Goal: Task Accomplishment & Management: Use online tool/utility

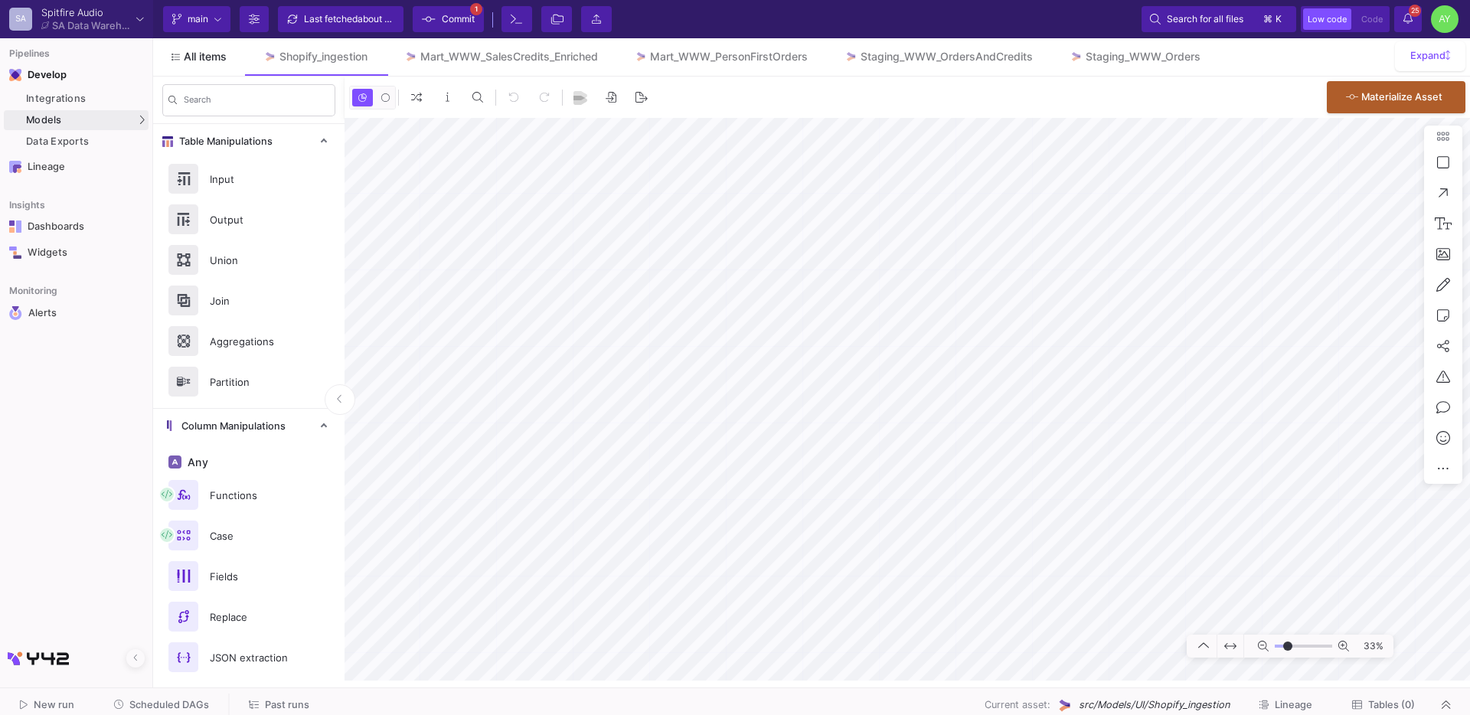
click at [211, 62] on span "All items" at bounding box center [205, 57] width 43 height 12
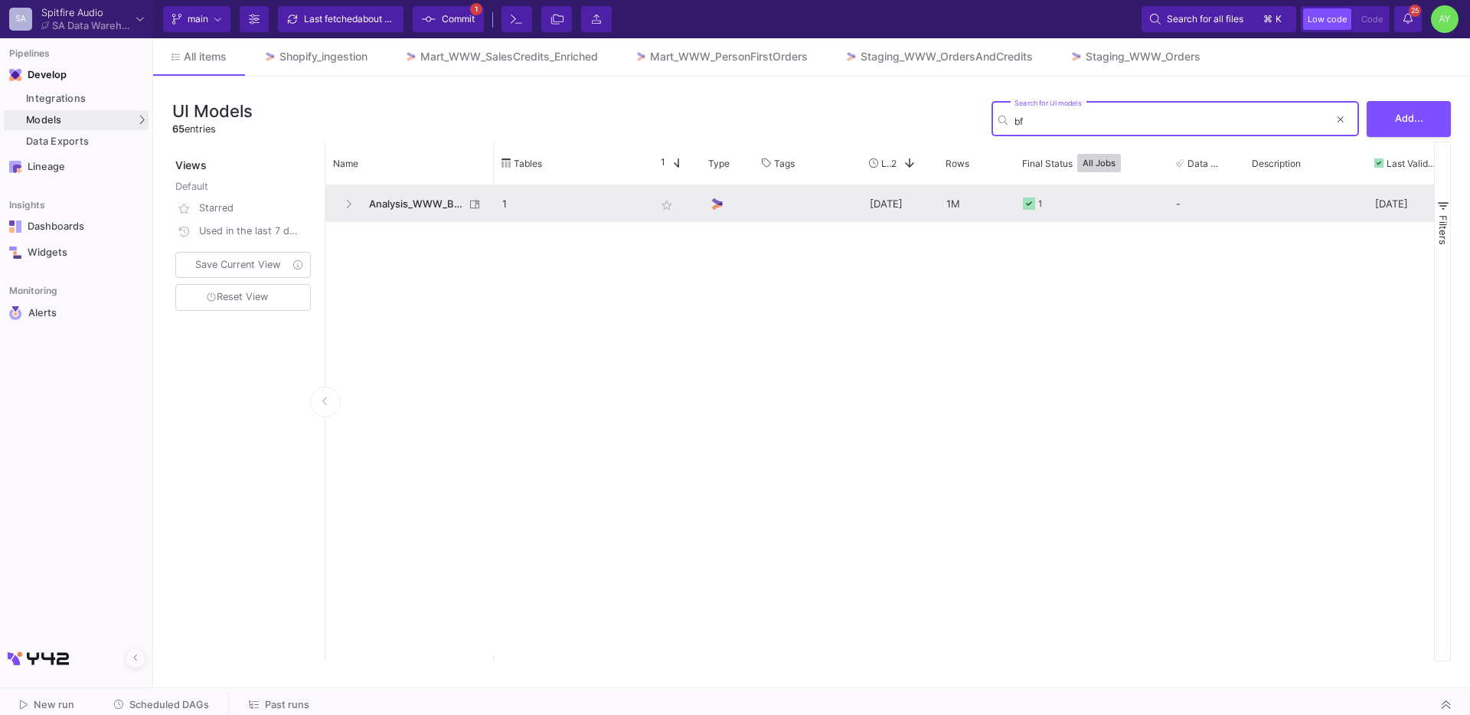
type input "bf"
click at [420, 203] on span "Analysis_WWW_BF2025Prep" at bounding box center [412, 204] width 105 height 36
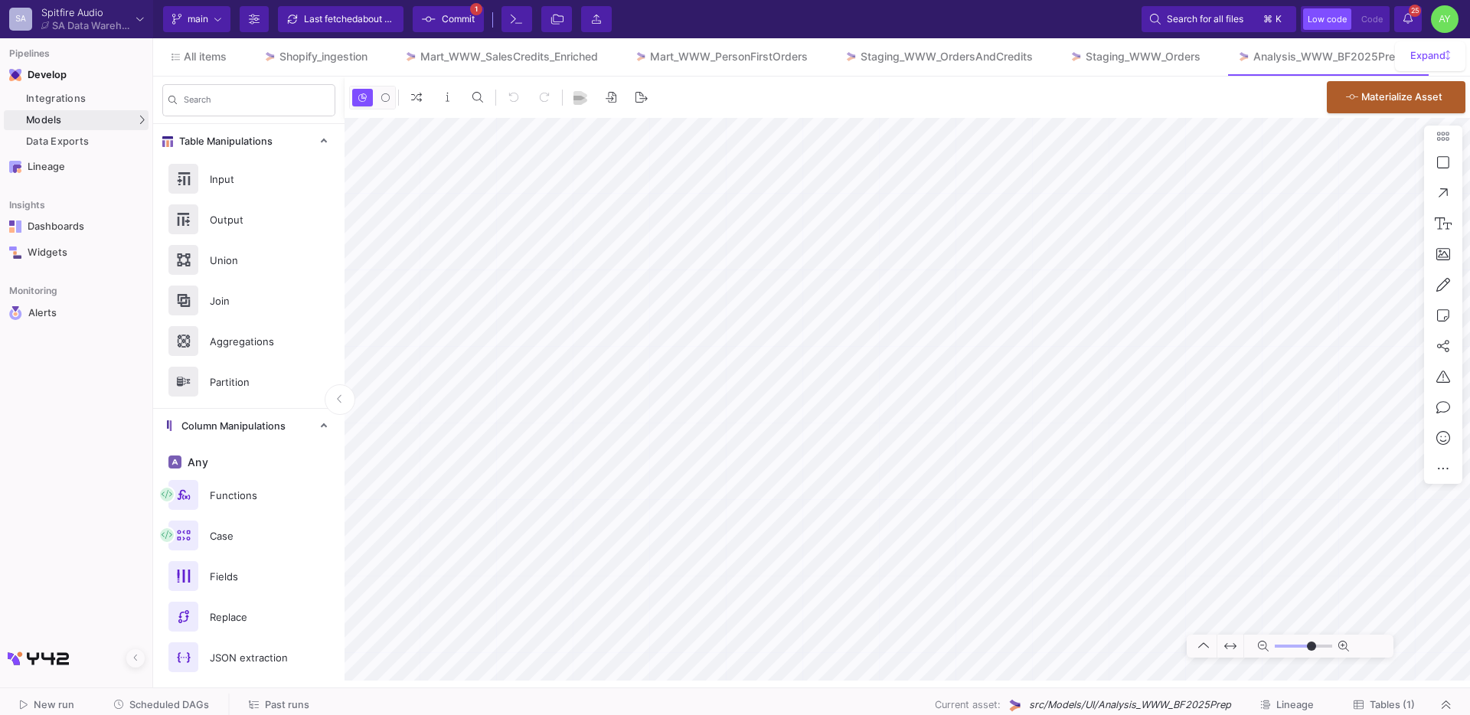
type input "-23"
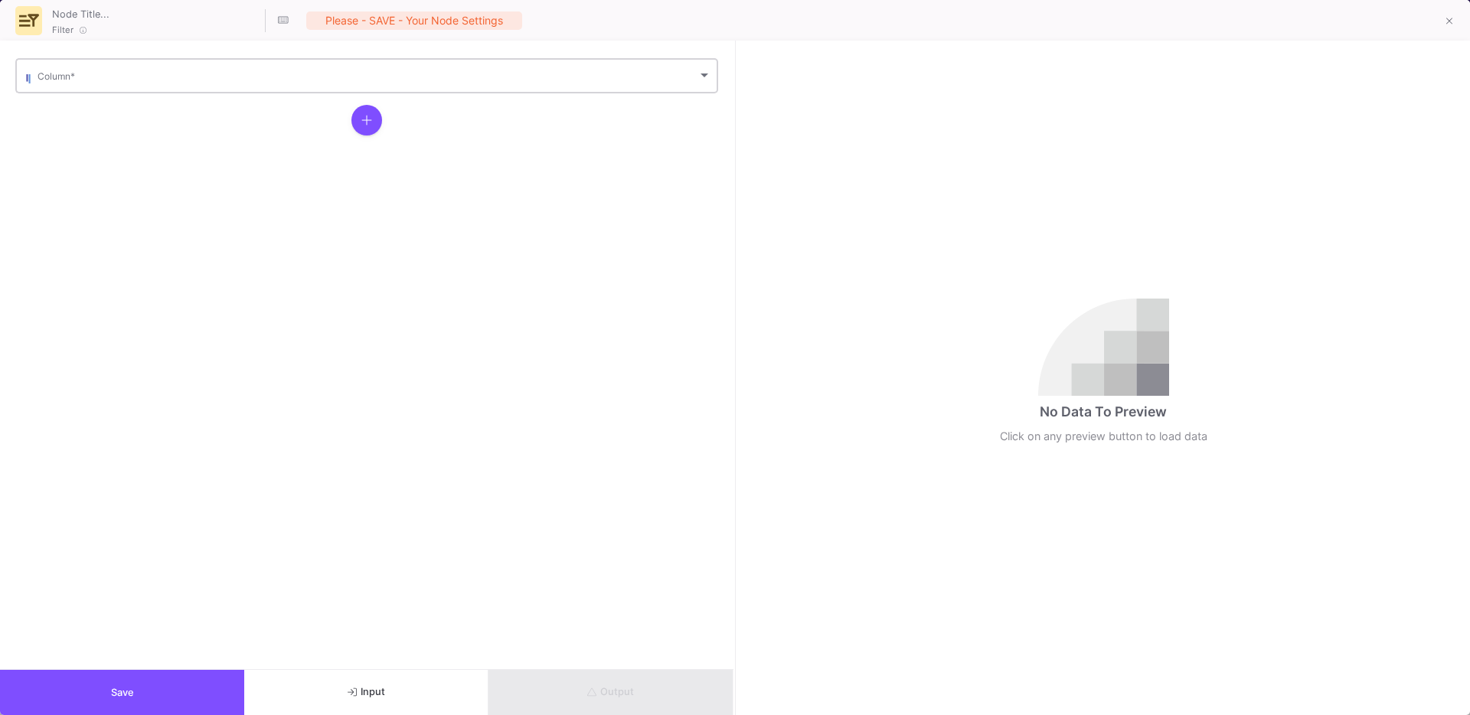
click at [138, 87] on div "Column *" at bounding box center [375, 75] width 674 height 38
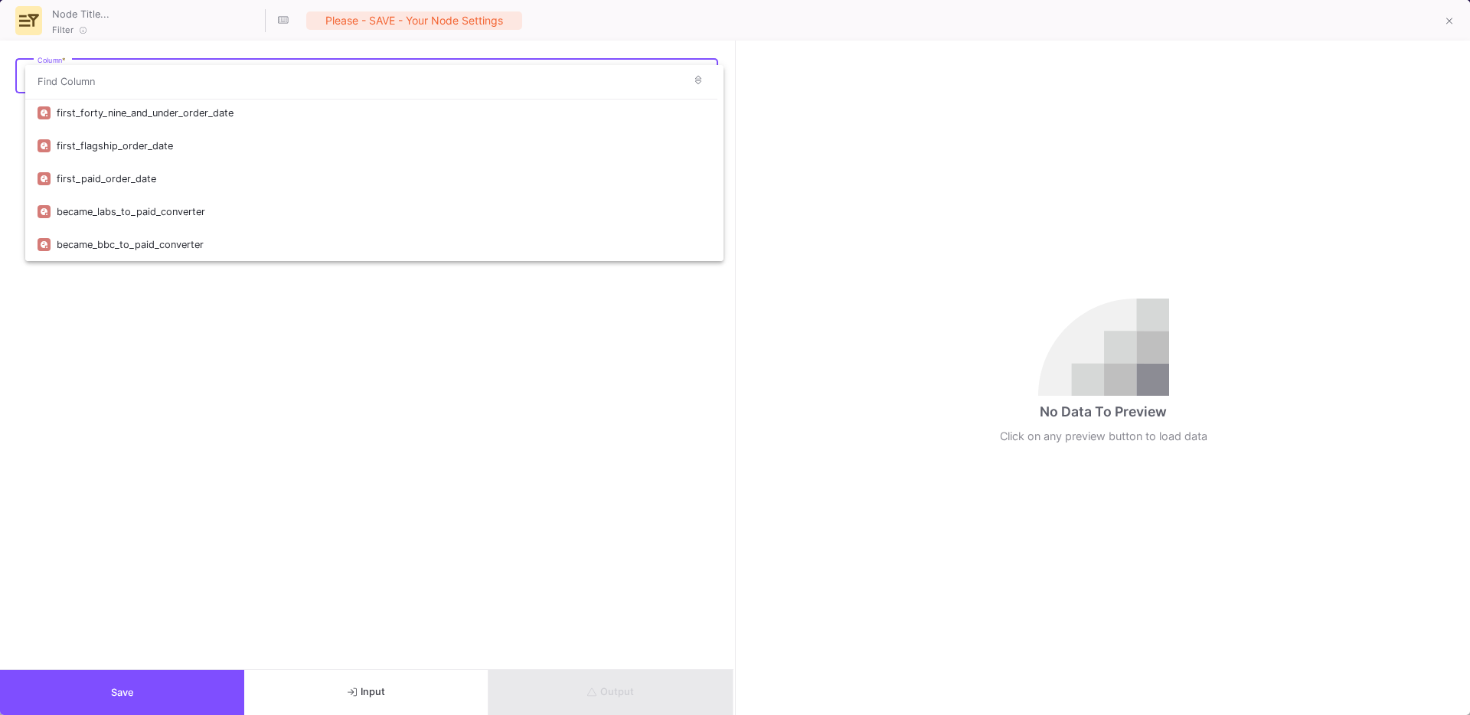
scroll to position [137, 0]
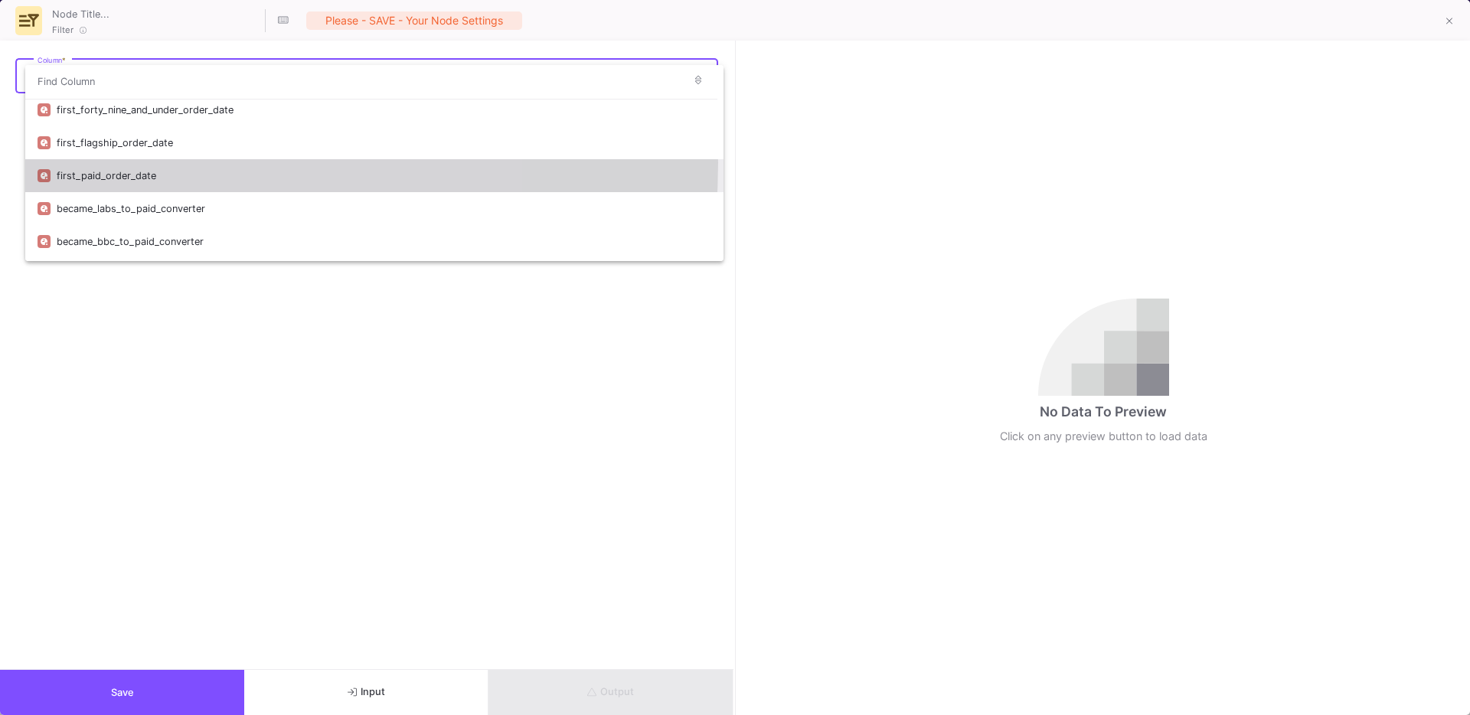
click at [133, 162] on div "first_paid_order_date" at bounding box center [384, 175] width 655 height 33
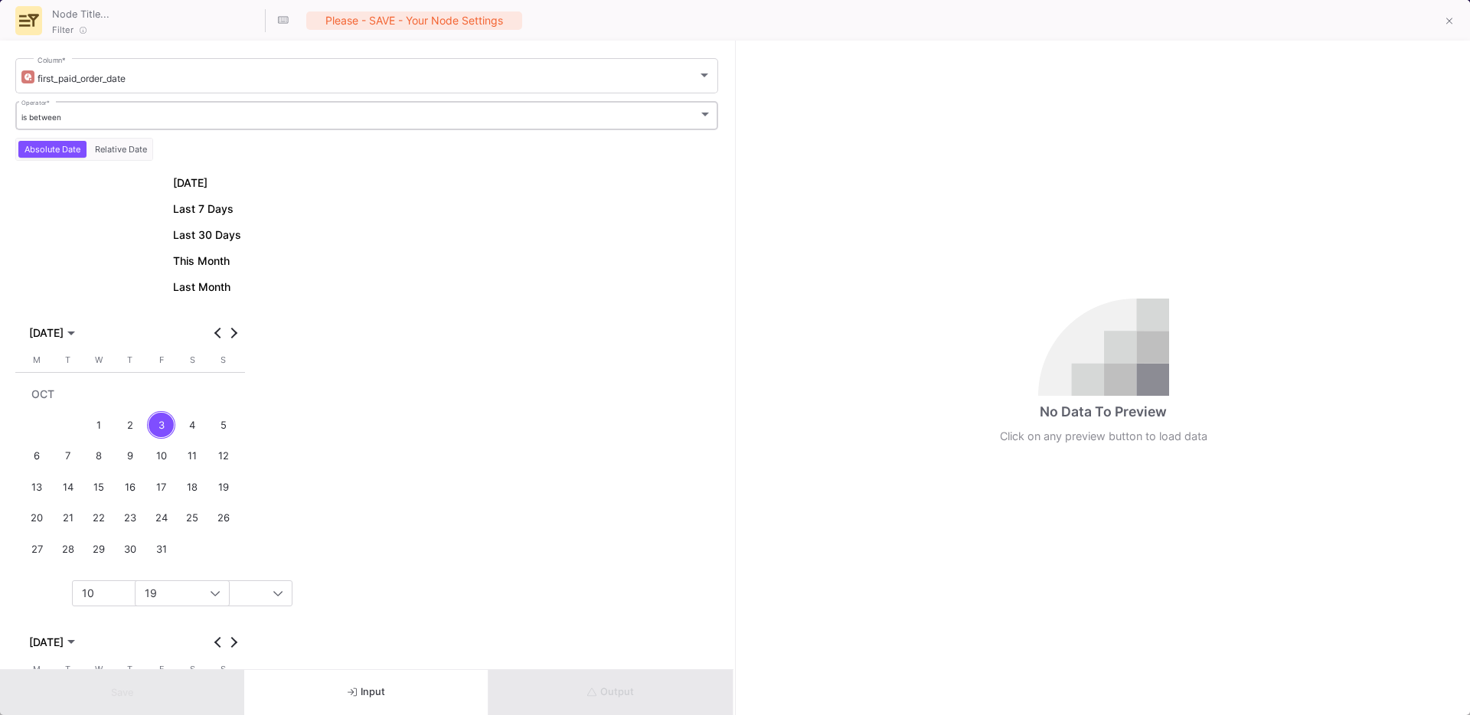
click at [100, 116] on div "is between" at bounding box center [360, 118] width 678 height 10
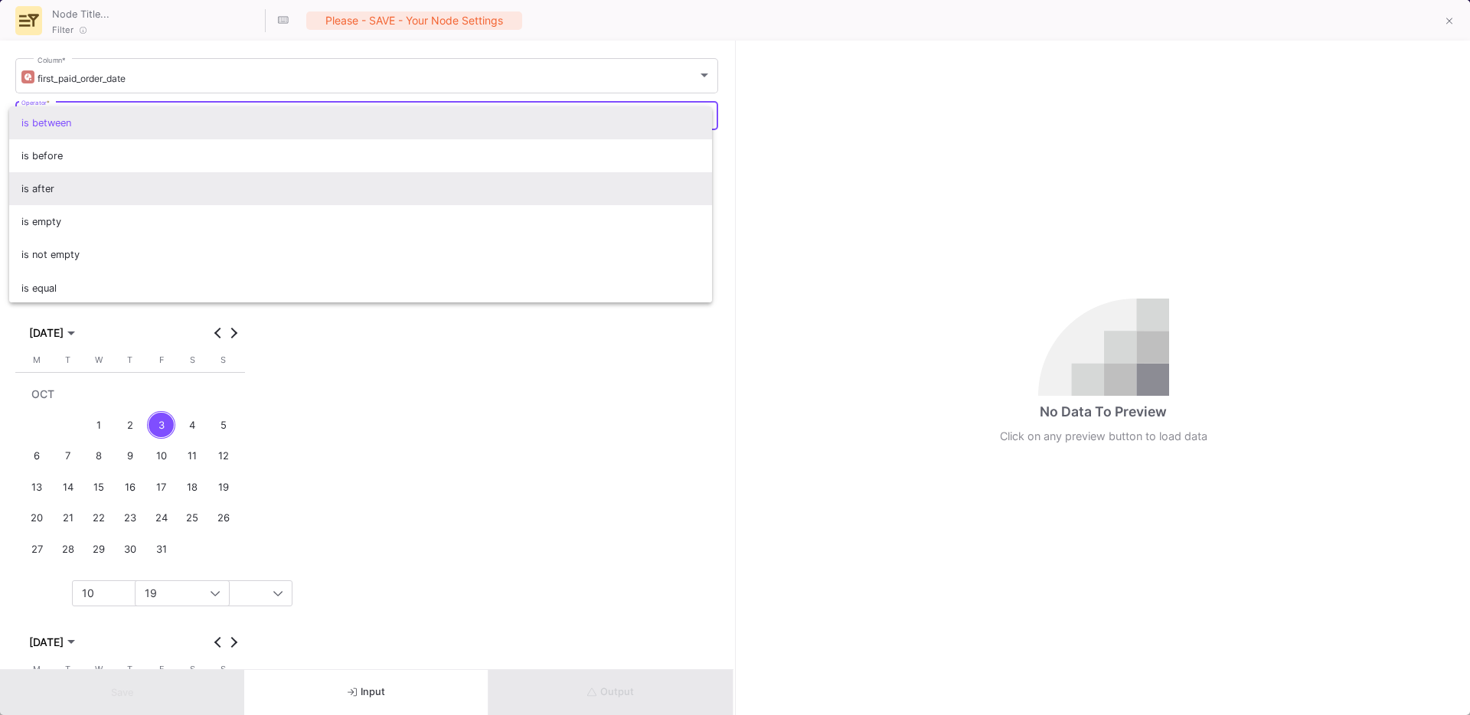
click at [56, 178] on span "is after" at bounding box center [360, 188] width 679 height 33
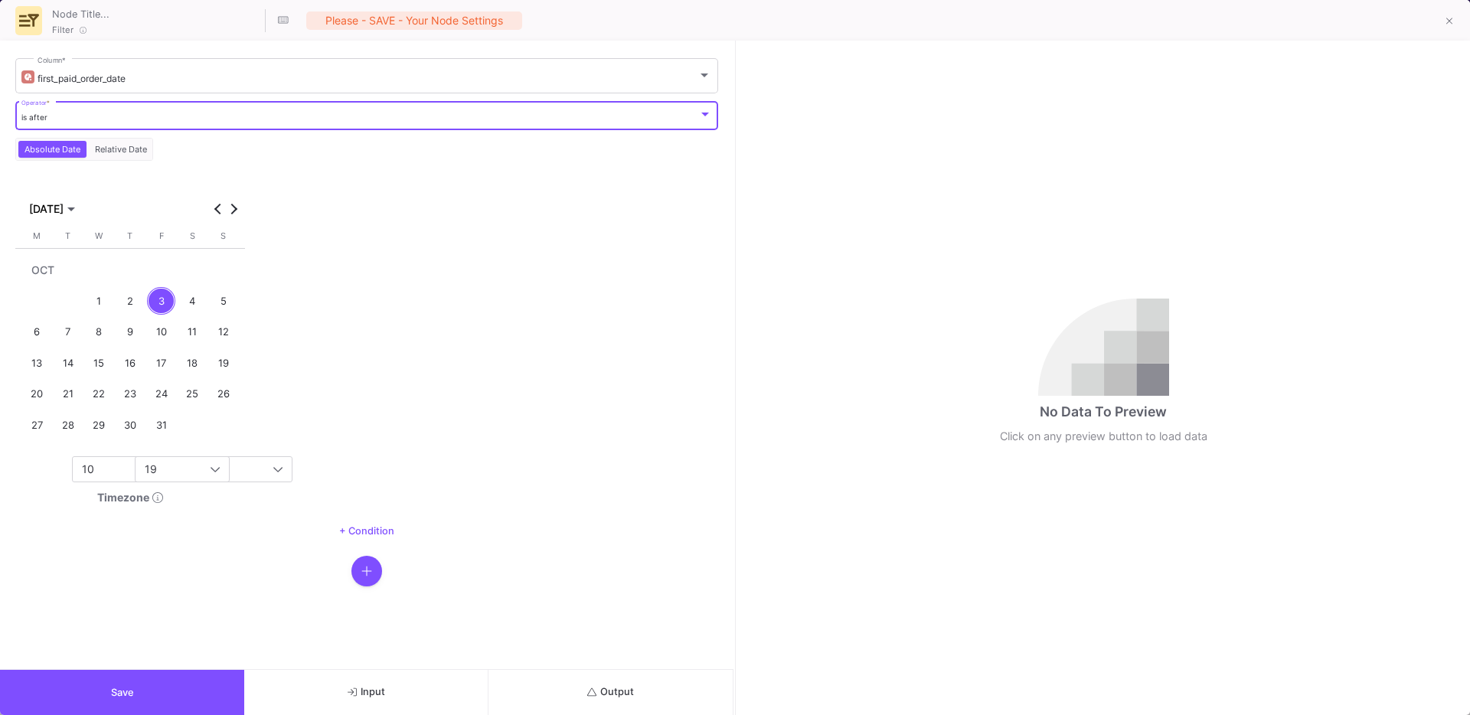
click at [60, 223] on mat-calendar "OCT 2025 OCT 2025 Monday M Tuesday T Wednesday W Thursday T Friday F Saturday S…" at bounding box center [130, 314] width 230 height 265
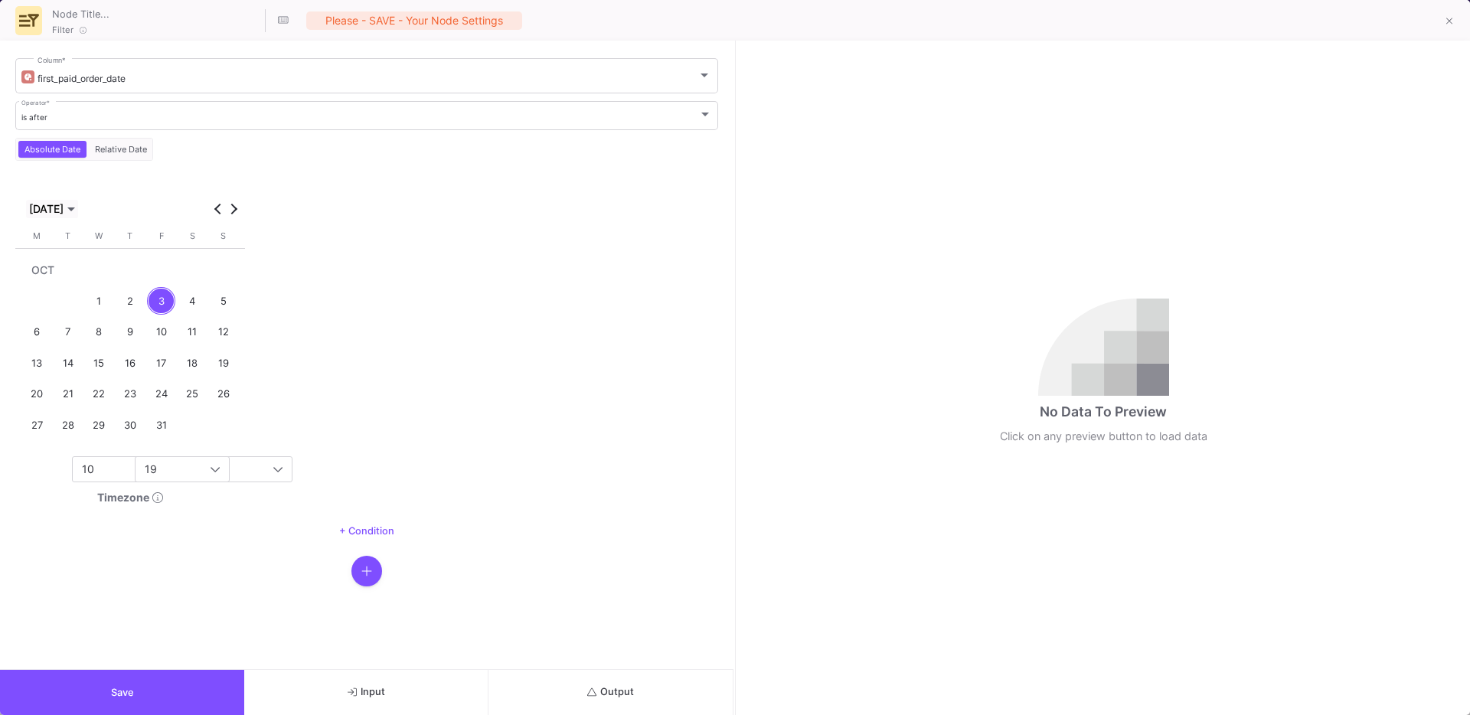
click at [51, 211] on span "[DATE]" at bounding box center [46, 209] width 34 height 12
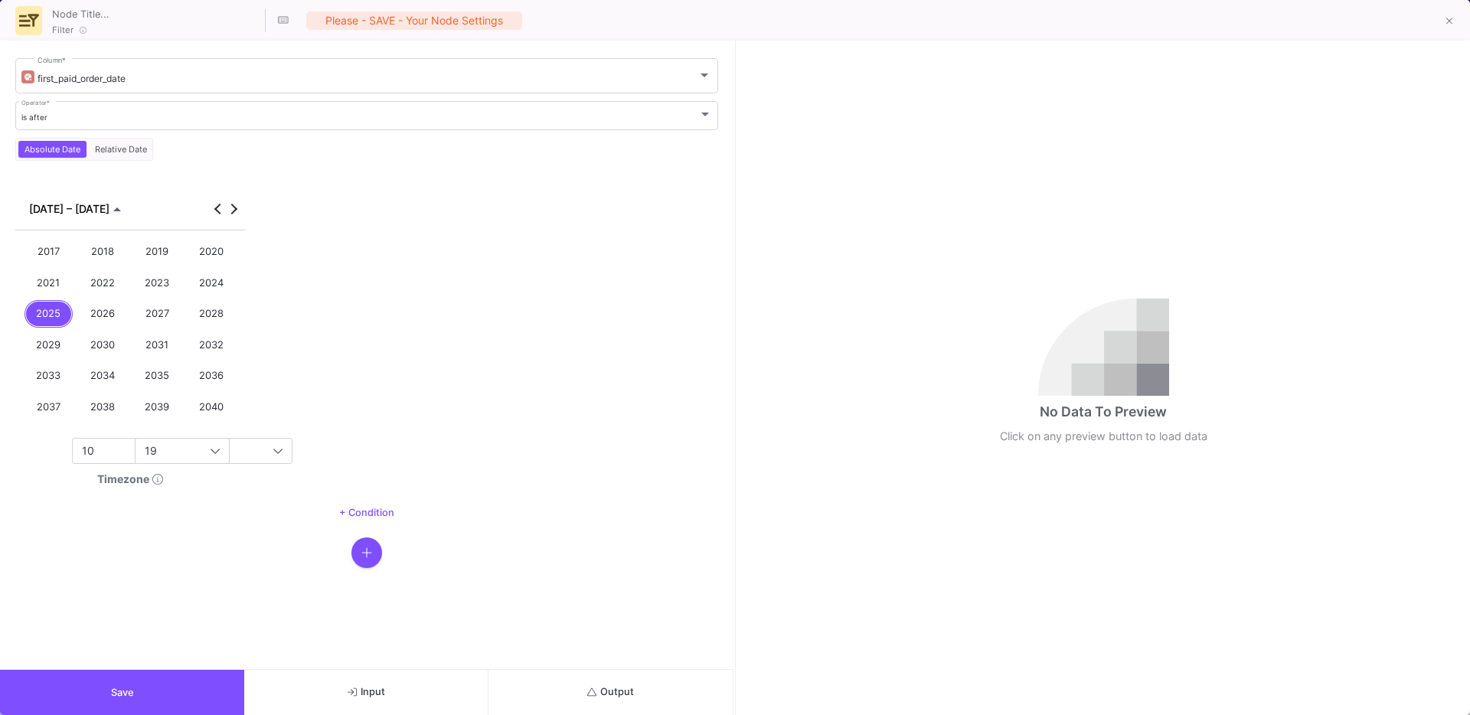
click at [230, 288] on div "2024" at bounding box center [212, 283] width 49 height 28
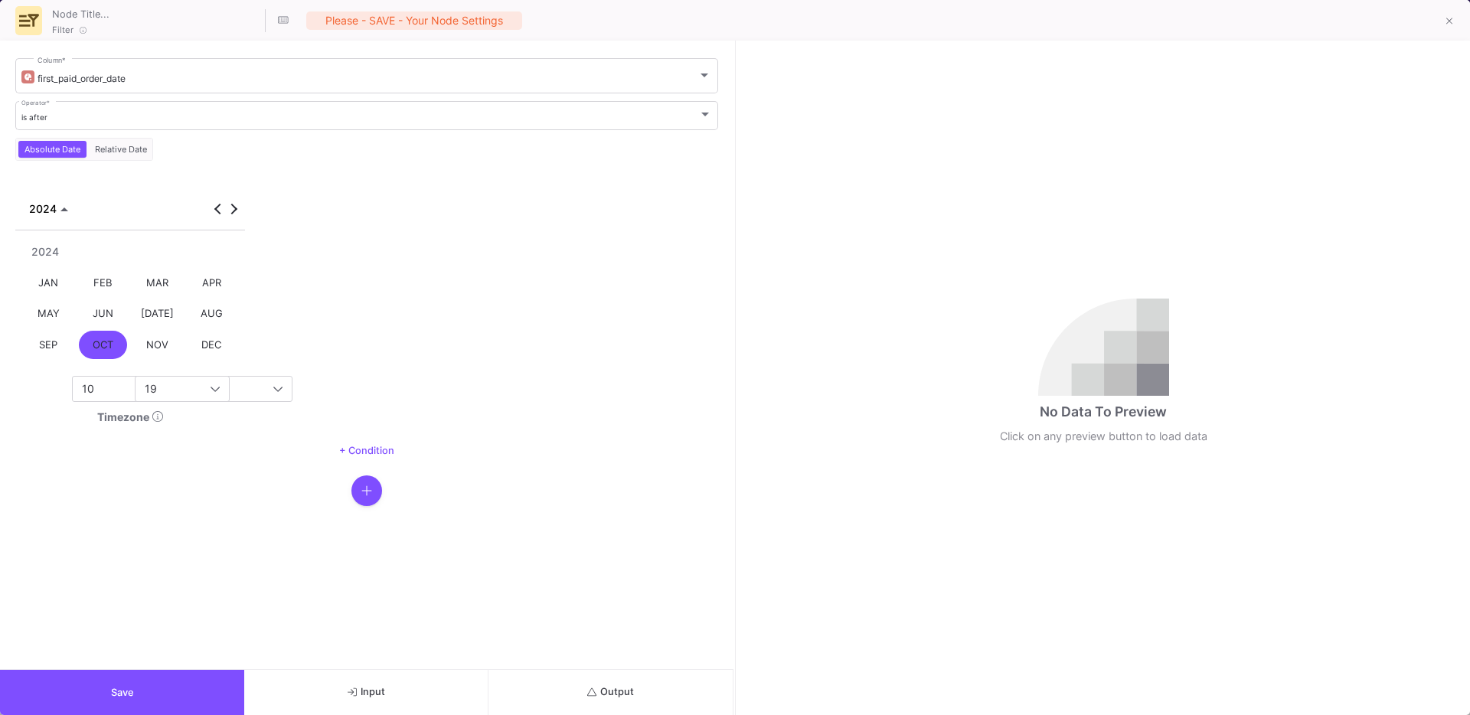
click at [57, 345] on div "SEP" at bounding box center [49, 345] width 49 height 28
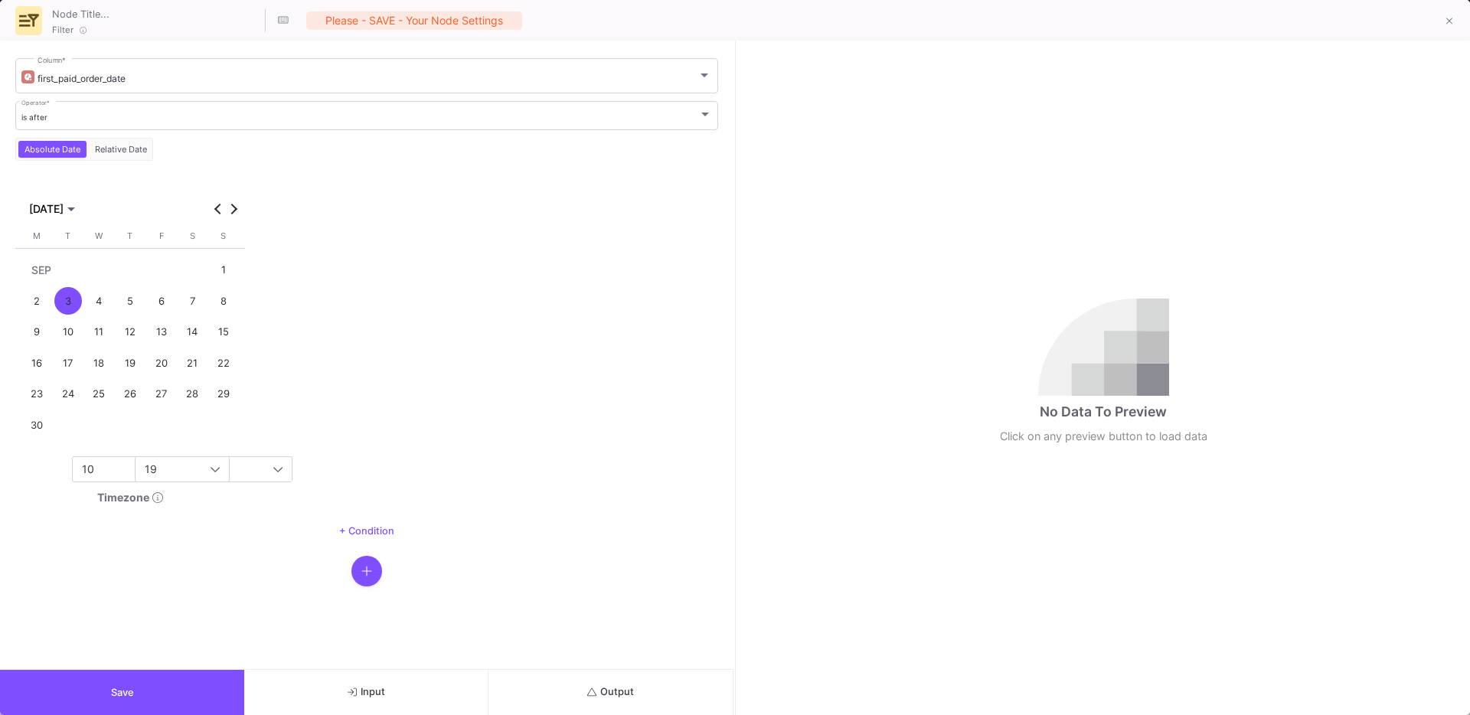
click at [241, 208] on div "SEP 2024" at bounding box center [130, 200] width 230 height 37
click at [237, 209] on span "Next month" at bounding box center [233, 208] width 15 height 15
click at [77, 296] on div "1" at bounding box center [68, 301] width 28 height 28
click at [103, 476] on div "10" at bounding box center [151, 469] width 138 height 25
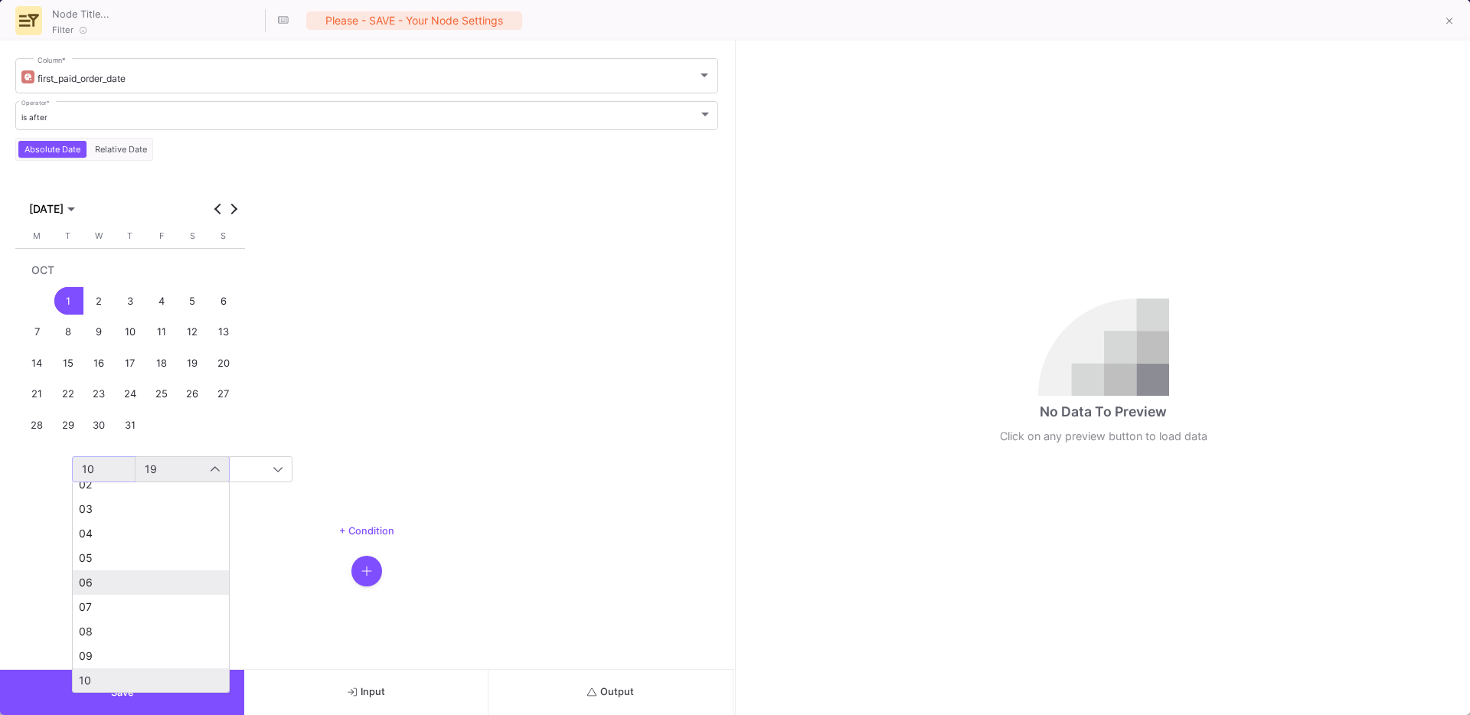
scroll to position [0, 0]
click at [107, 496] on span "00" at bounding box center [151, 498] width 144 height 12
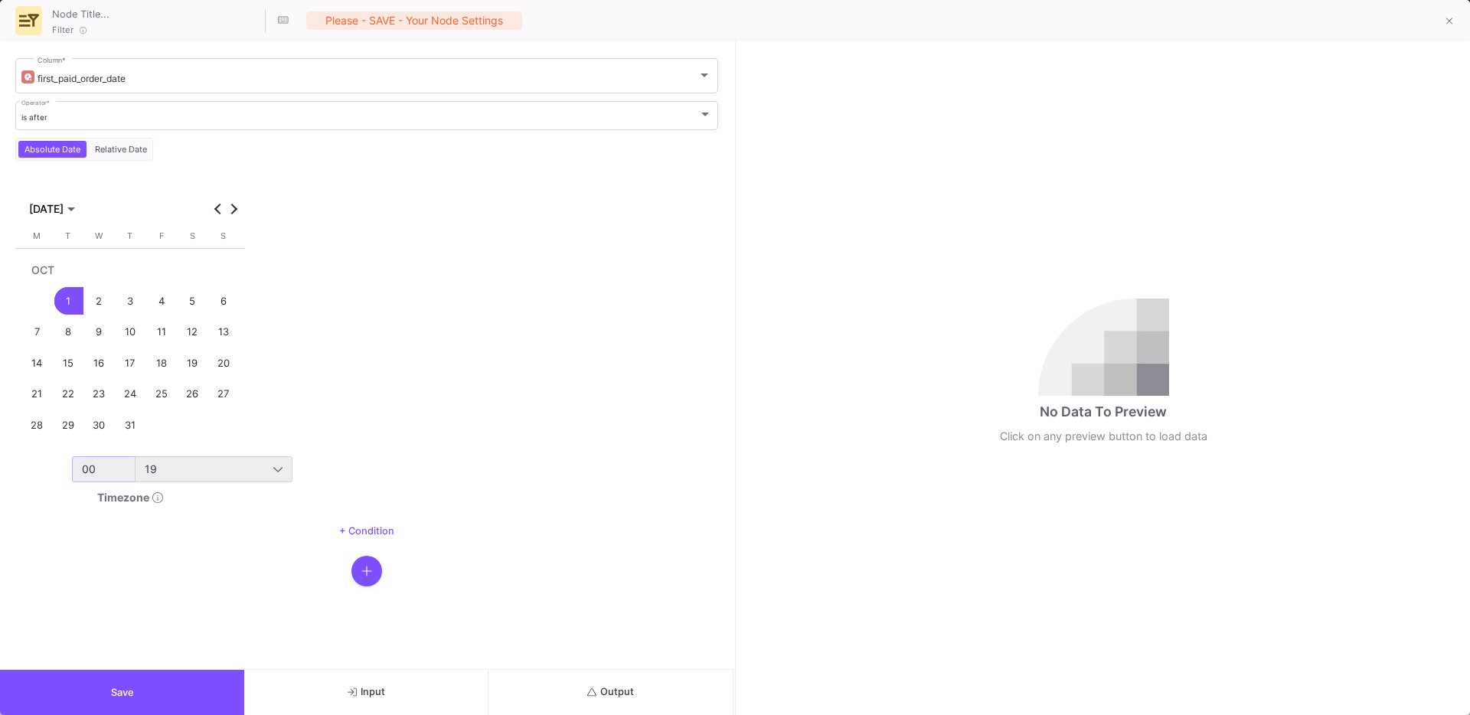
click at [173, 479] on div "19" at bounding box center [214, 469] width 138 height 25
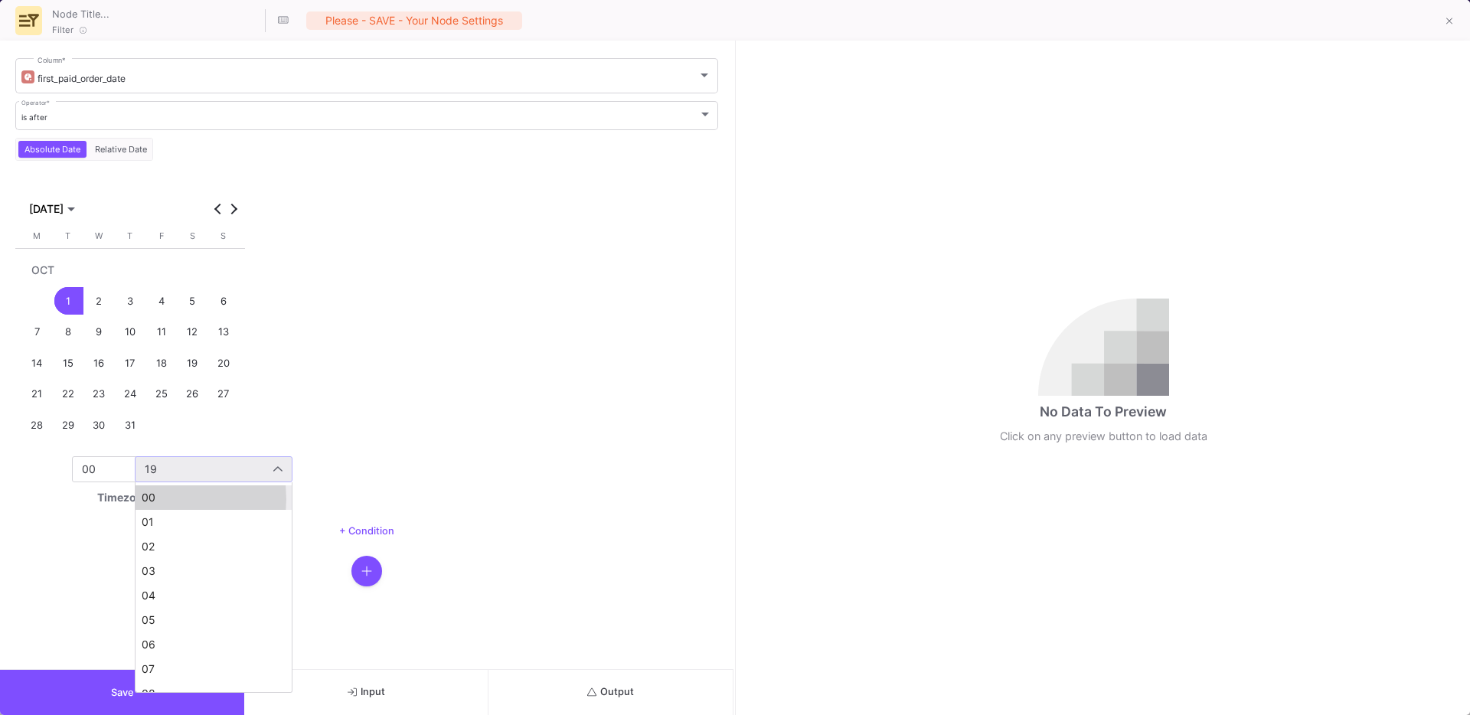
click at [148, 499] on span "00" at bounding box center [214, 498] width 144 height 12
click at [98, 685] on button "Save" at bounding box center [122, 692] width 244 height 45
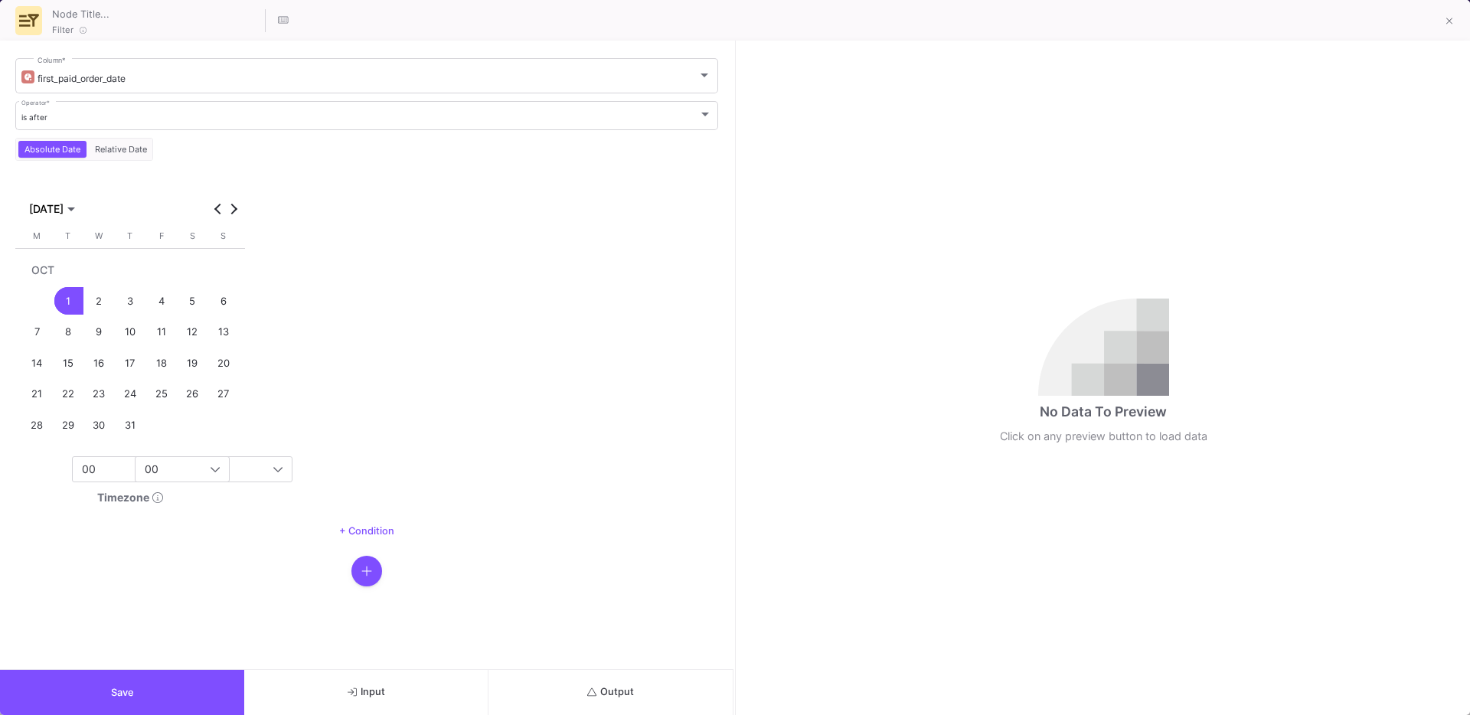
click at [72, 685] on button "Save" at bounding box center [122, 692] width 244 height 45
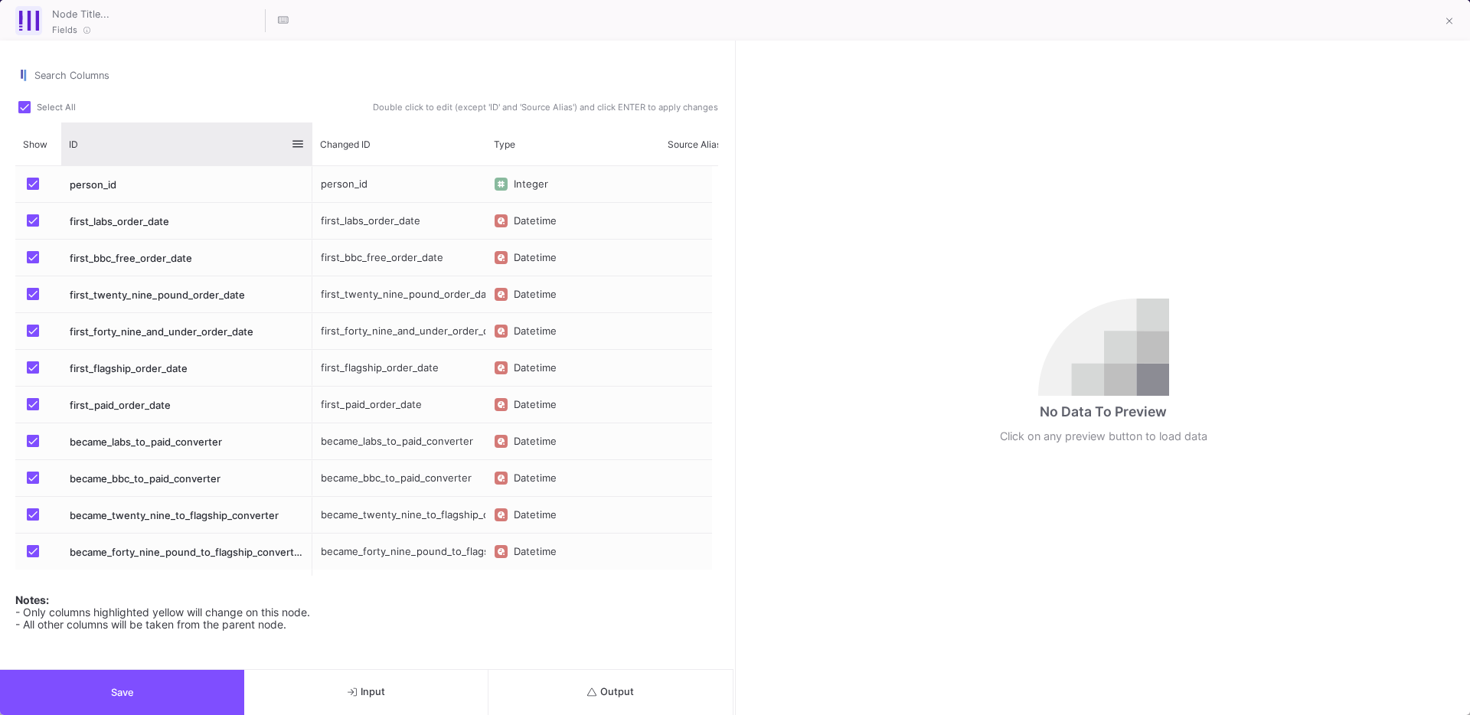
drag, startPoint x: 188, startPoint y: 158, endPoint x: 309, endPoint y: 162, distance: 121.8
click at [309, 162] on div at bounding box center [312, 144] width 6 height 43
click at [39, 302] on label "Press SPACE to select this row." at bounding box center [37, 295] width 21 height 15
click at [33, 301] on input "Press SPACE to select this row." at bounding box center [32, 300] width 1 height 1
checkbox input "false"
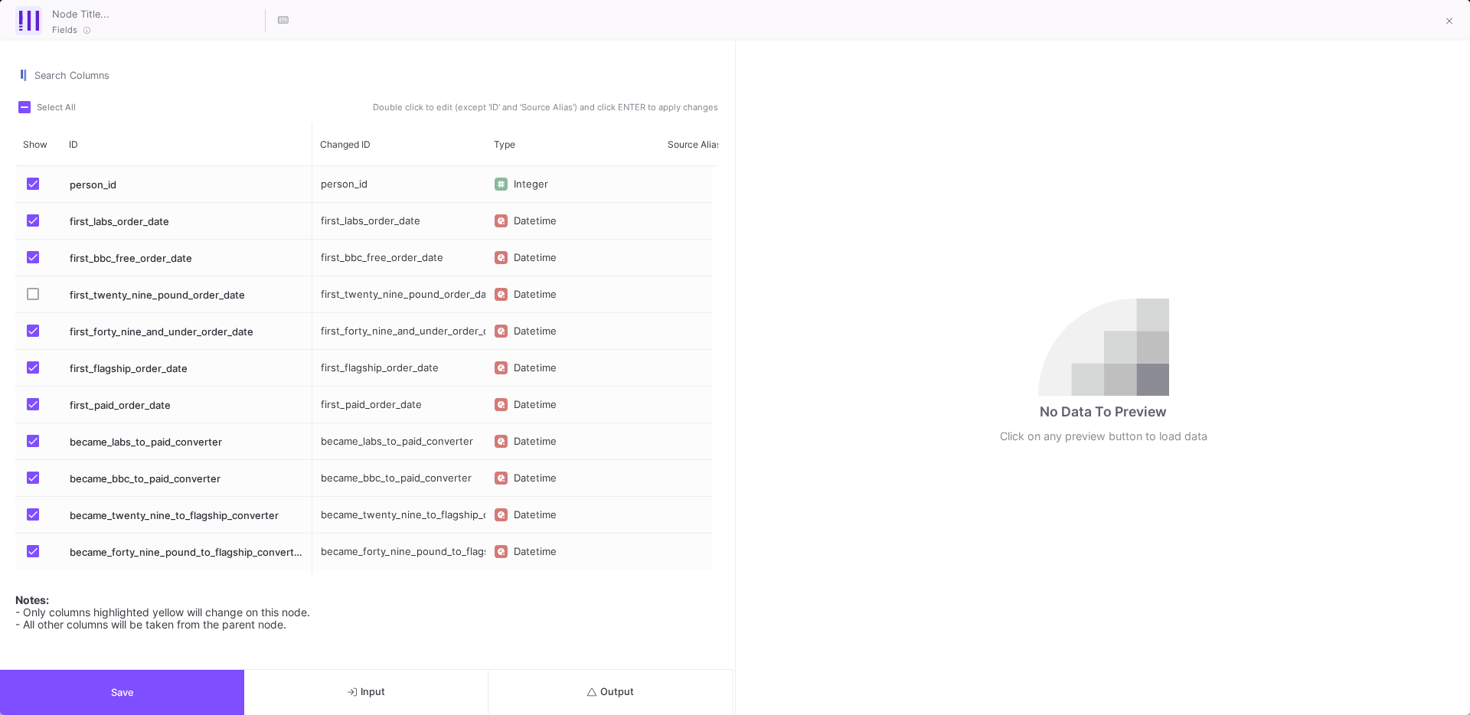
click at [34, 332] on span "Press SPACE to select this row." at bounding box center [33, 331] width 12 height 12
click at [33, 337] on input "Press SPACE to select this row." at bounding box center [32, 337] width 1 height 1
click at [31, 358] on mat-checkbox "Press SPACE to select this row." at bounding box center [37, 368] width 21 height 36
click at [31, 375] on label "Press SPACE to select this row." at bounding box center [37, 368] width 21 height 15
click at [32, 374] on input "Press SPACE to select this row." at bounding box center [32, 374] width 1 height 1
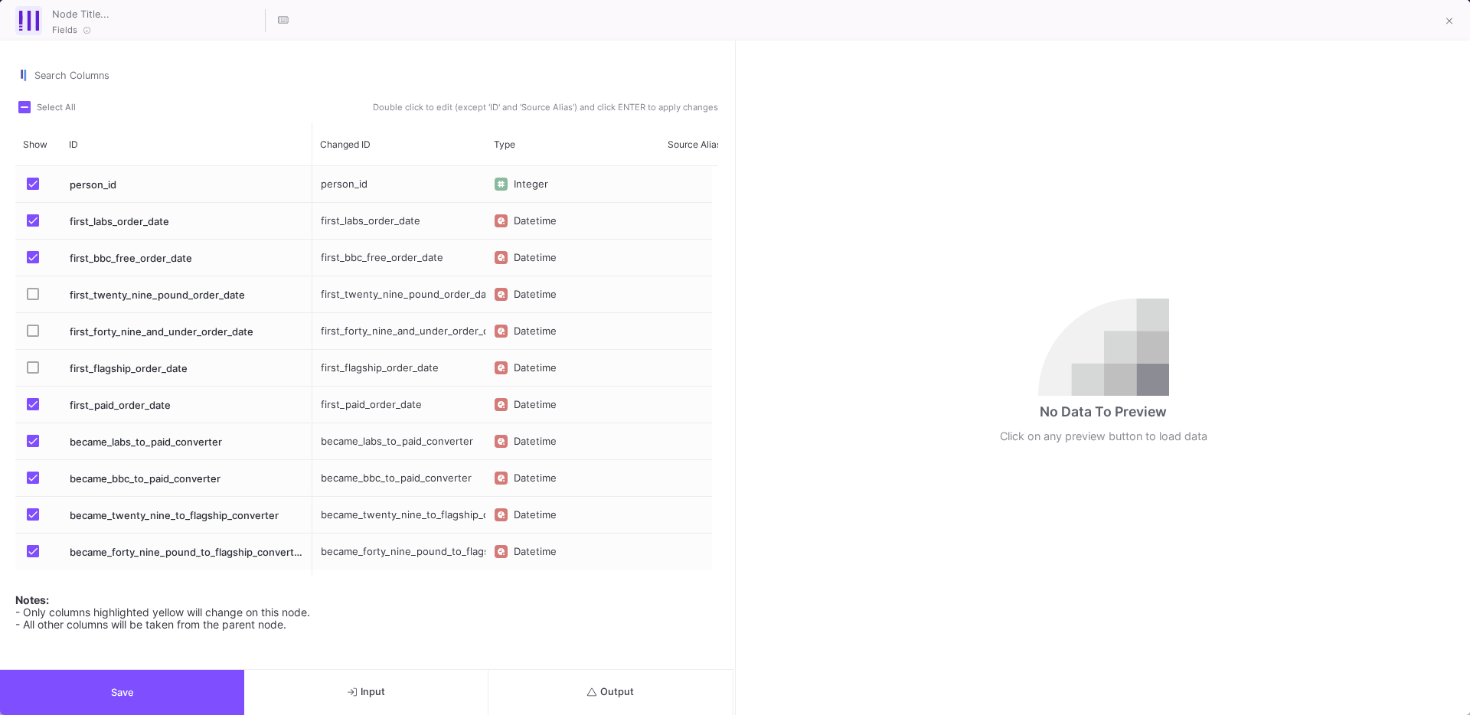
click at [29, 410] on label "Press SPACE to select this row." at bounding box center [37, 405] width 21 height 15
click at [32, 410] on input "Press SPACE to select this row." at bounding box center [32, 410] width 1 height 1
click at [38, 403] on span "Press SPACE to select this row." at bounding box center [33, 404] width 12 height 12
click at [33, 410] on input "Press SPACE to select this row." at bounding box center [32, 410] width 1 height 1
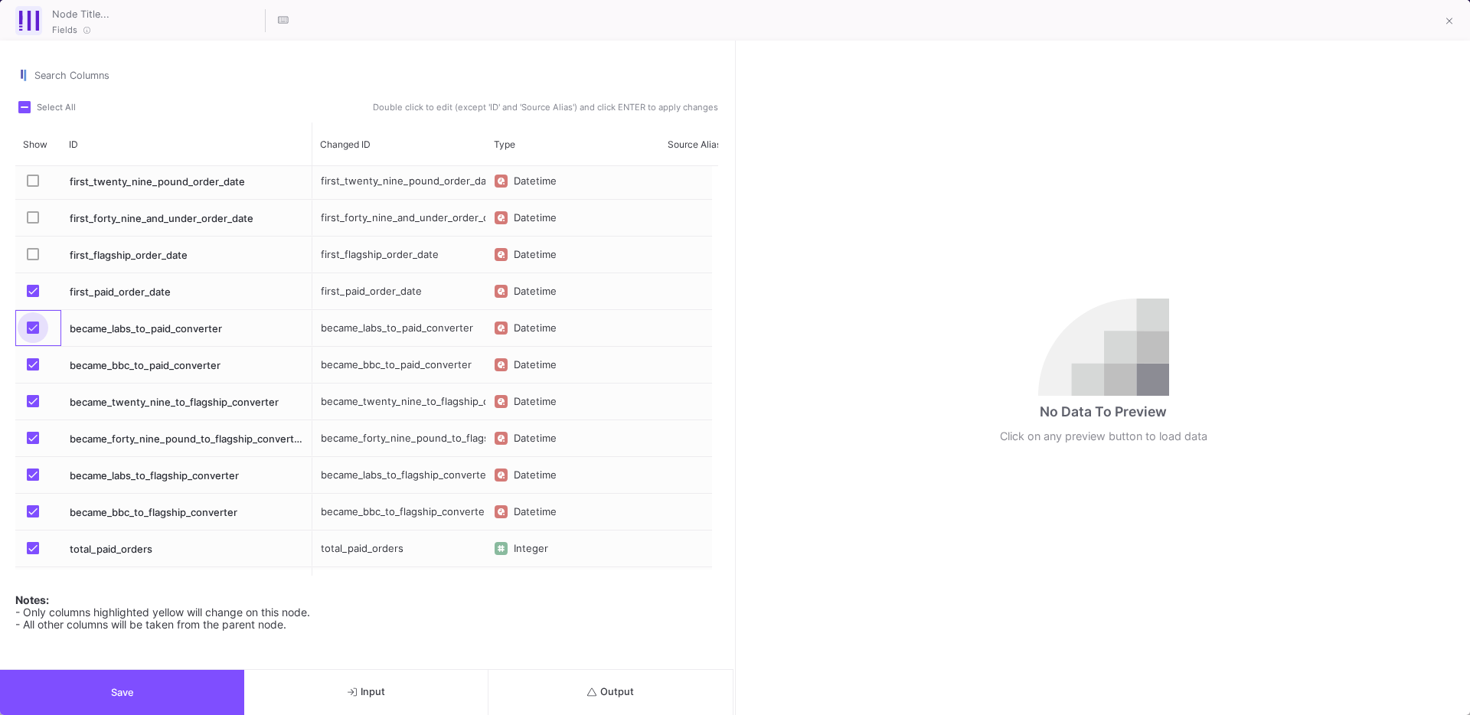
click at [34, 328] on span "Press SPACE to select this row." at bounding box center [33, 328] width 12 height 12
click at [33, 334] on input "Press SPACE to select this row." at bounding box center [32, 334] width 1 height 1
click at [27, 365] on span "Press SPACE to select this row." at bounding box center [33, 364] width 12 height 12
click at [32, 371] on input "Press SPACE to select this row." at bounding box center [32, 371] width 1 height 1
click at [34, 329] on span "Press SPACE to select this row." at bounding box center [33, 328] width 12 height 12
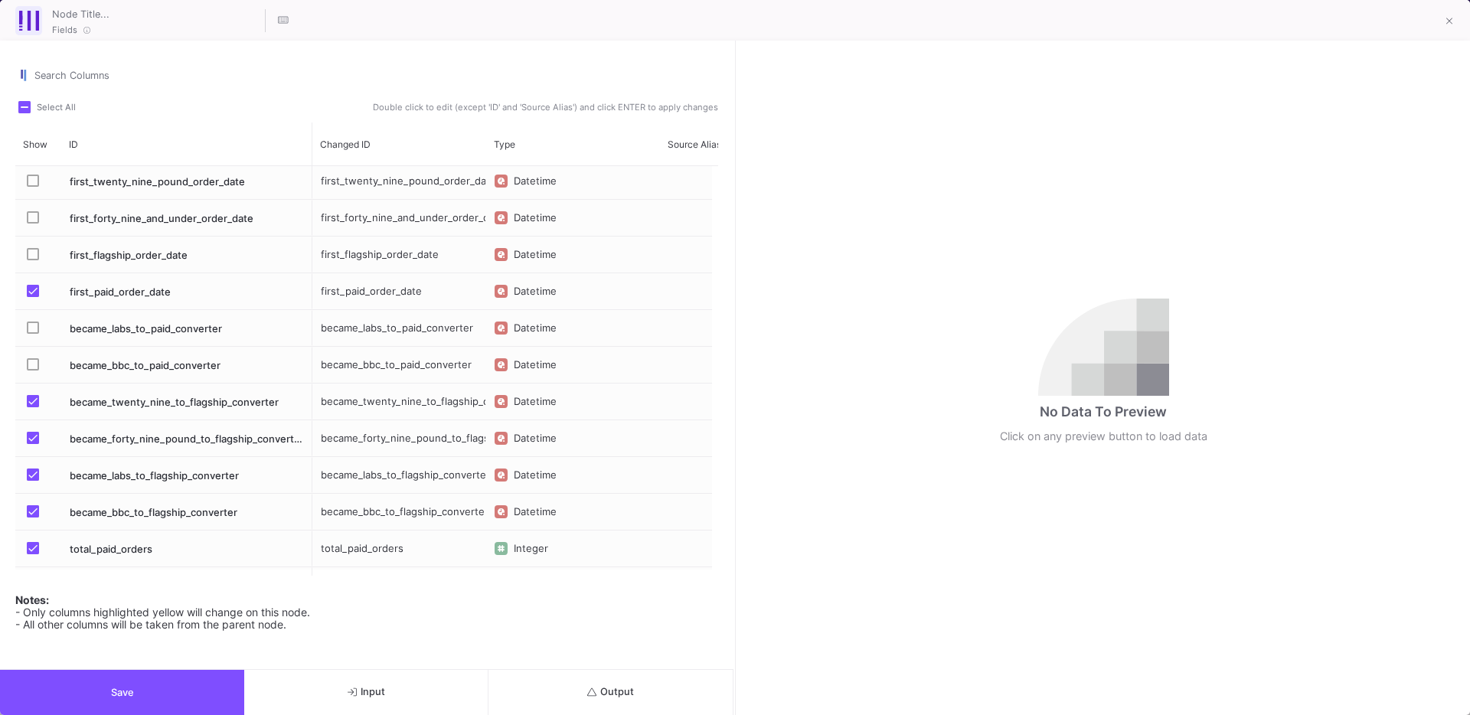
click at [33, 334] on input "Press SPACE to select this row." at bounding box center [32, 334] width 1 height 1
click at [31, 355] on mat-checkbox "Press SPACE to select this row." at bounding box center [37, 365] width 21 height 36
click at [33, 367] on span "Press SPACE to select this row." at bounding box center [33, 364] width 12 height 12
click at [33, 371] on input "Press SPACE to select this row." at bounding box center [32, 371] width 1 height 1
click at [33, 396] on span "Press SPACE to select this row." at bounding box center [33, 401] width 12 height 12
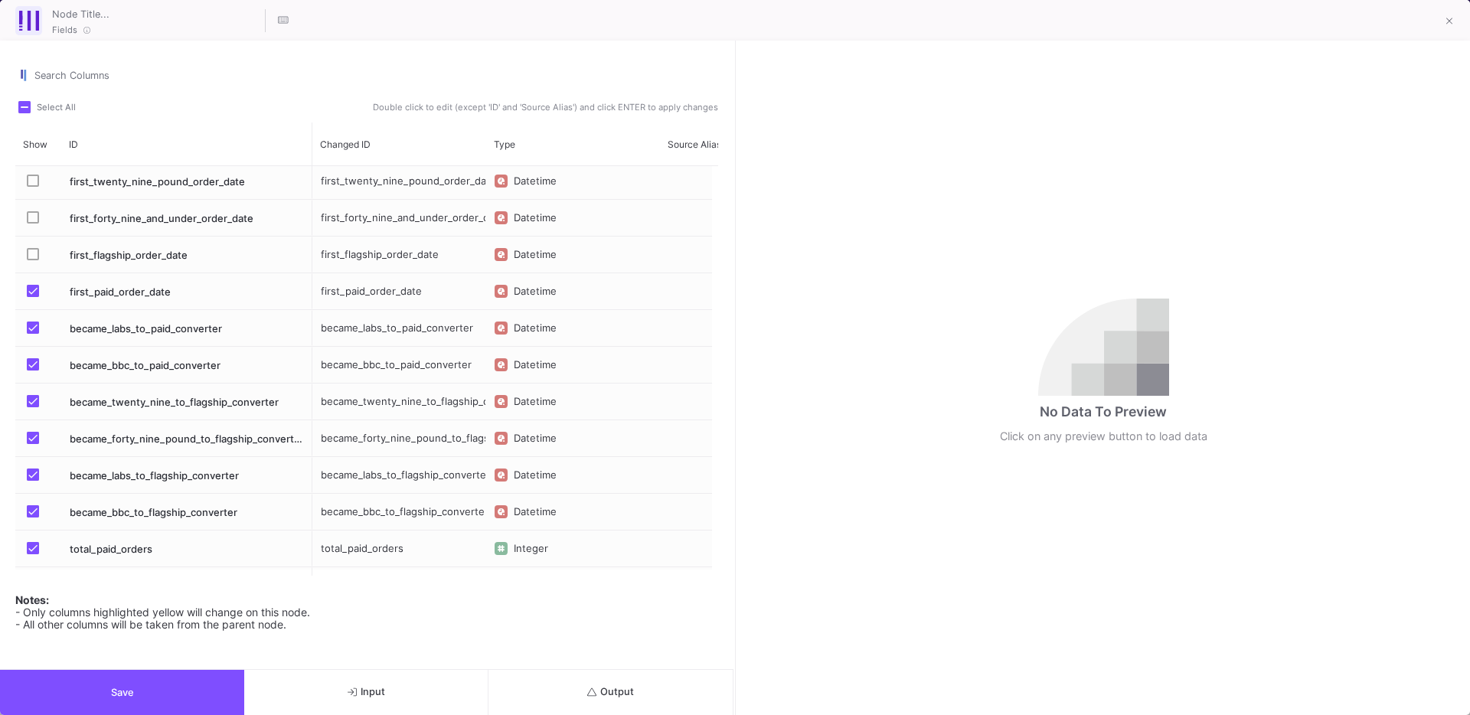
click at [33, 407] on input "Press SPACE to select this row." at bounding box center [32, 407] width 1 height 1
click at [33, 446] on label "Press SPACE to select this row." at bounding box center [37, 439] width 21 height 15
click at [33, 445] on input "Press SPACE to select this row." at bounding box center [32, 444] width 1 height 1
click at [33, 485] on mat-checkbox "Press SPACE to select this row." at bounding box center [37, 475] width 21 height 36
click at [32, 510] on span "Press SPACE to select this row." at bounding box center [33, 511] width 12 height 12
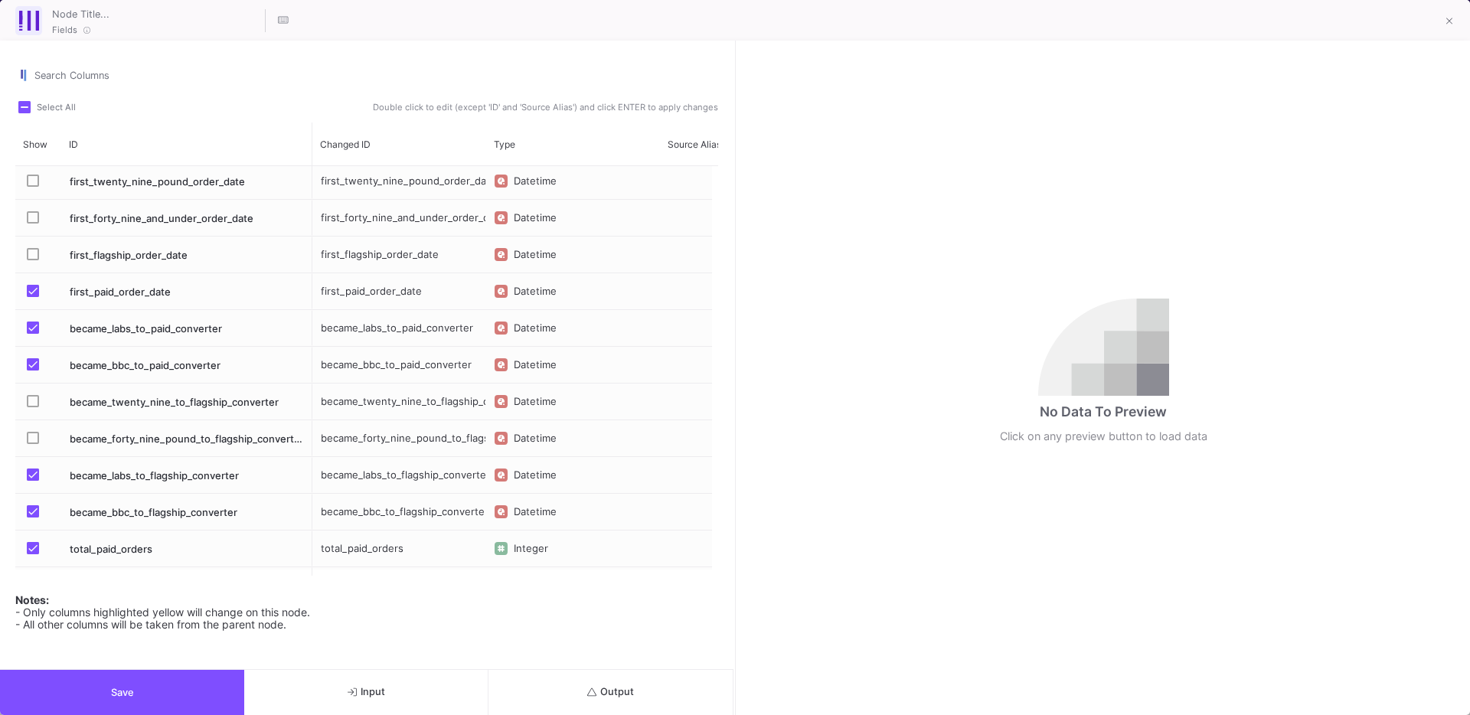
click at [32, 518] on input "Press SPACE to select this row." at bounding box center [32, 518] width 1 height 1
click at [38, 472] on span "Press SPACE to select this row." at bounding box center [33, 475] width 12 height 12
click at [33, 481] on input "Press SPACE to select this row." at bounding box center [32, 481] width 1 height 1
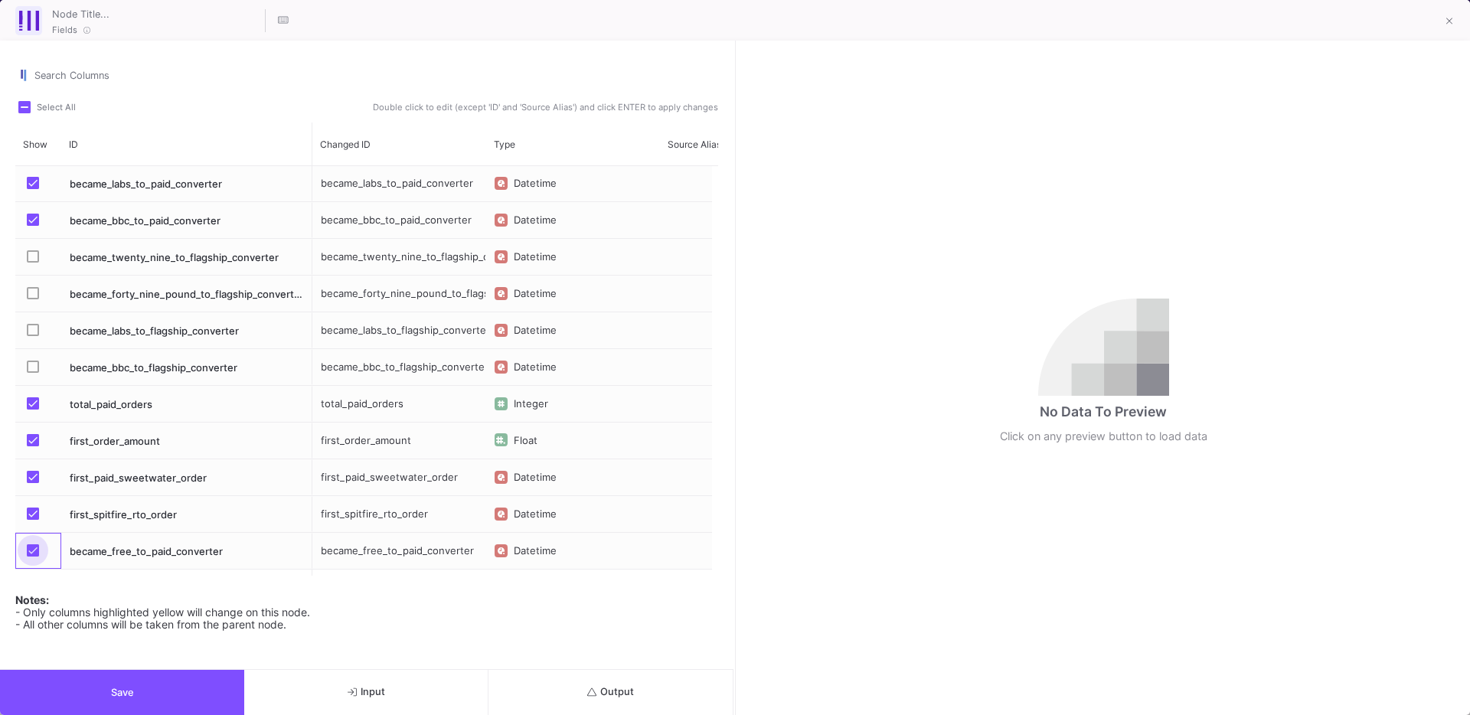
click at [39, 554] on label "Press SPACE to select this row." at bounding box center [37, 551] width 21 height 15
click at [33, 557] on input "Press SPACE to select this row." at bounding box center [32, 557] width 1 height 1
click at [37, 549] on span "Press SPACE to select this row." at bounding box center [33, 550] width 12 height 12
click at [33, 557] on input "Press SPACE to select this row." at bounding box center [32, 557] width 1 height 1
click at [34, 551] on span "Press SPACE to select this row." at bounding box center [33, 550] width 12 height 12
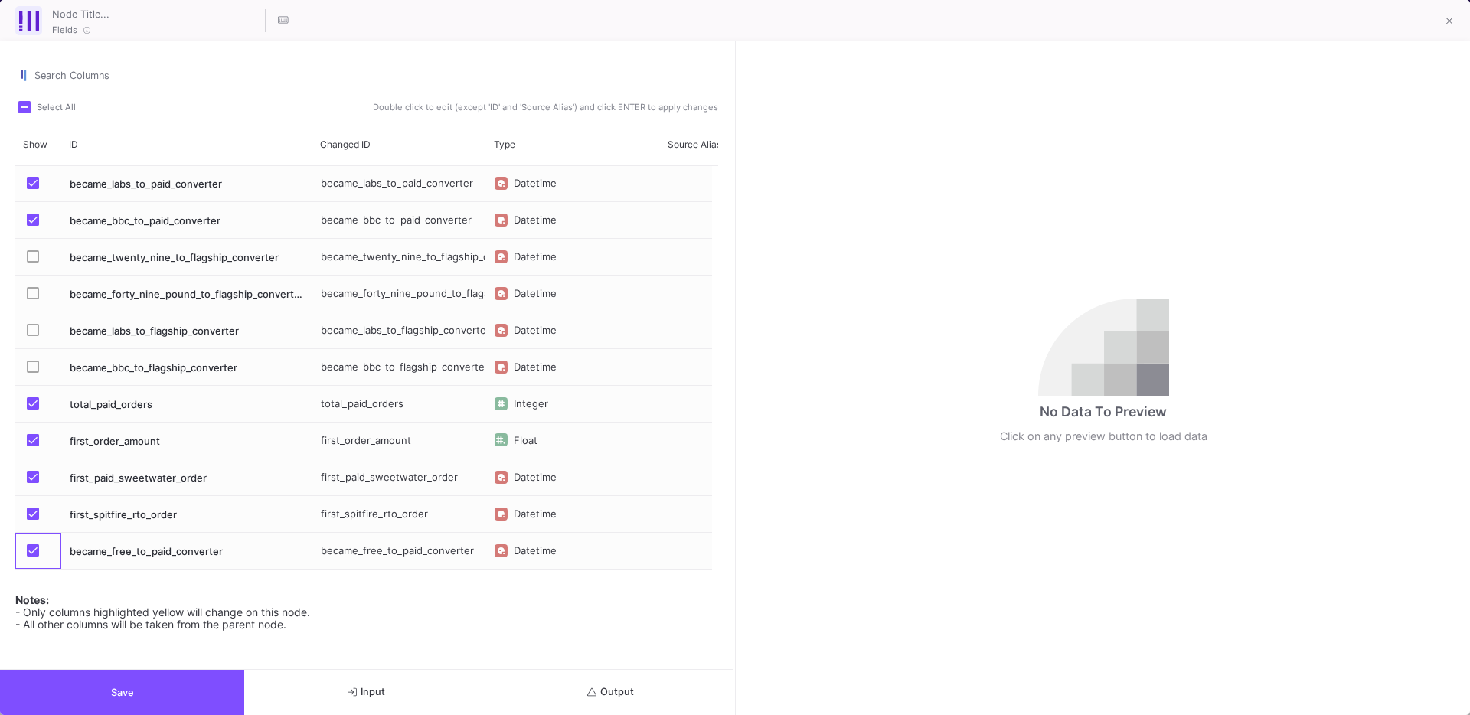
click at [33, 557] on input "Press SPACE to select this row." at bounding box center [32, 557] width 1 height 1
click at [34, 551] on span "Press SPACE to select this row." at bounding box center [33, 550] width 12 height 12
click at [33, 557] on input "Press SPACE to select this row." at bounding box center [32, 557] width 1 height 1
click at [57, 681] on button "Save" at bounding box center [122, 692] width 244 height 45
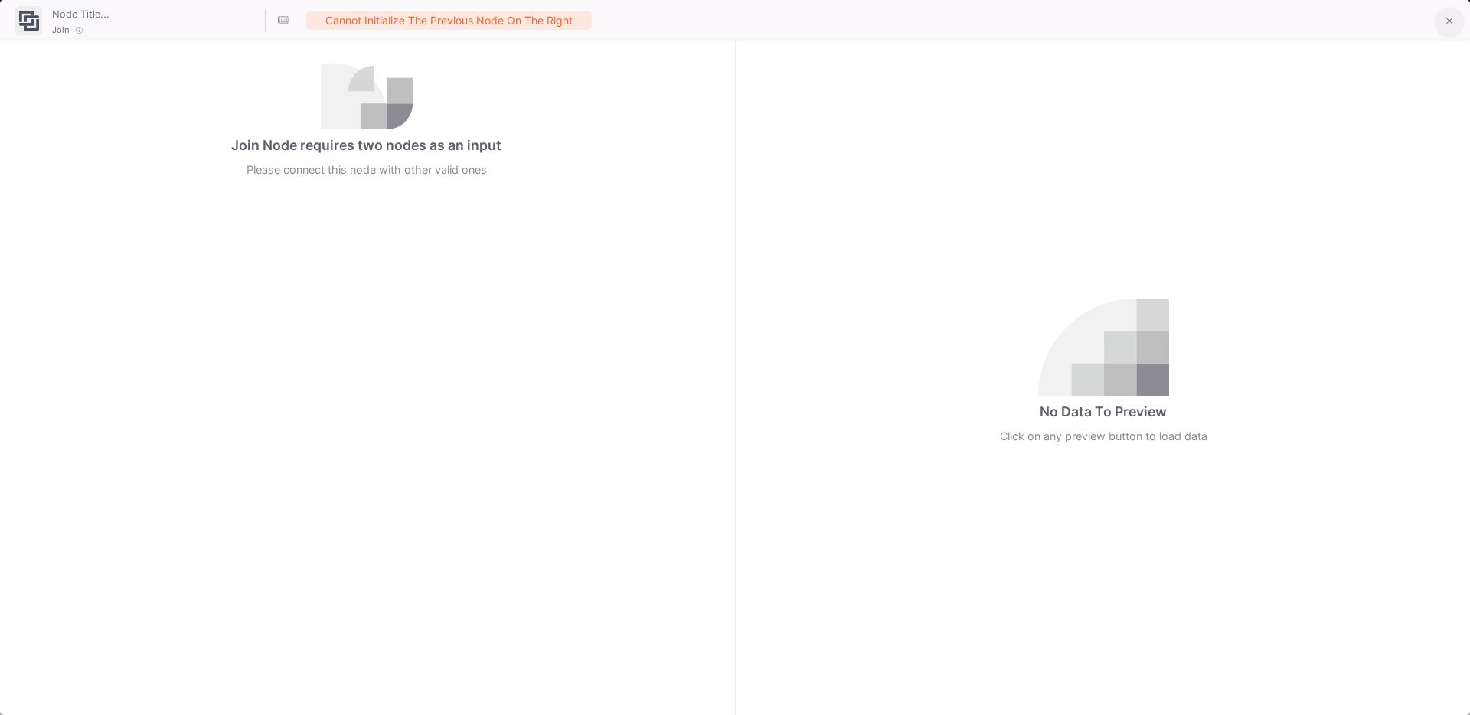
click at [1448, 20] on icon at bounding box center [1449, 21] width 7 height 11
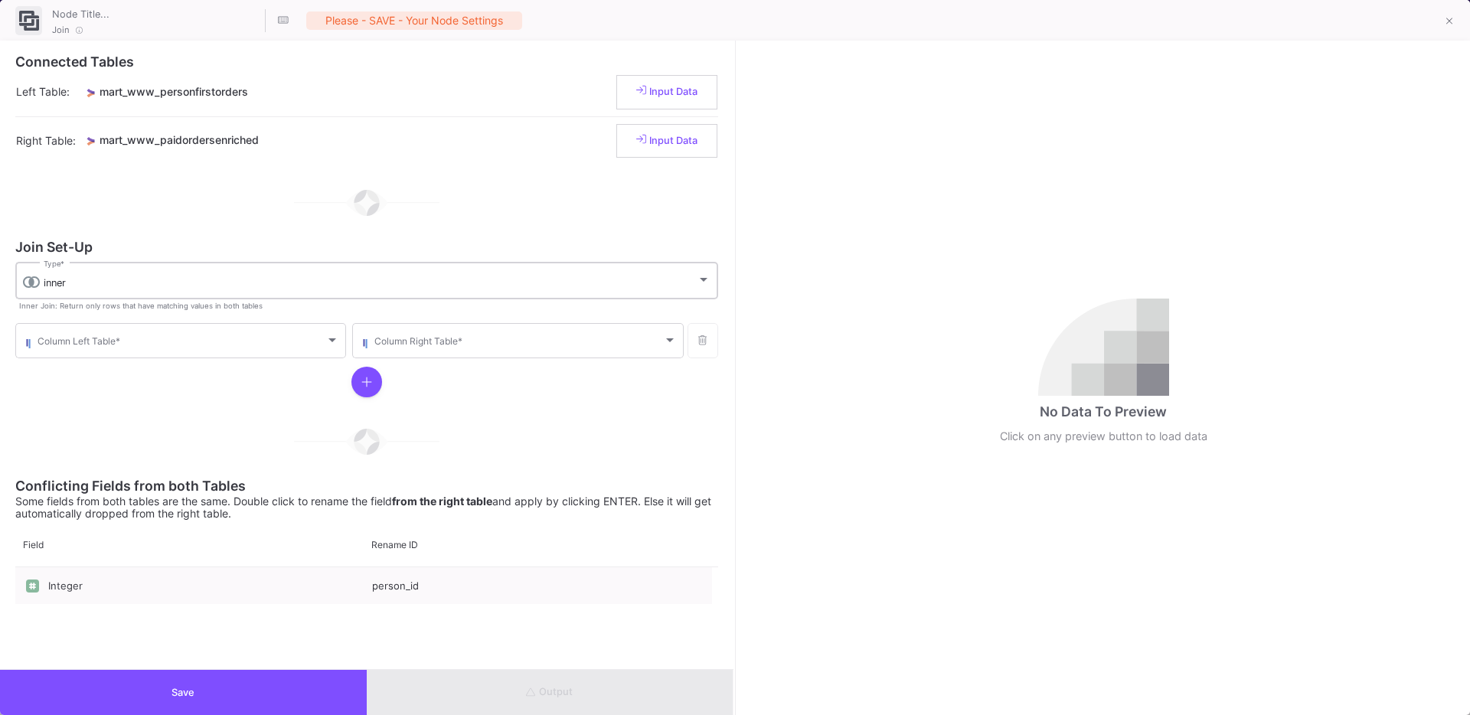
click at [93, 279] on div "inner" at bounding box center [370, 283] width 653 height 12
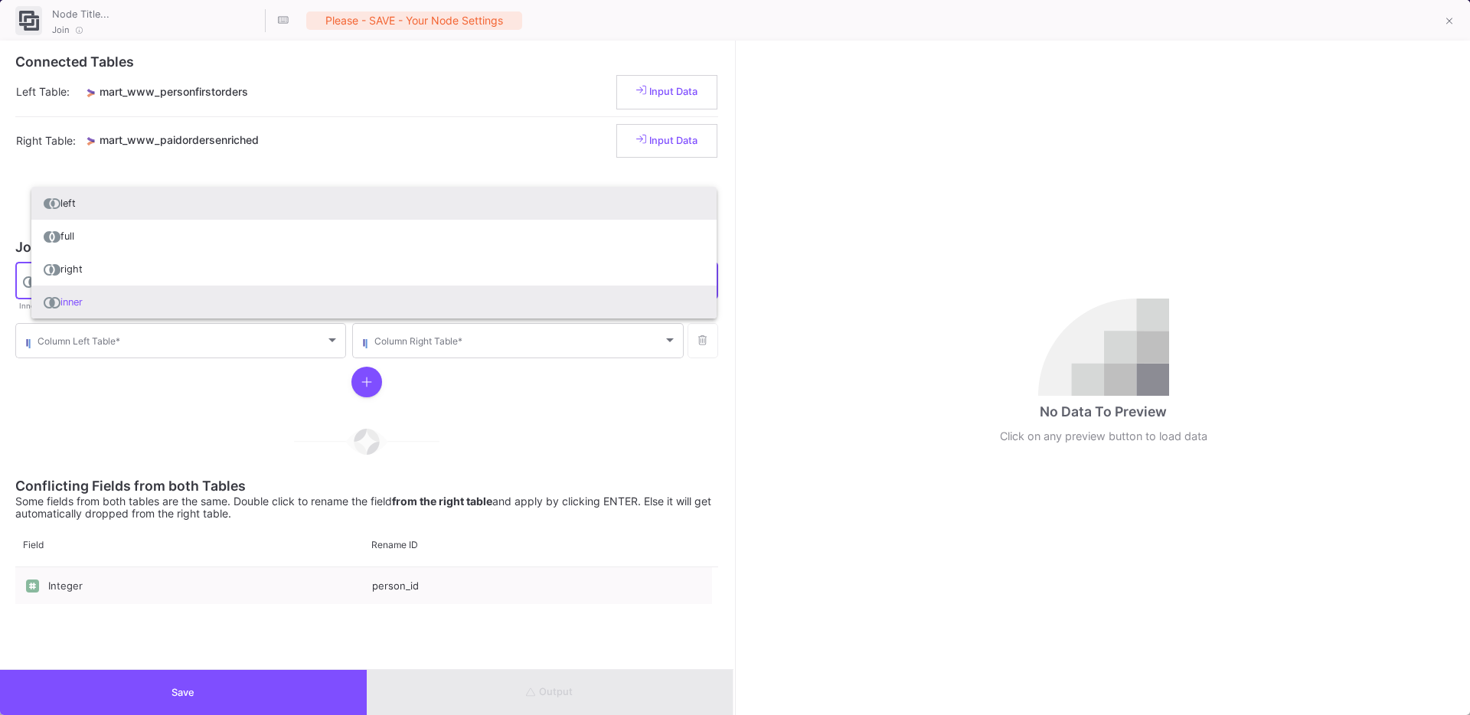
click at [99, 206] on span "left" at bounding box center [374, 203] width 661 height 33
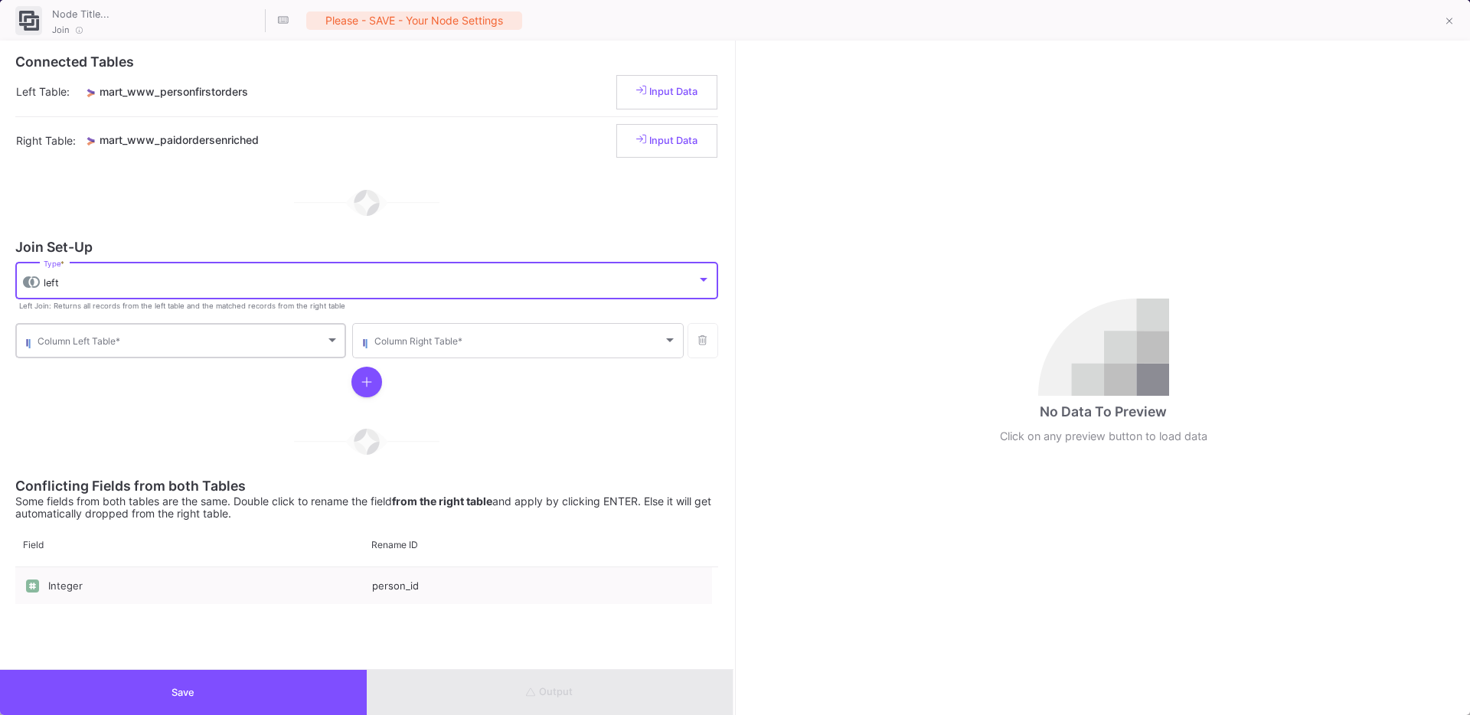
click at [38, 339] on span at bounding box center [182, 343] width 288 height 11
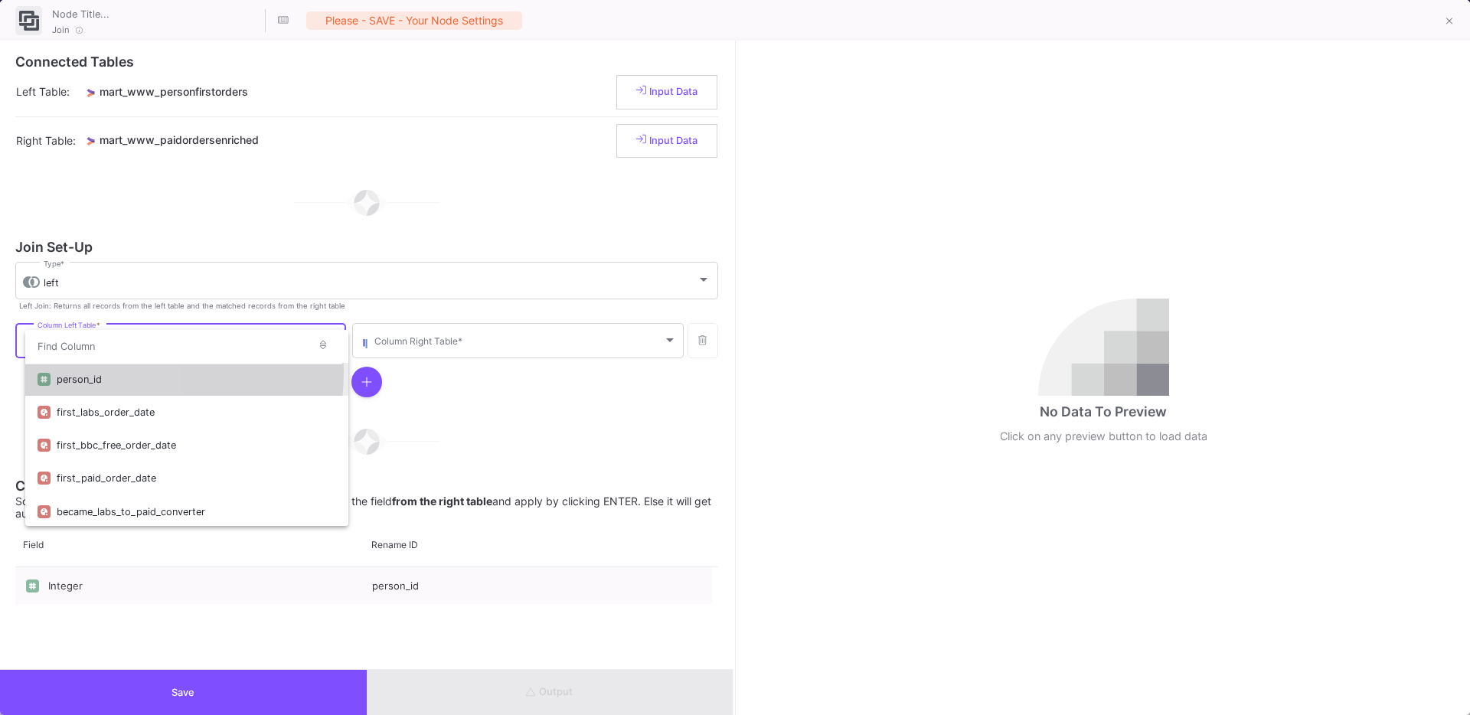
click at [67, 371] on div "person_id" at bounding box center [196, 379] width 279 height 33
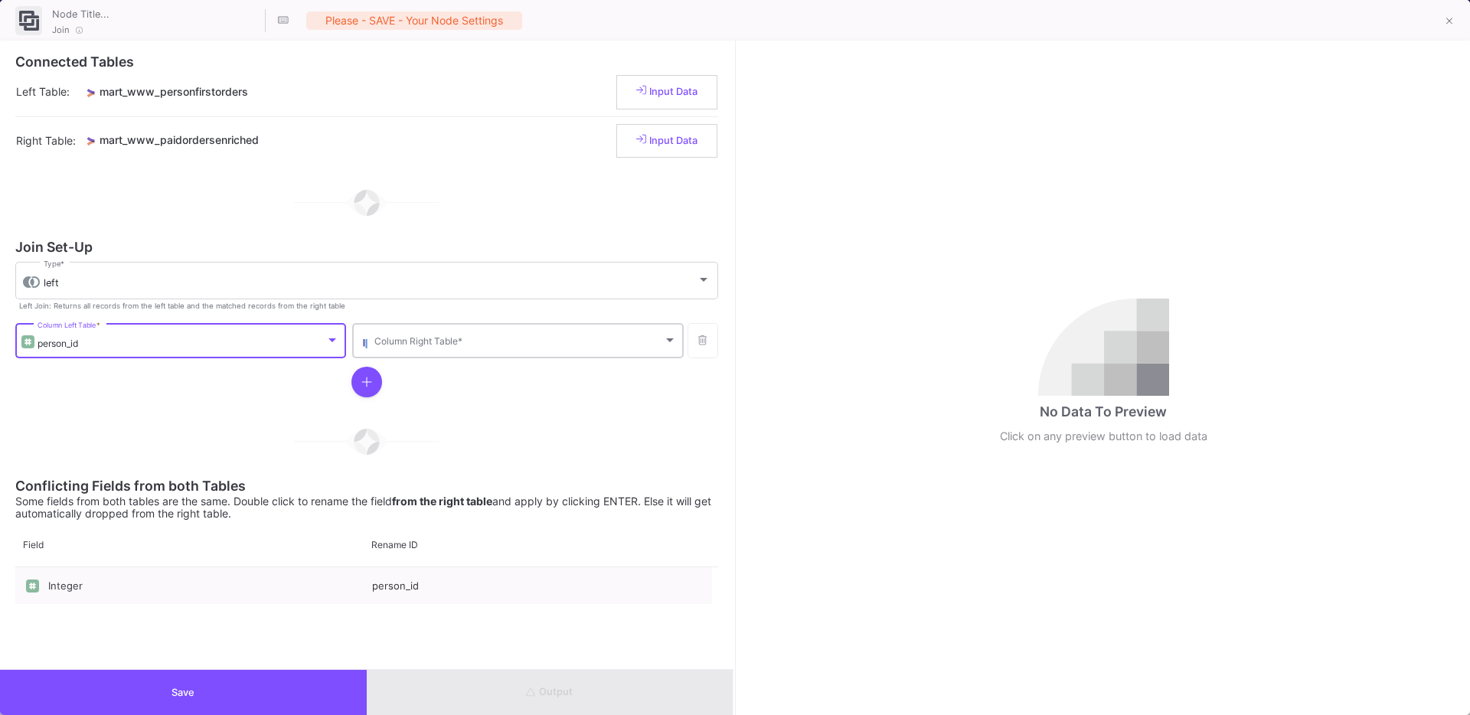
click at [446, 357] on div "Column Right Table *" at bounding box center [525, 340] width 302 height 38
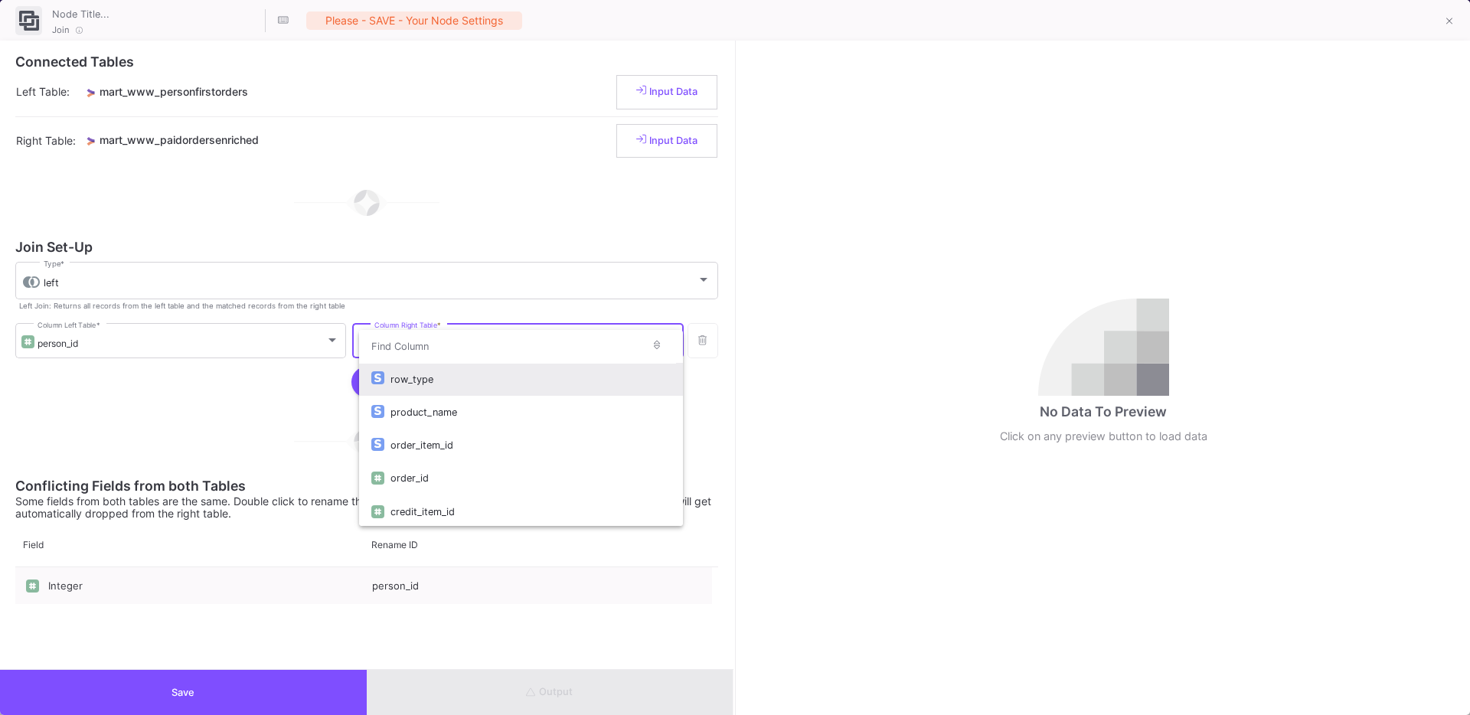
click at [449, 350] on input "dropdown search" at bounding box center [500, 346] width 283 height 34
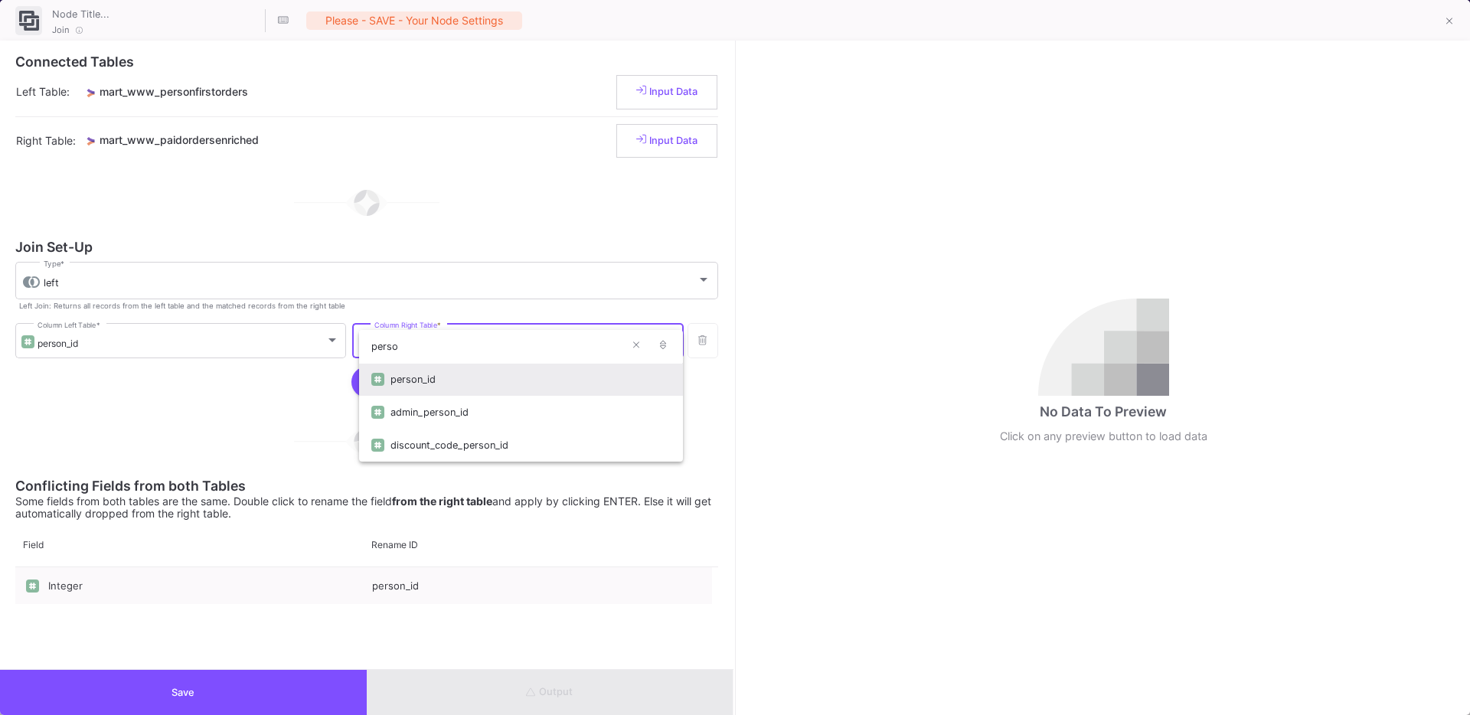
type input "perso"
click at [465, 381] on div "person_id" at bounding box center [530, 379] width 279 height 33
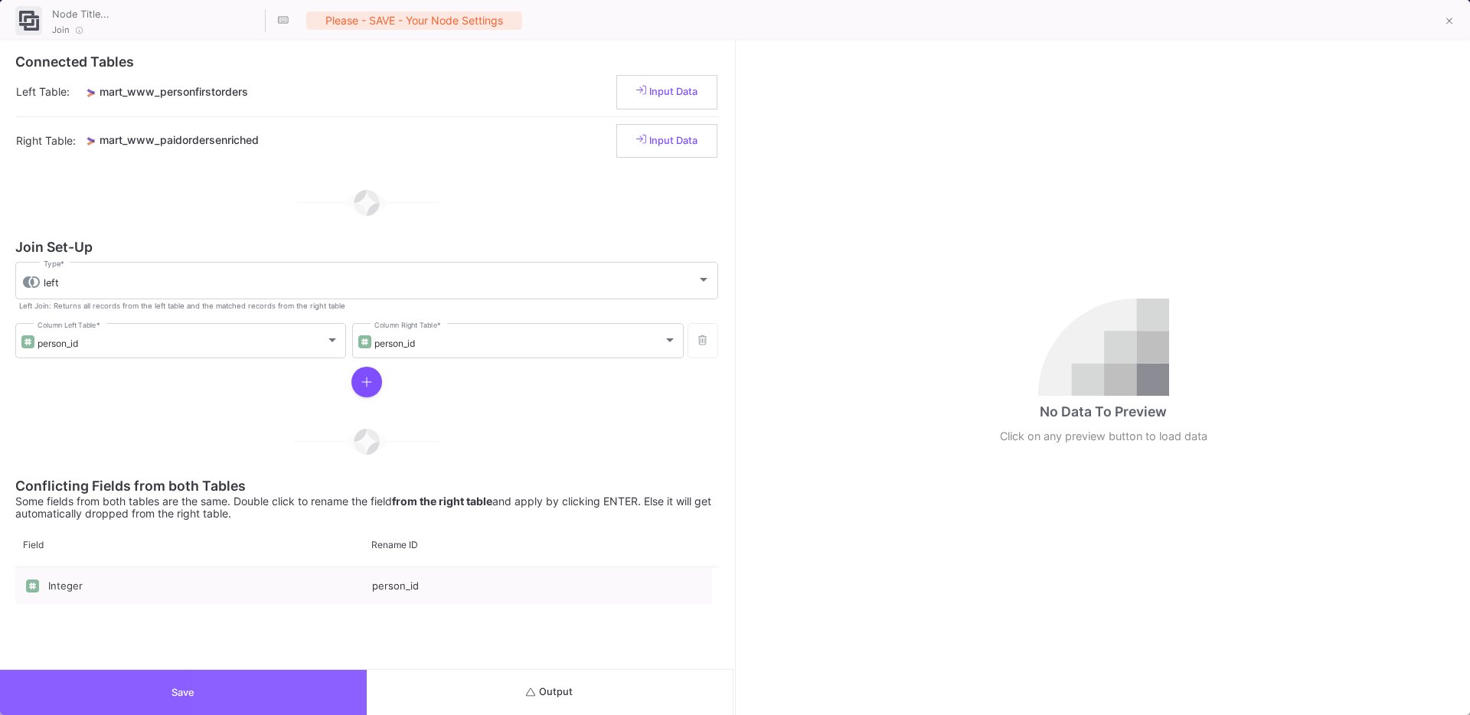
click at [247, 679] on button "Save" at bounding box center [183, 692] width 367 height 45
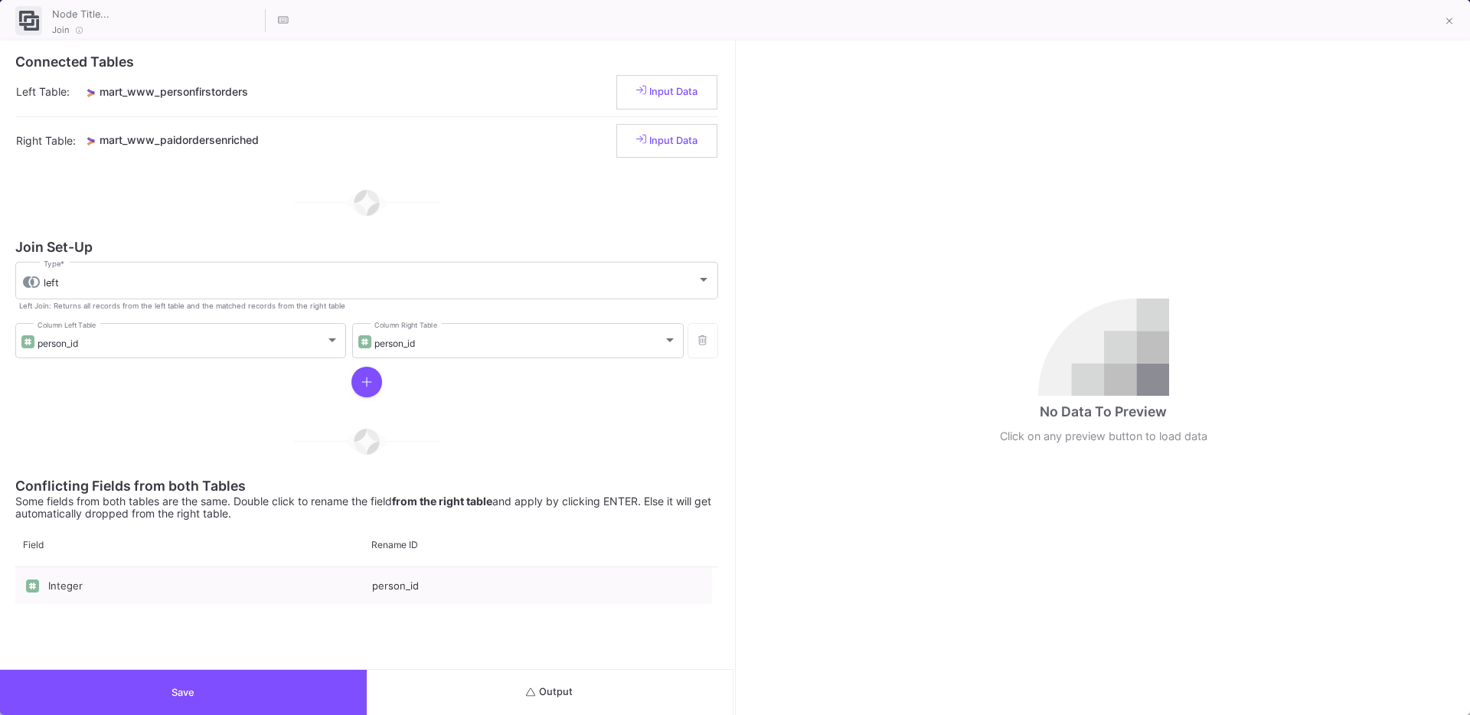
click at [628, 692] on button "Output" at bounding box center [550, 692] width 367 height 45
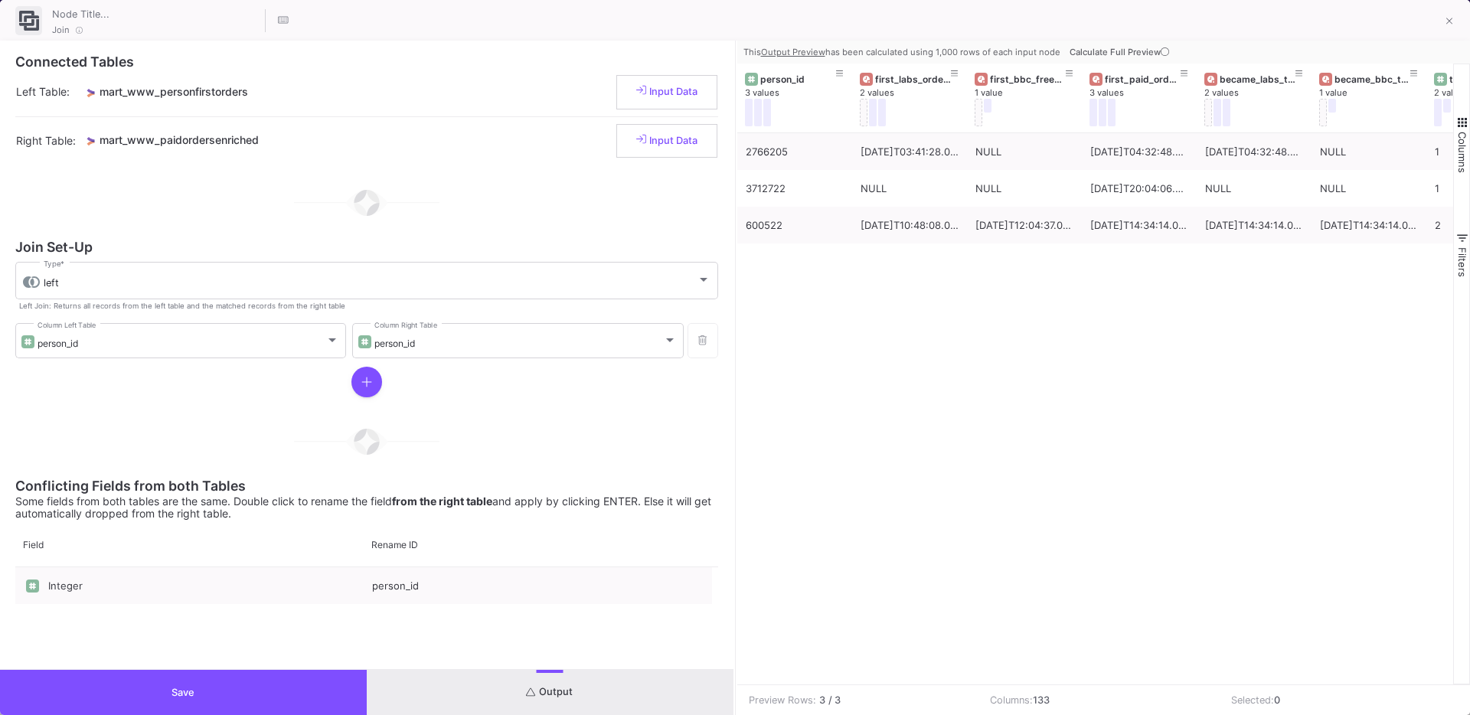
click at [1144, 57] on button "Calculate Full Preview" at bounding box center [1121, 52] width 109 height 23
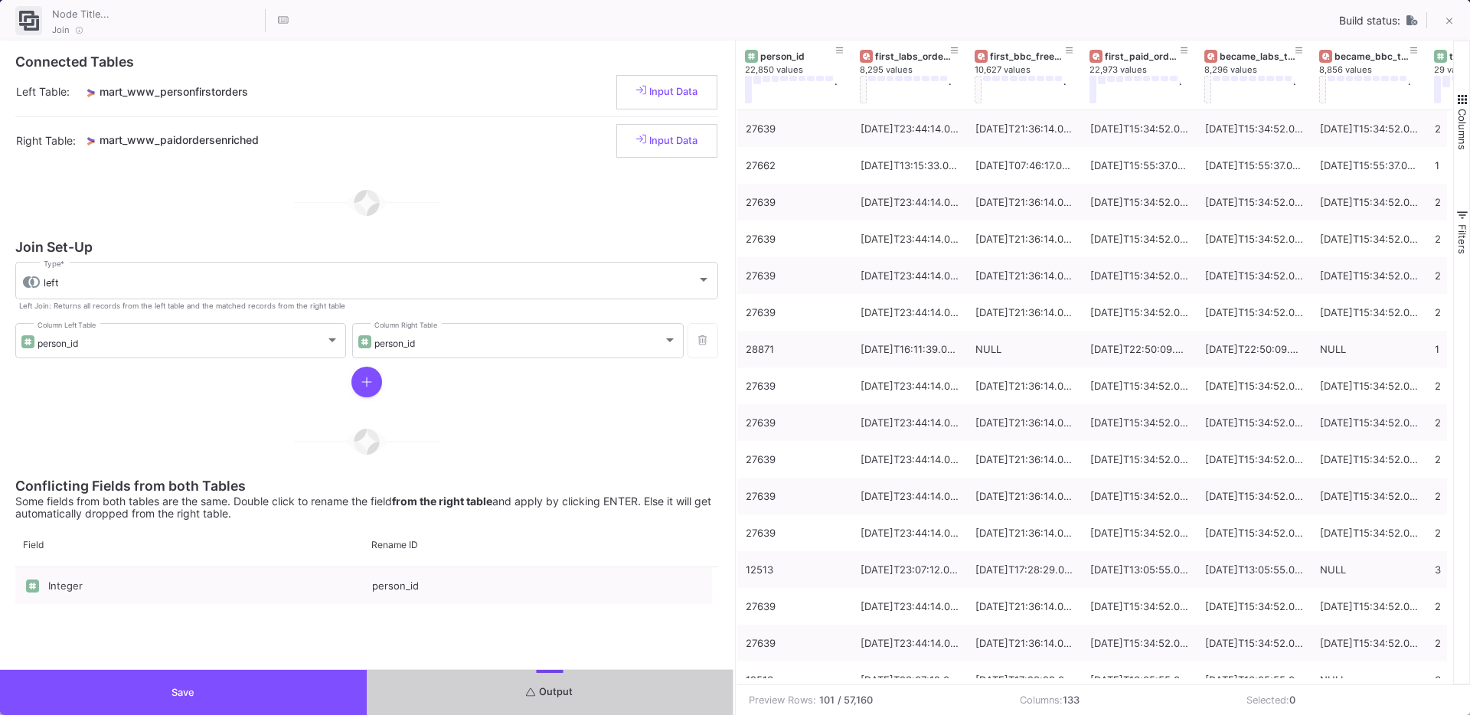
click at [203, 695] on button "Save" at bounding box center [183, 692] width 367 height 45
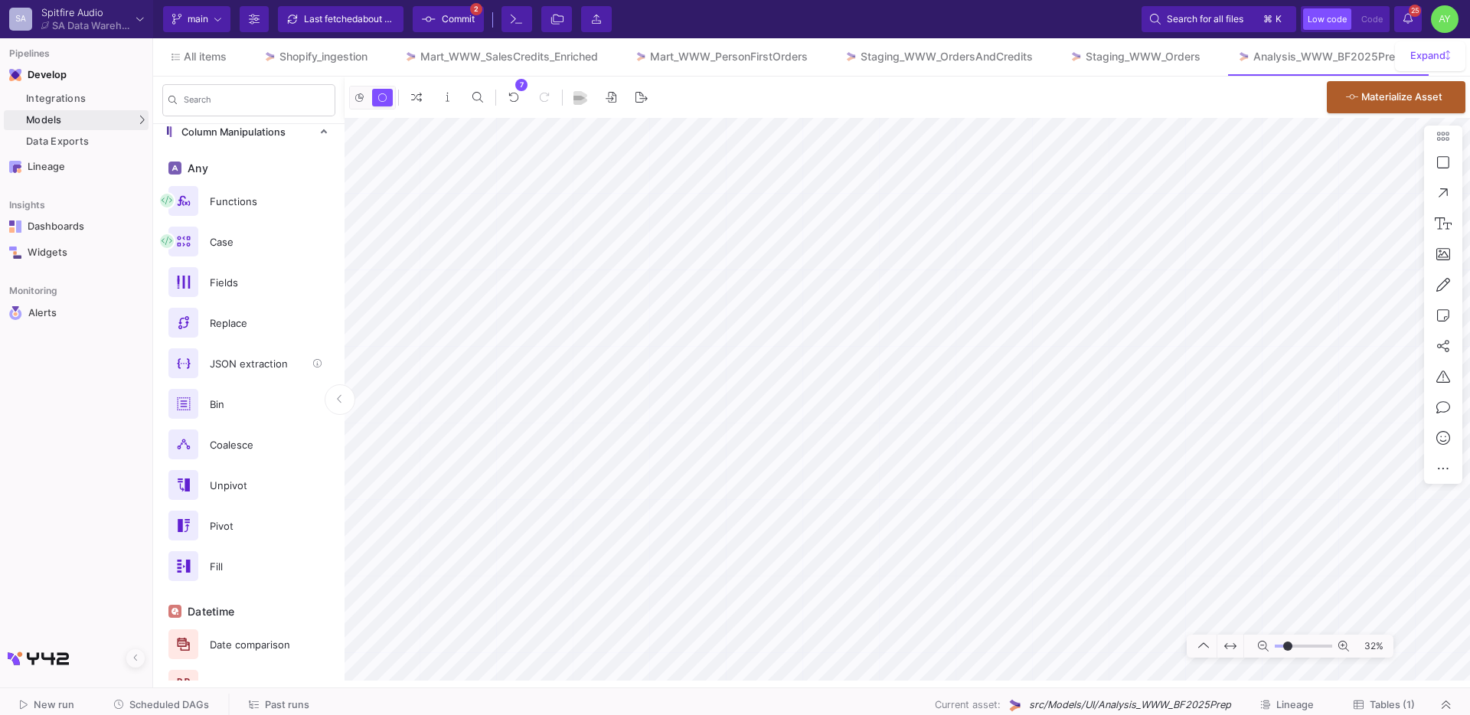
scroll to position [293, 0]
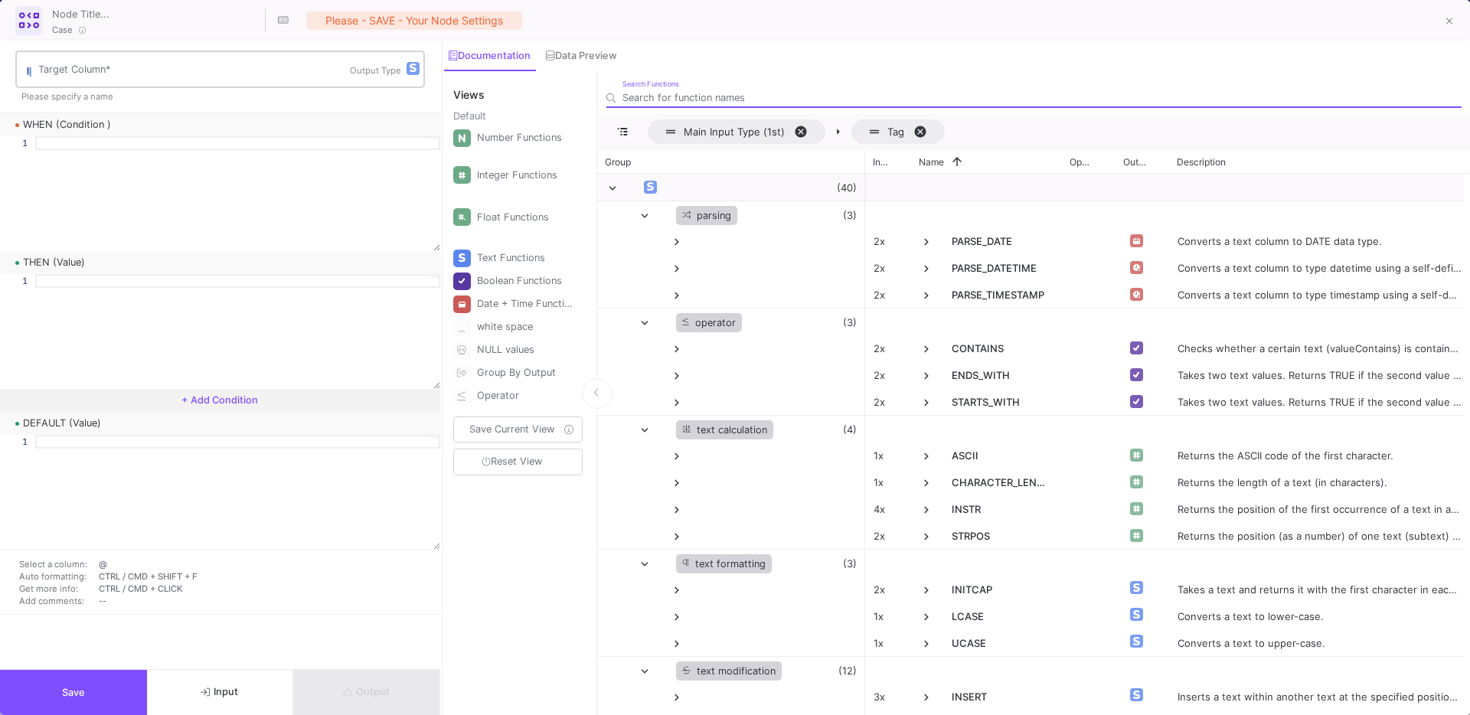
click at [101, 84] on div "Target Column *" at bounding box center [194, 68] width 312 height 40
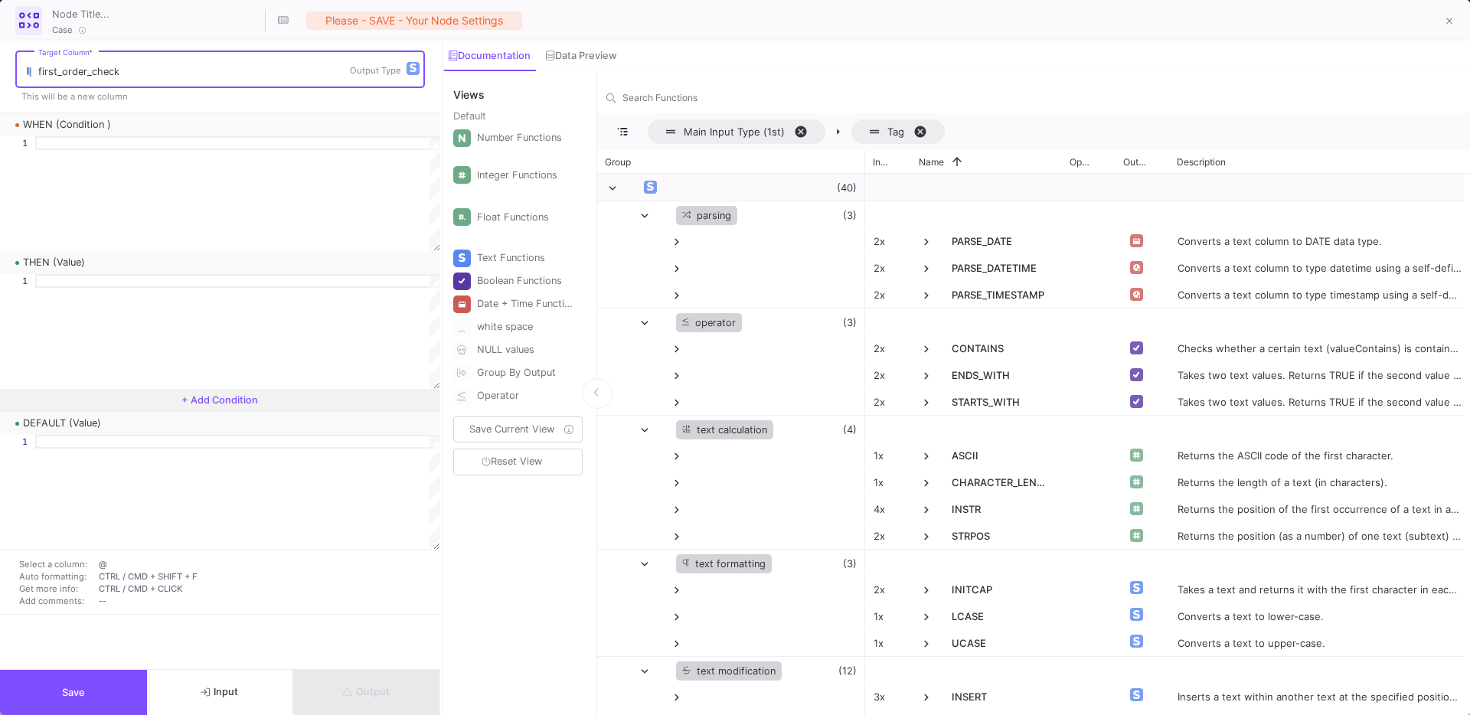
type input "first_order_check"
click at [66, 145] on div at bounding box center [237, 143] width 405 height 14
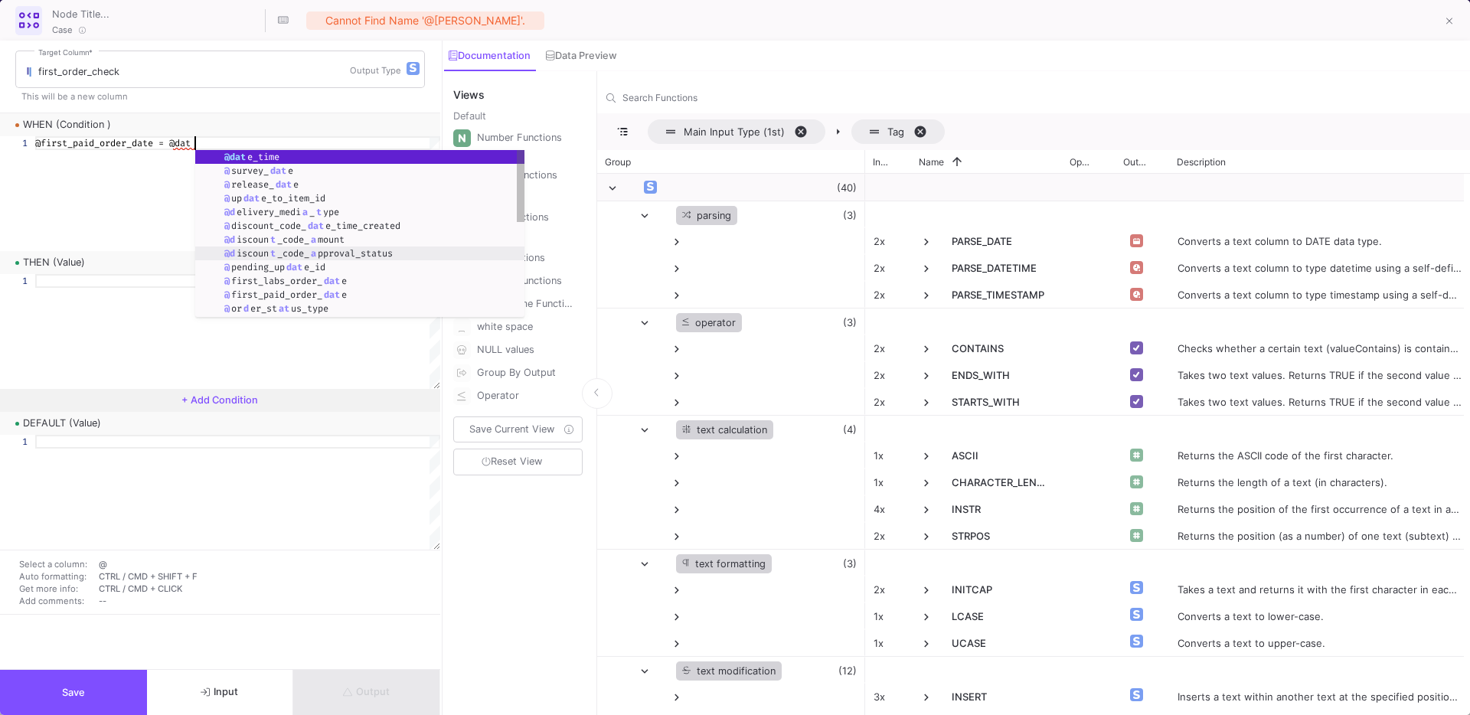
scroll to position [0, 165]
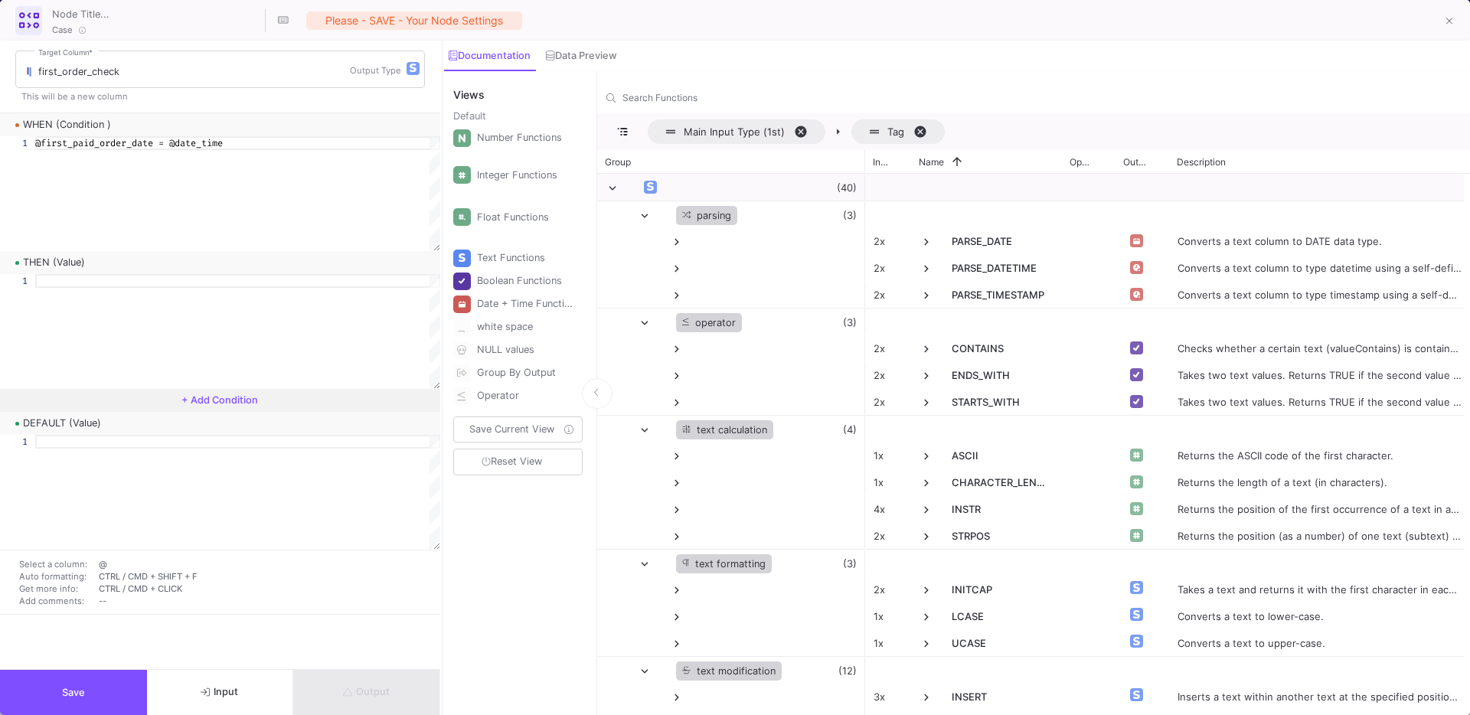
type textarea "@first_paid_order_date = @date_time"
click at [130, 291] on div at bounding box center [237, 331] width 405 height 115
type textarea "1"
click at [77, 461] on div at bounding box center [237, 492] width 405 height 115
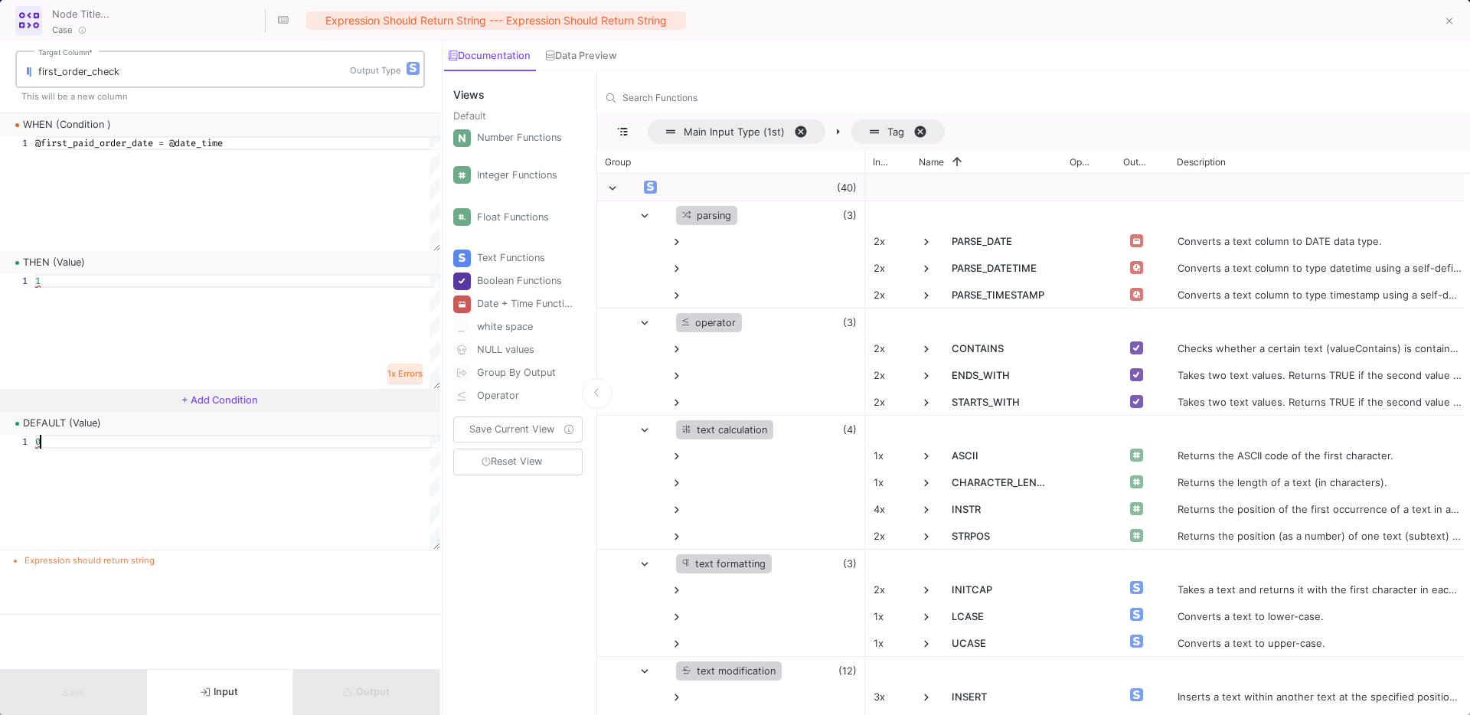
type textarea "0"
click at [415, 70] on div "button" at bounding box center [413, 68] width 13 height 13
click at [447, 96] on span "numeric" at bounding box center [454, 92] width 38 height 37
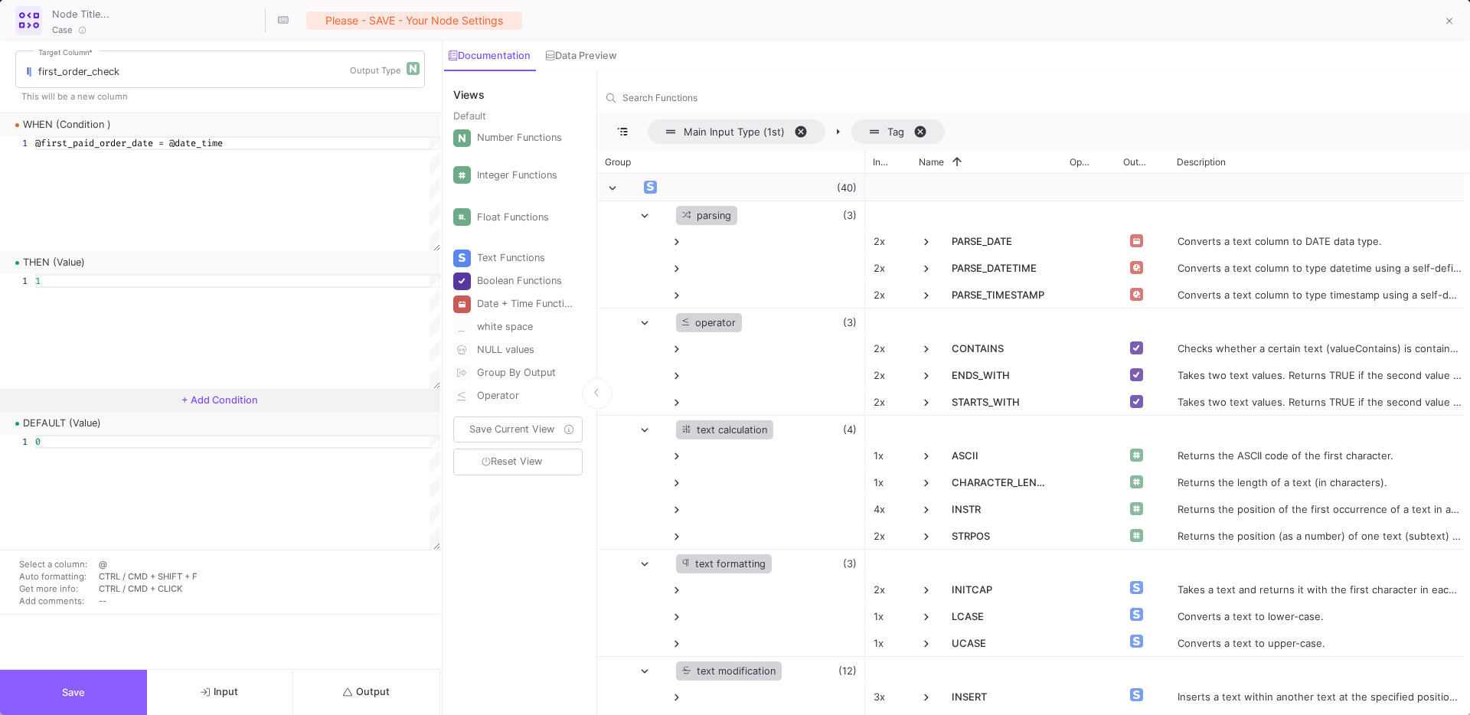
click at [113, 689] on button "Save" at bounding box center [73, 692] width 147 height 45
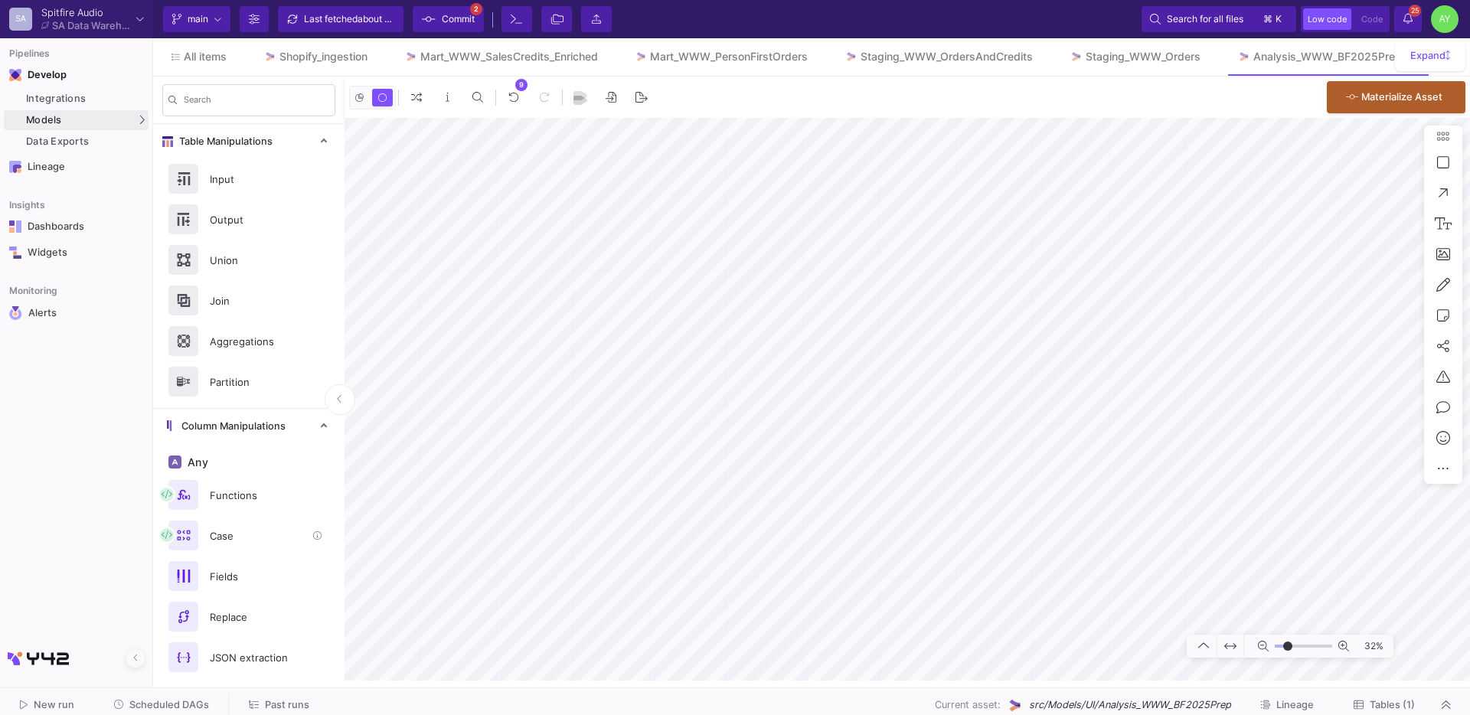
scroll to position [727, 0]
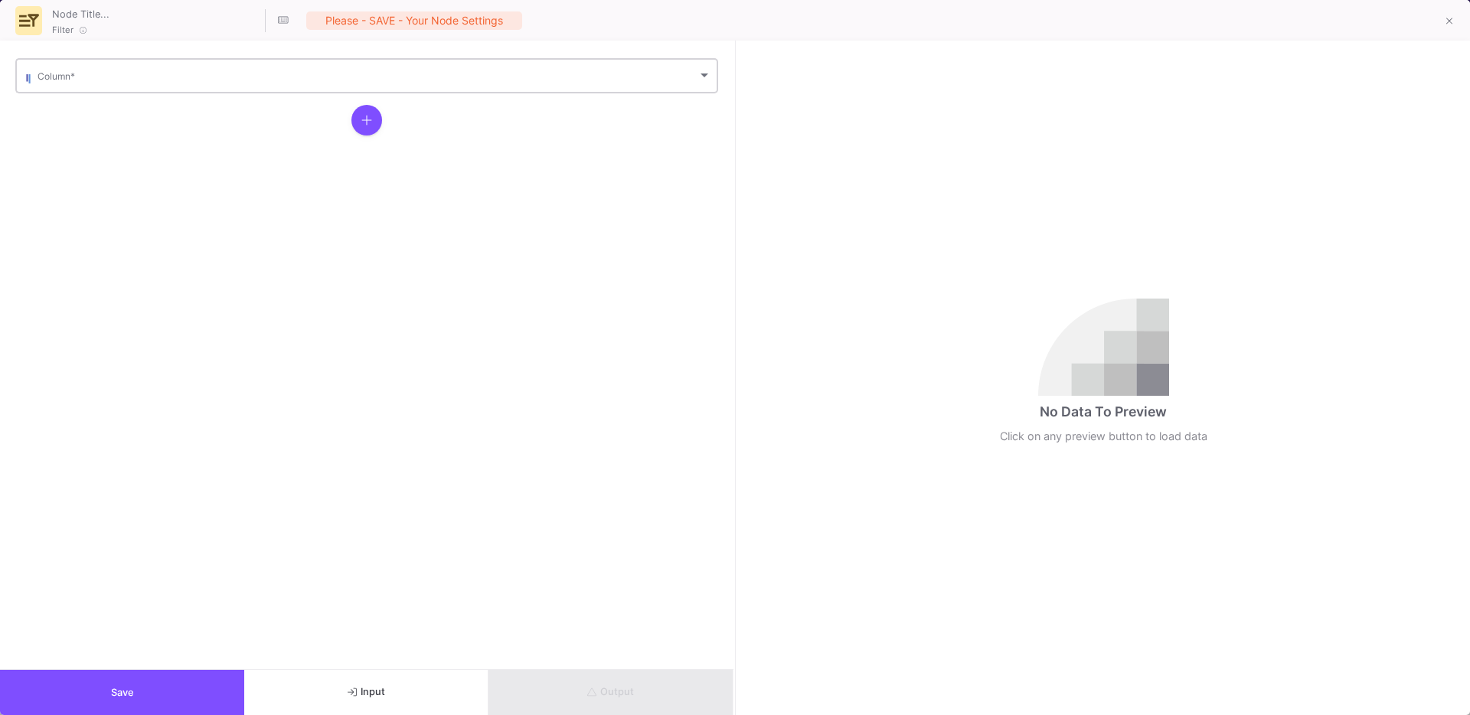
click at [115, 66] on div "Column *" at bounding box center [375, 75] width 674 height 38
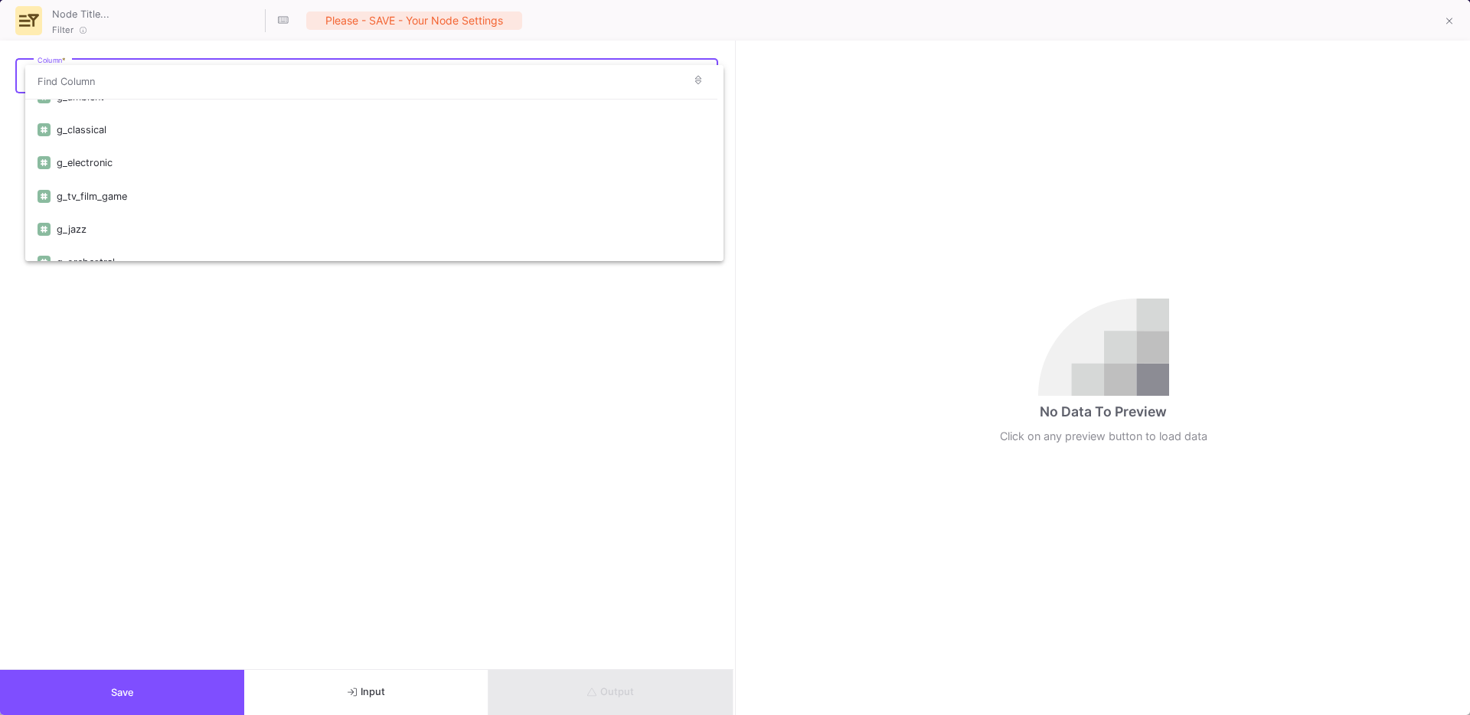
scroll to position [4268, 0]
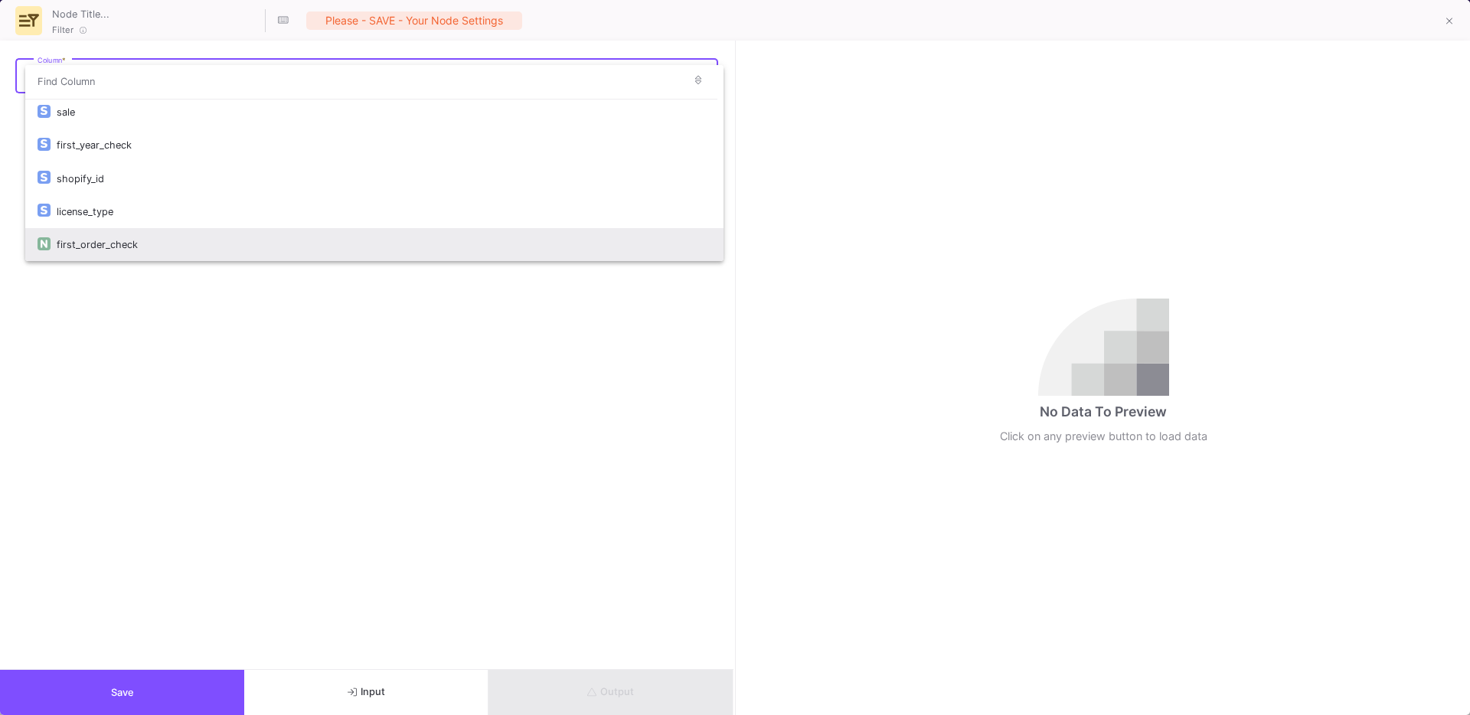
click at [127, 247] on div "first_order_check" at bounding box center [384, 244] width 655 height 33
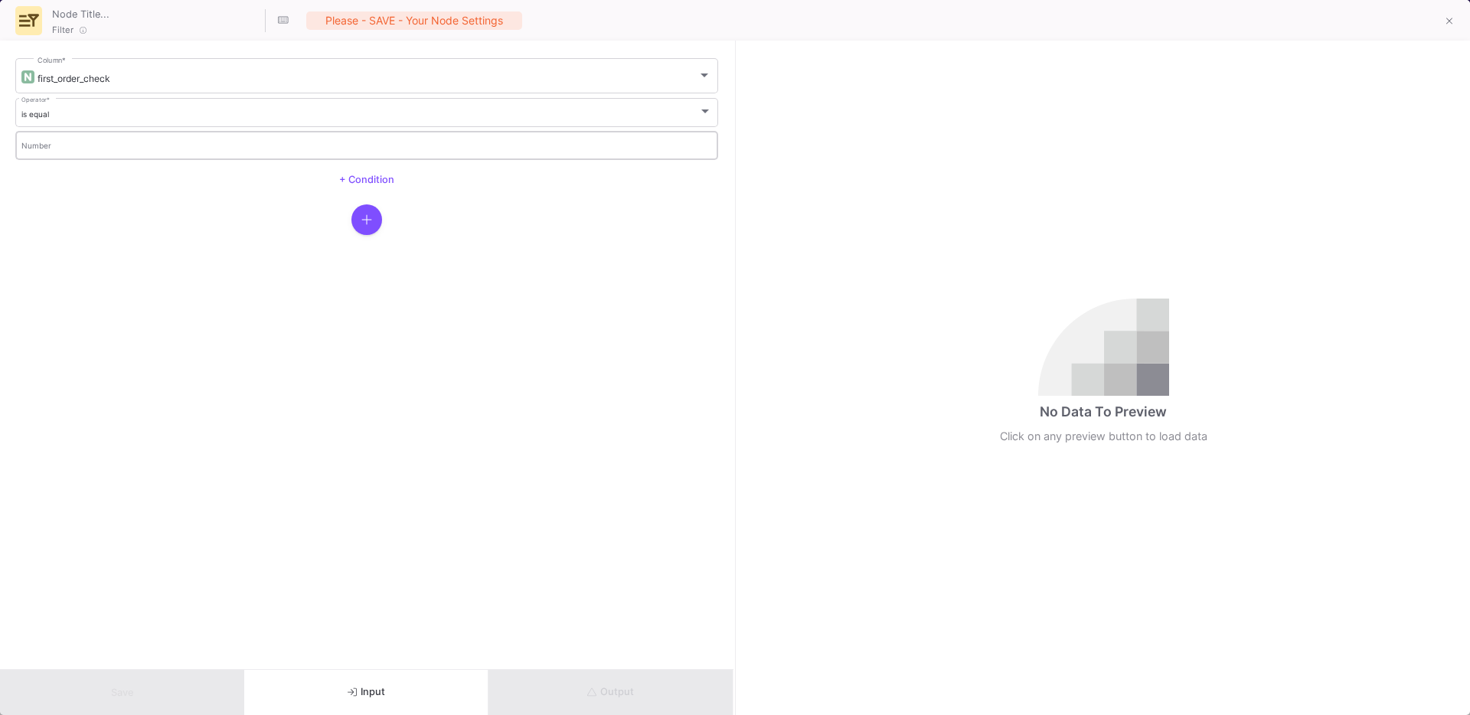
click at [80, 146] on input "Number" at bounding box center [366, 147] width 691 height 10
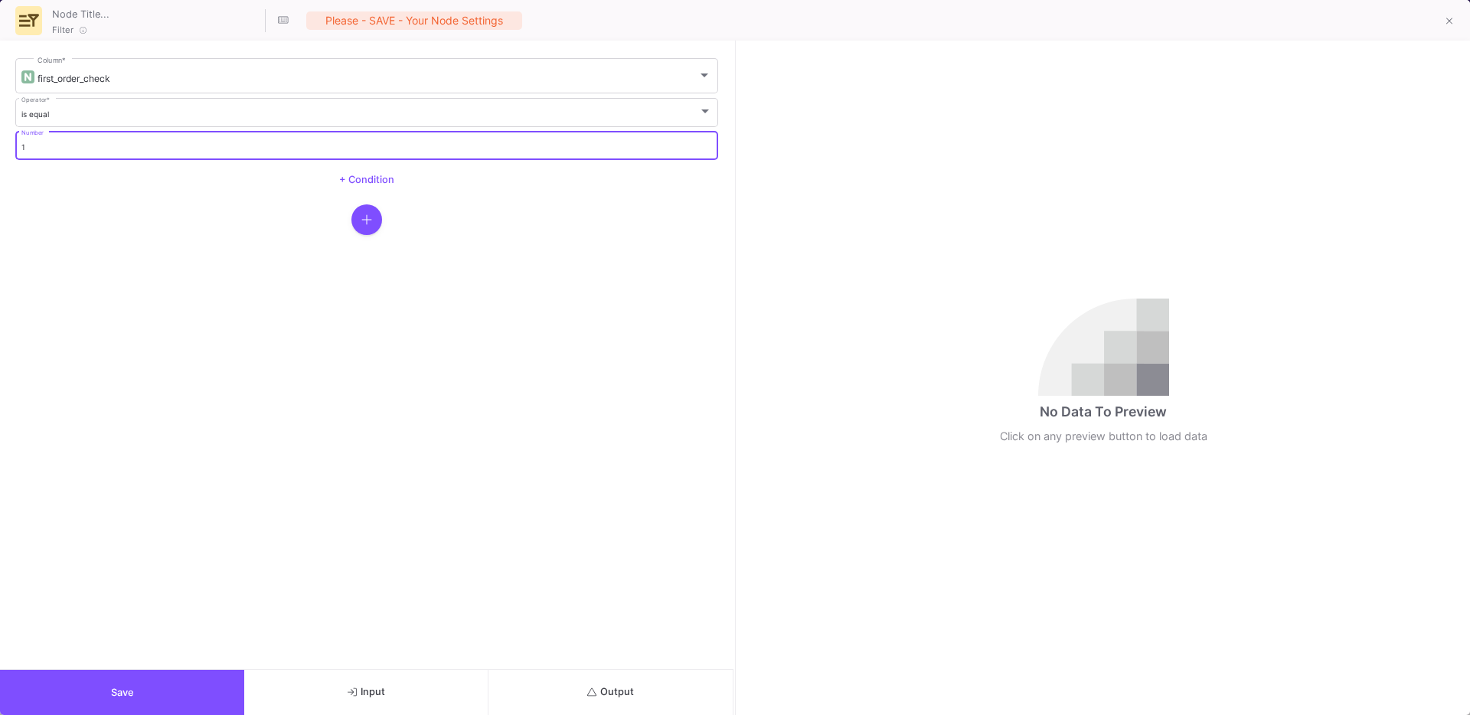
type input "1"
click at [146, 690] on button "Save" at bounding box center [122, 692] width 244 height 45
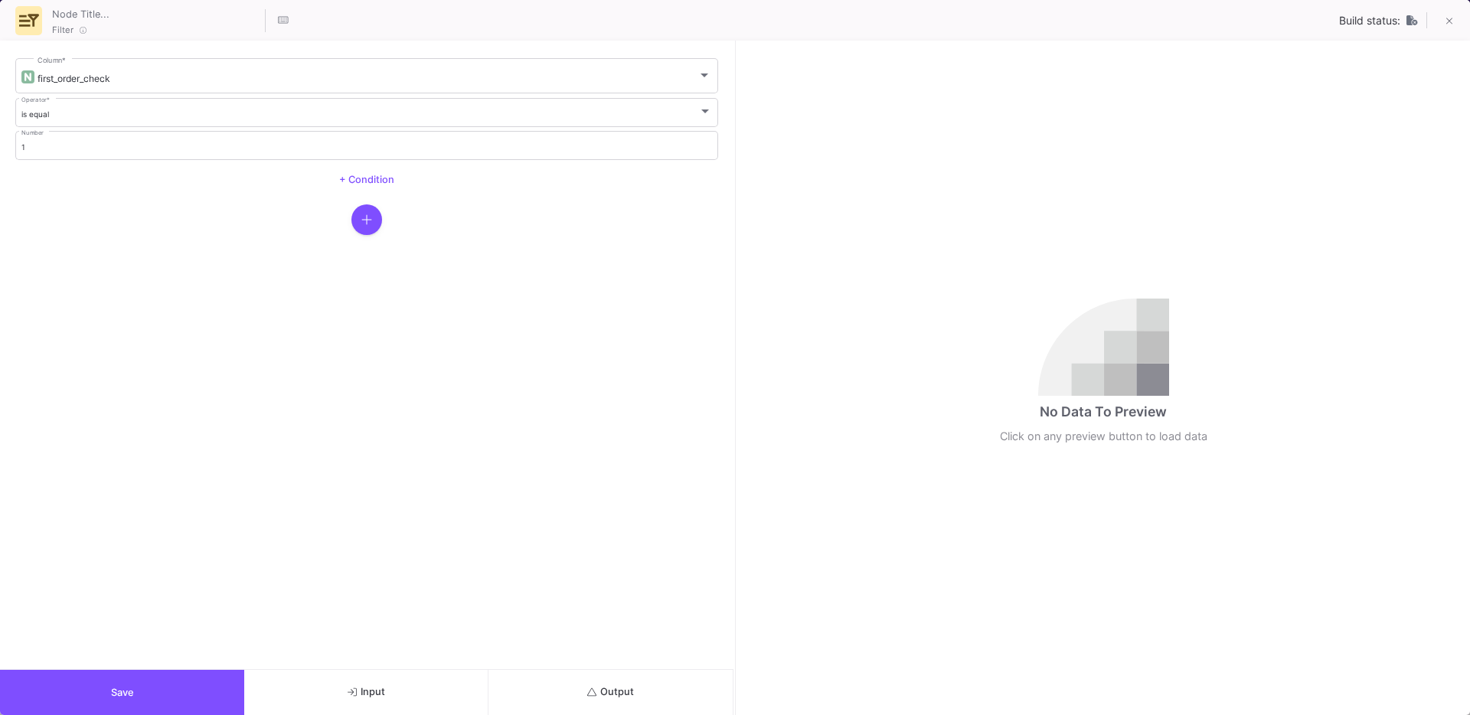
click at [574, 691] on button "Output" at bounding box center [611, 692] width 244 height 45
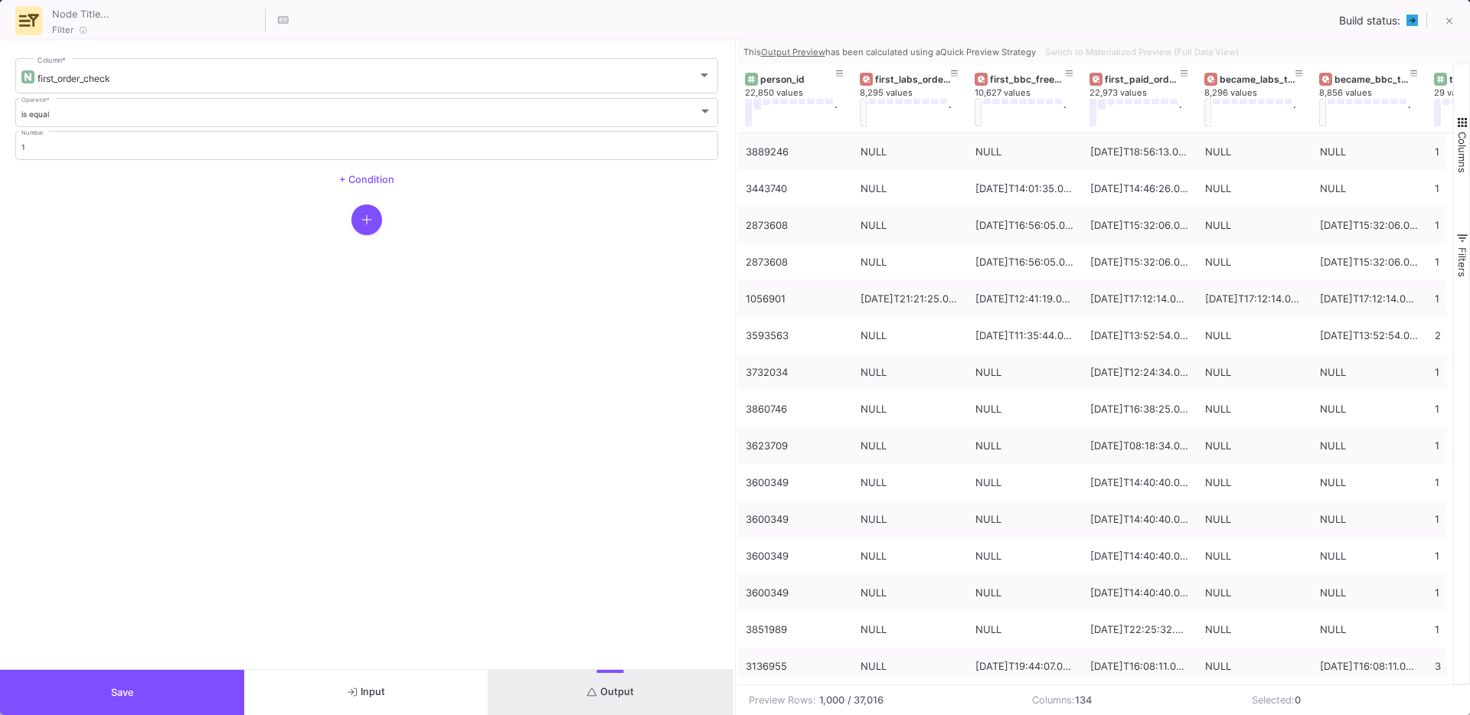
click at [101, 687] on button "Save" at bounding box center [122, 692] width 244 height 45
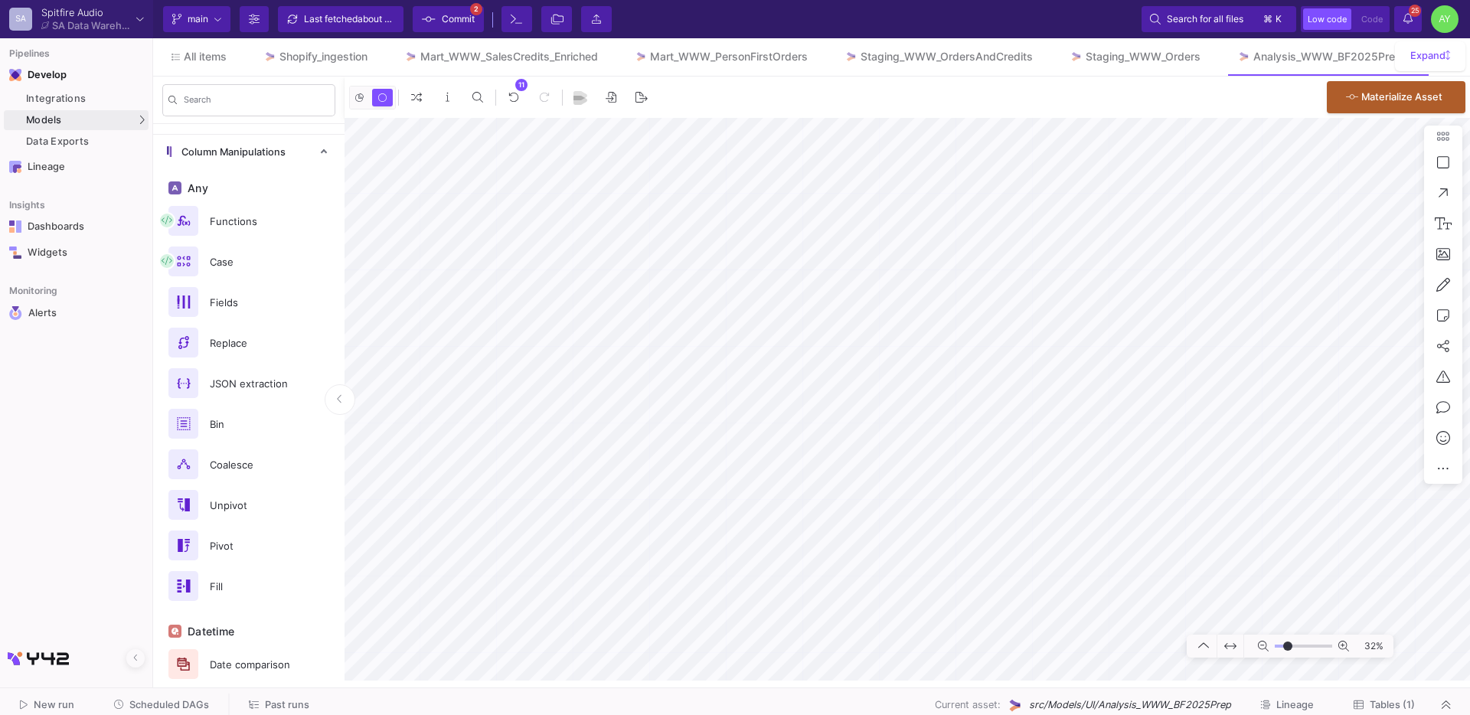
scroll to position [0, 0]
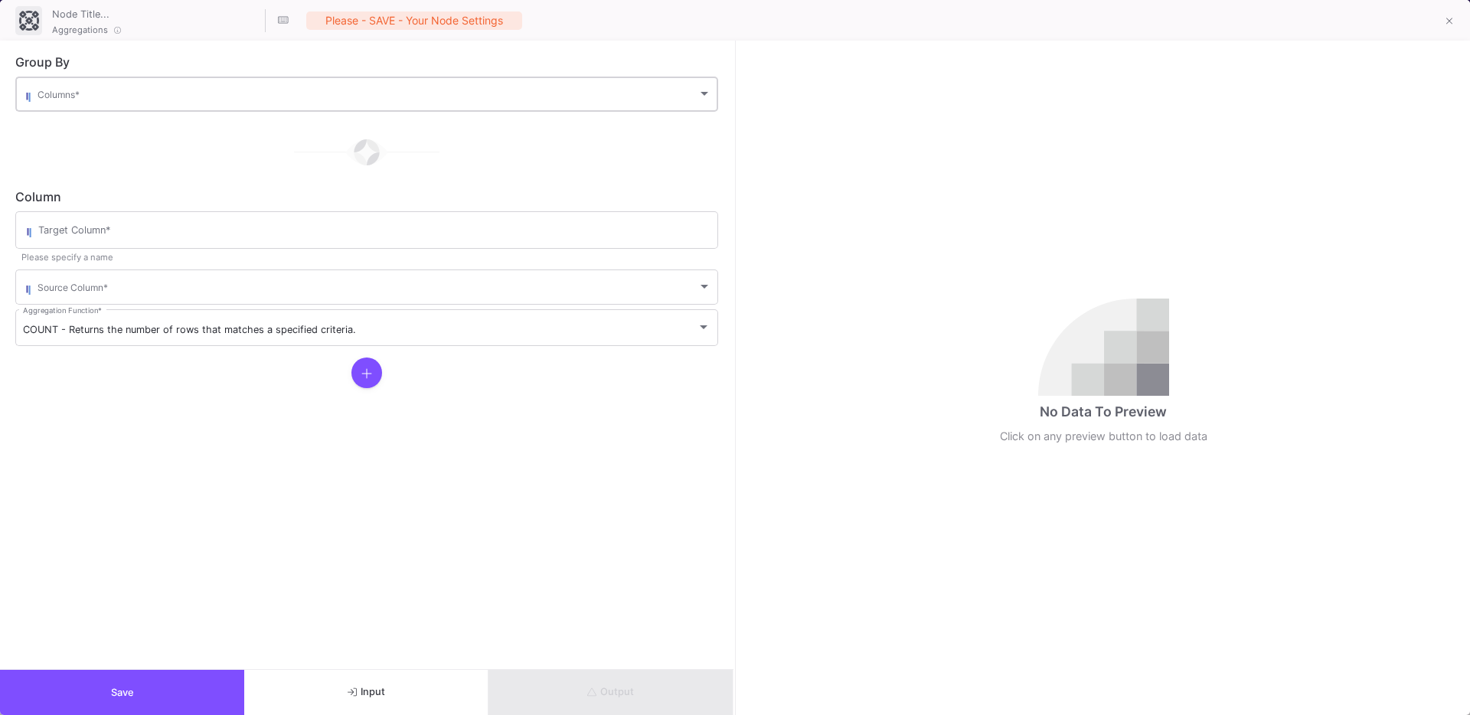
click at [231, 95] on span at bounding box center [368, 96] width 660 height 11
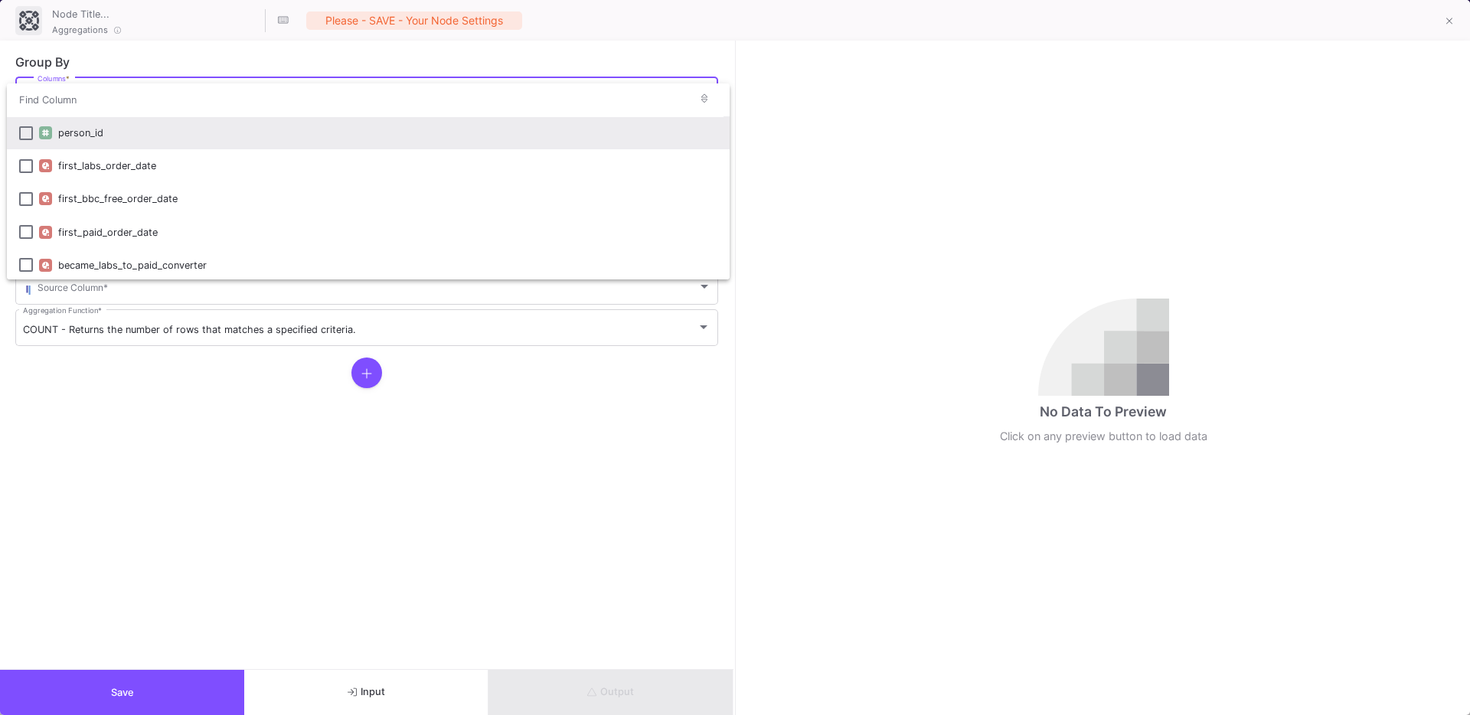
click at [119, 140] on div "person_id" at bounding box center [387, 132] width 659 height 33
click at [172, 430] on div at bounding box center [735, 357] width 1470 height 715
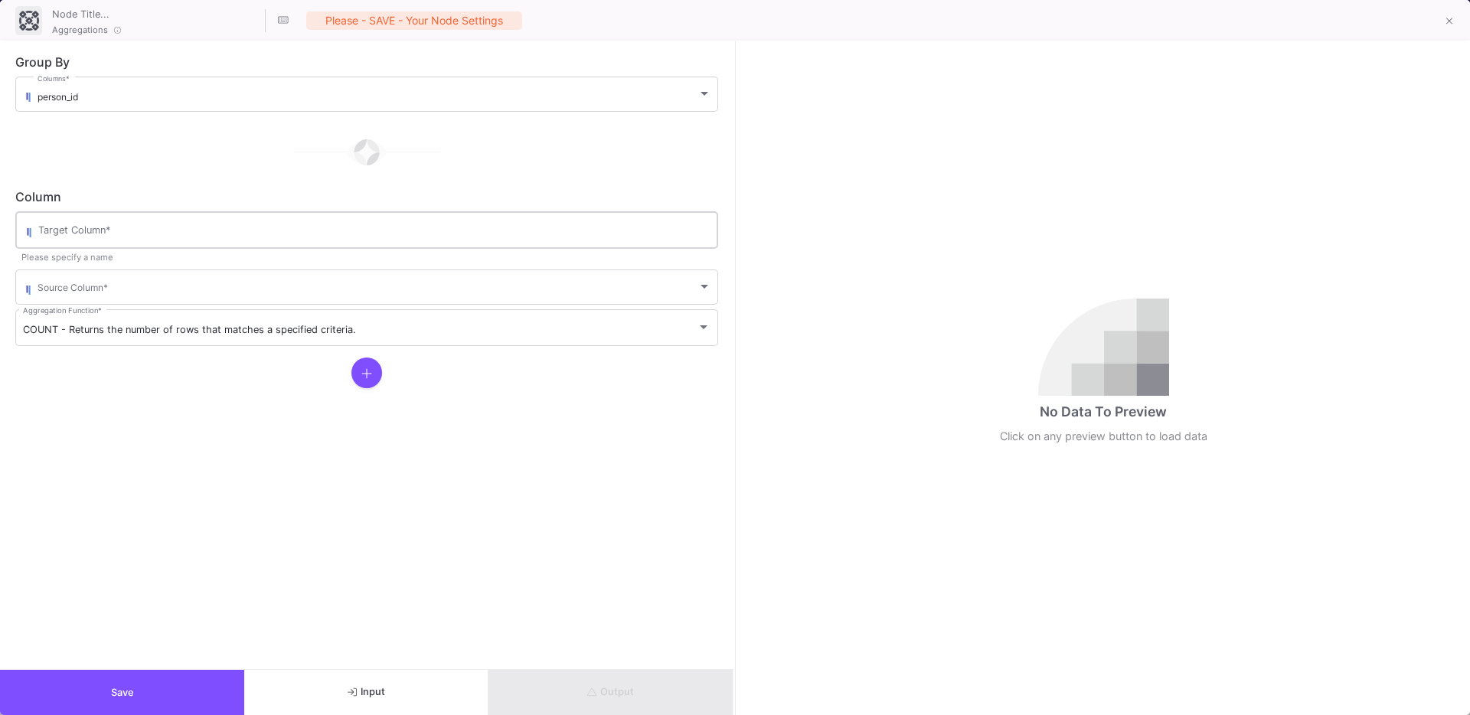
click at [99, 241] on div "Target Column *" at bounding box center [374, 229] width 672 height 40
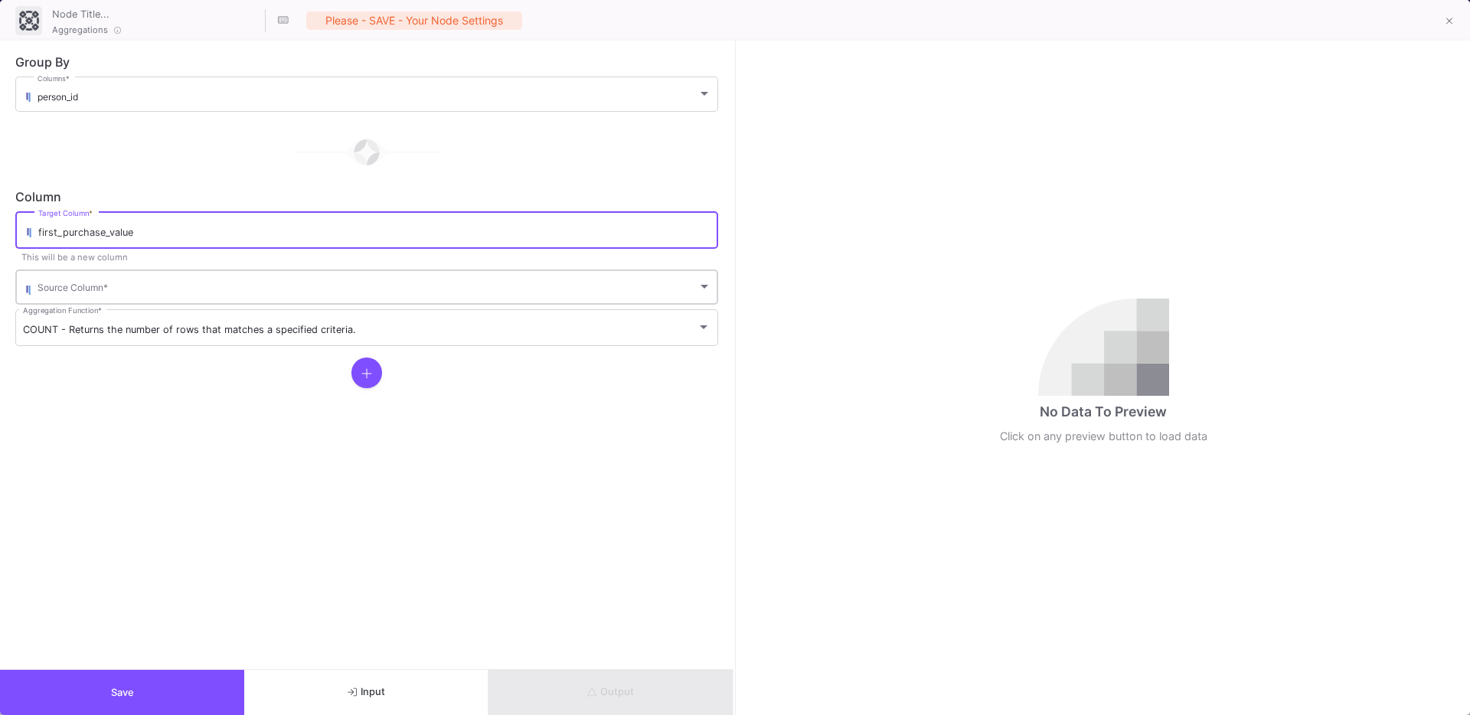
type input "first_purchase_value"
click at [68, 286] on span at bounding box center [368, 289] width 660 height 11
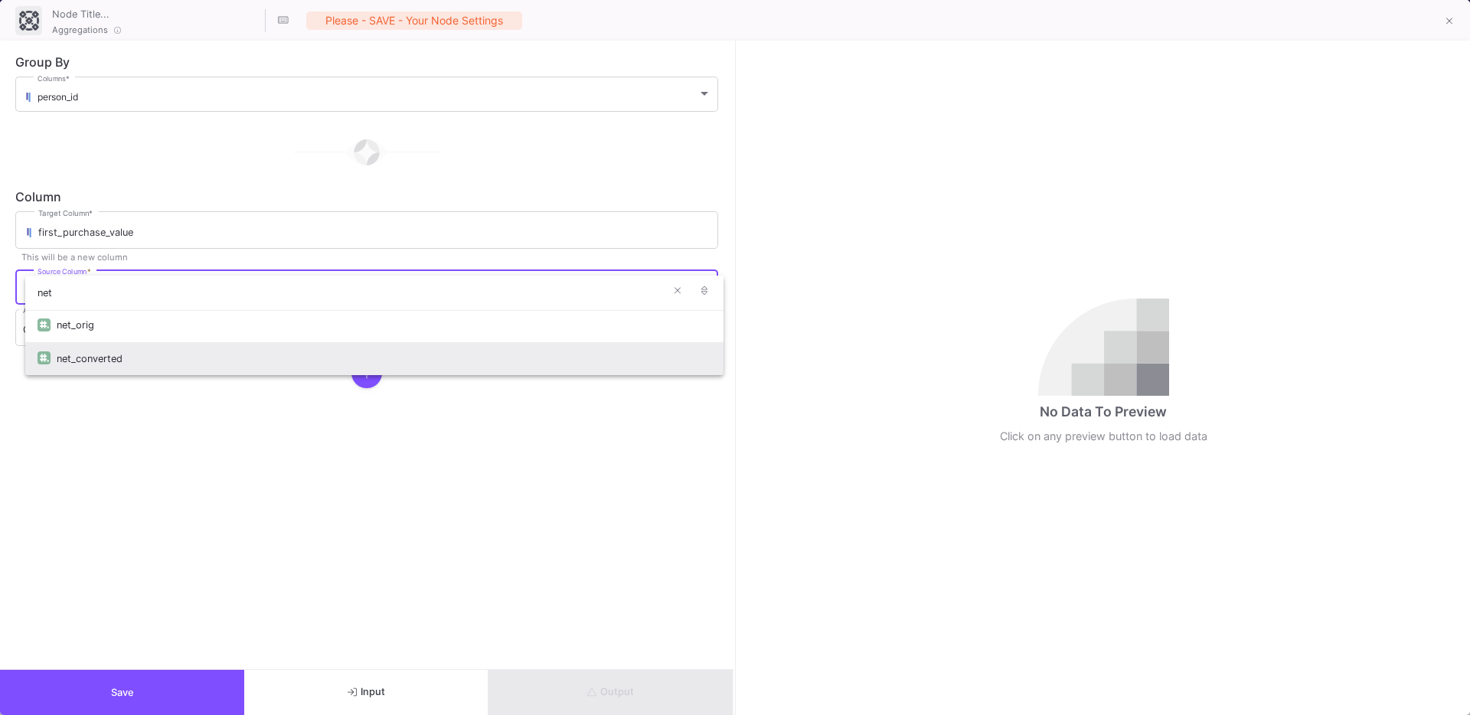
type input "net"
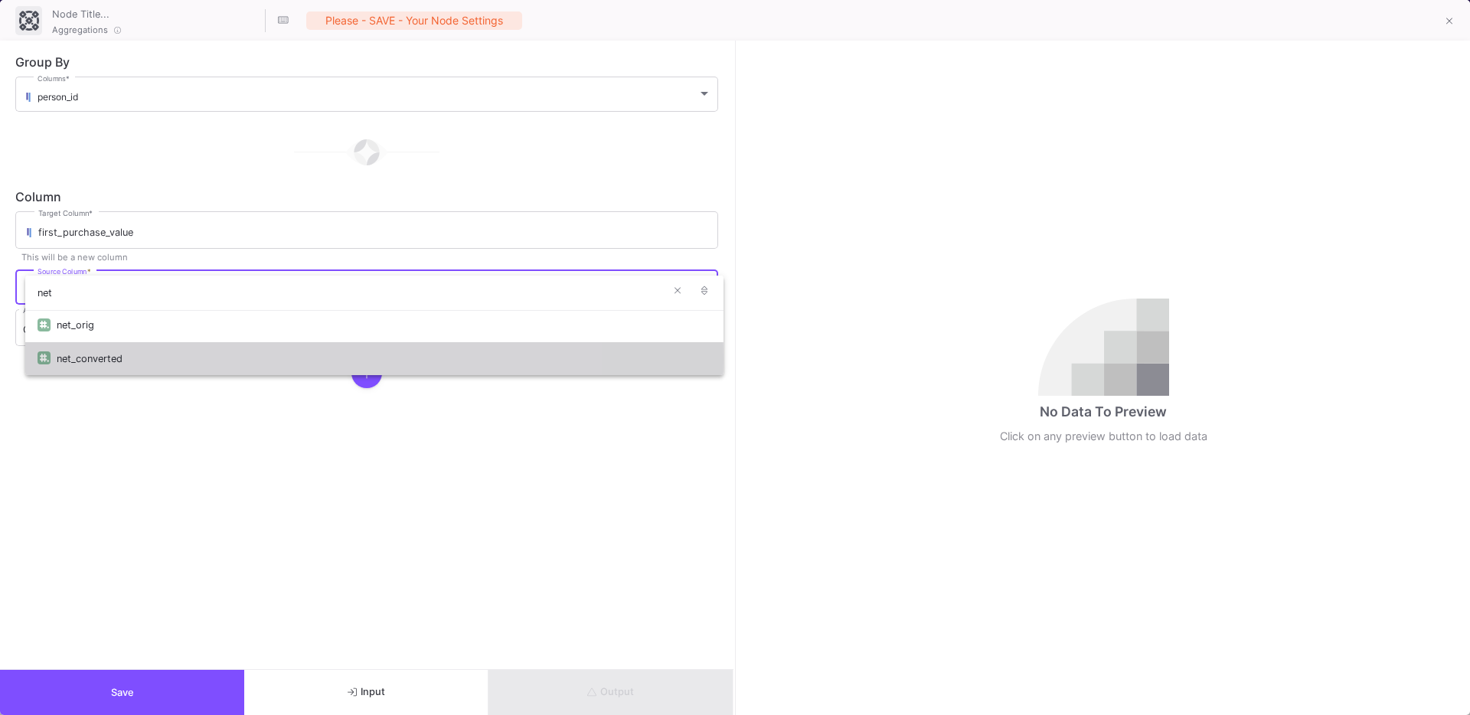
click at [79, 359] on div "net_converted" at bounding box center [384, 358] width 655 height 33
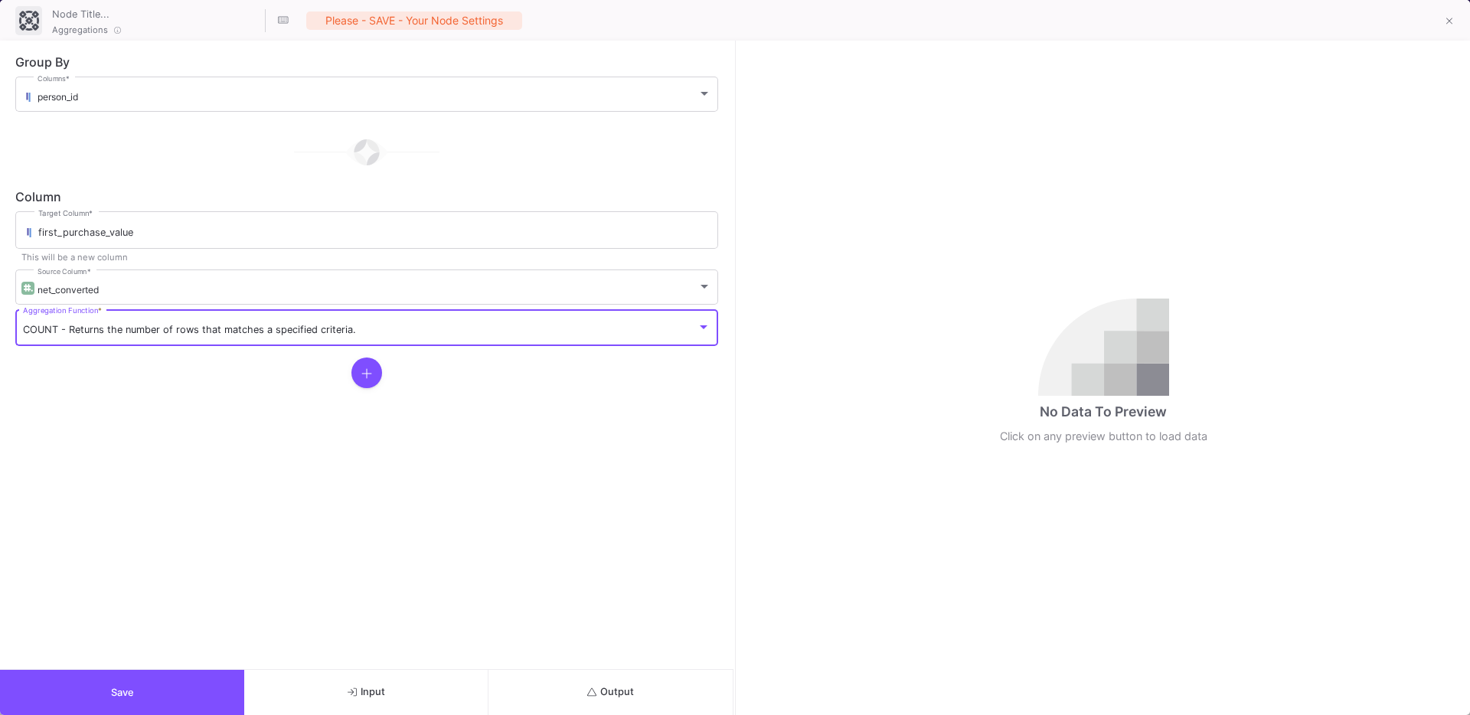
click at [97, 328] on span "COUNT - Returns the number of rows that matches a specified criteria." at bounding box center [189, 329] width 333 height 11
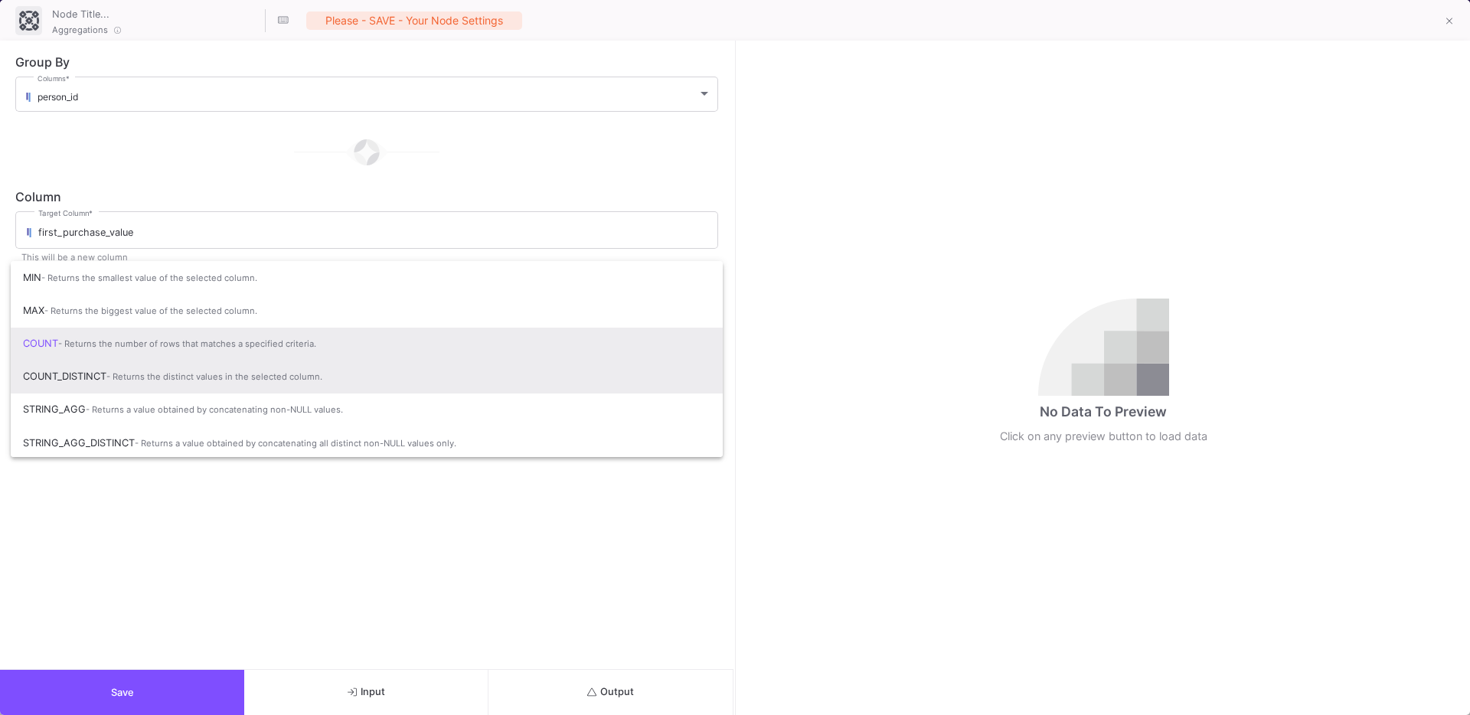
scroll to position [102, 0]
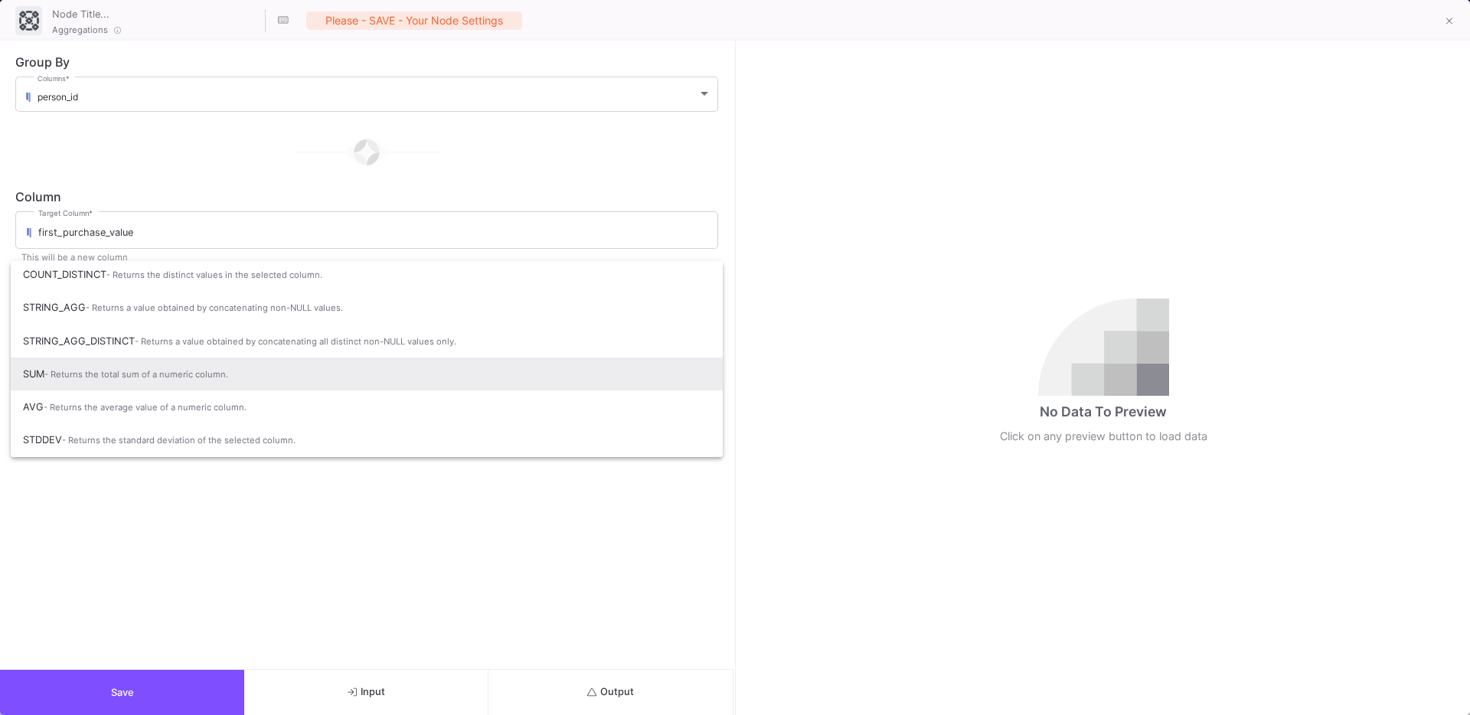
click at [82, 377] on span "- Returns the total sum of a numeric column." at bounding box center [136, 374] width 184 height 11
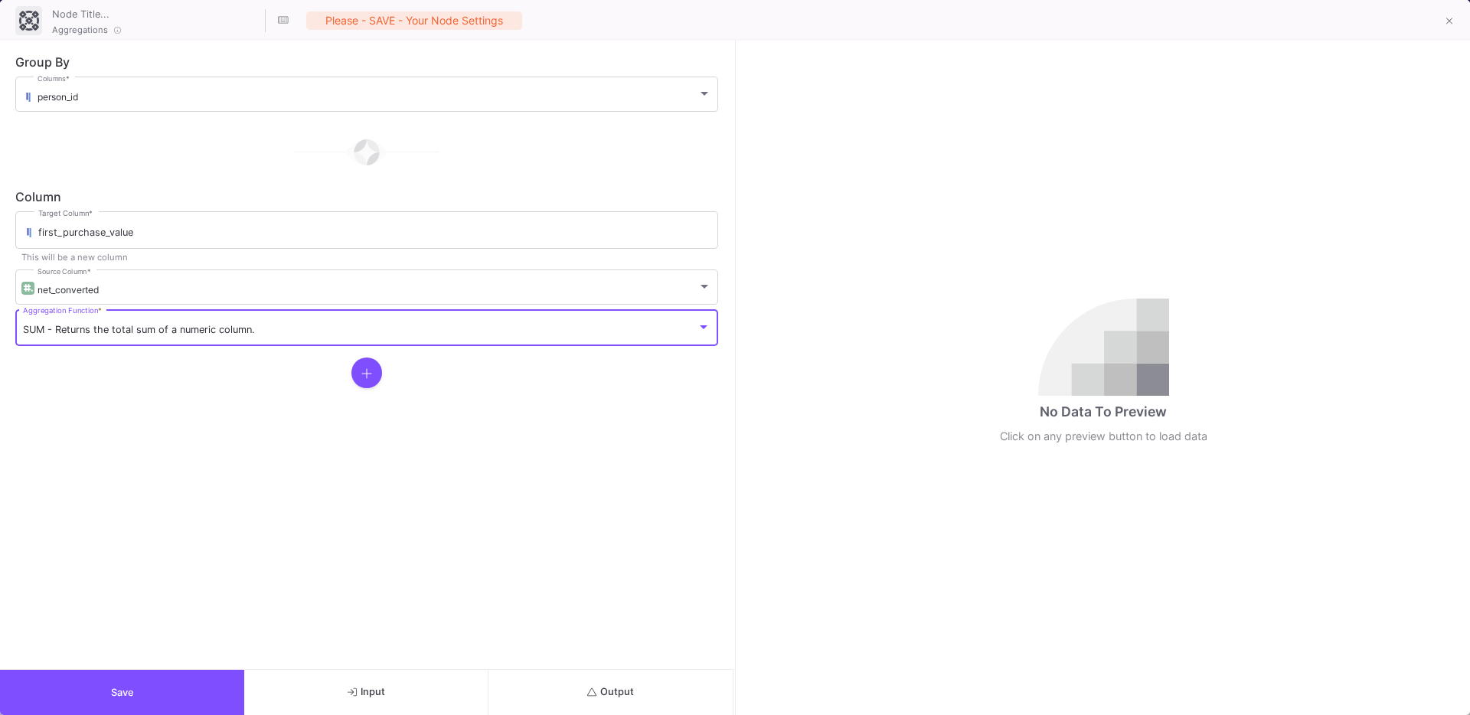
click at [364, 363] on button at bounding box center [366, 373] width 31 height 31
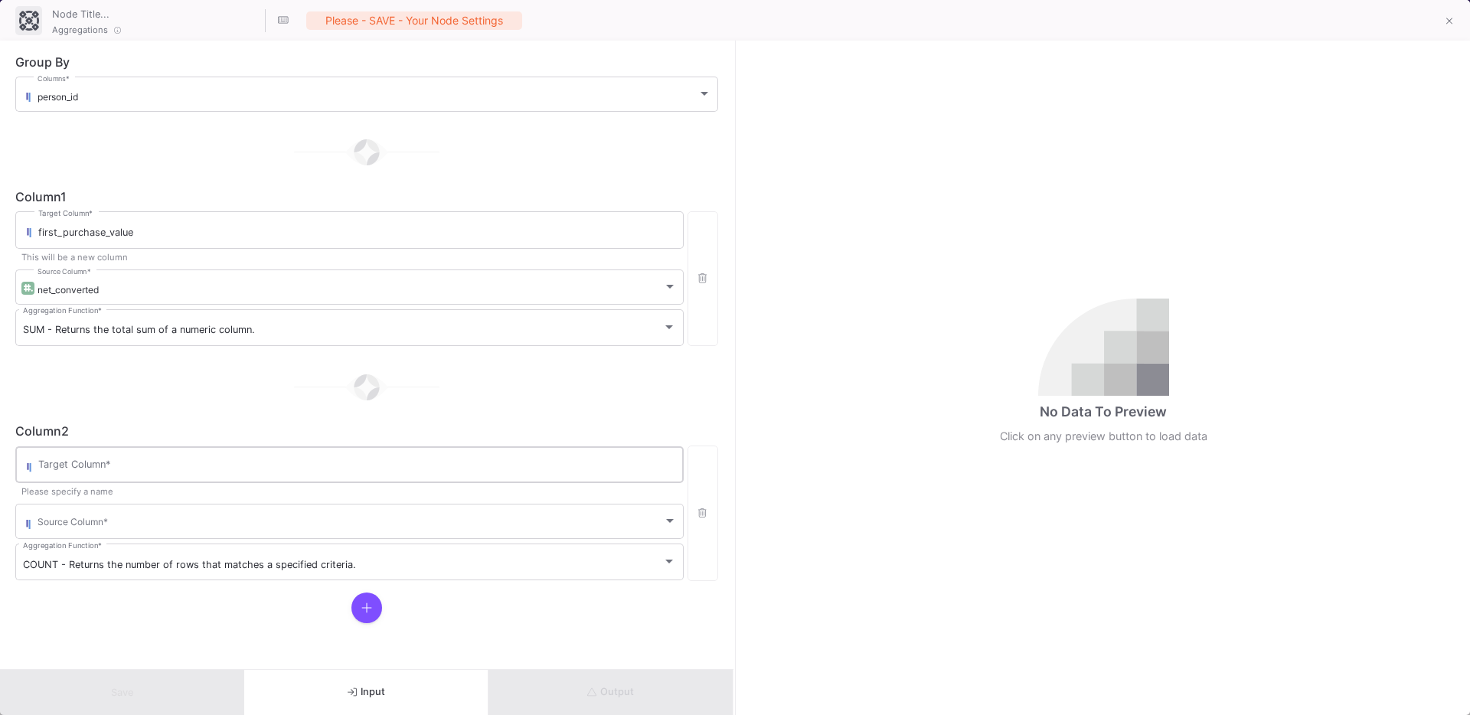
click at [78, 466] on input "Target Column *" at bounding box center [357, 467] width 638 height 12
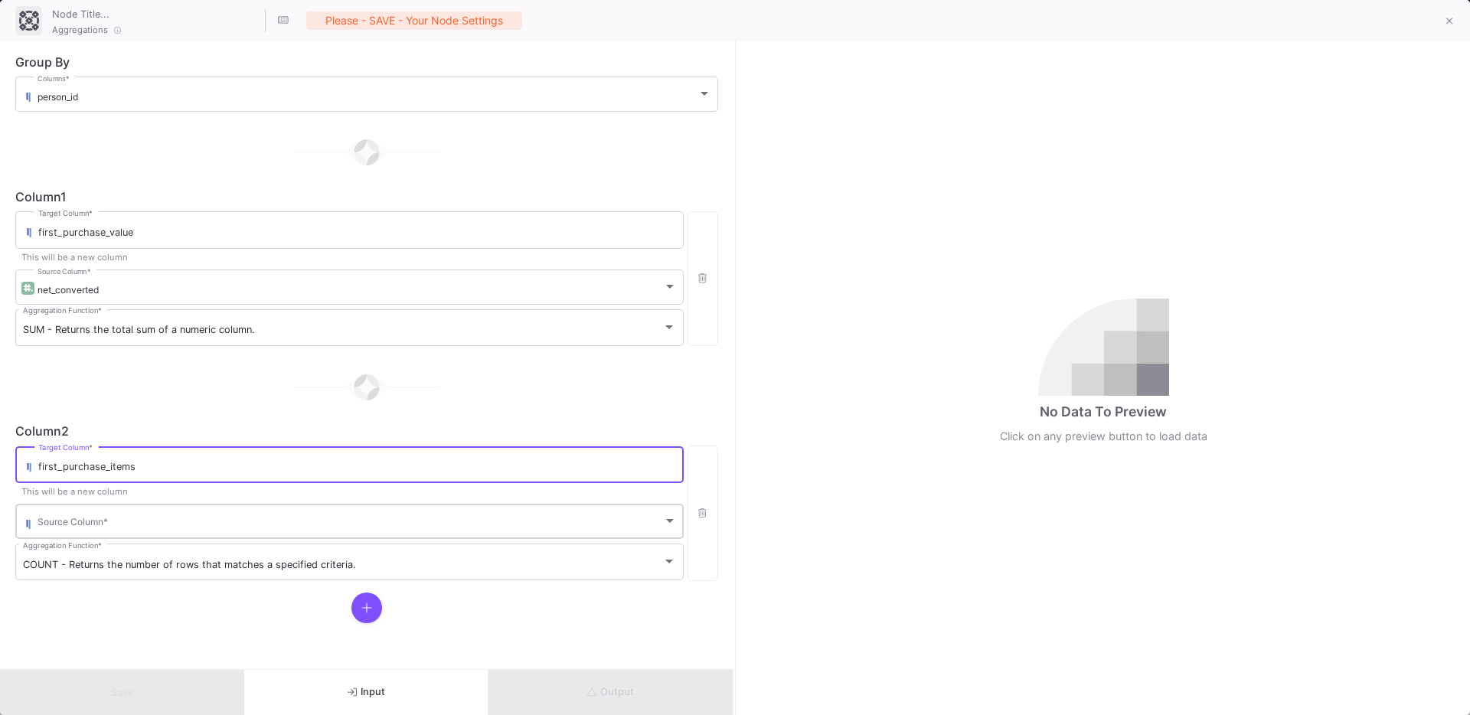
type input "first_purchase_items"
click at [62, 521] on span at bounding box center [351, 523] width 626 height 11
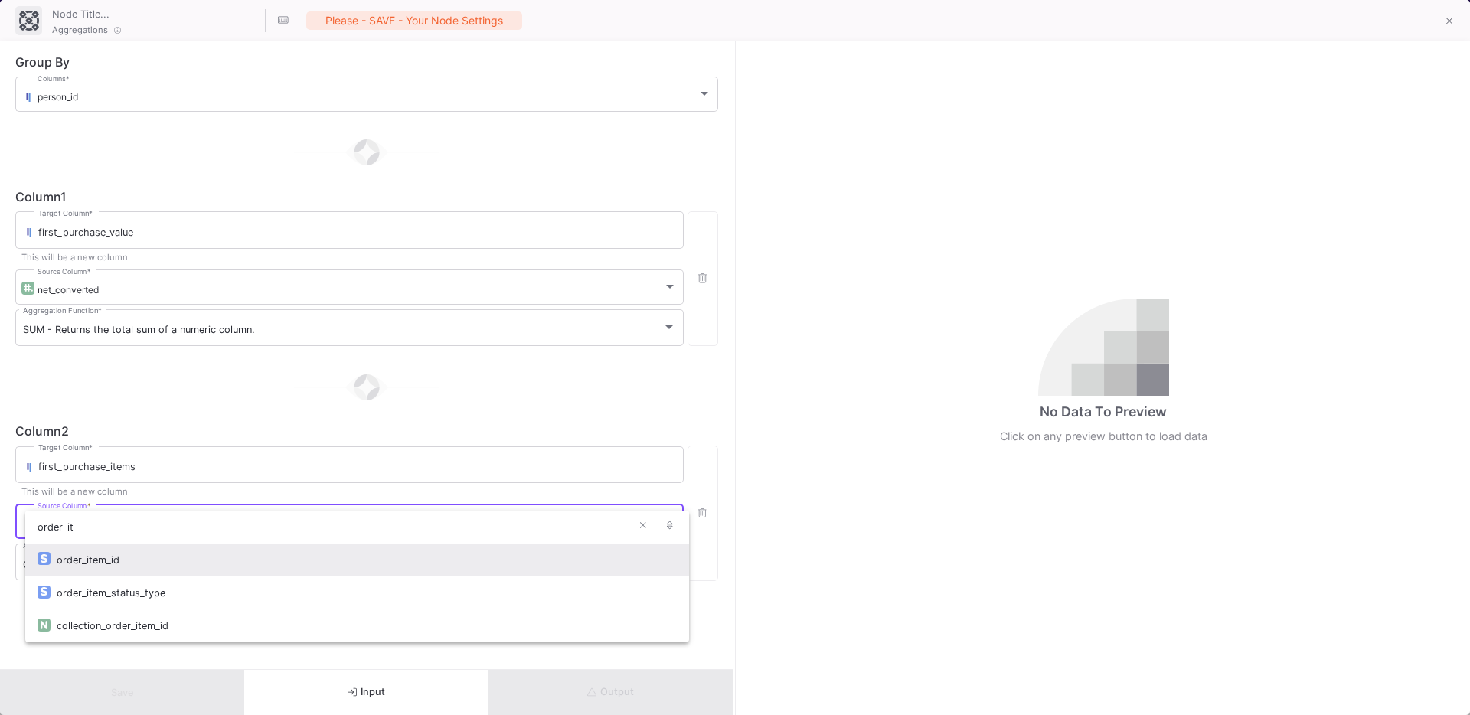
type input "order_it"
click at [96, 568] on div "order_item_id" at bounding box center [367, 560] width 620 height 33
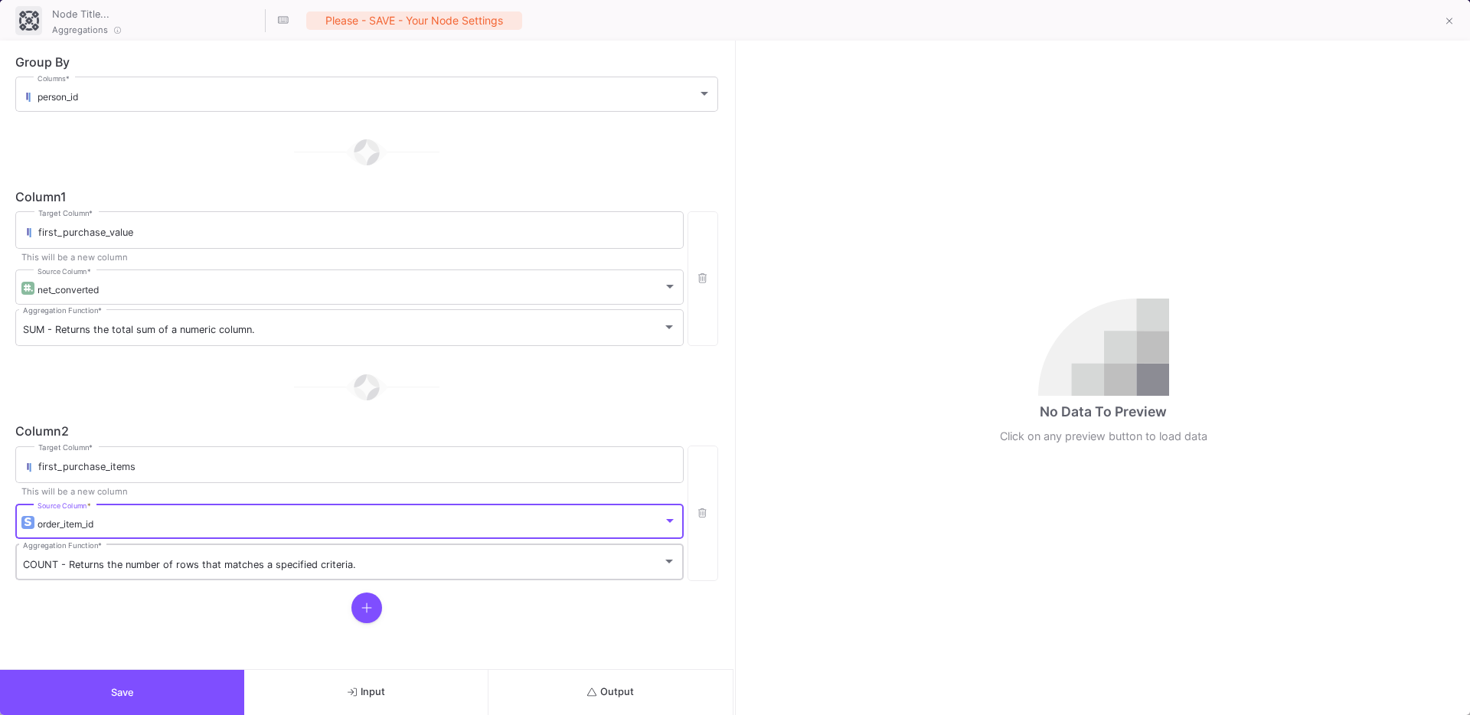
click at [73, 561] on span "COUNT - Returns the number of rows that matches a specified criteria." at bounding box center [189, 564] width 333 height 11
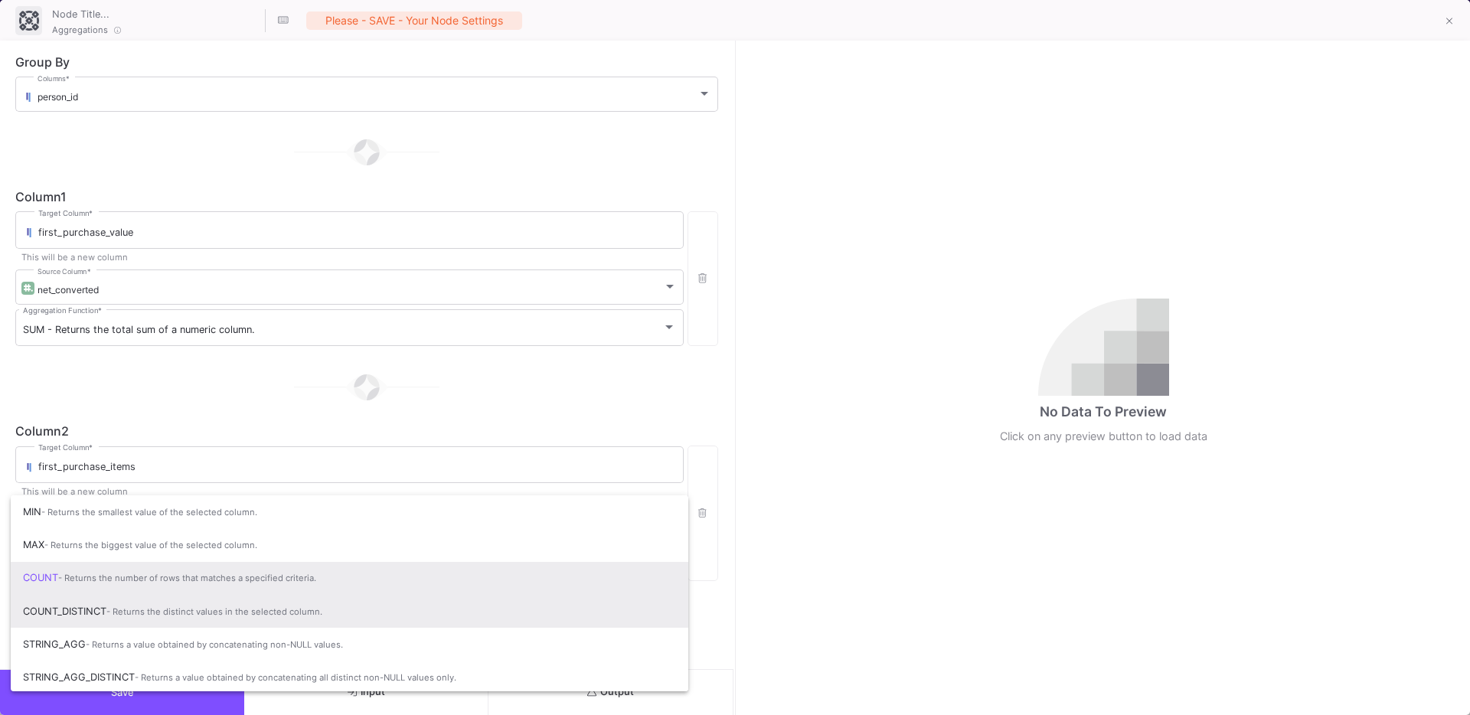
click at [90, 609] on span "COUNT_DISTINCT - Returns the distinct values in the selected column." at bounding box center [349, 612] width 653 height 34
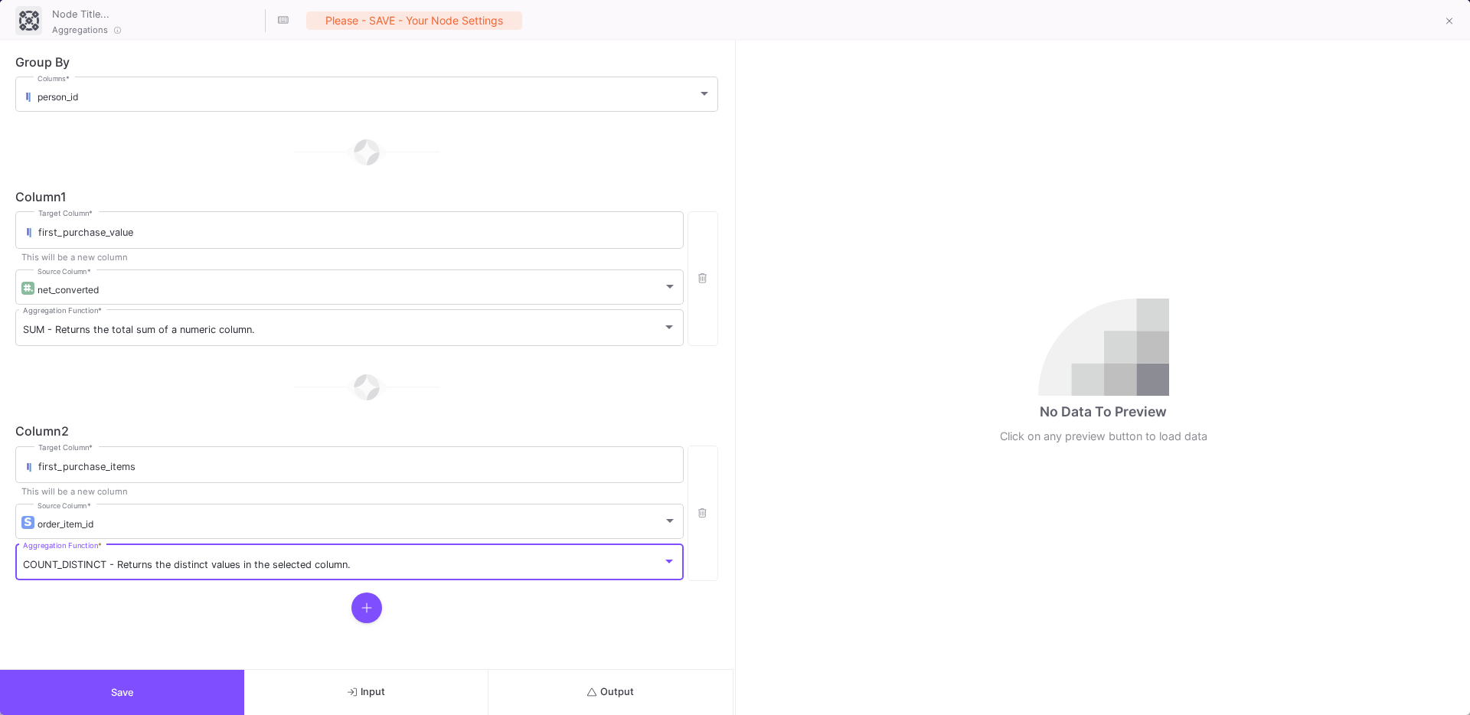
click at [592, 681] on button "Output" at bounding box center [611, 692] width 244 height 45
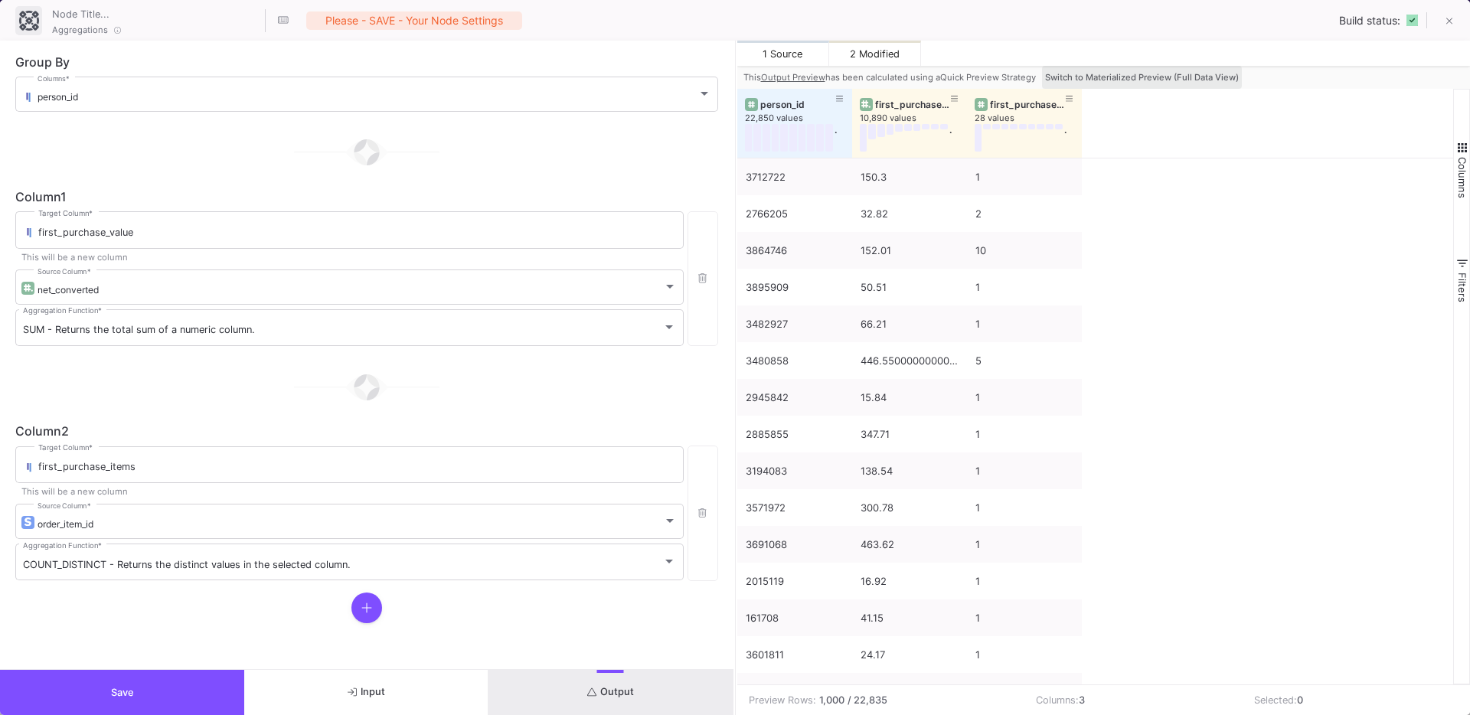
click at [1165, 73] on span "Switch to Materialized Preview (Full Data View)" at bounding box center [1142, 77] width 194 height 11
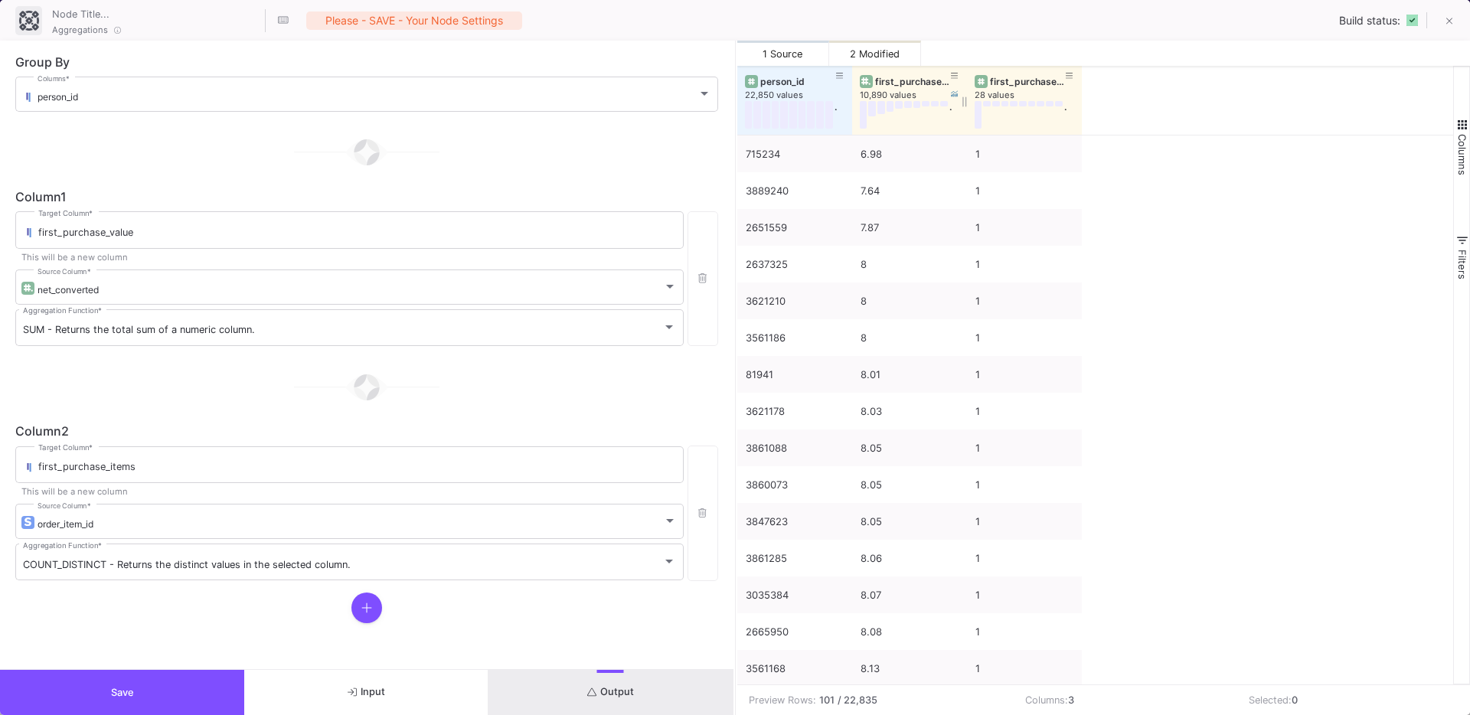
click at [881, 80] on div "first_purchase_value" at bounding box center [913, 81] width 76 height 11
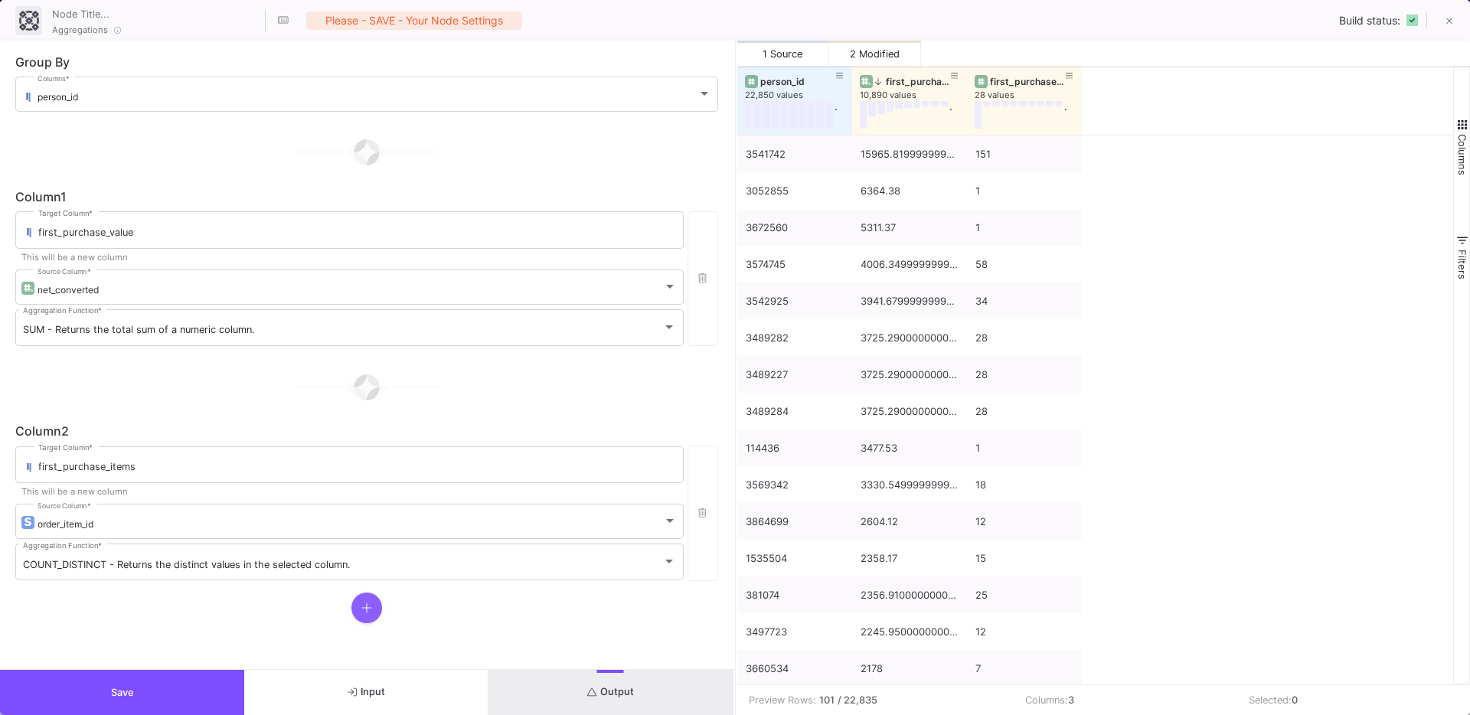
click at [359, 609] on button at bounding box center [366, 608] width 31 height 31
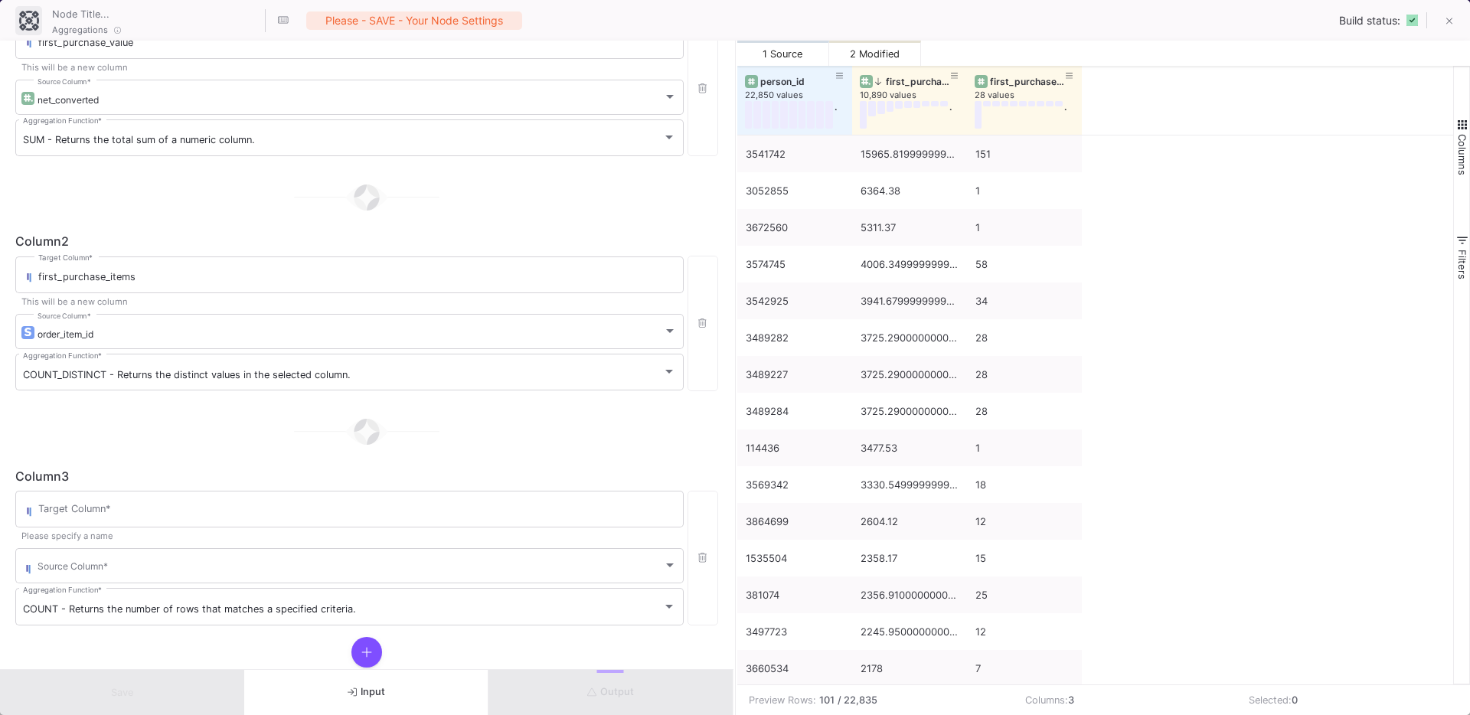
scroll to position [227, 0]
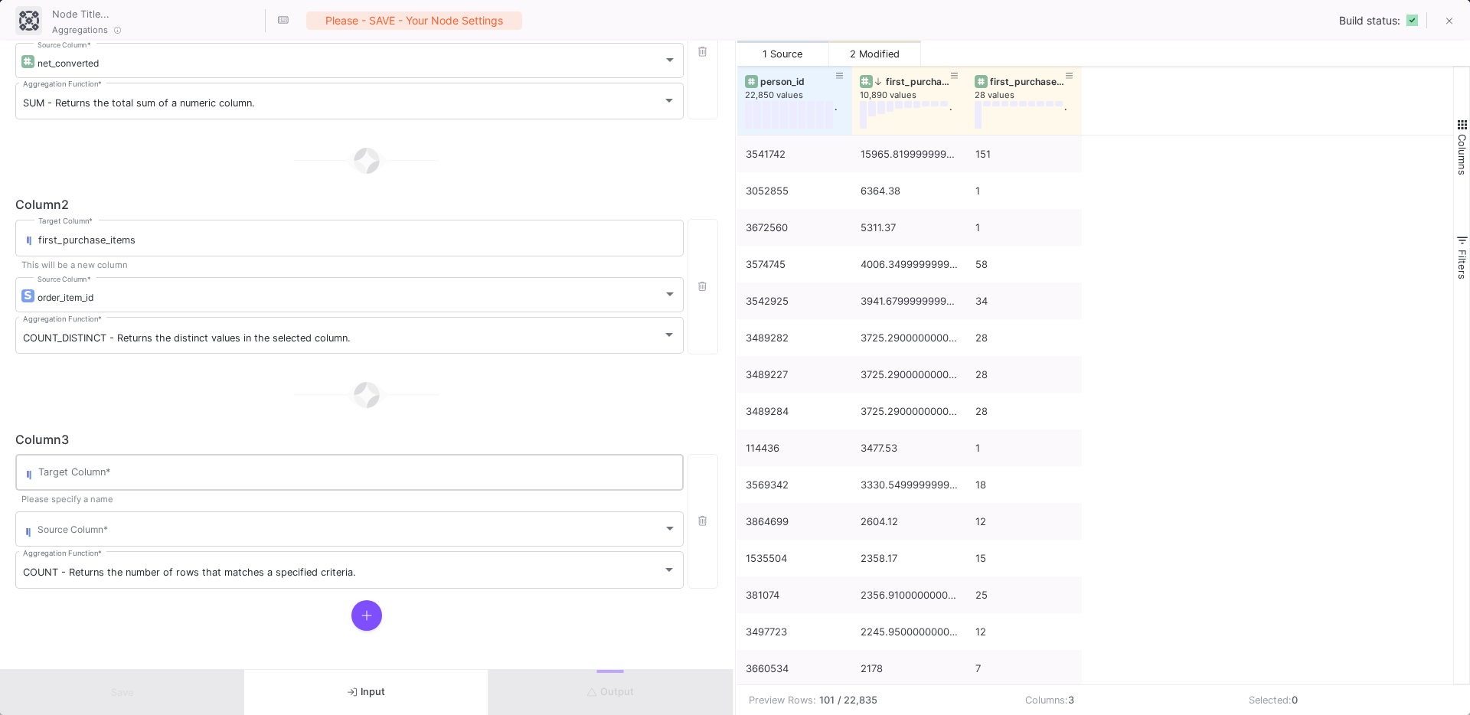
click at [95, 473] on input "Target Column *" at bounding box center [357, 475] width 638 height 12
type input "from_labs"
click at [82, 526] on span at bounding box center [351, 531] width 626 height 11
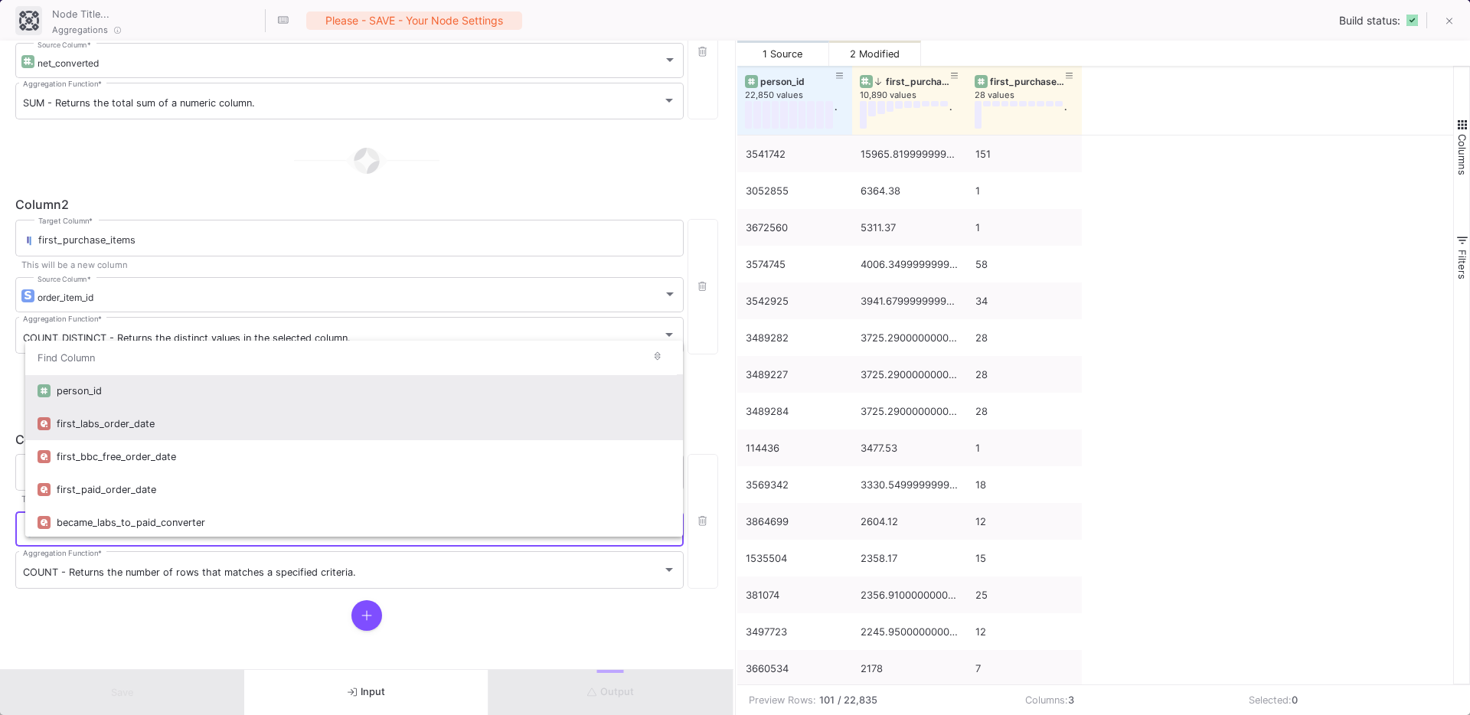
click at [195, 426] on div "first_labs_order_date" at bounding box center [364, 423] width 614 height 33
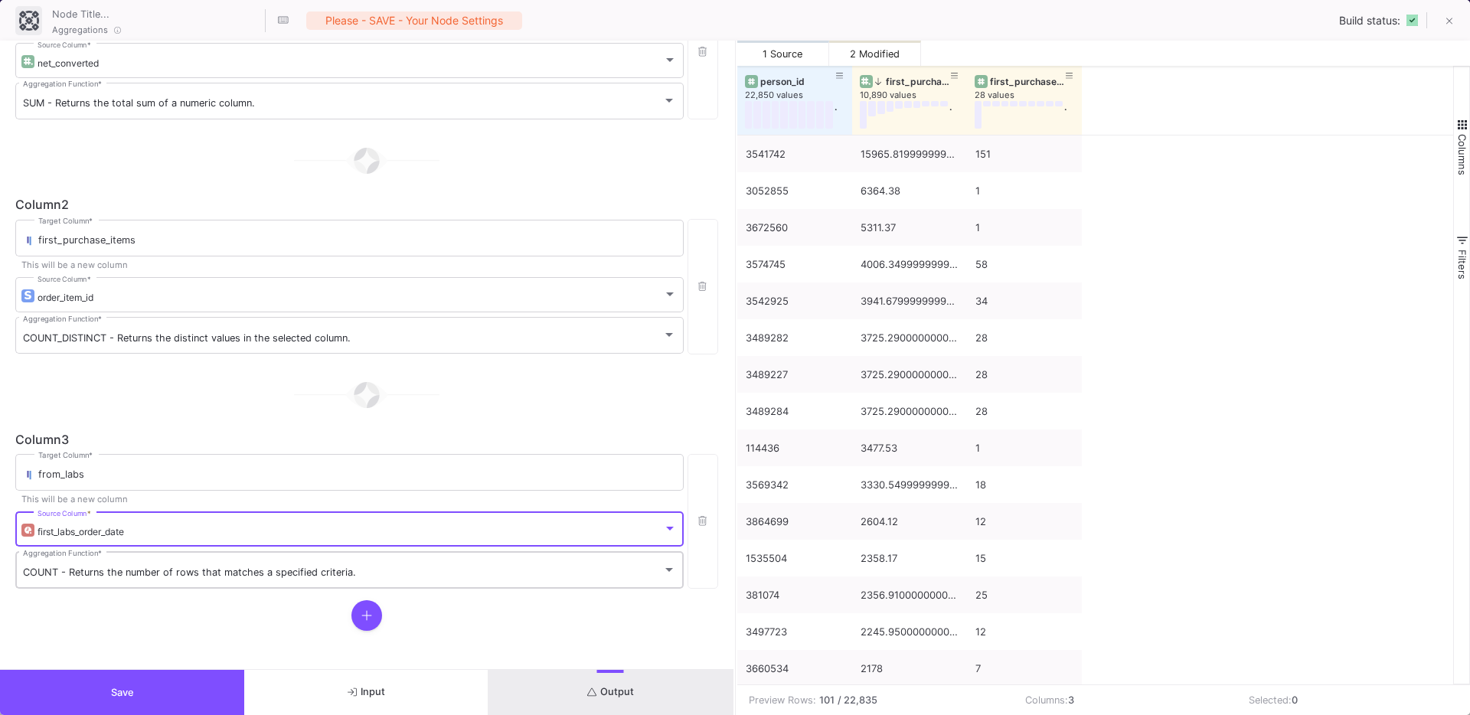
click at [109, 573] on span "COUNT - Returns the number of rows that matches a specified criteria." at bounding box center [189, 572] width 333 height 11
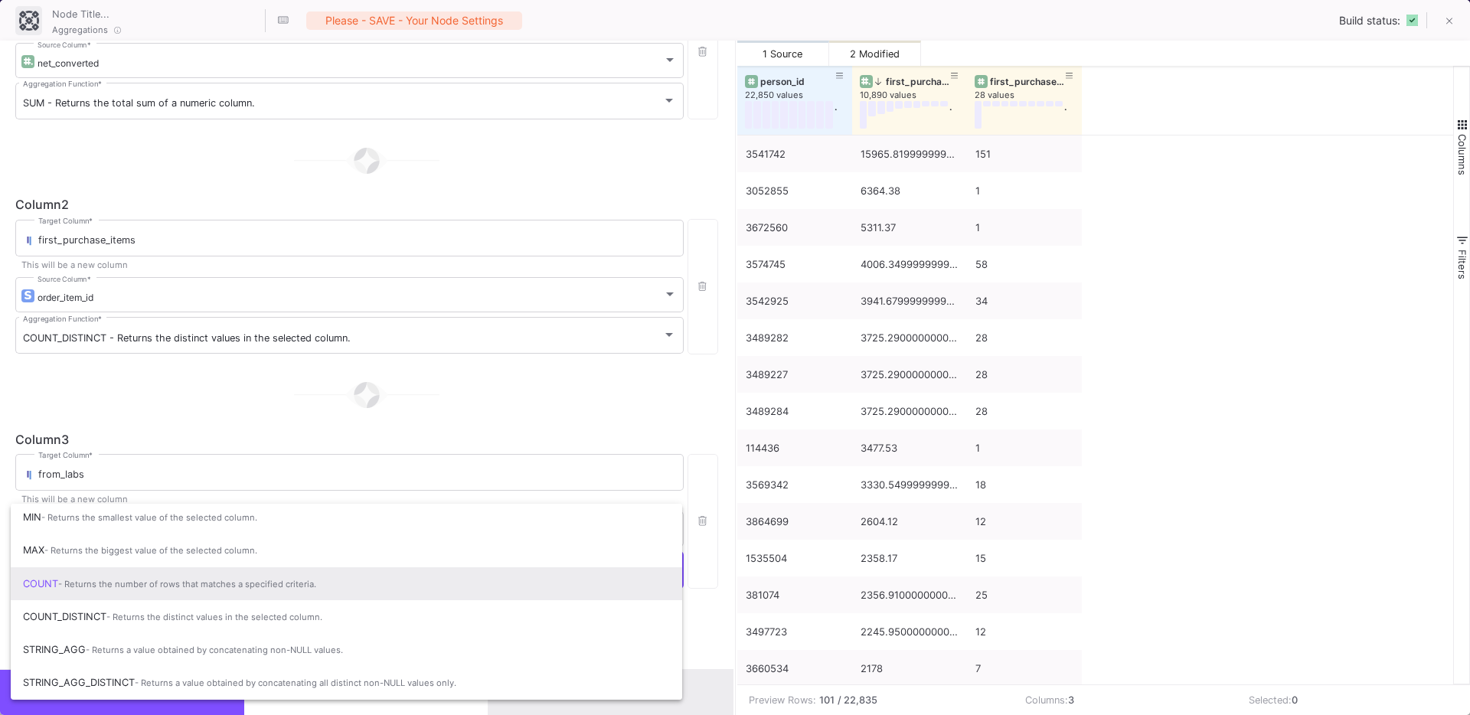
scroll to position [0, 0]
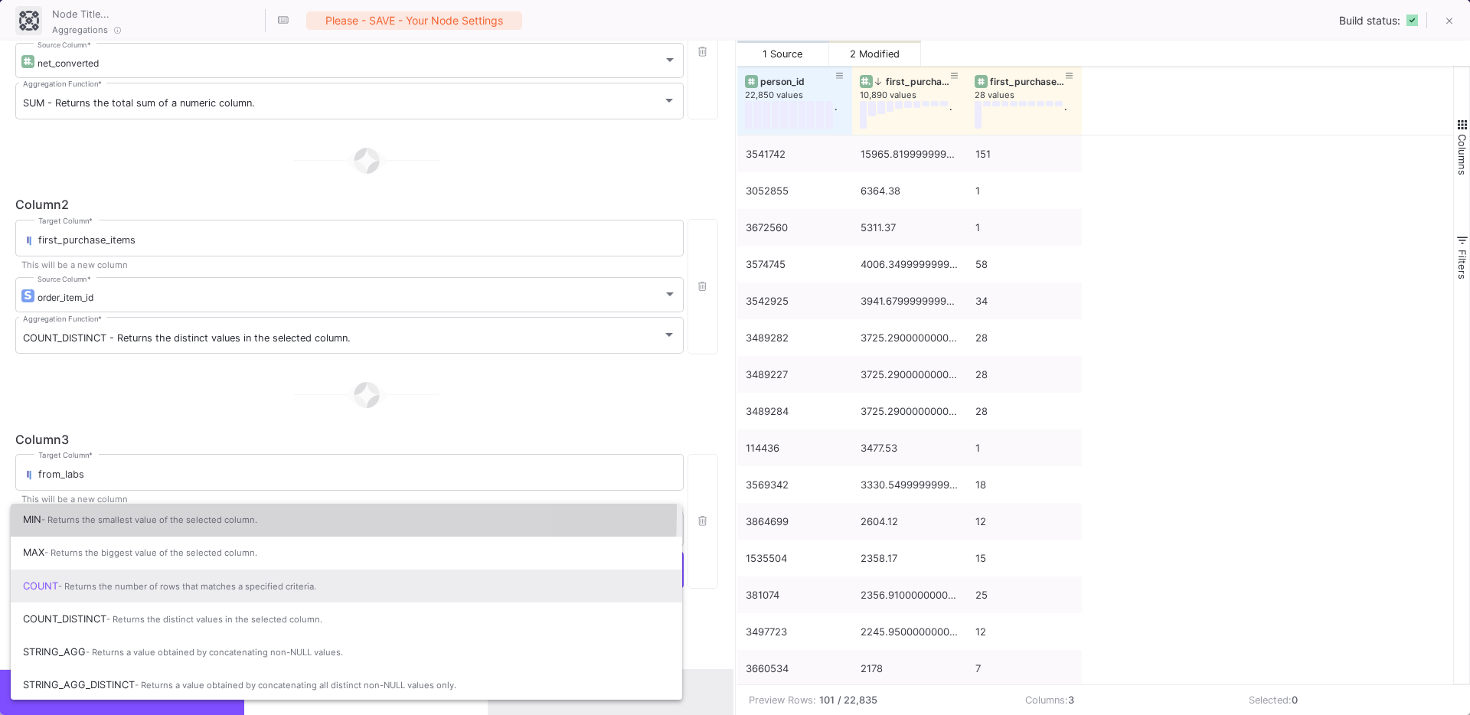
click at [128, 511] on span "MIN - Returns the smallest value of the selected column." at bounding box center [346, 520] width 647 height 34
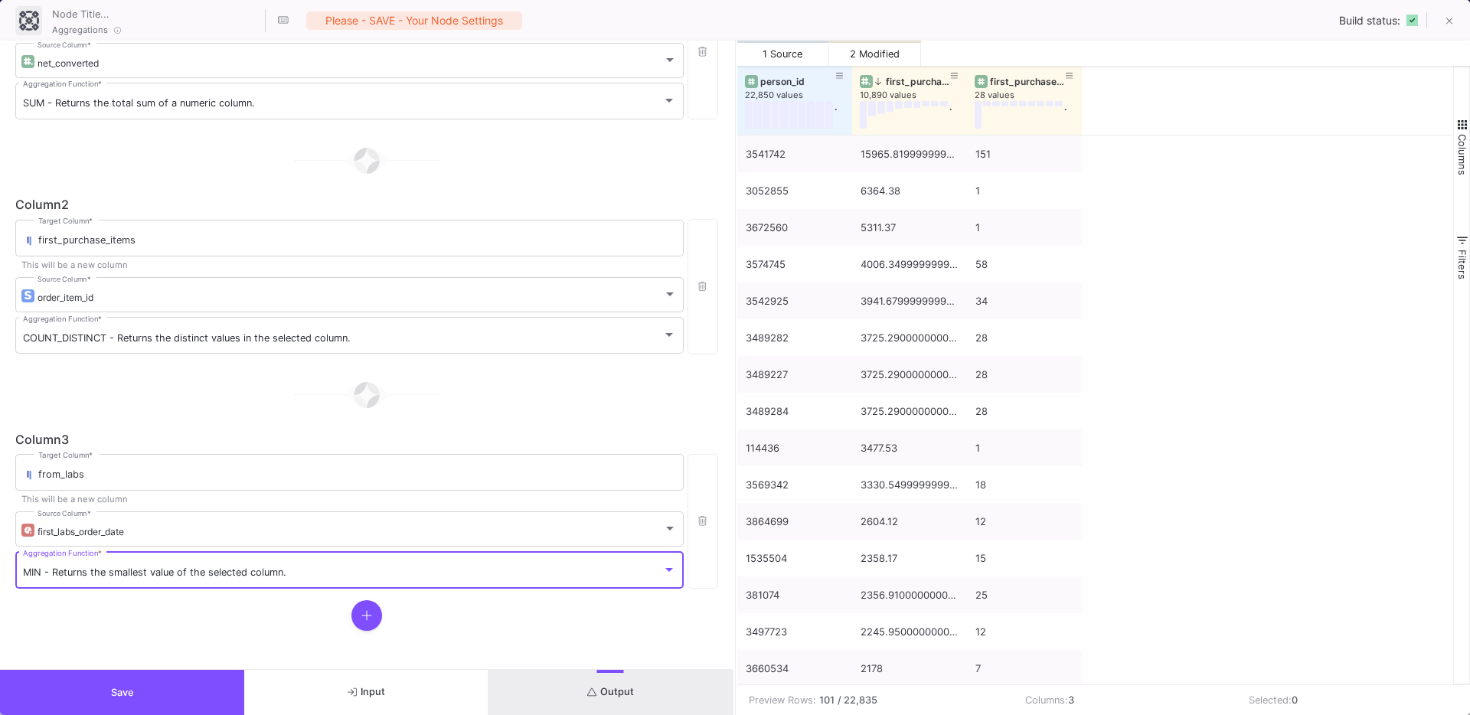
click at [150, 633] on form "Group By person_id Columns * Column 1 first_purchase_value Target Column * This…" at bounding box center [367, 355] width 734 height 629
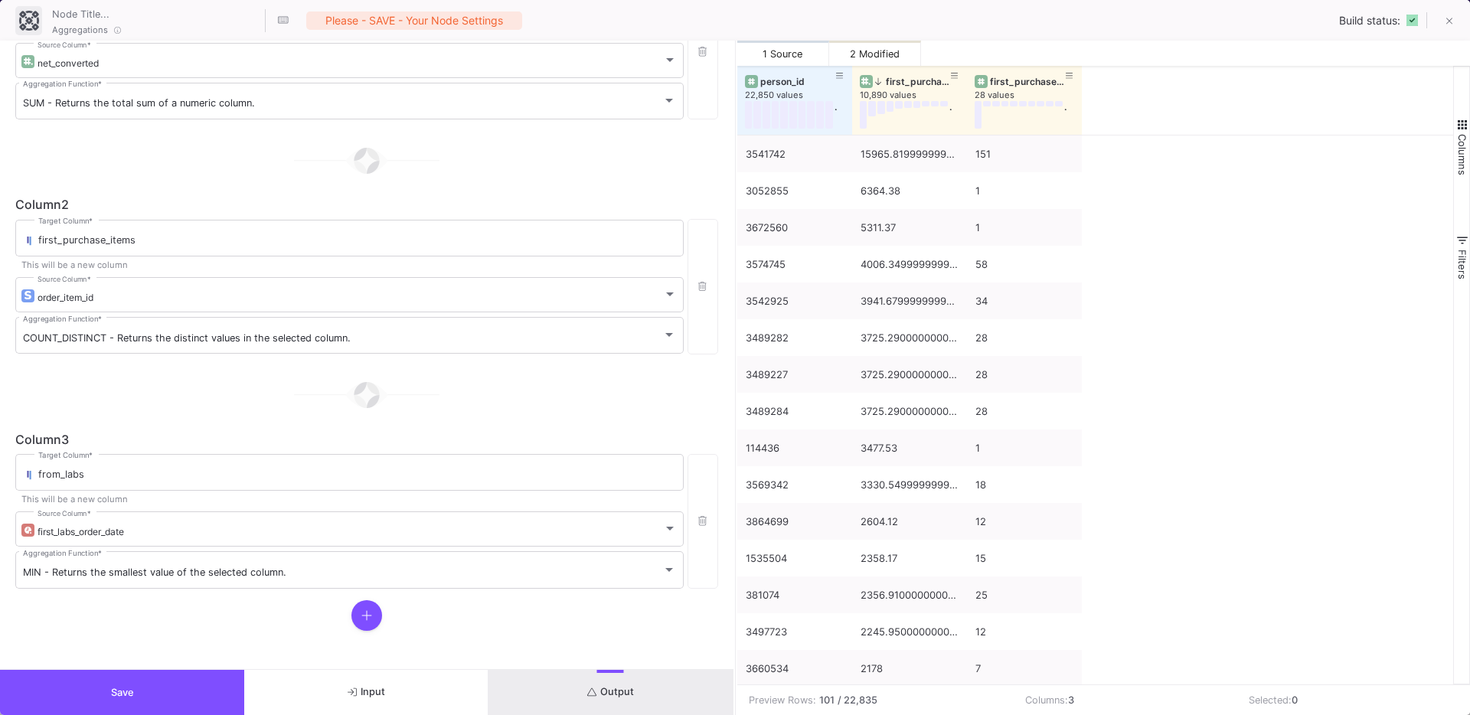
click at [356, 618] on button at bounding box center [366, 615] width 31 height 31
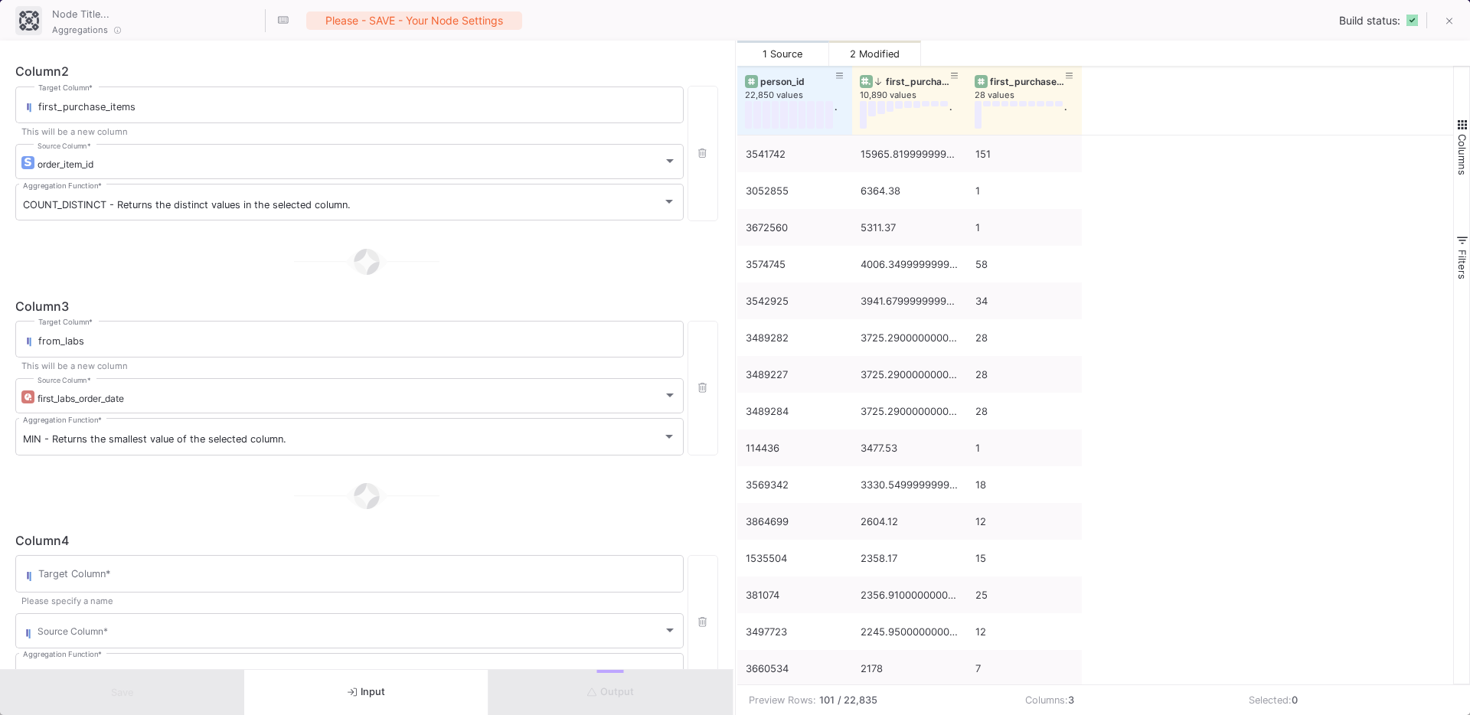
scroll to position [410, 0]
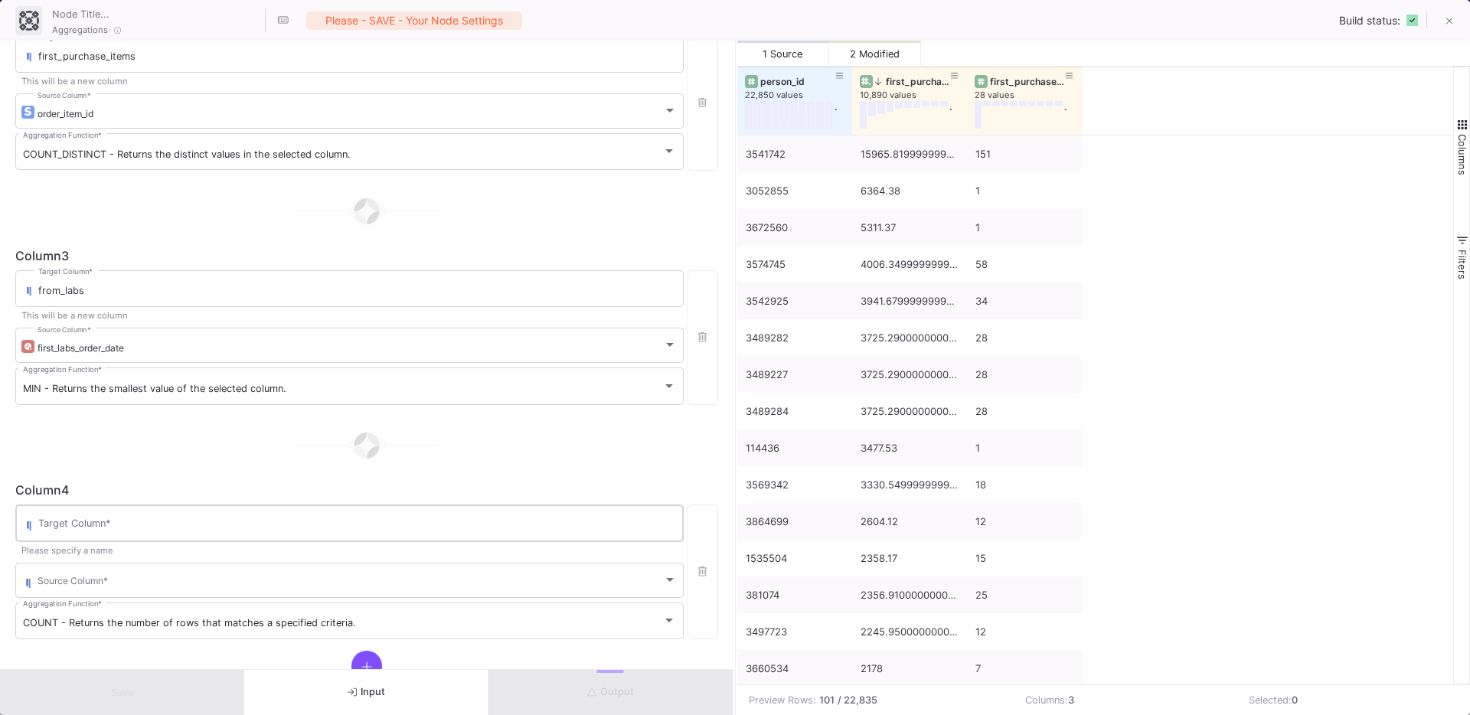
click at [127, 526] on input "Target Column *" at bounding box center [357, 526] width 638 height 12
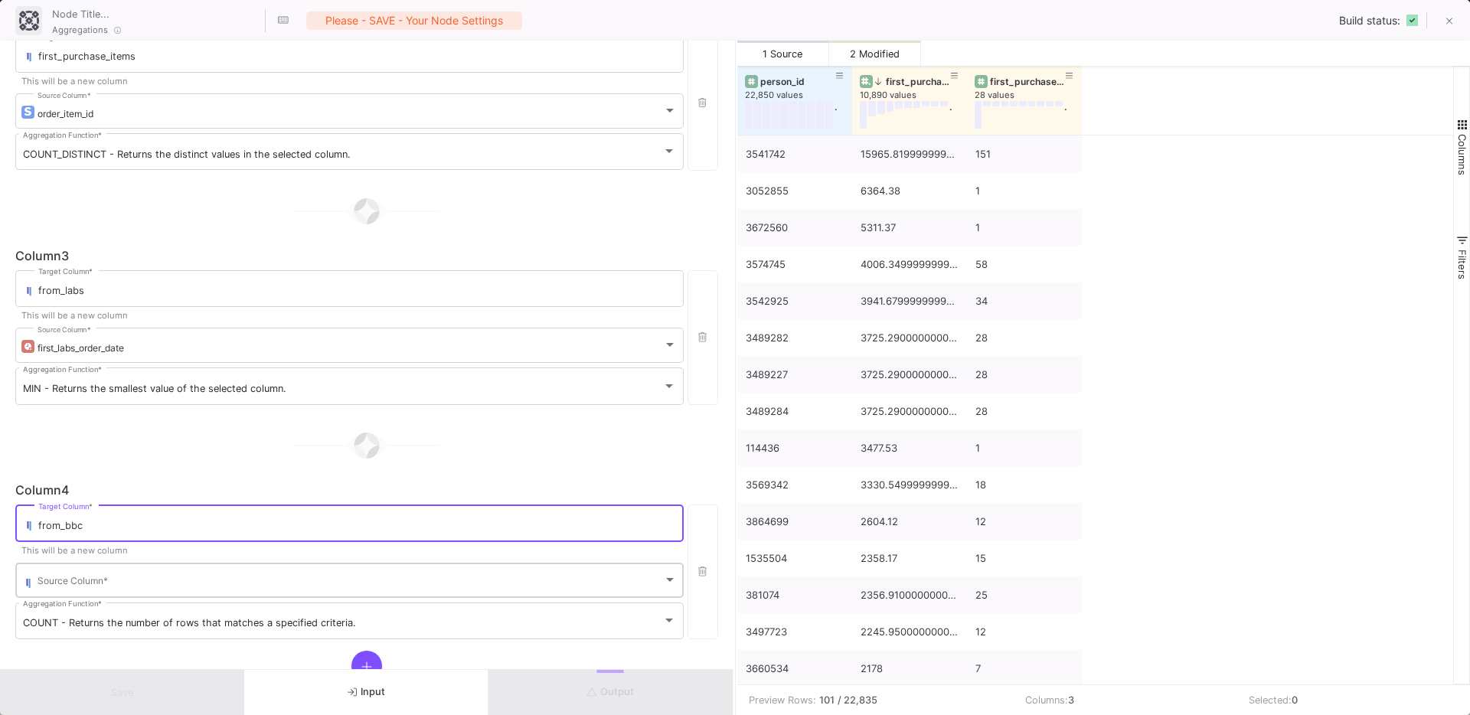
type input "from_bbc"
click at [110, 588] on div "Source Column *" at bounding box center [357, 580] width 639 height 38
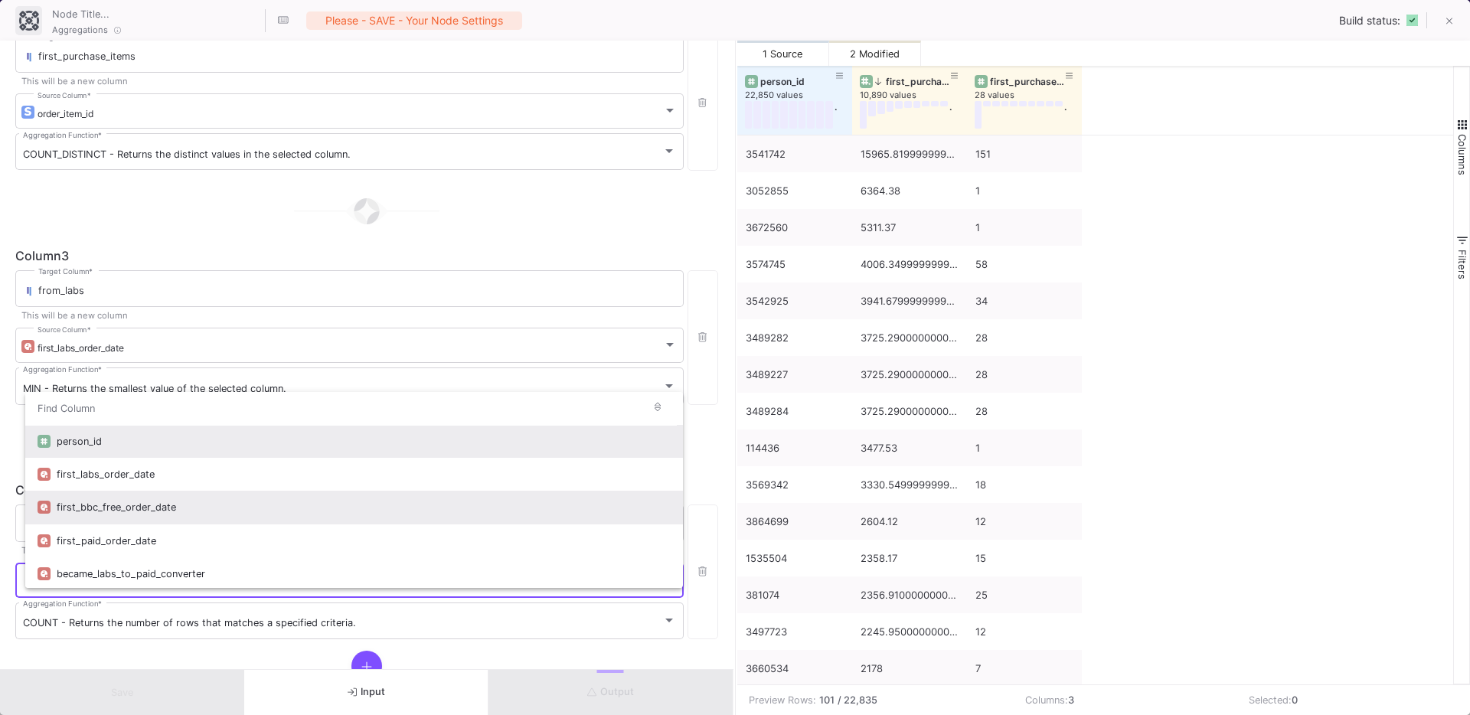
click at [131, 499] on div "first_bbc_free_order_date" at bounding box center [364, 507] width 614 height 33
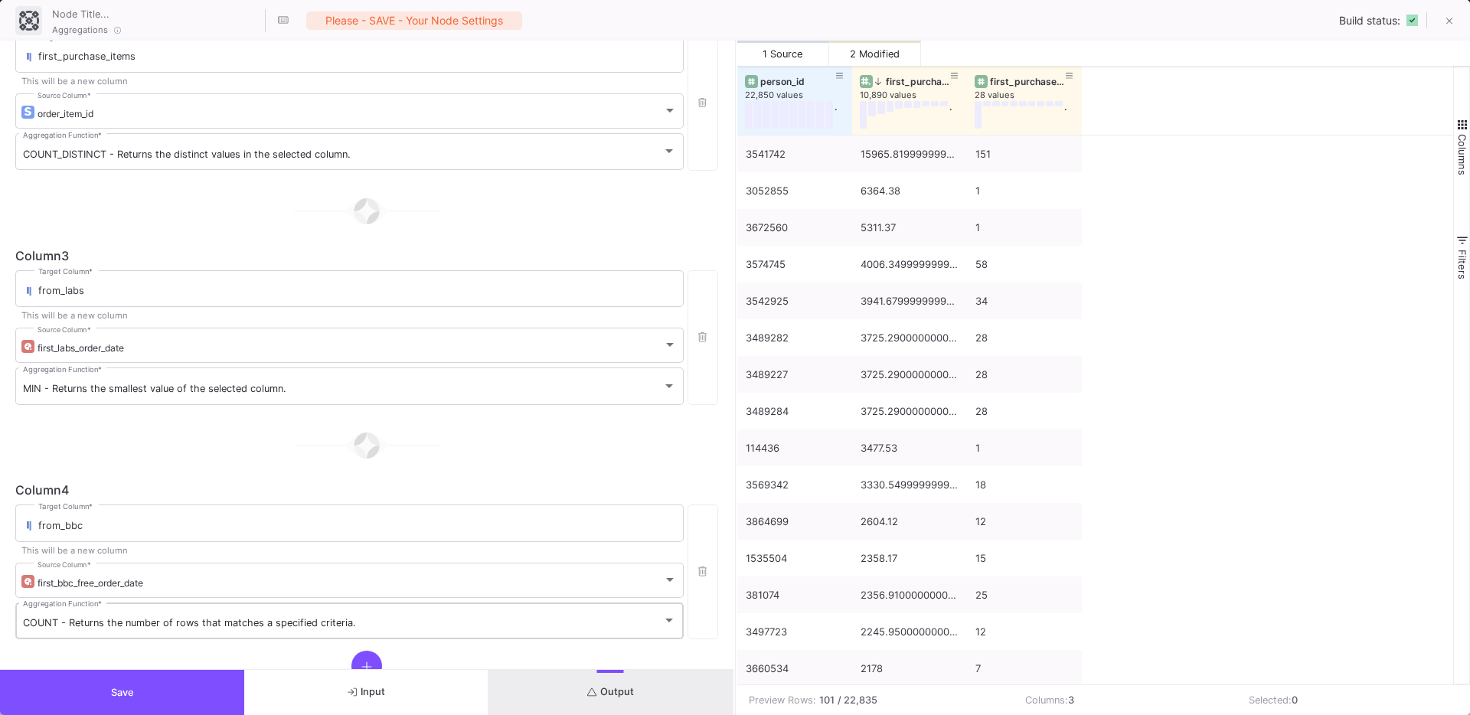
click at [130, 631] on div "COUNT - Returns the number of rows that matches a specified criteria. Aggregati…" at bounding box center [349, 620] width 653 height 40
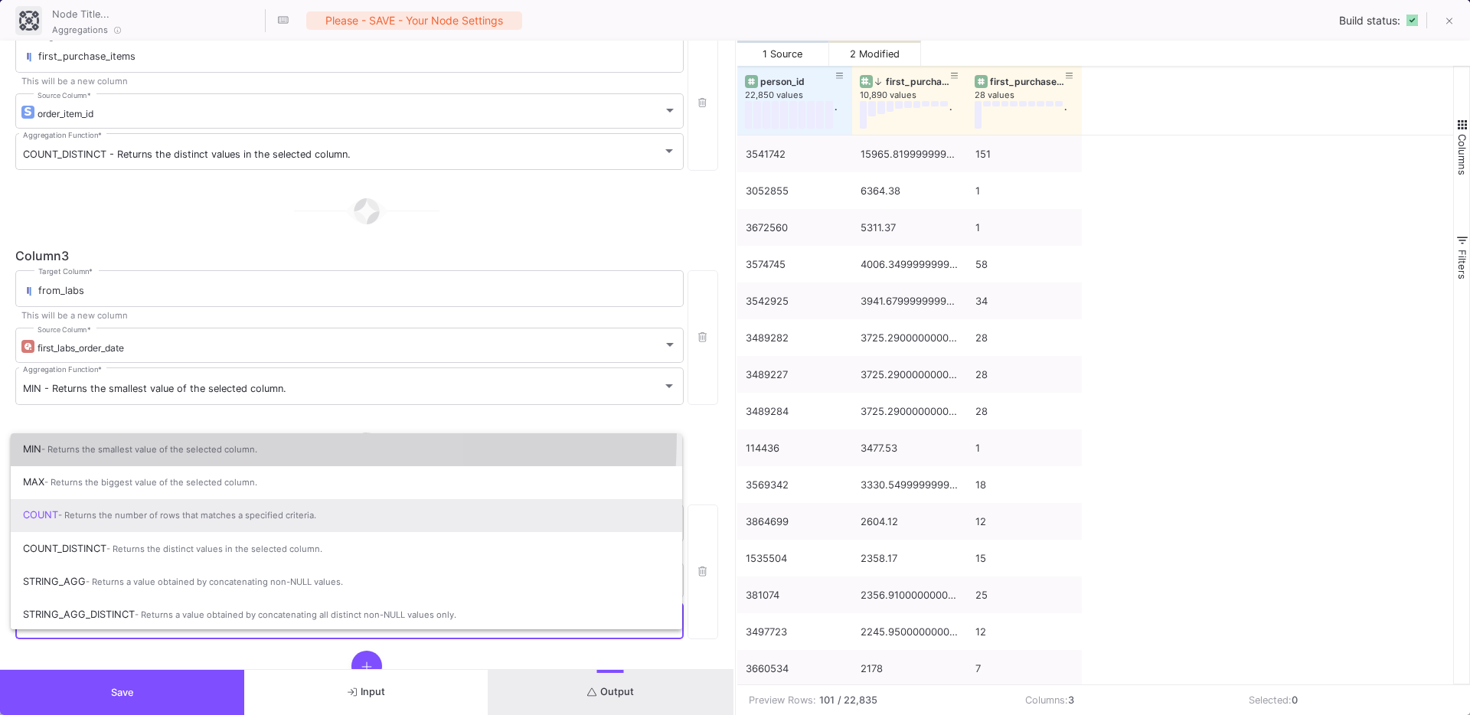
click at [83, 433] on span "MIN - Returns the smallest value of the selected column." at bounding box center [346, 450] width 647 height 34
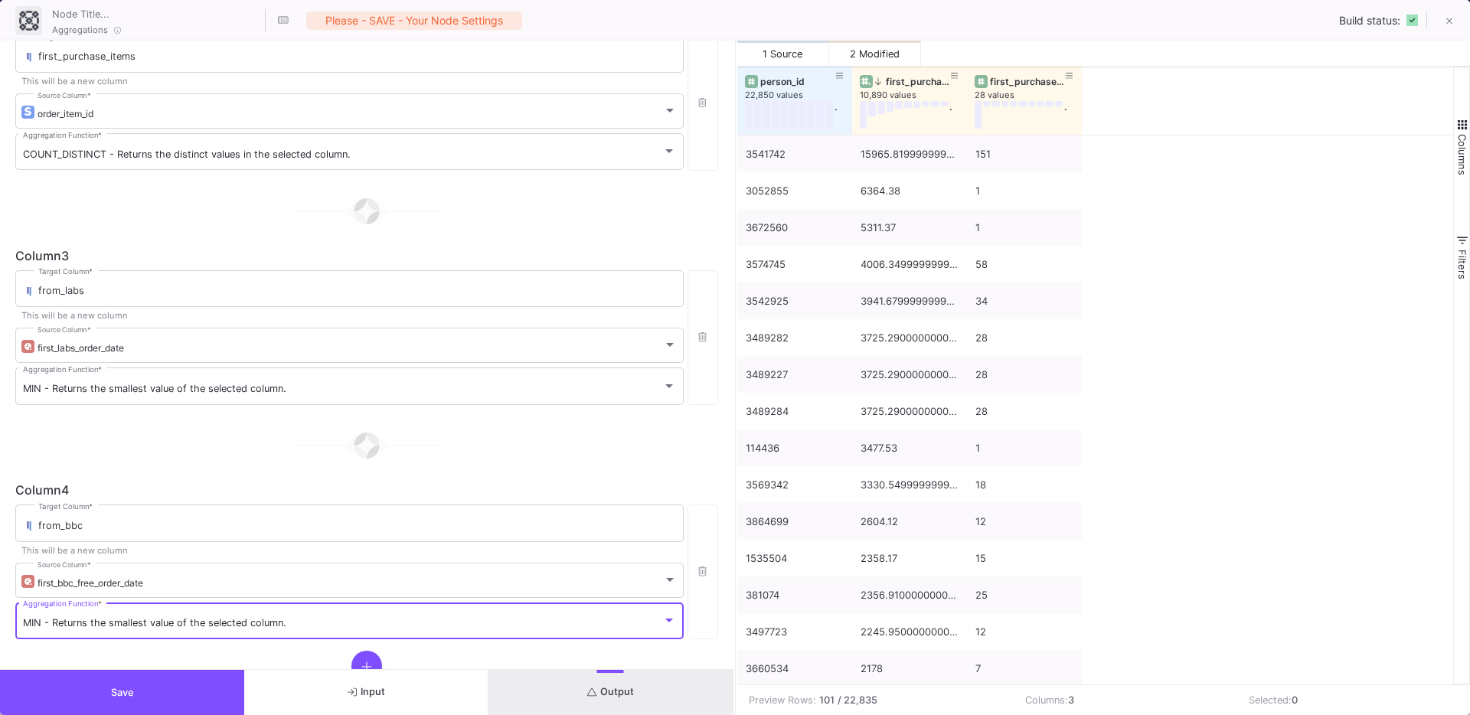
click at [571, 672] on button "Output" at bounding box center [611, 692] width 244 height 45
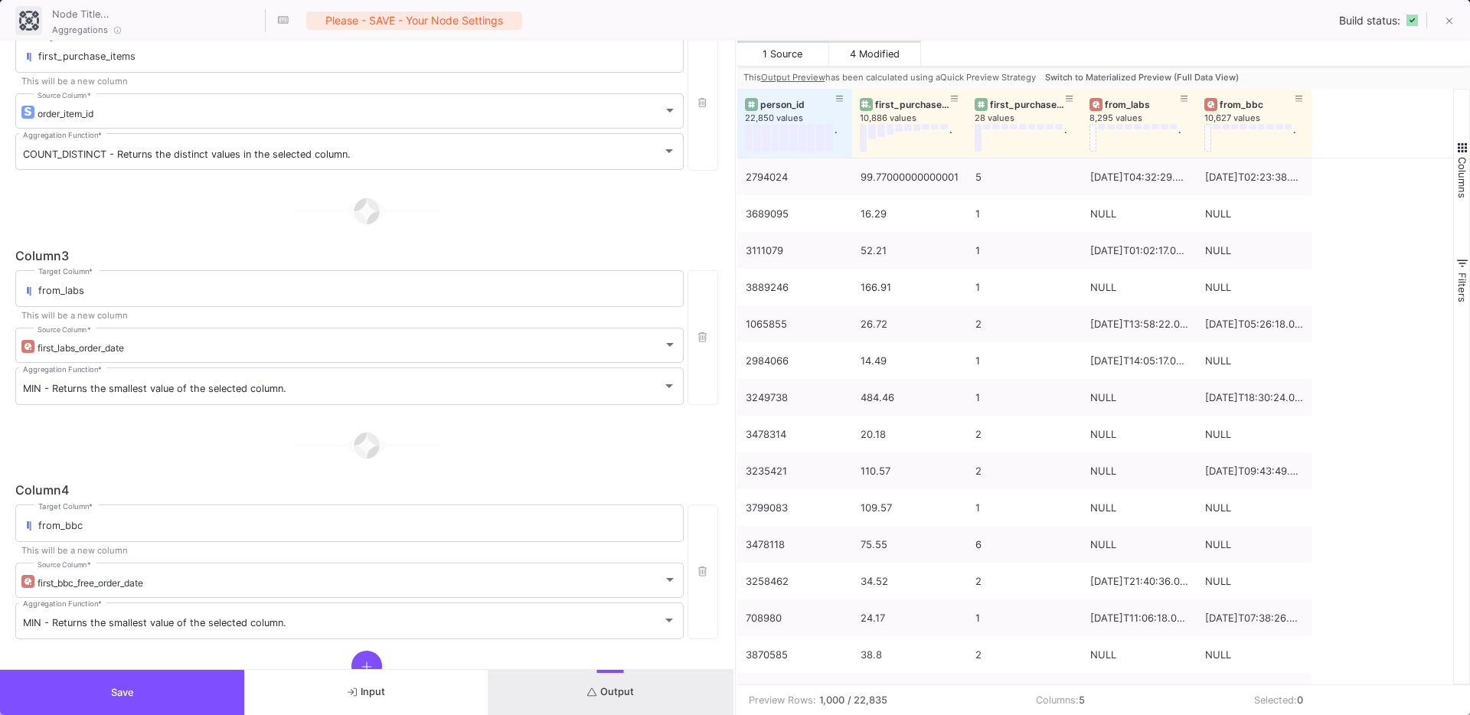
scroll to position [461, 0]
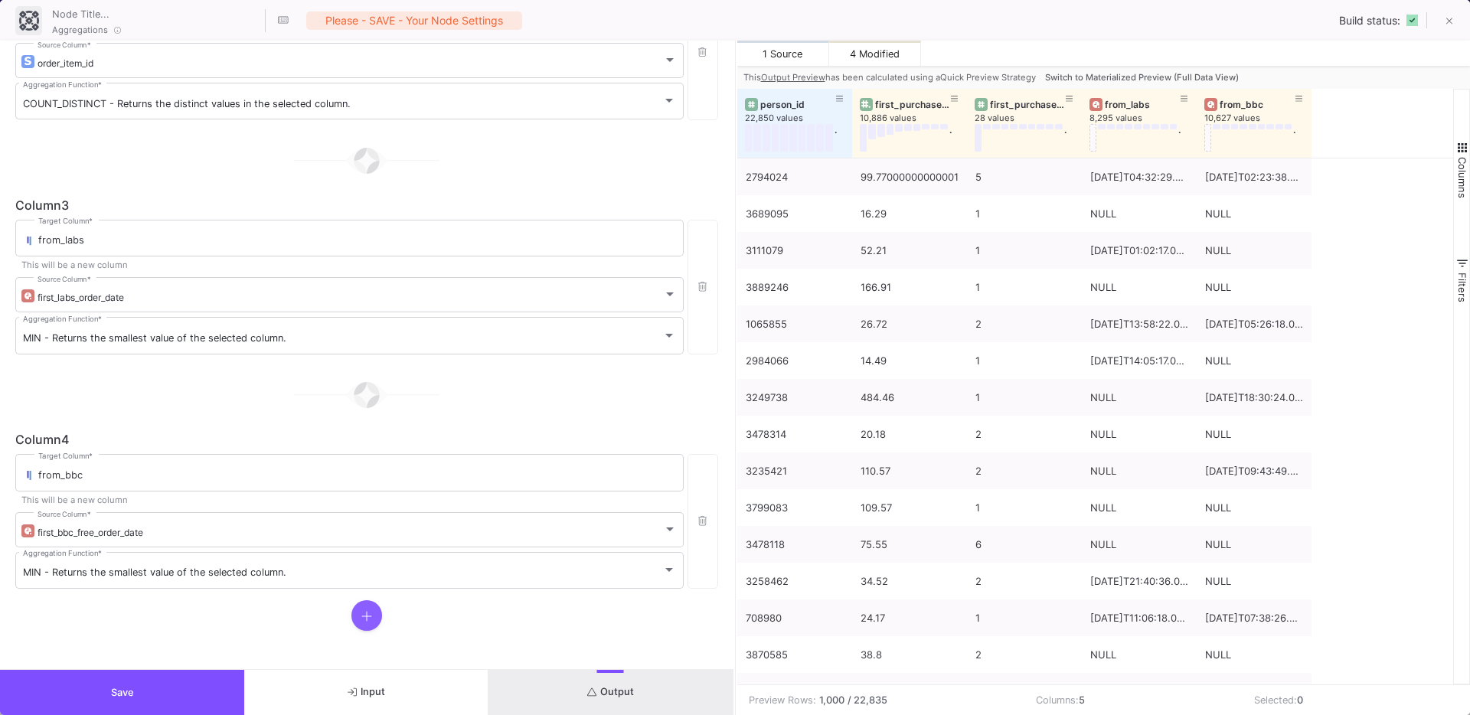
click at [361, 604] on button at bounding box center [366, 615] width 31 height 31
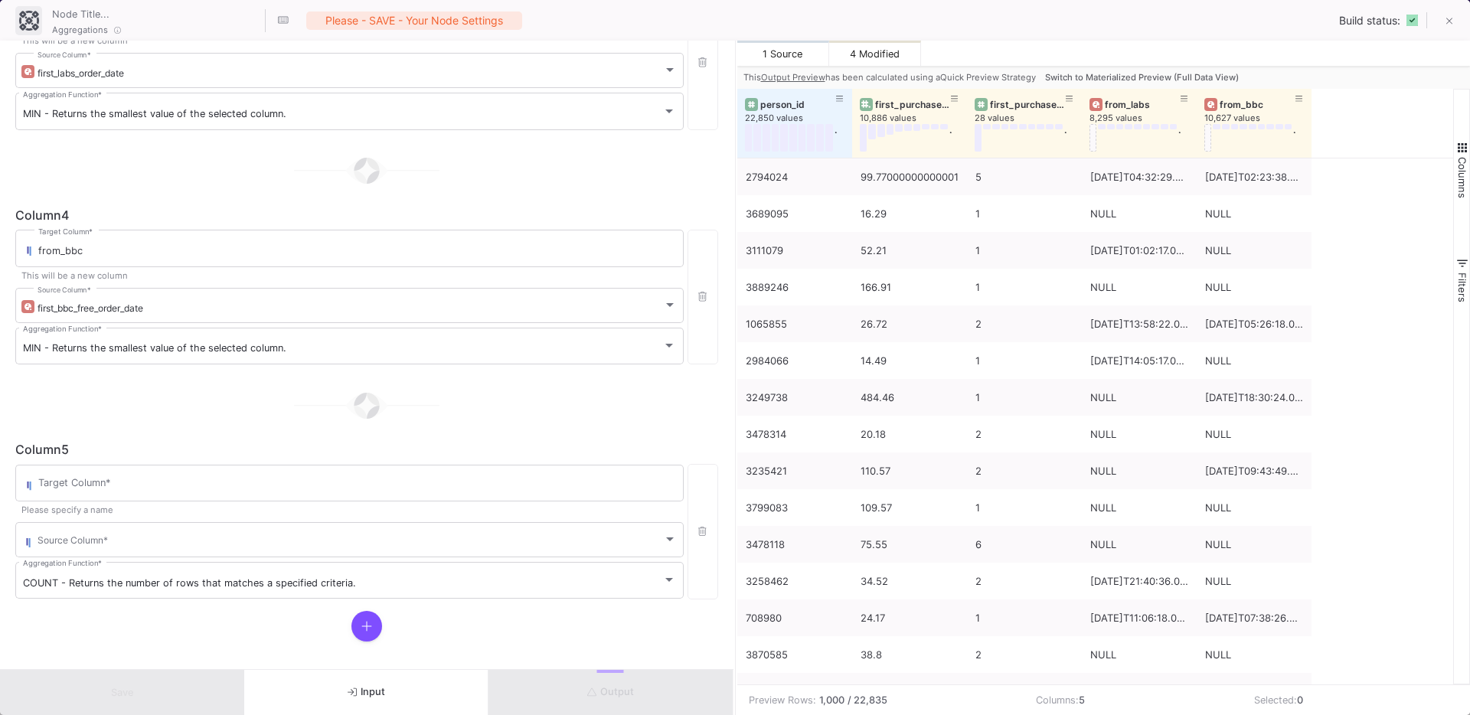
scroll to position [696, 0]
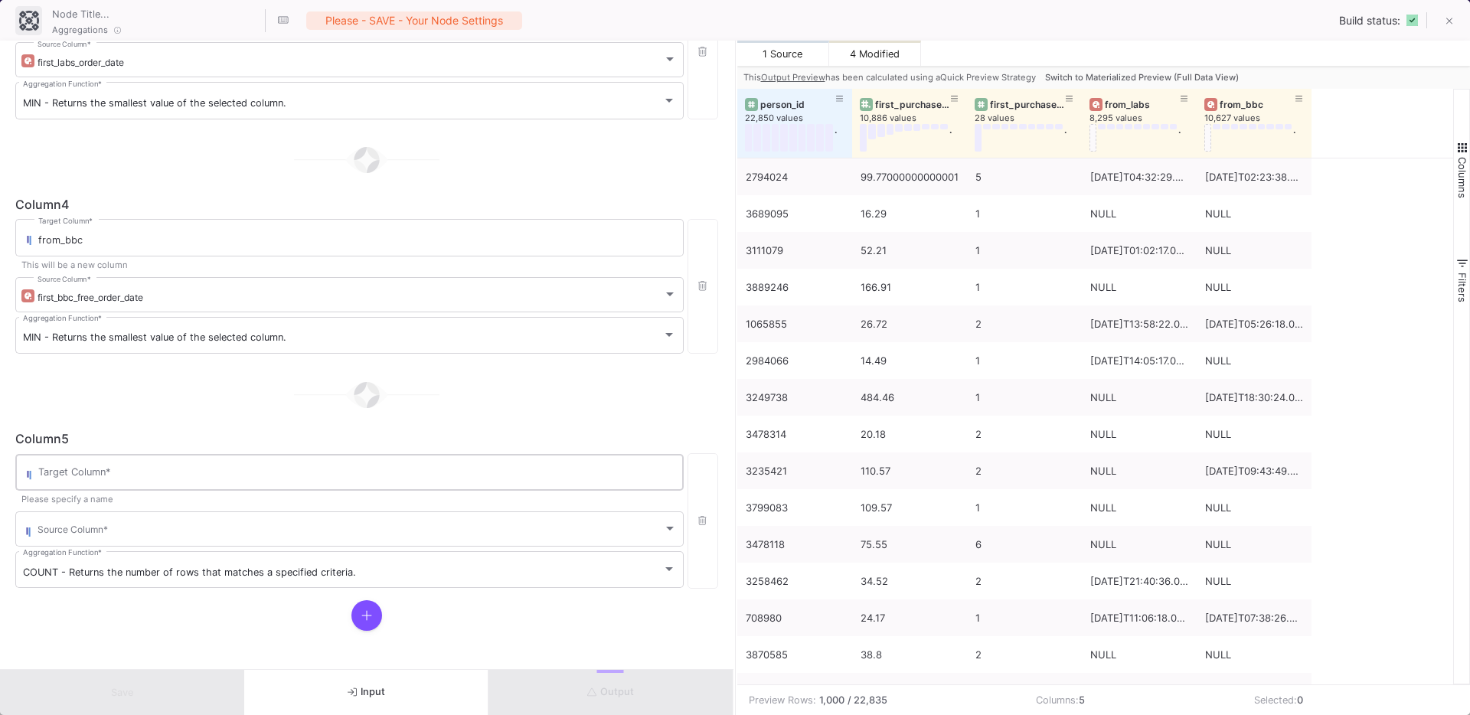
click at [59, 472] on input "Target Column *" at bounding box center [357, 475] width 638 height 12
type input "from_free"
click at [60, 533] on span at bounding box center [351, 531] width 626 height 11
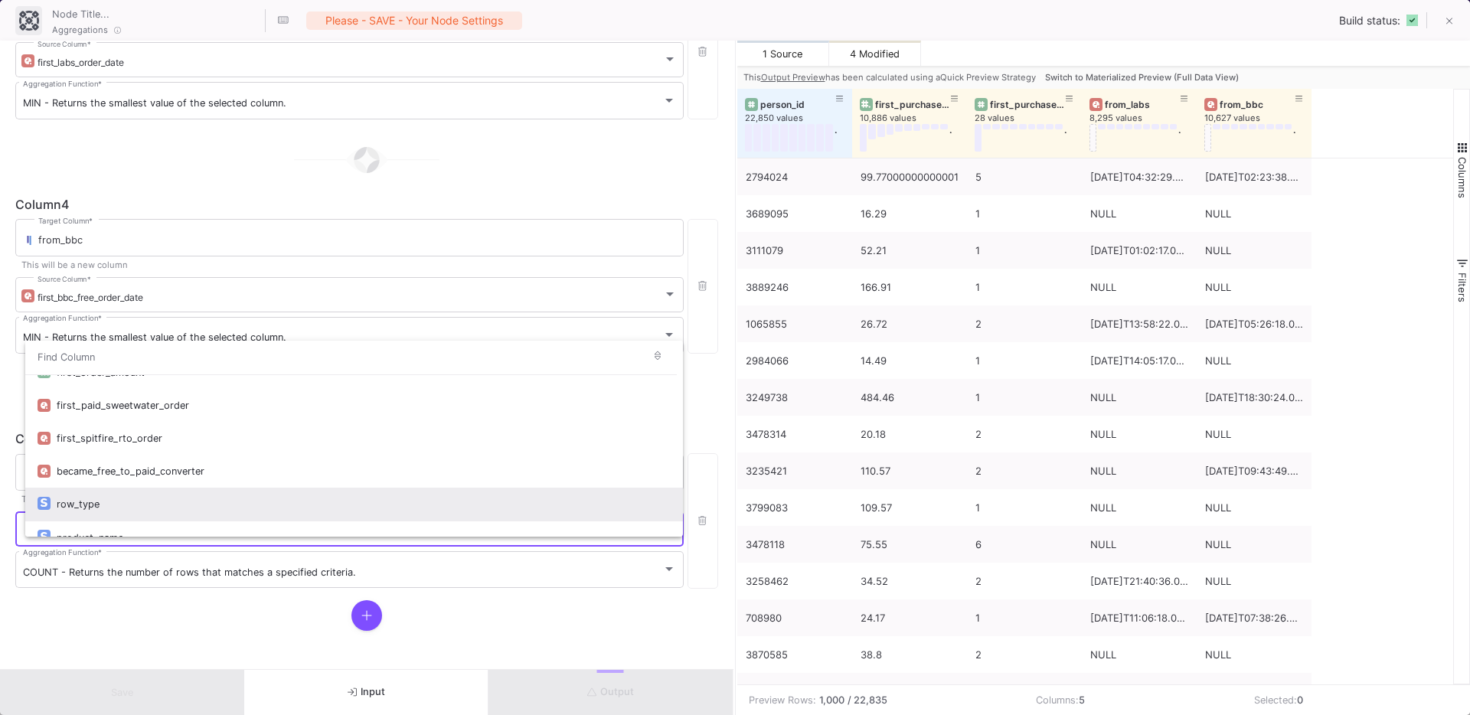
scroll to position [259, 0]
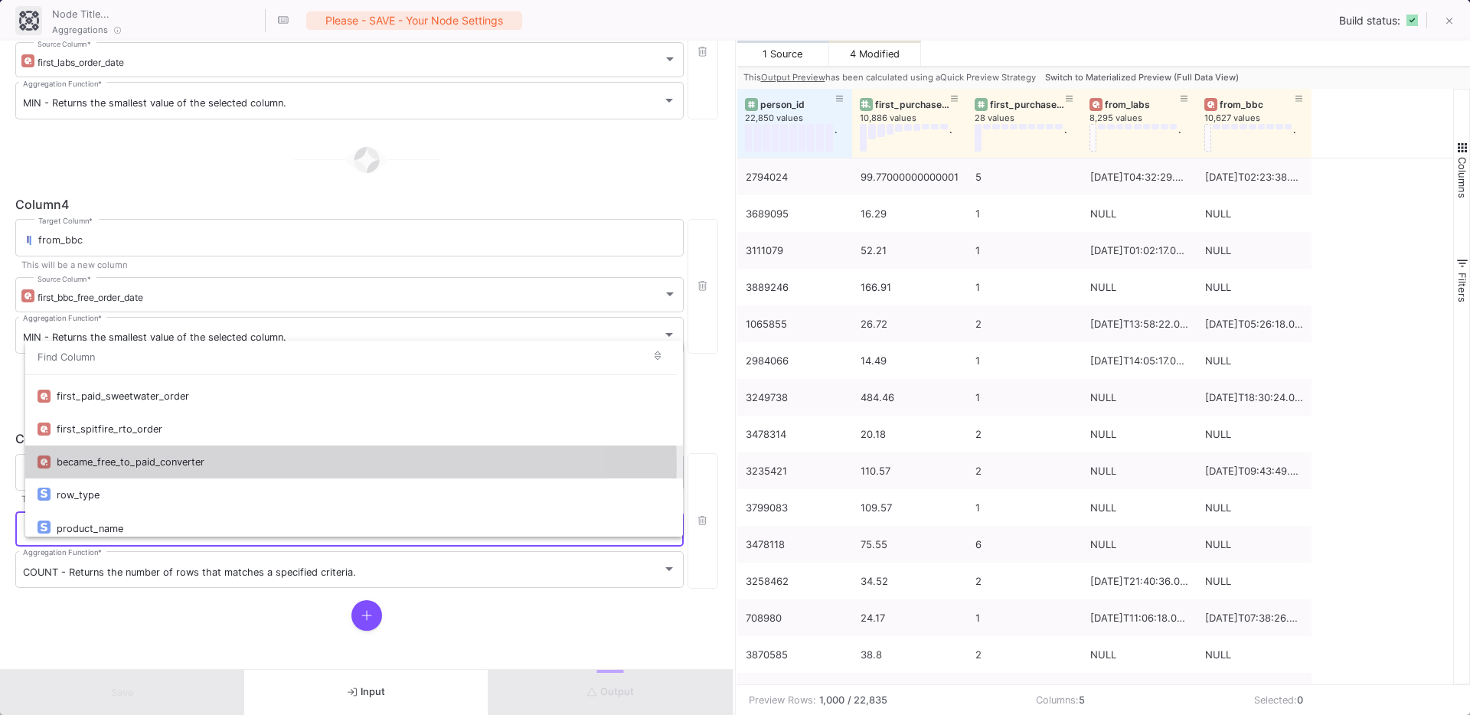
click at [155, 465] on div "became_free_to_paid_converter" at bounding box center [364, 462] width 614 height 33
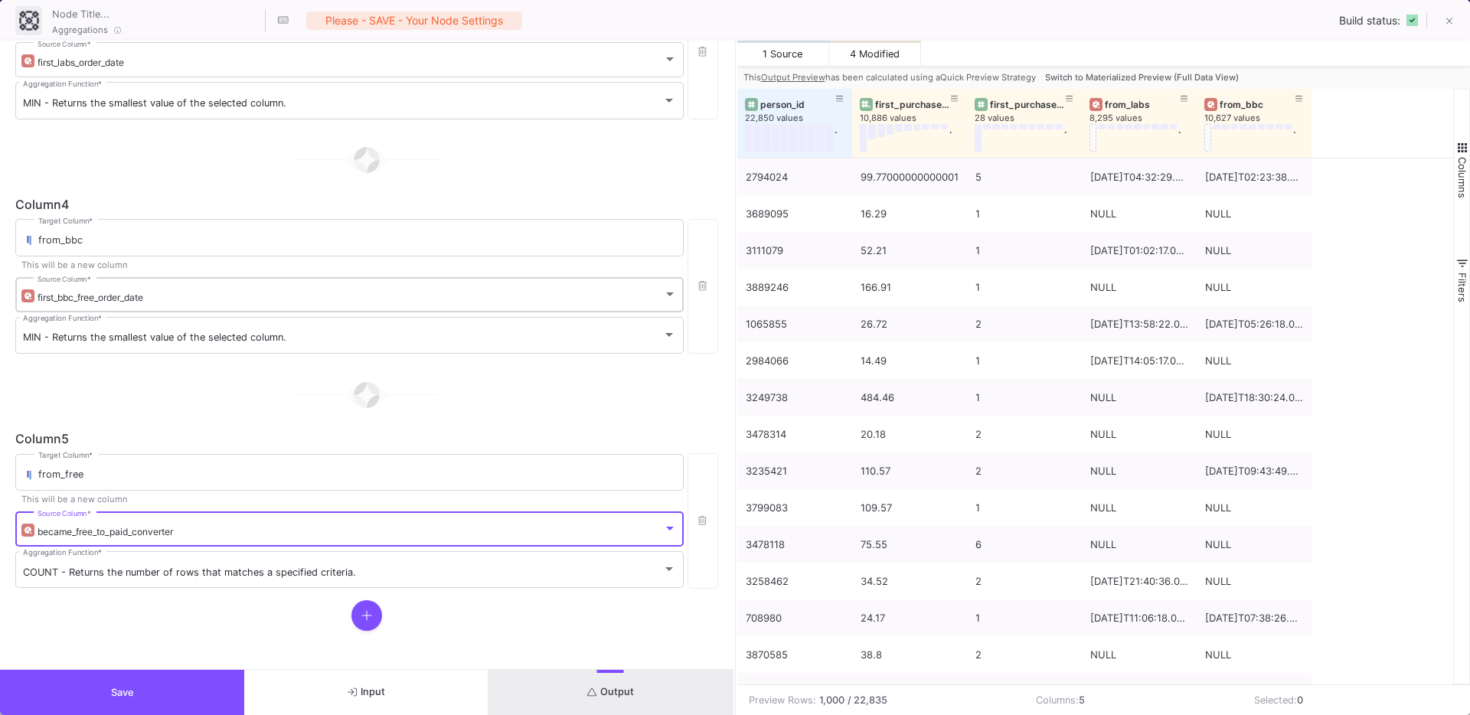
click at [66, 287] on div "first_bbc_free_order_date Source Column *" at bounding box center [357, 294] width 639 height 38
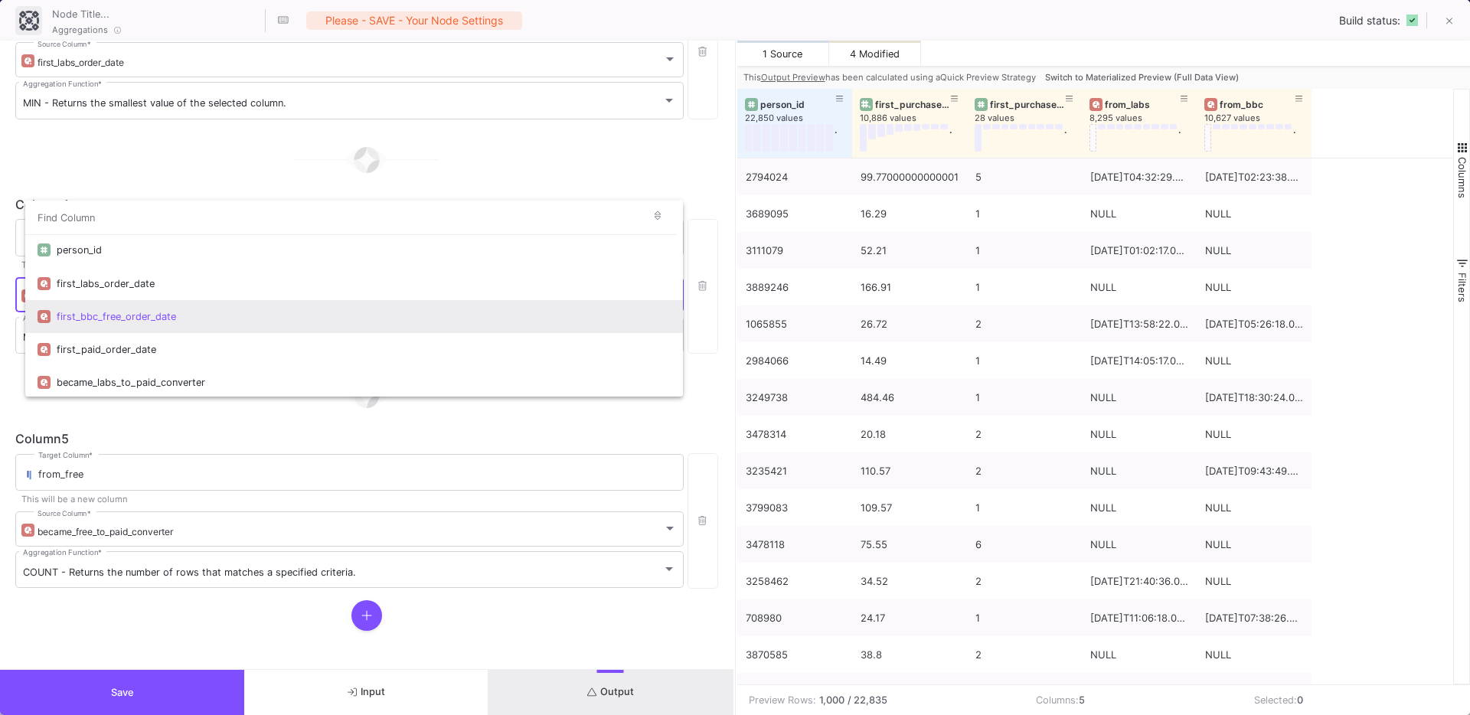
scroll to position [35, 0]
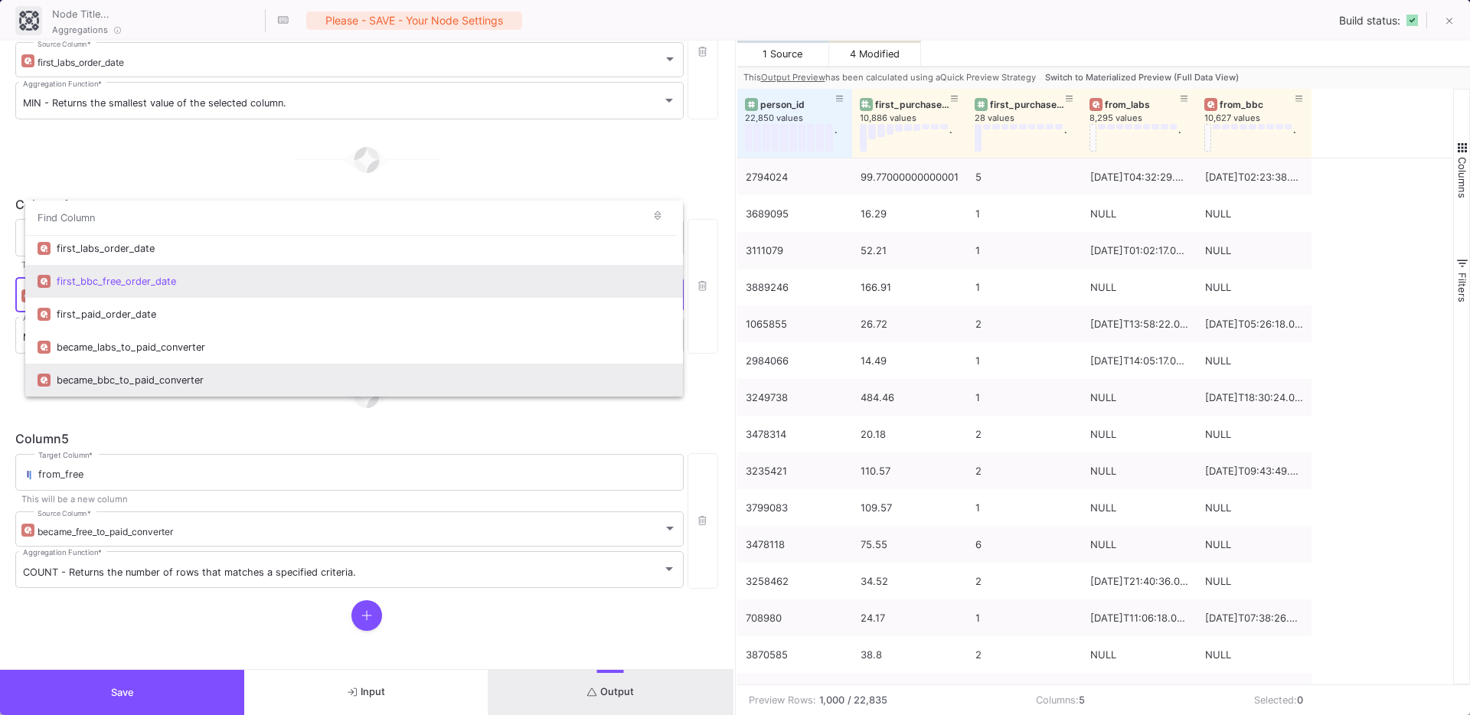
click at [145, 371] on div "became_bbc_to_paid_converter" at bounding box center [364, 380] width 614 height 33
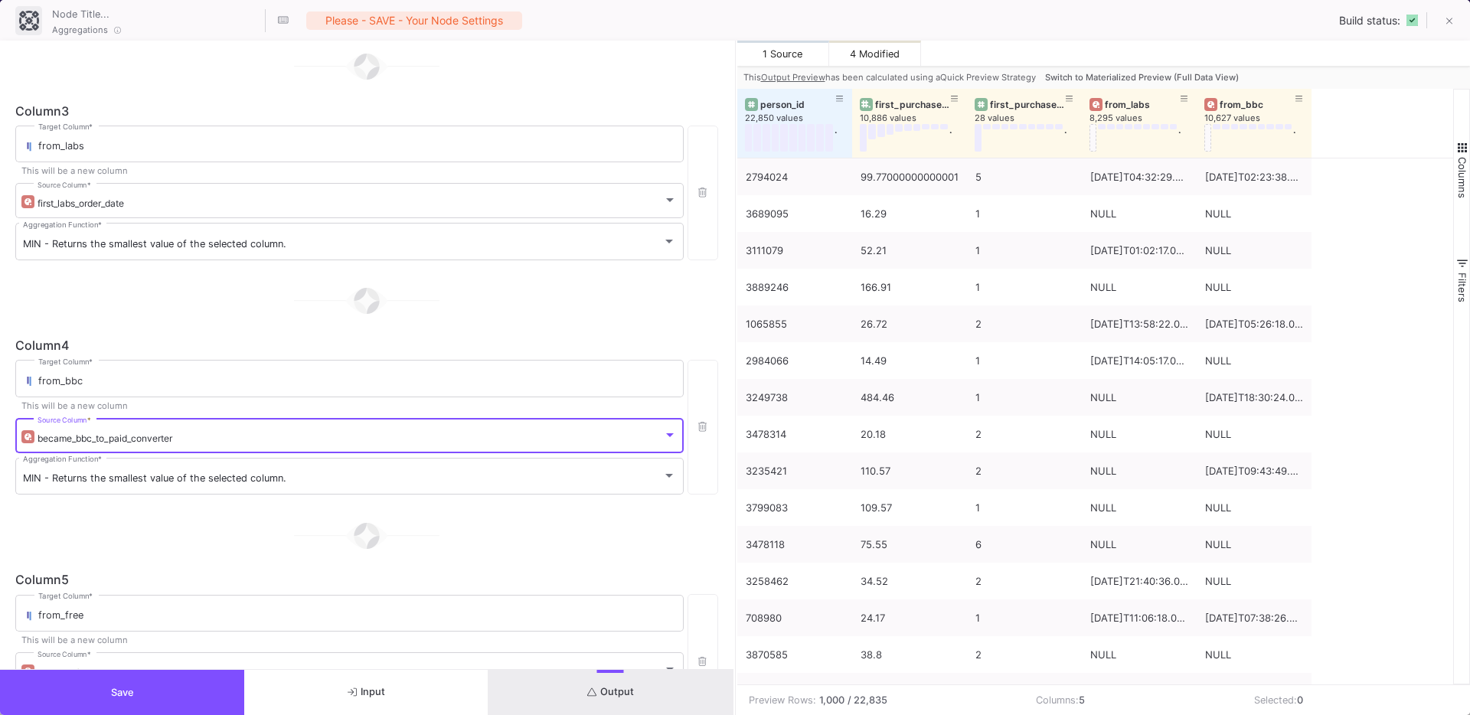
scroll to position [531, 0]
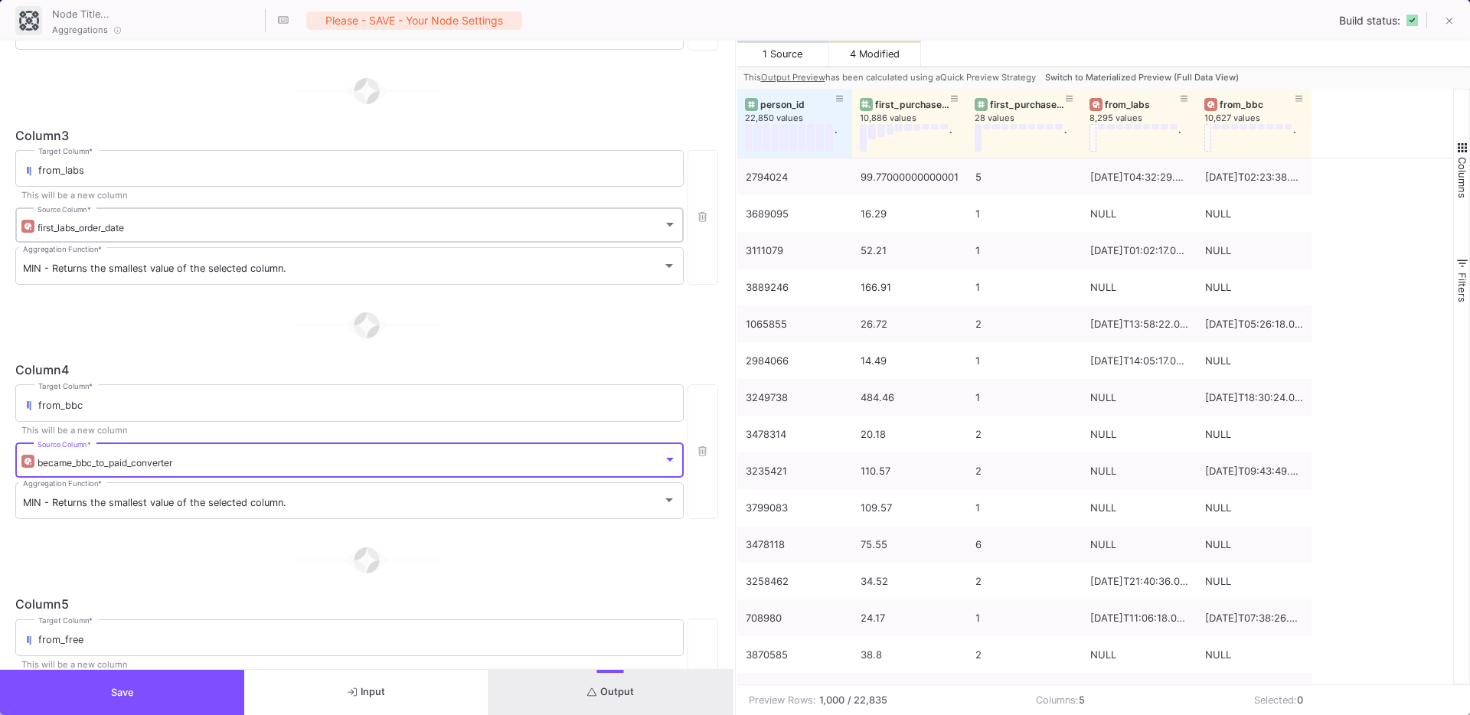
click at [132, 229] on div "first_labs_order_date" at bounding box center [351, 227] width 626 height 11
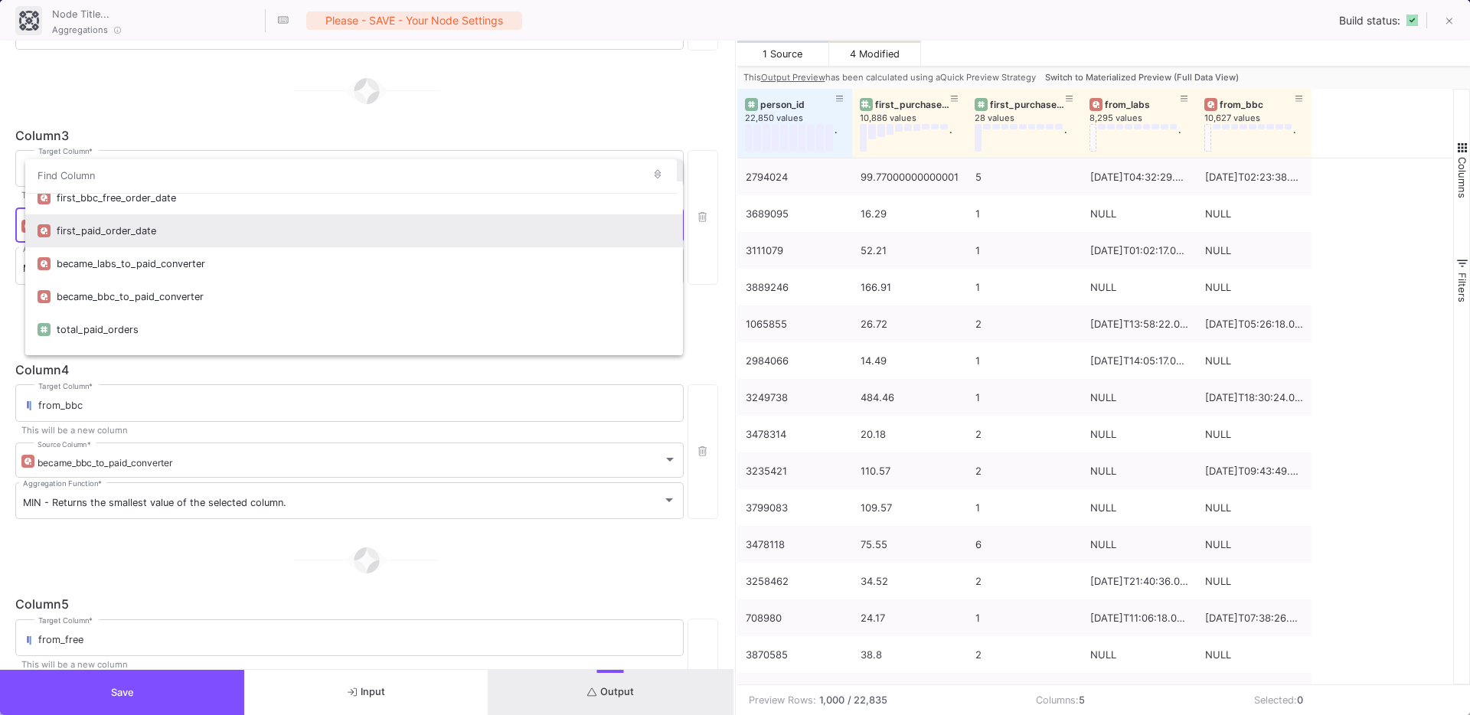
scroll to position [76, 0]
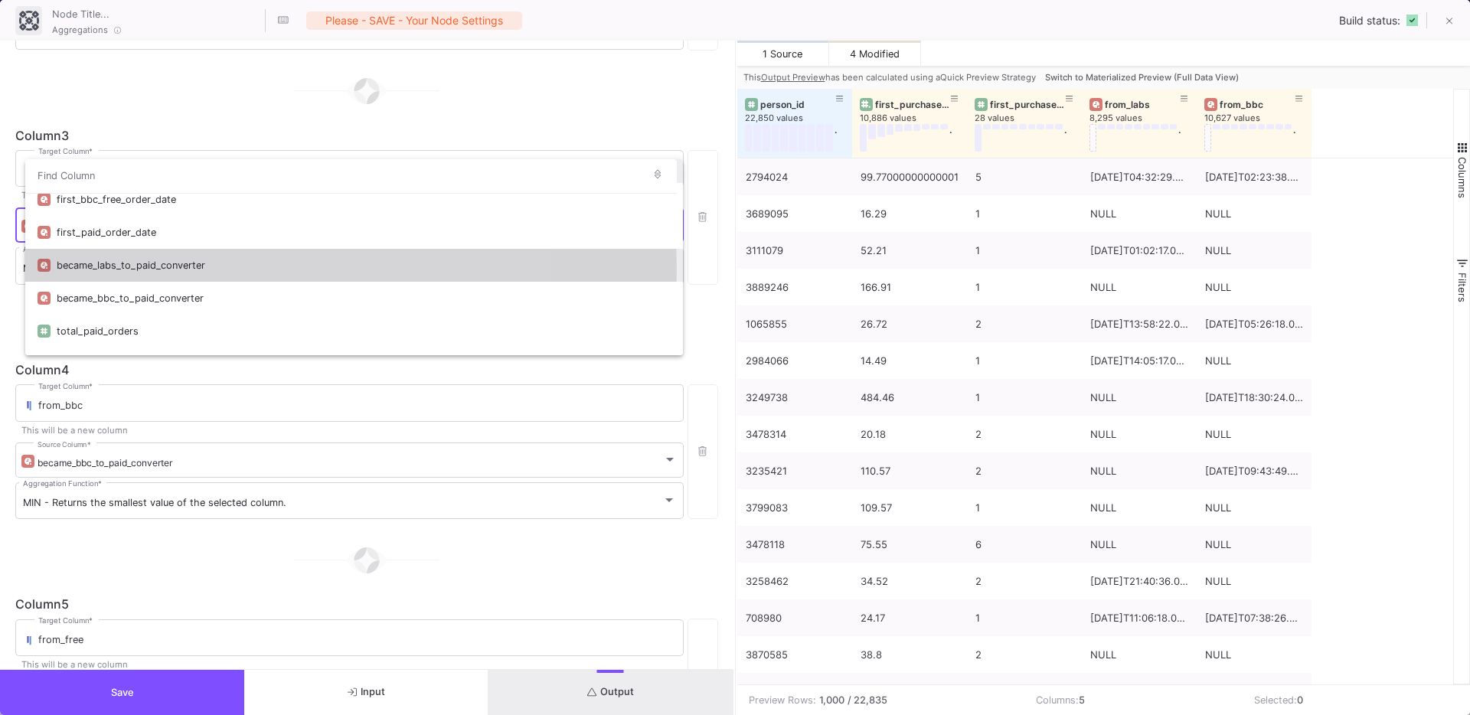
click at [128, 270] on div "became_labs_to_paid_converter" at bounding box center [364, 265] width 614 height 33
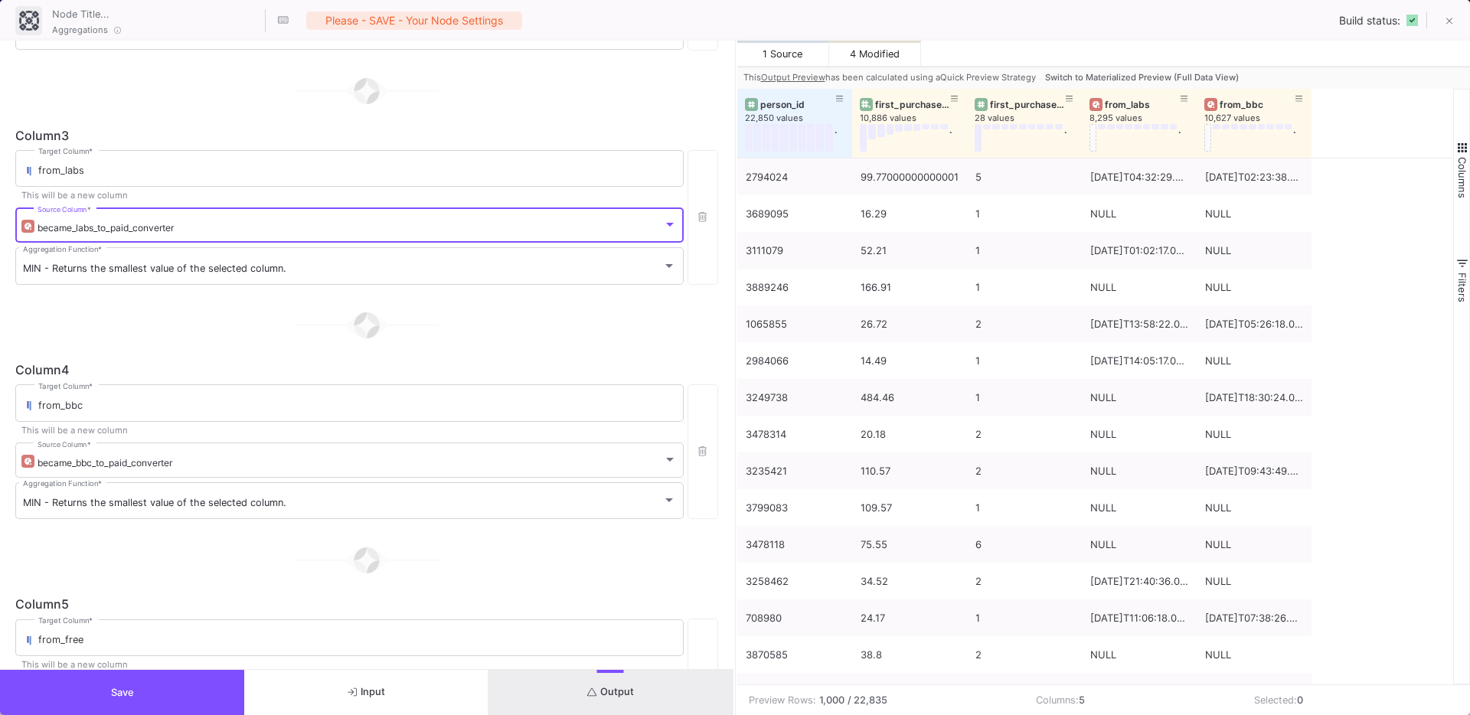
click at [113, 335] on div at bounding box center [366, 325] width 703 height 77
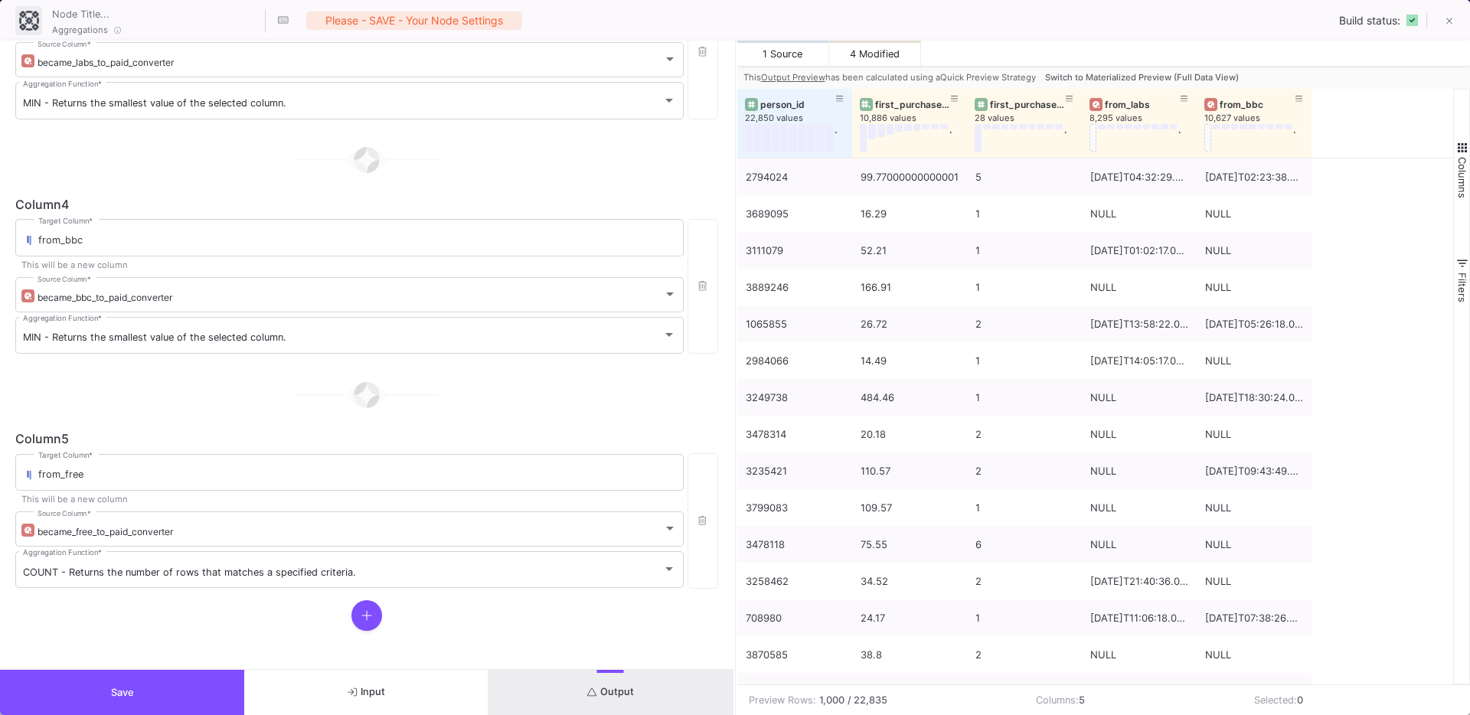
click at [574, 679] on button "Output" at bounding box center [611, 692] width 244 height 45
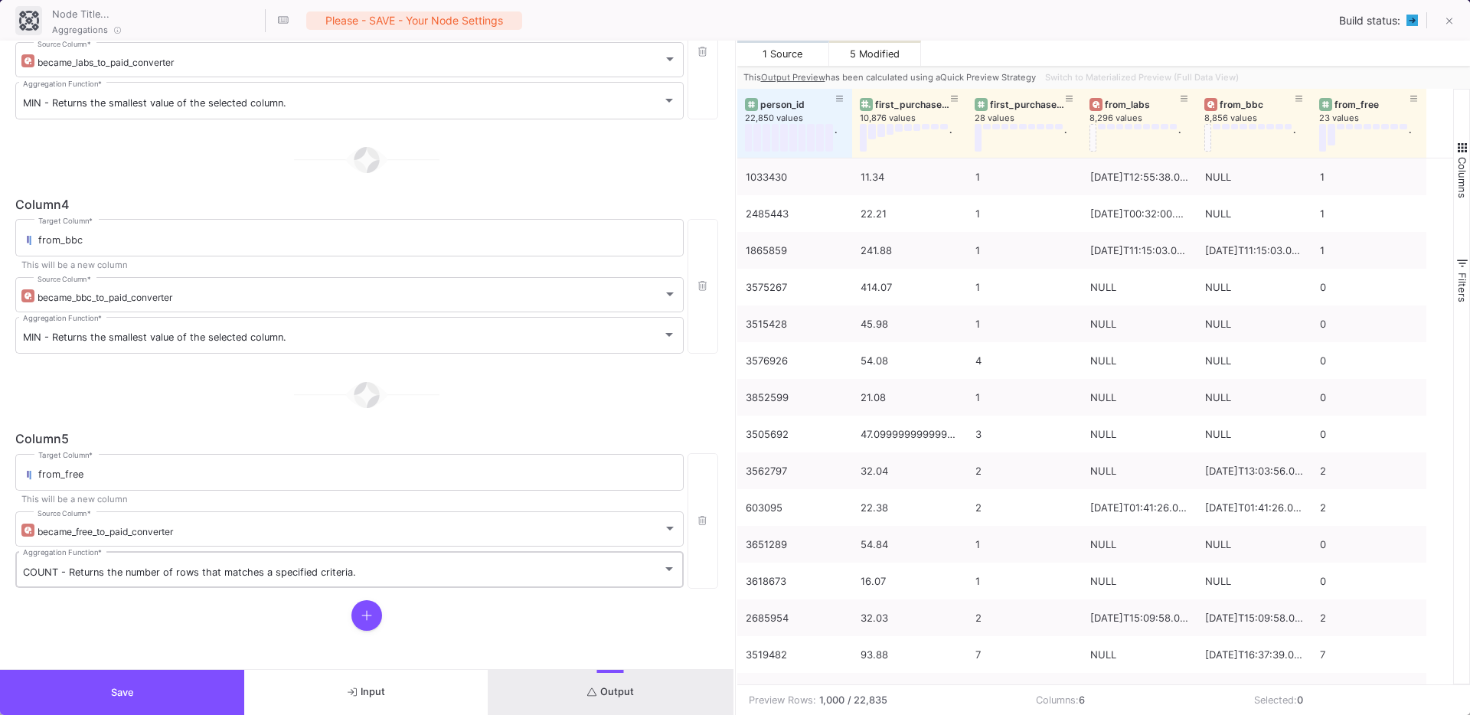
click at [181, 577] on span "COUNT - Returns the number of rows that matches a specified criteria." at bounding box center [189, 572] width 333 height 11
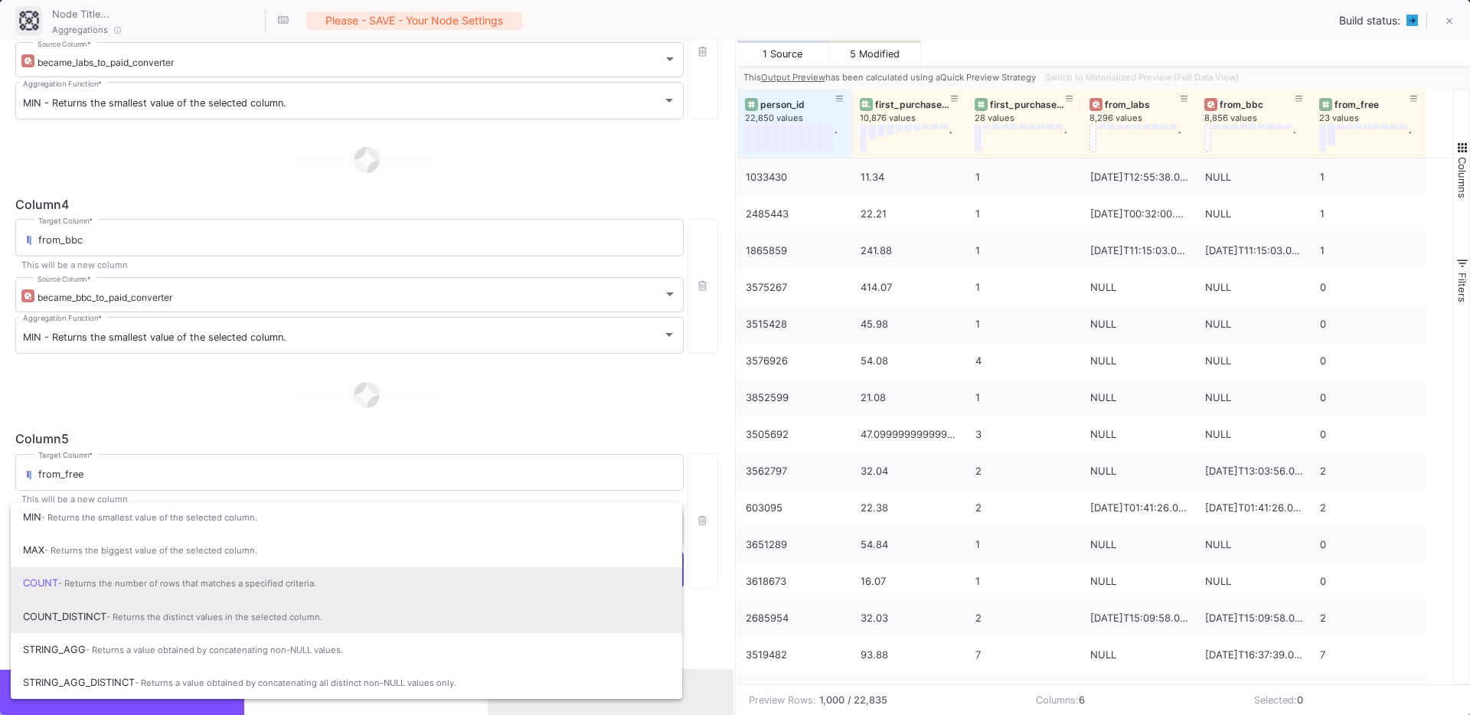
scroll to position [0, 0]
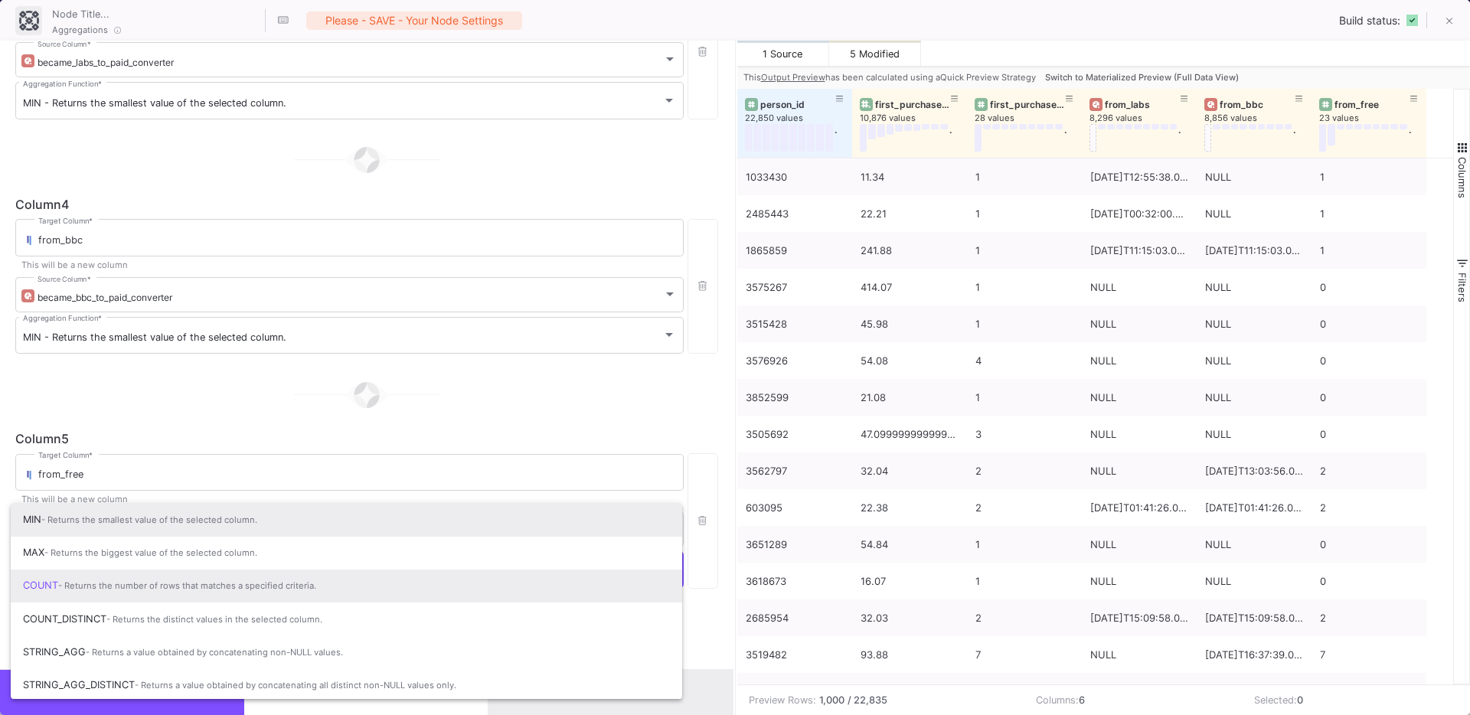
click at [129, 525] on span "- Returns the smallest value of the selected column." at bounding box center [149, 520] width 216 height 11
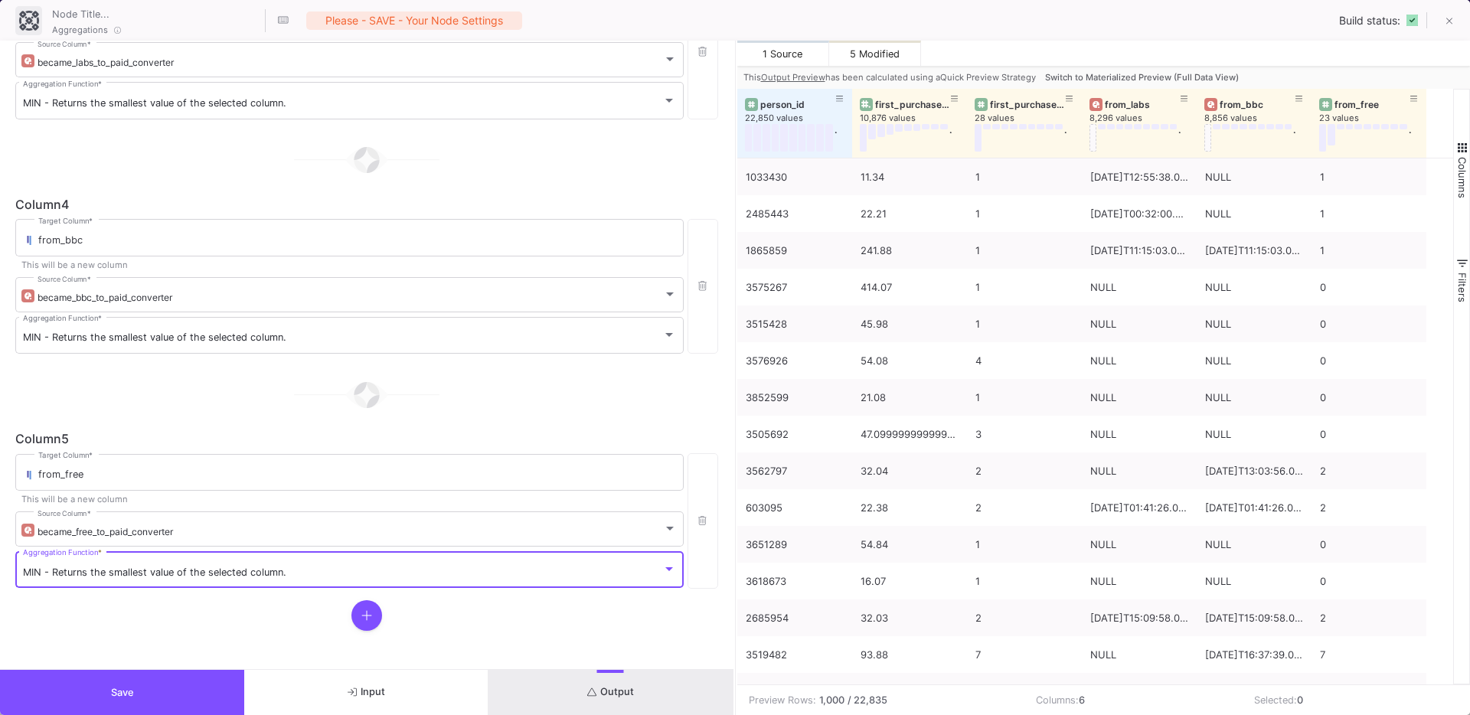
click at [570, 679] on button "Output" at bounding box center [611, 692] width 244 height 45
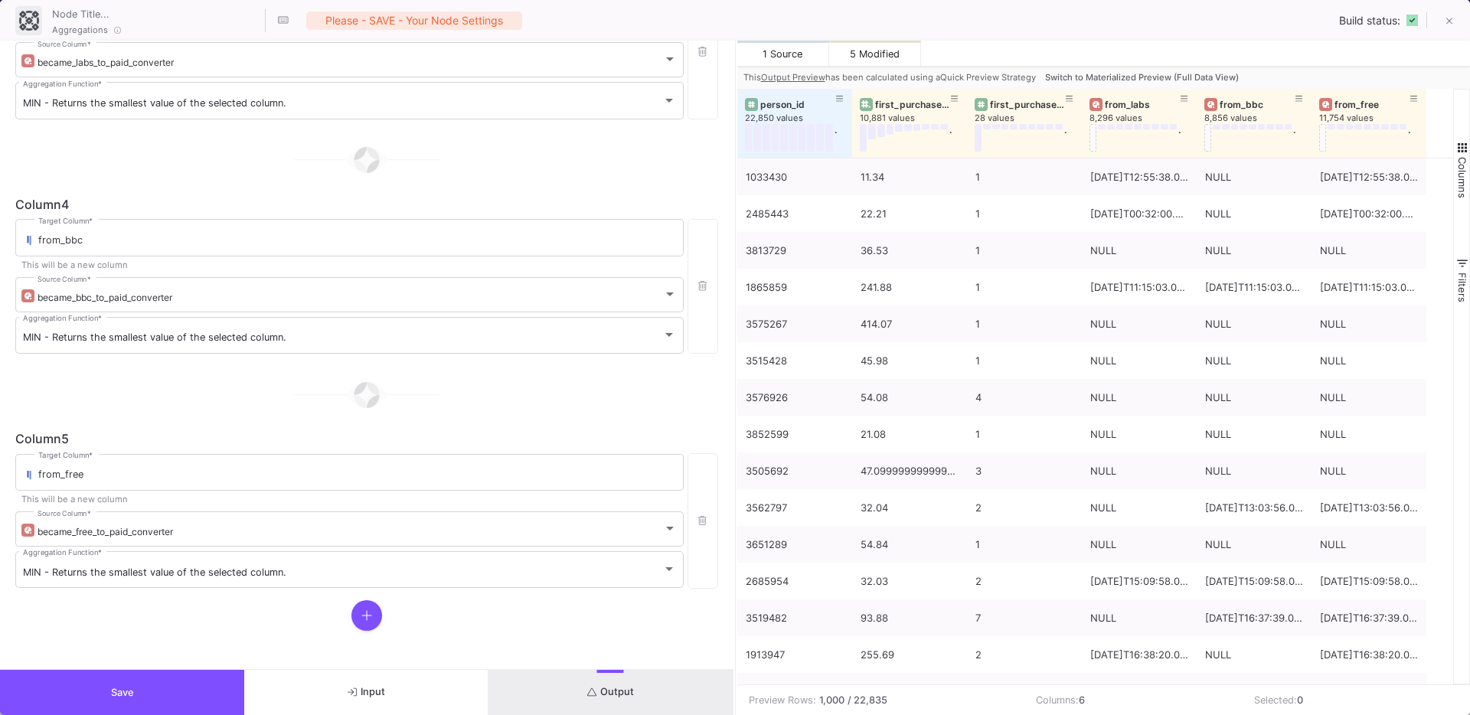
click at [1100, 76] on span "Switch to Materialized Preview (Full Data View)" at bounding box center [1142, 77] width 194 height 11
click at [1100, 98] on div at bounding box center [1096, 104] width 13 height 13
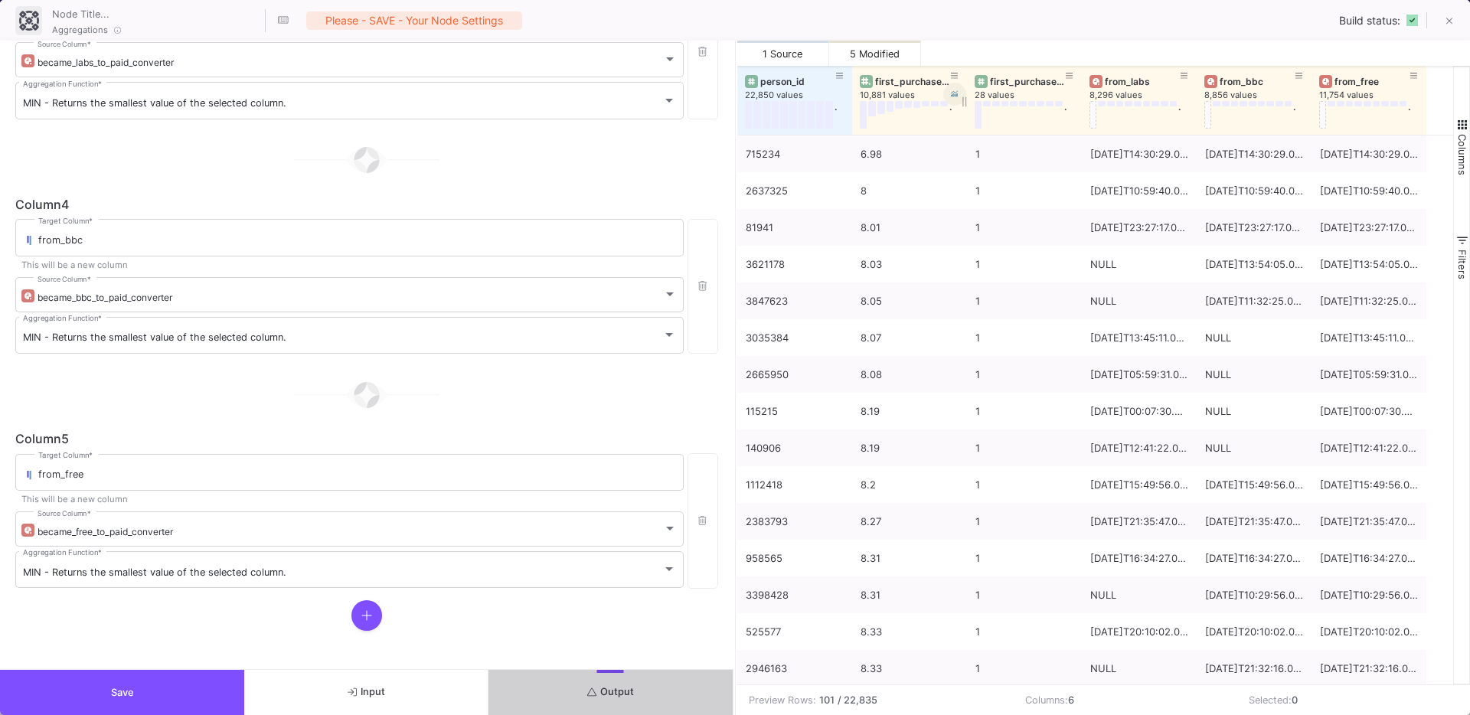
click at [956, 96] on icon at bounding box center [955, 94] width 8 height 8
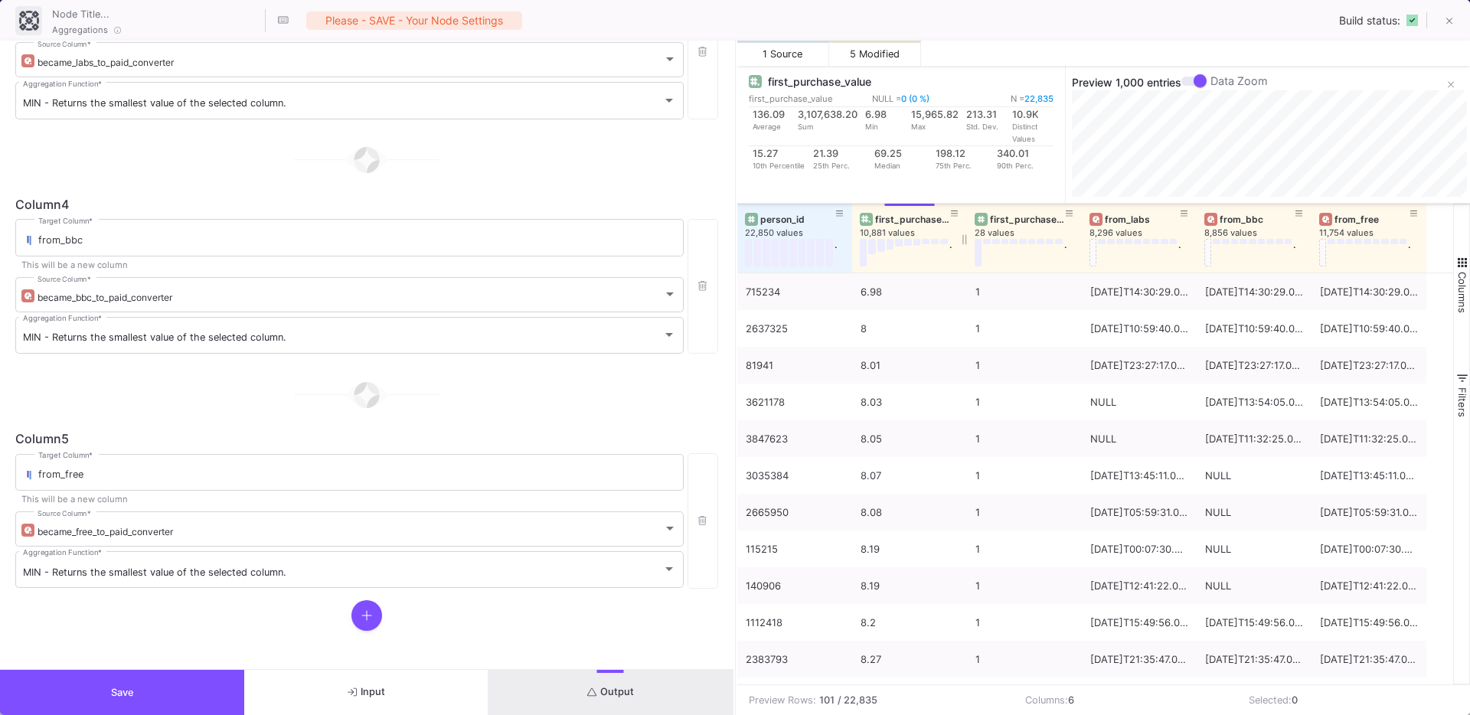
click at [910, 224] on div "first_purchase_value" at bounding box center [913, 219] width 76 height 11
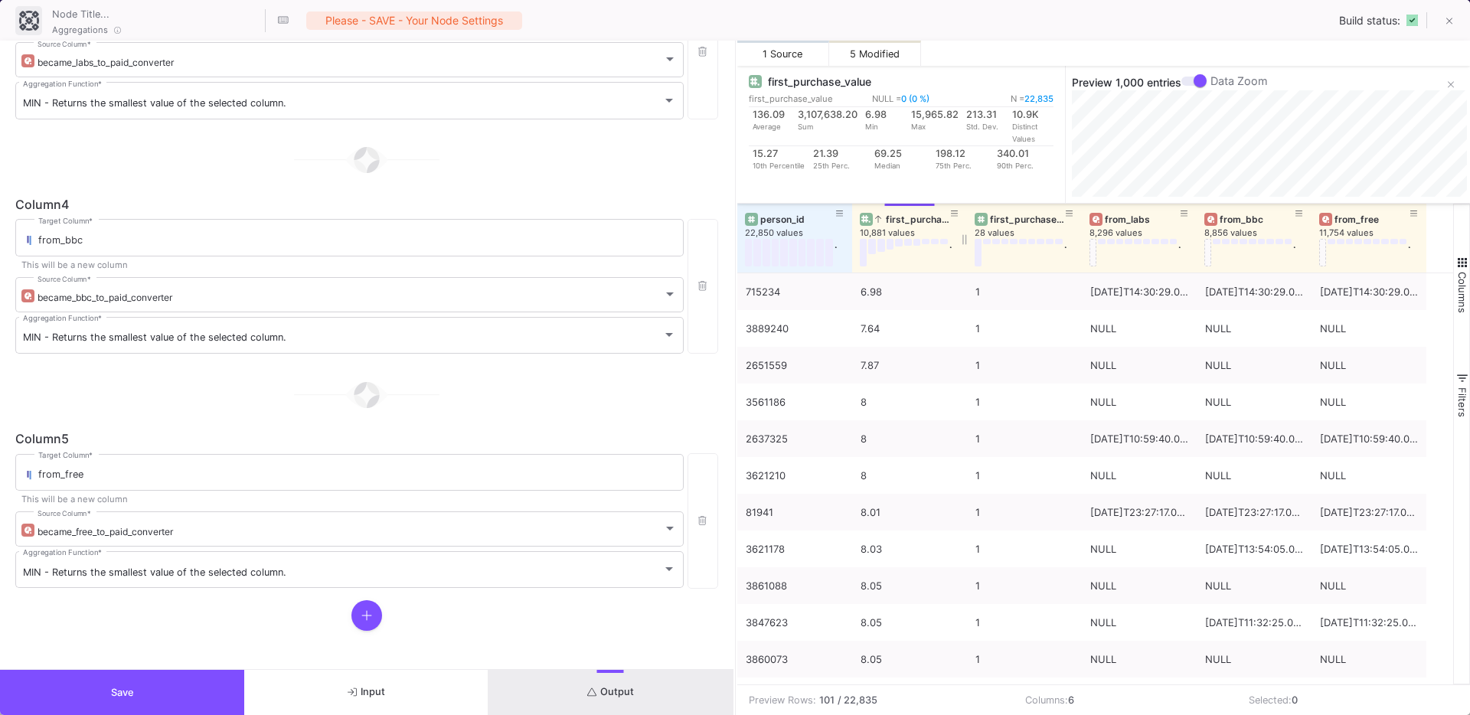
click at [910, 224] on div "first_purchase_value" at bounding box center [913, 219] width 76 height 11
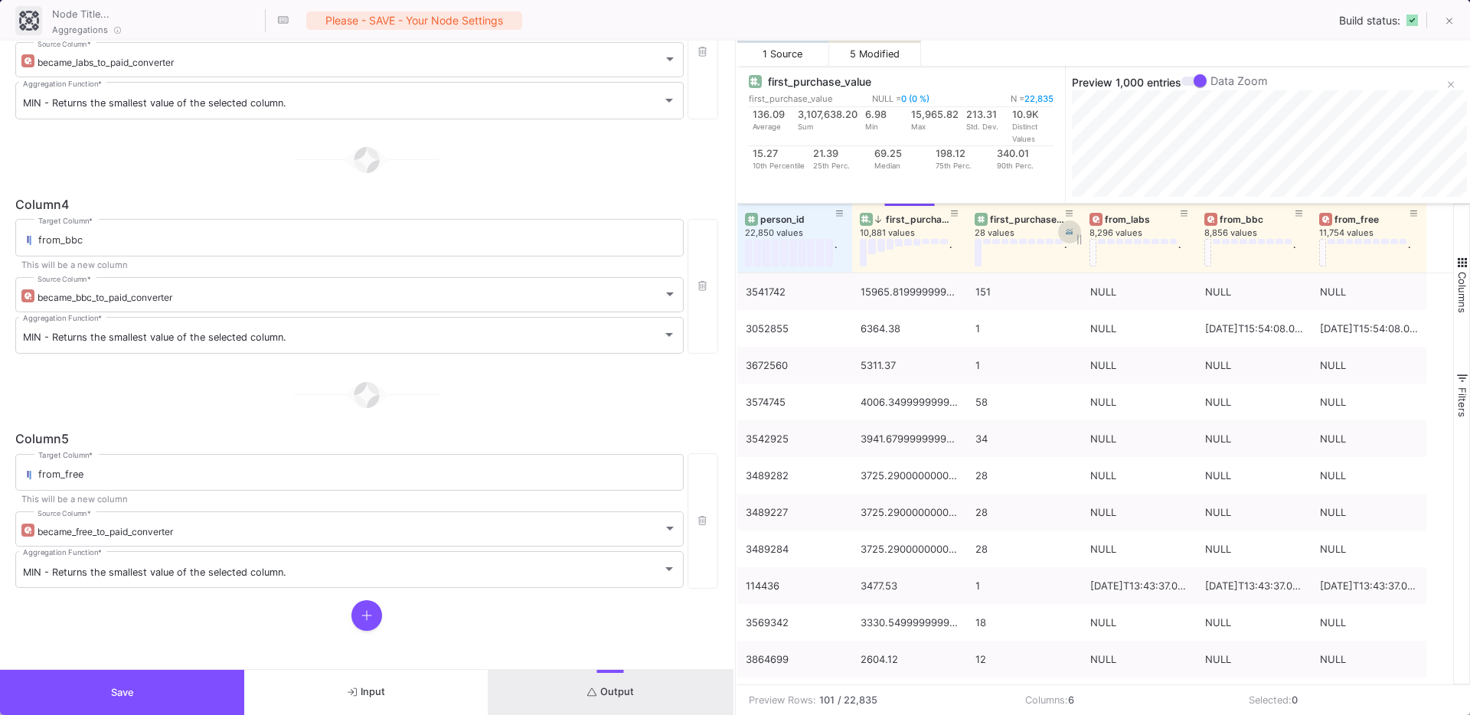
click at [1072, 231] on icon at bounding box center [1070, 232] width 8 height 8
click at [132, 688] on span "Save" at bounding box center [122, 692] width 23 height 11
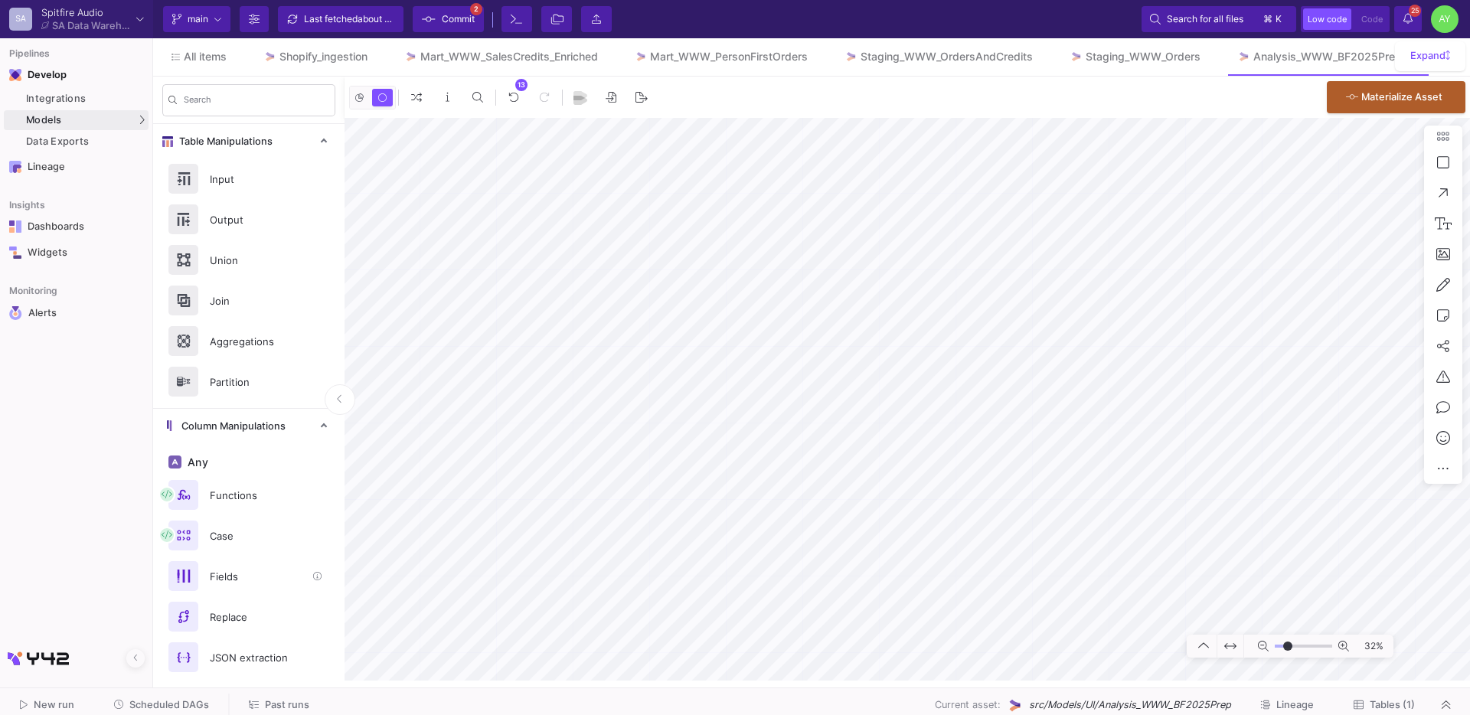
scroll to position [727, 0]
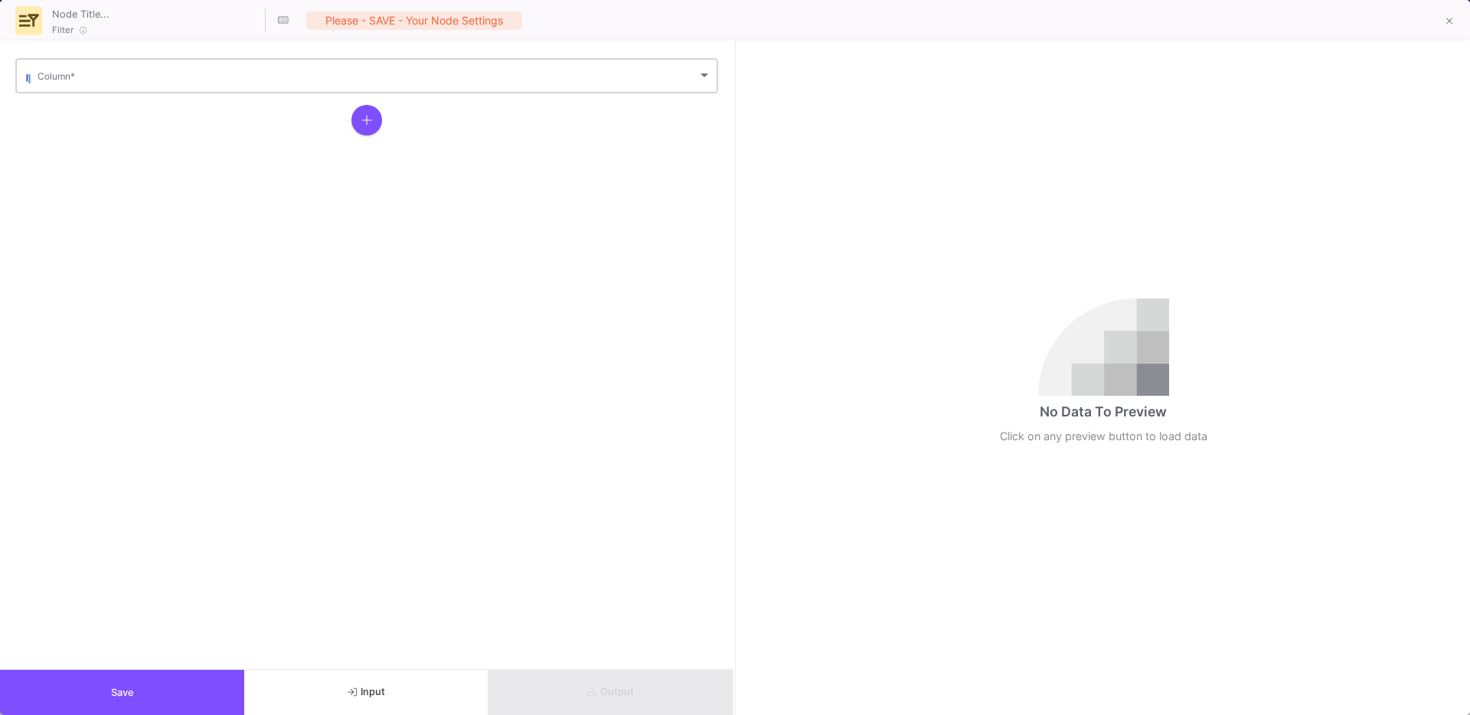
click at [318, 65] on div "Column *" at bounding box center [375, 75] width 674 height 38
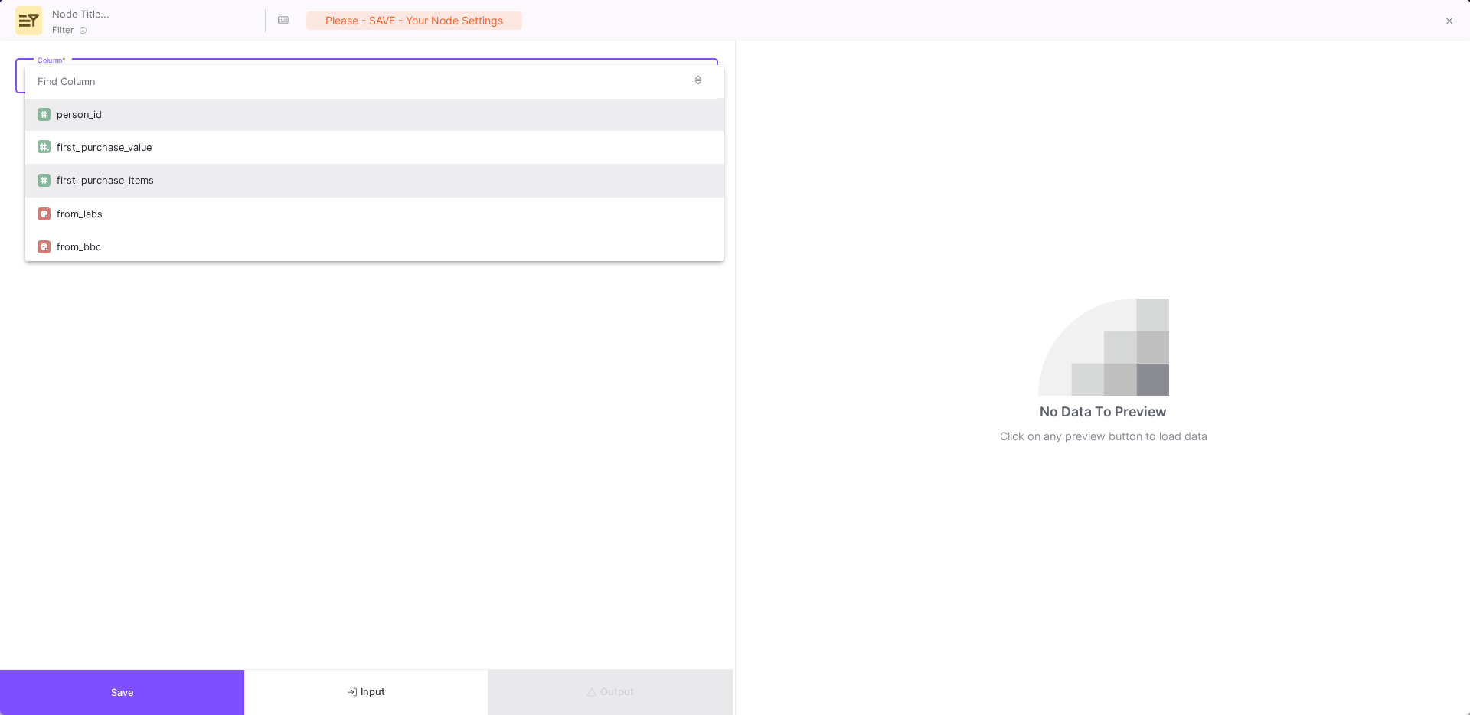
scroll to position [35, 0]
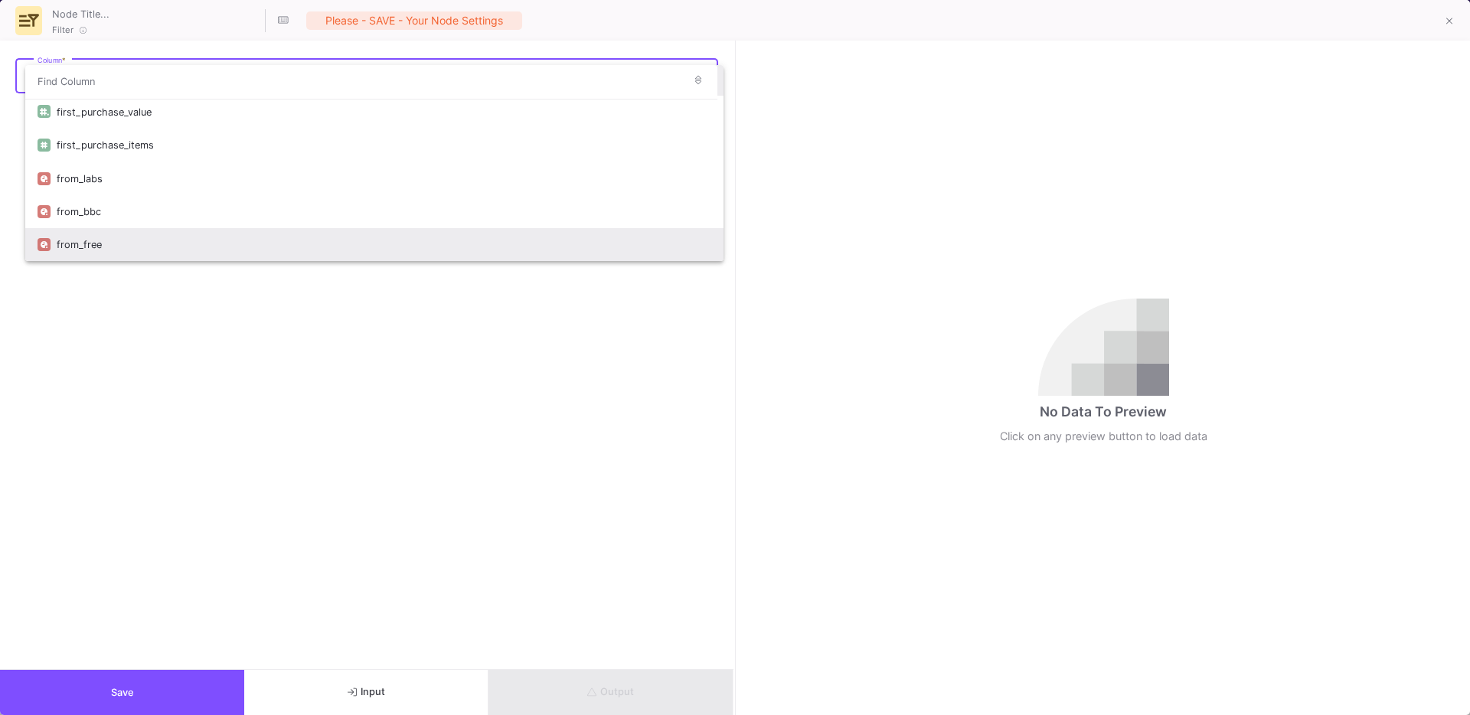
click at [100, 241] on div "from_free" at bounding box center [384, 244] width 655 height 33
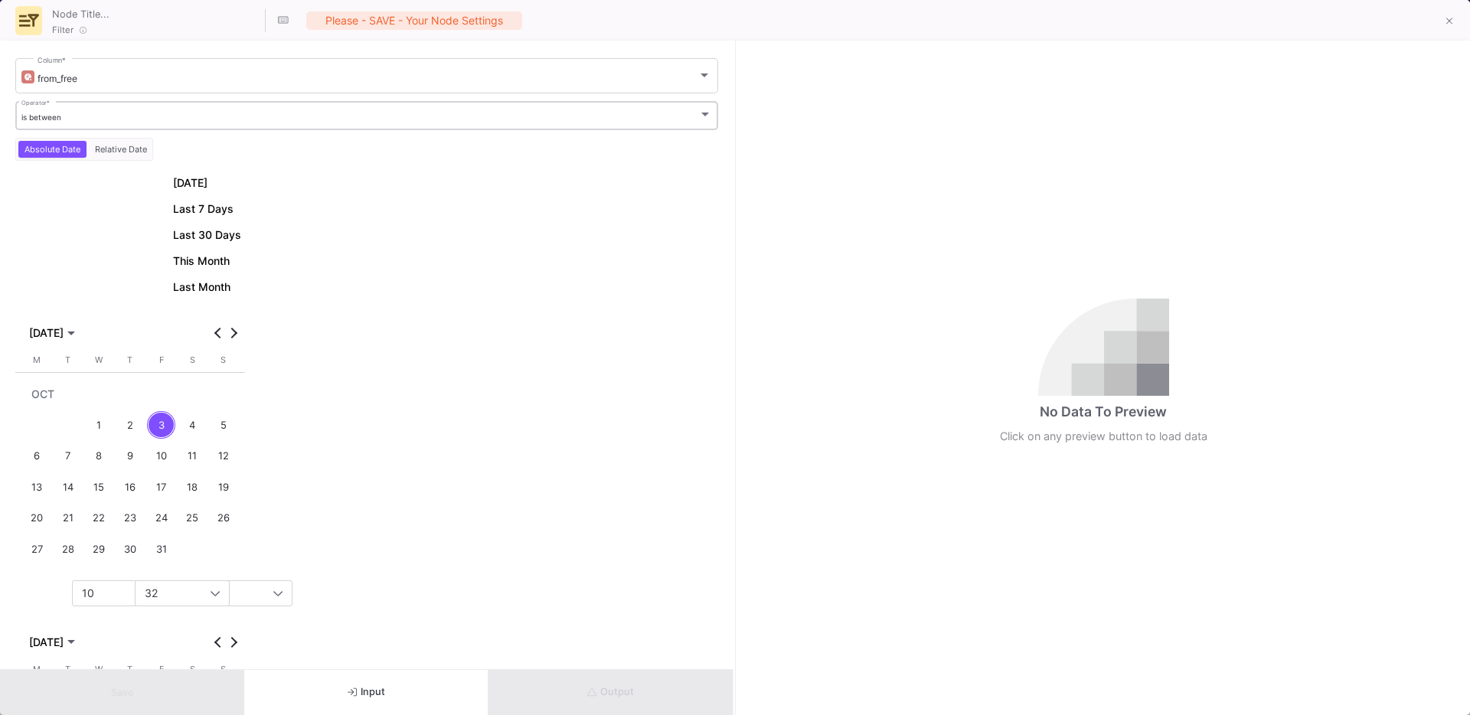
click at [103, 119] on div "is between" at bounding box center [360, 118] width 678 height 10
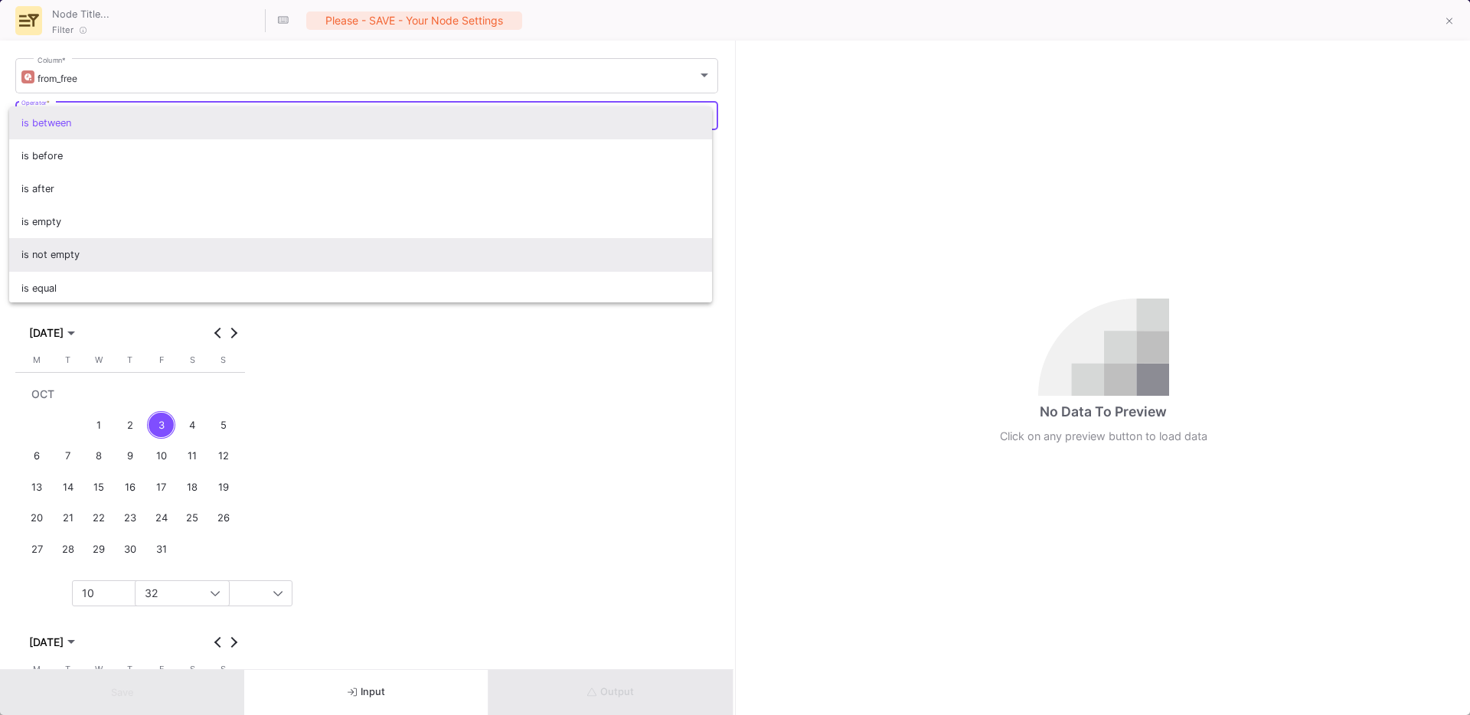
scroll to position [2, 0]
click at [75, 258] on span "is not empty" at bounding box center [360, 252] width 679 height 33
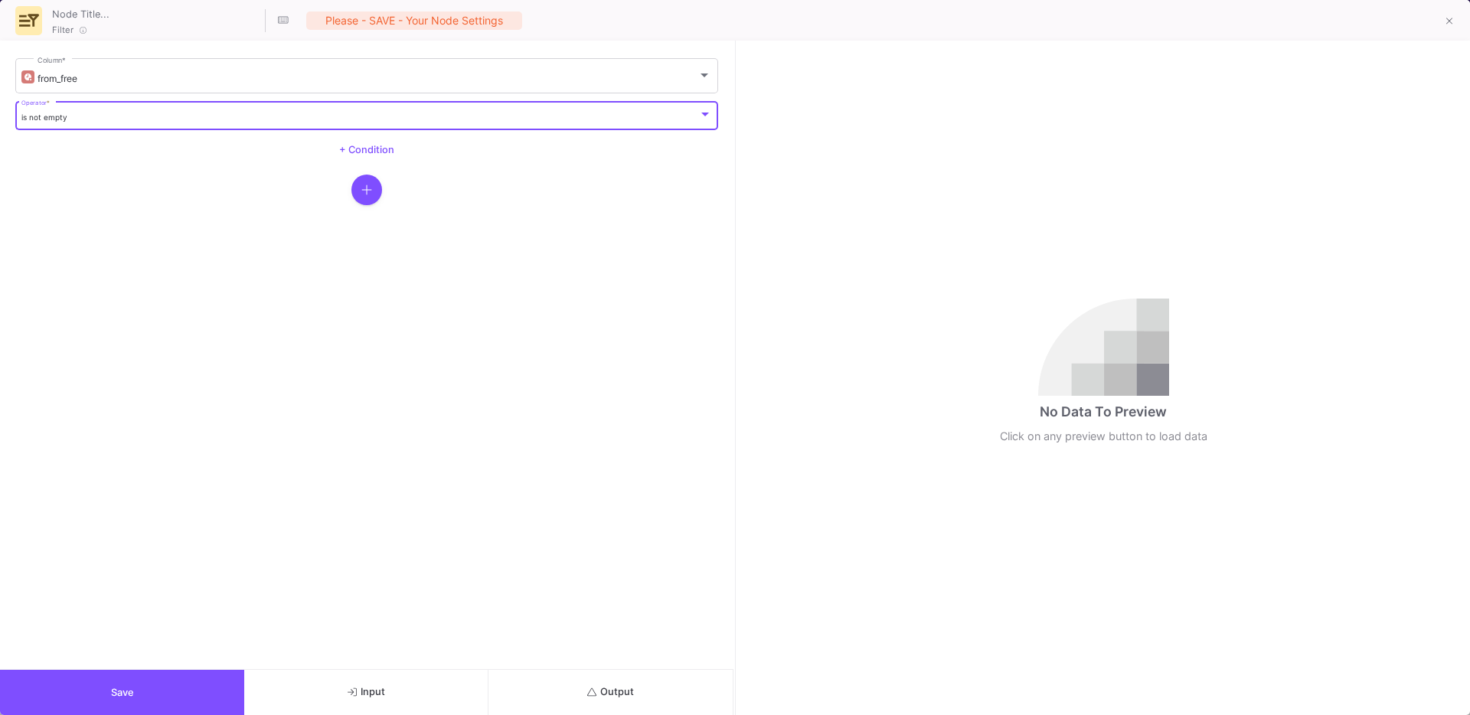
click at [126, 698] on button "Save" at bounding box center [122, 692] width 244 height 45
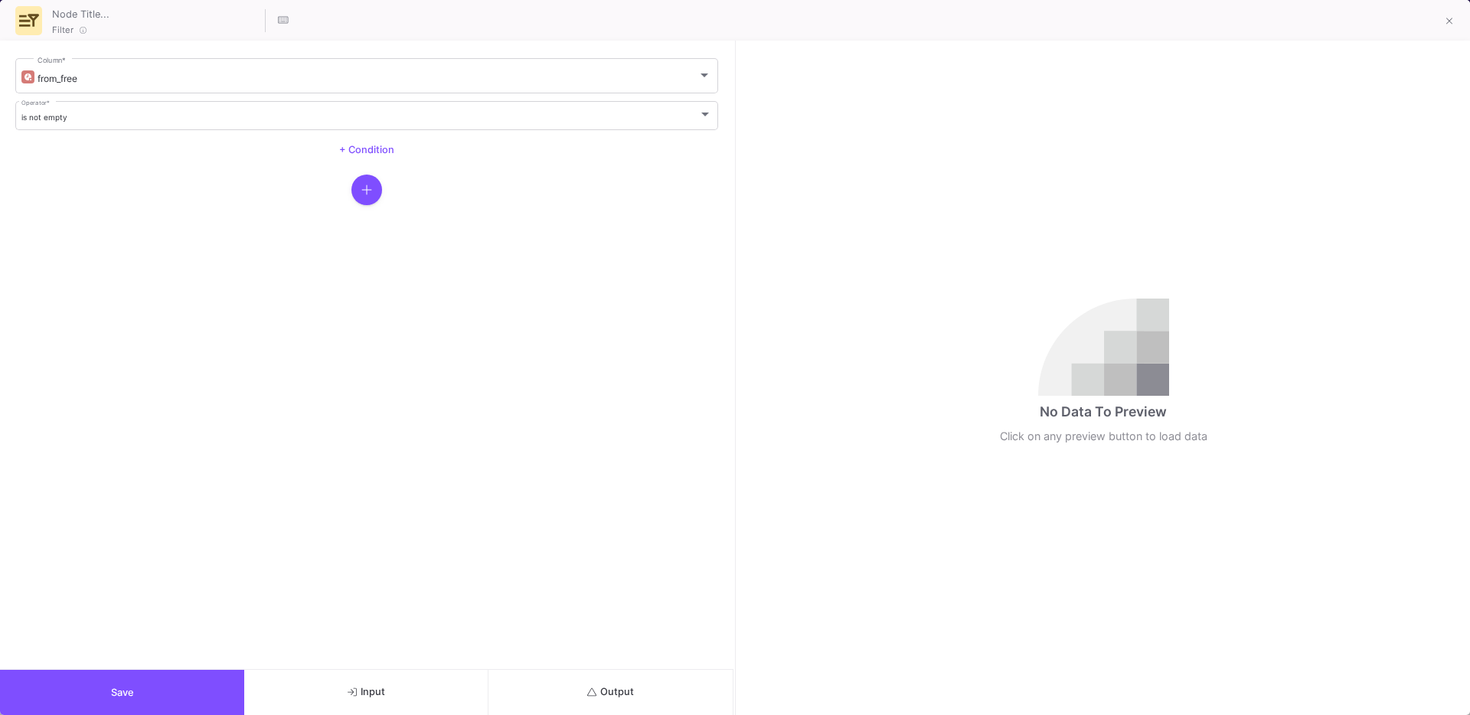
click at [577, 689] on button "Output" at bounding box center [611, 692] width 244 height 45
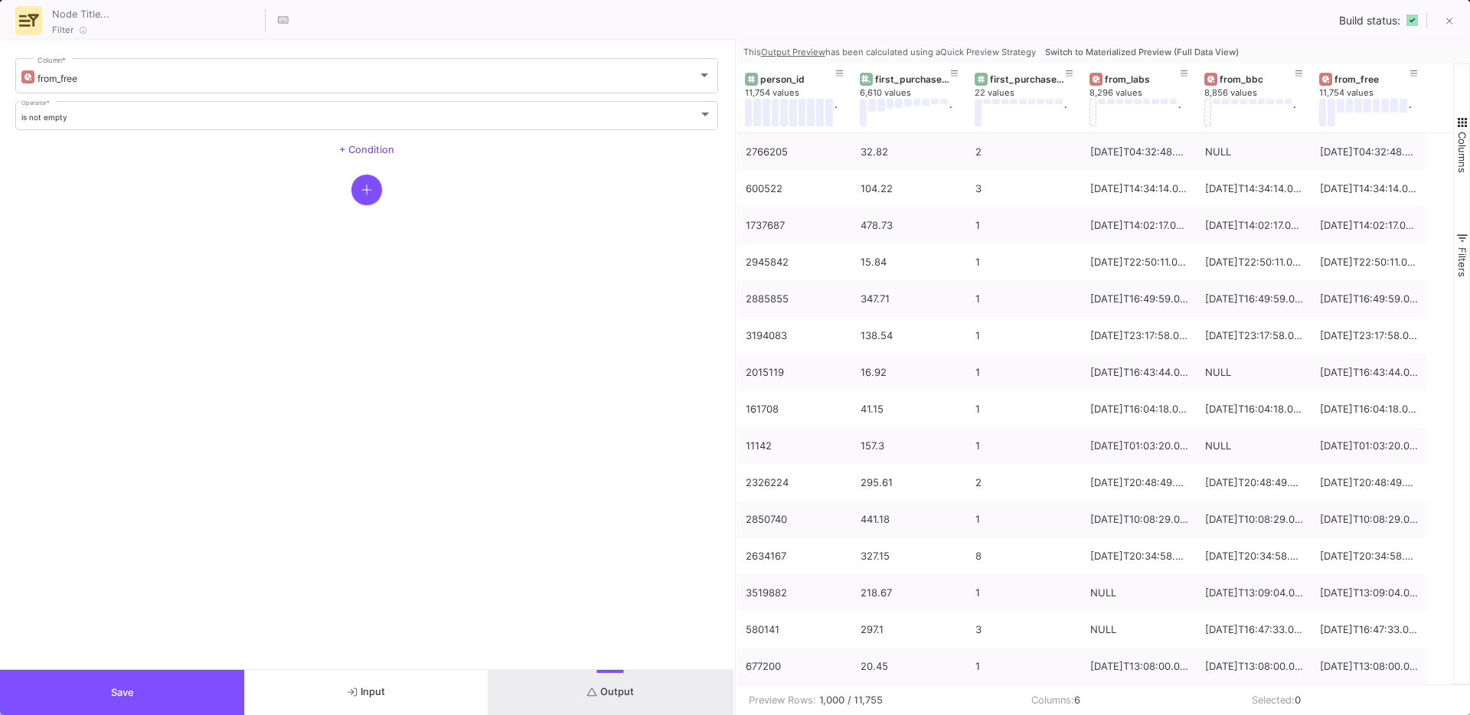
click at [1116, 54] on span "Switch to Materialized Preview (Full Data View)" at bounding box center [1142, 52] width 194 height 11
click at [1116, 74] on div "from_labs" at bounding box center [1143, 79] width 76 height 11
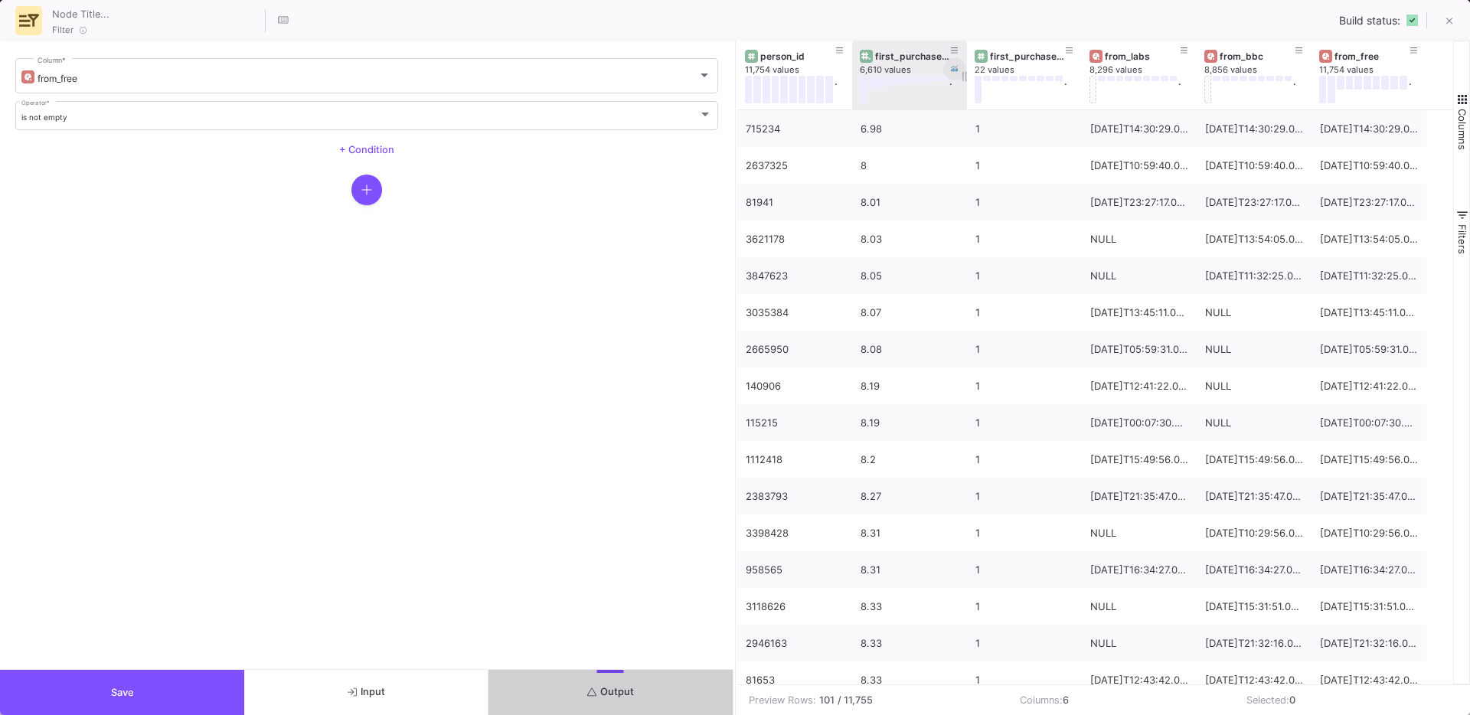
click at [956, 68] on icon at bounding box center [955, 69] width 8 height 8
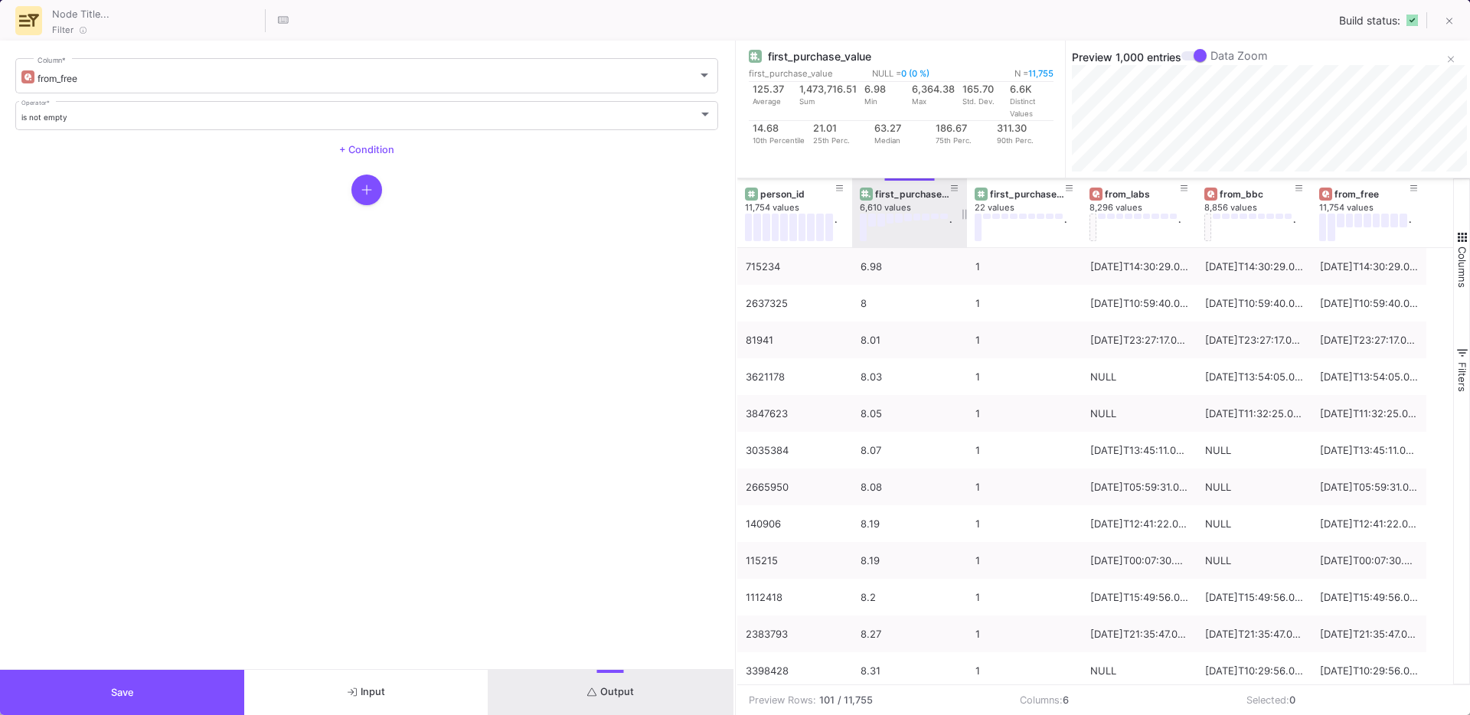
click at [903, 193] on div "first_purchase_value" at bounding box center [913, 193] width 76 height 11
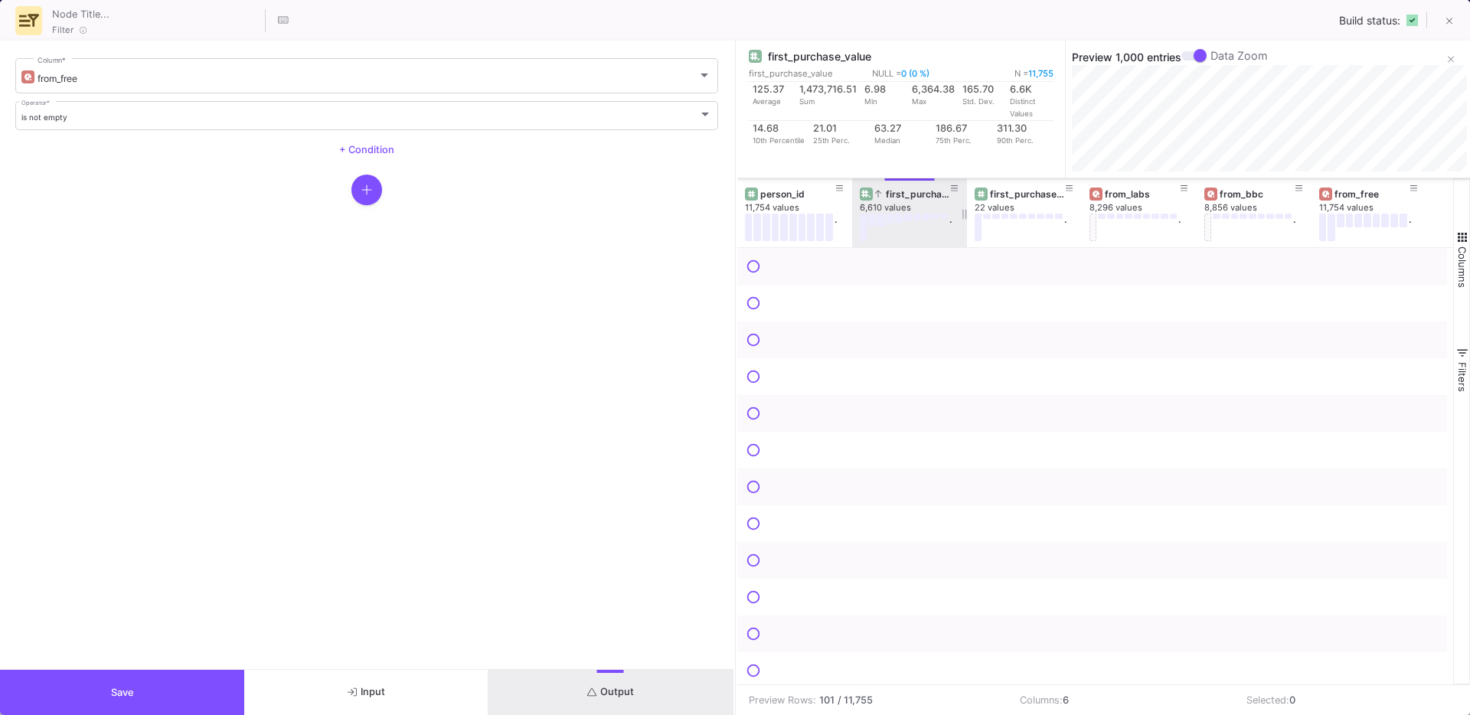
click at [903, 193] on div "first_purchase_value" at bounding box center [913, 193] width 76 height 11
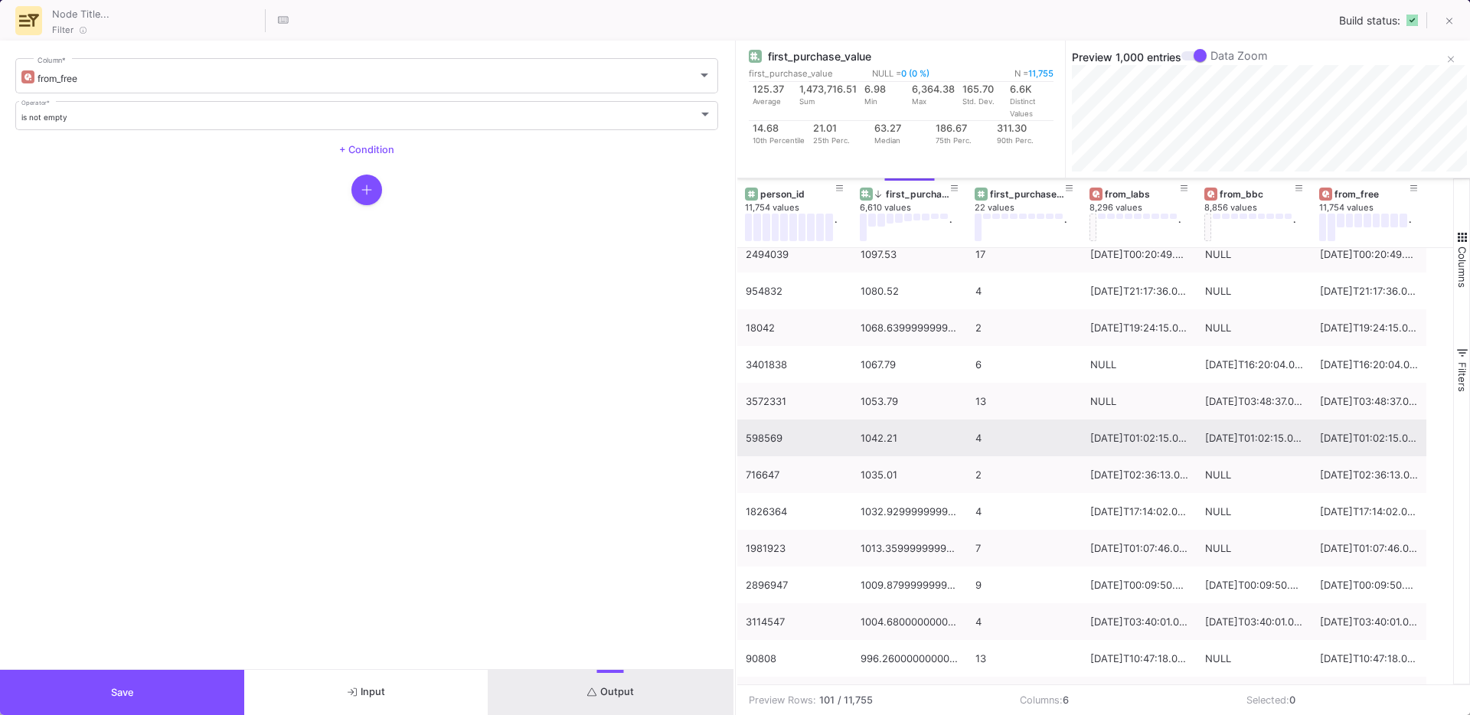
scroll to position [681, 0]
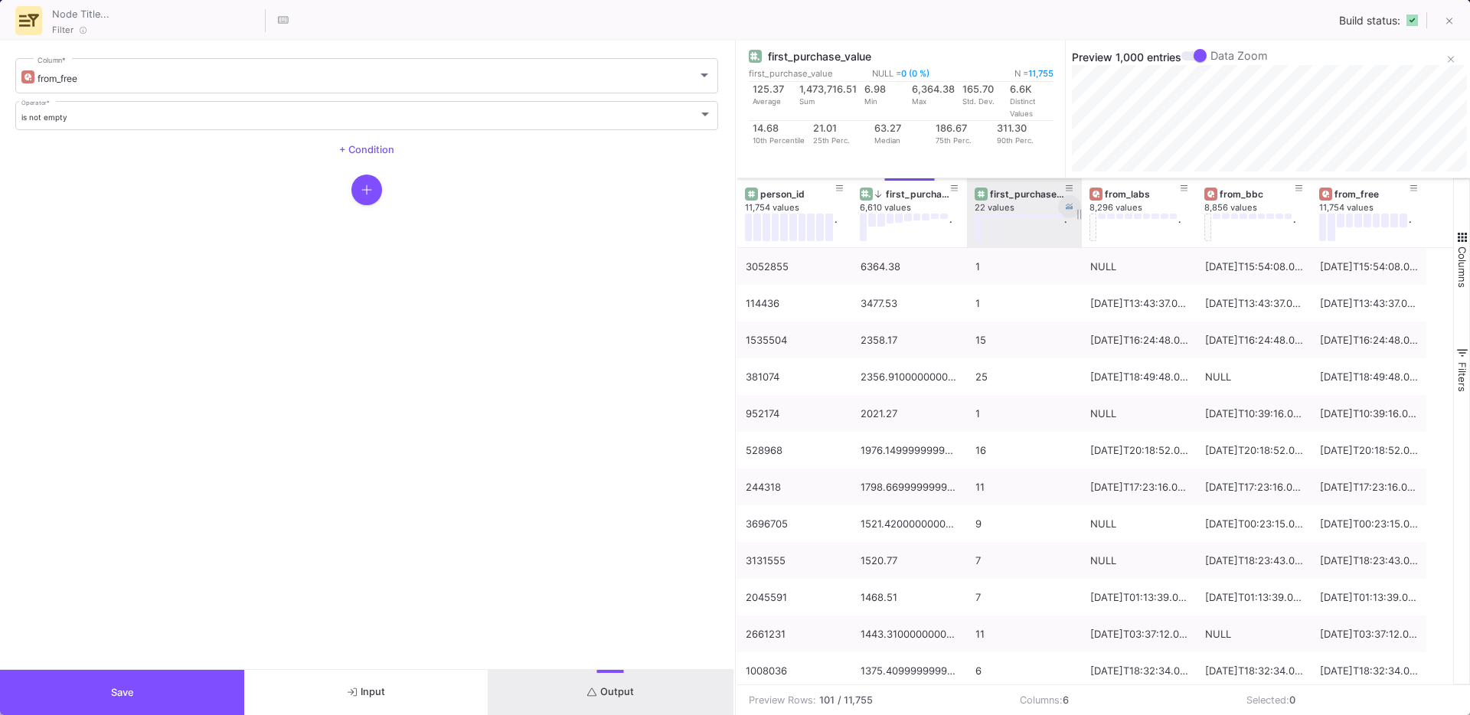
click at [1062, 205] on button at bounding box center [1069, 206] width 23 height 23
click at [112, 691] on span "Save" at bounding box center [122, 692] width 23 height 11
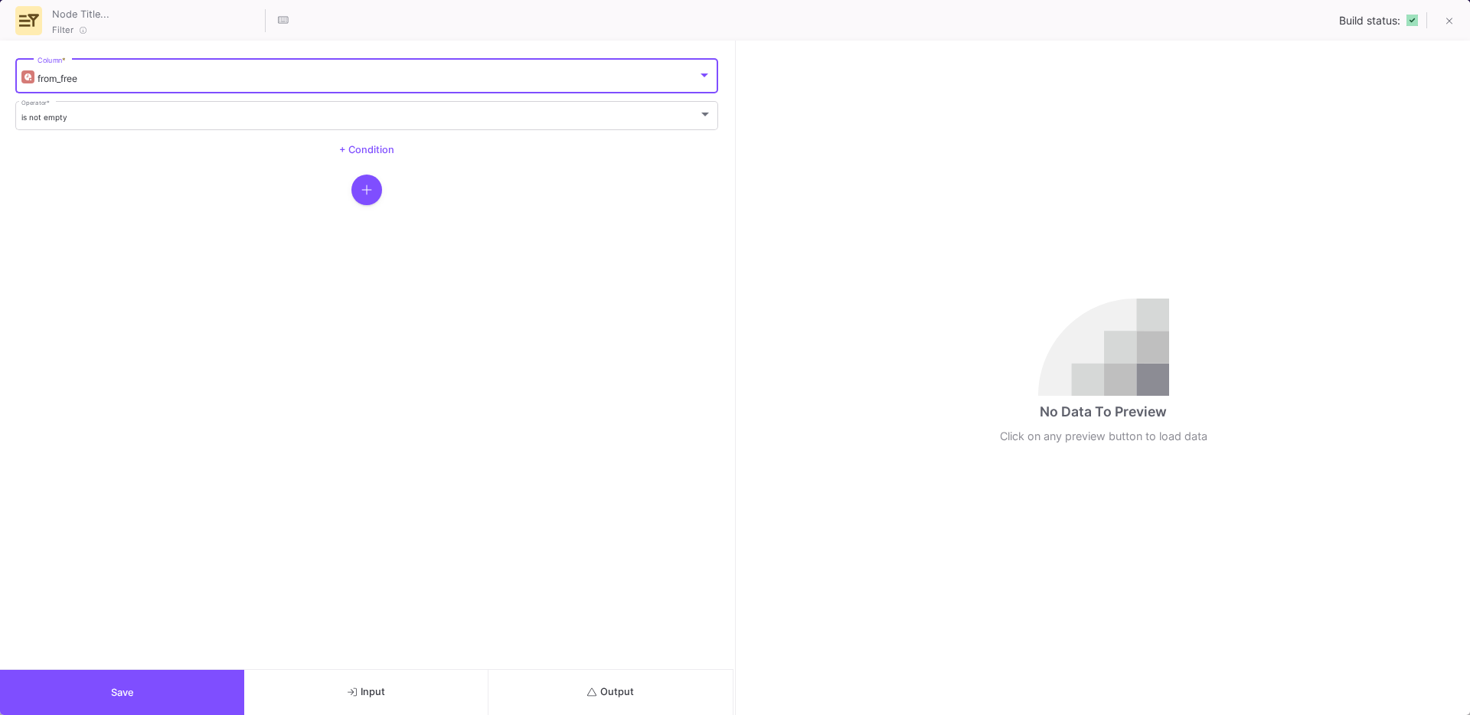
click at [126, 81] on div "from_free" at bounding box center [368, 78] width 660 height 11
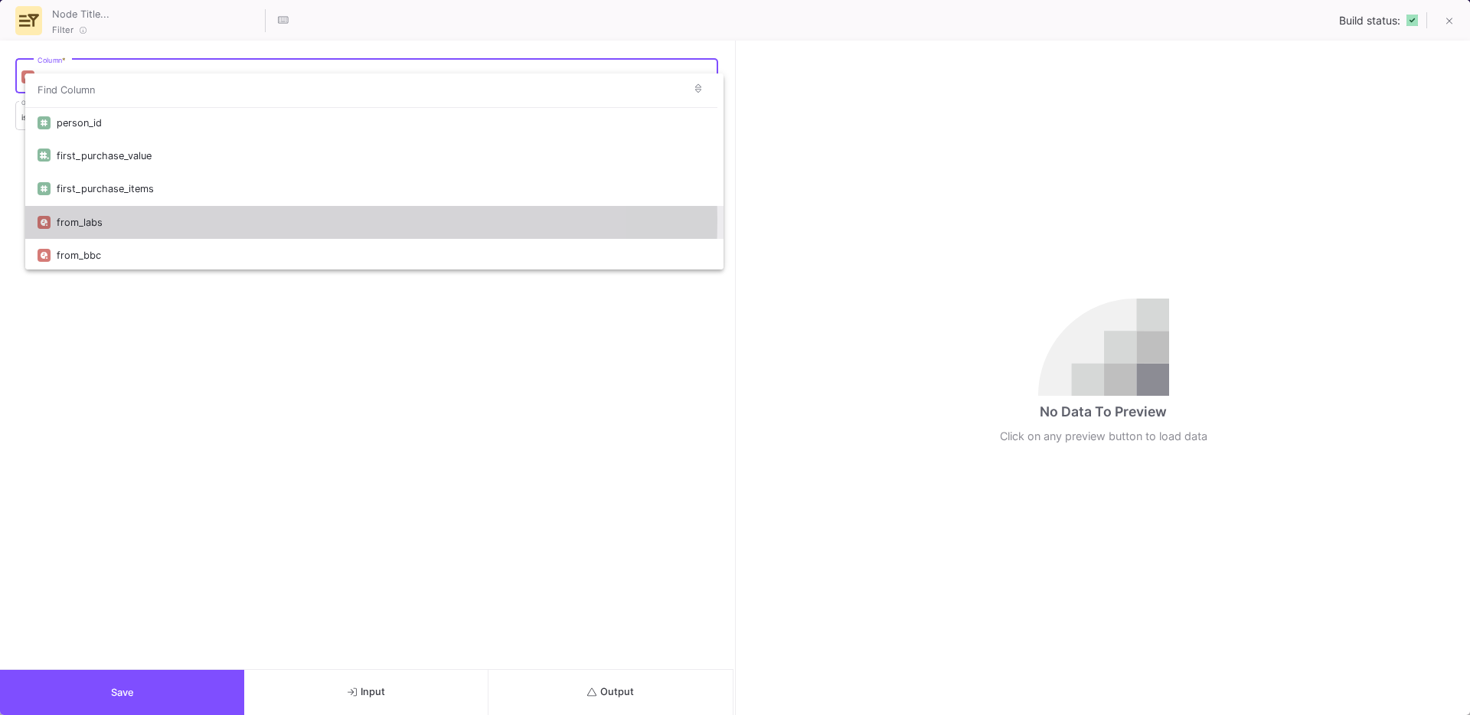
click at [88, 219] on div "from_labs" at bounding box center [384, 222] width 655 height 33
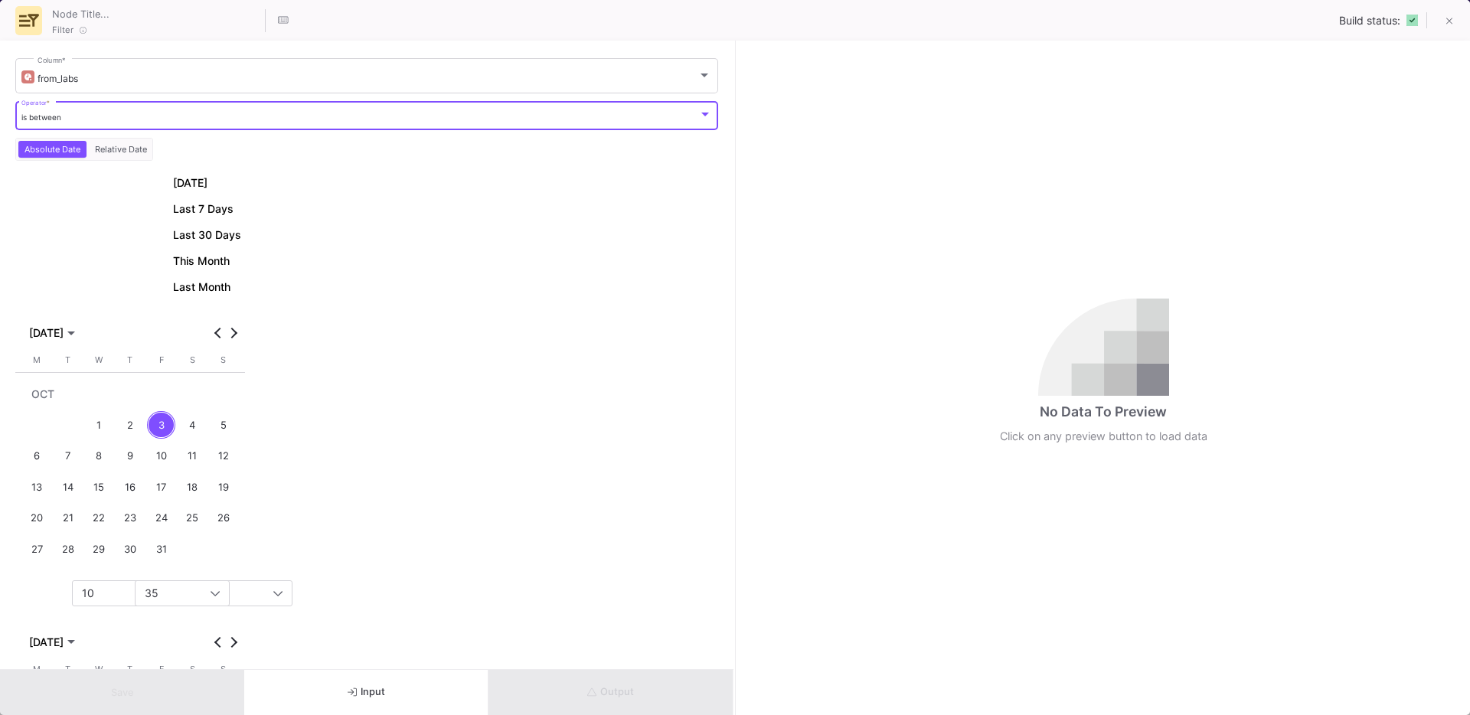
click at [60, 119] on div "is between" at bounding box center [360, 118] width 678 height 10
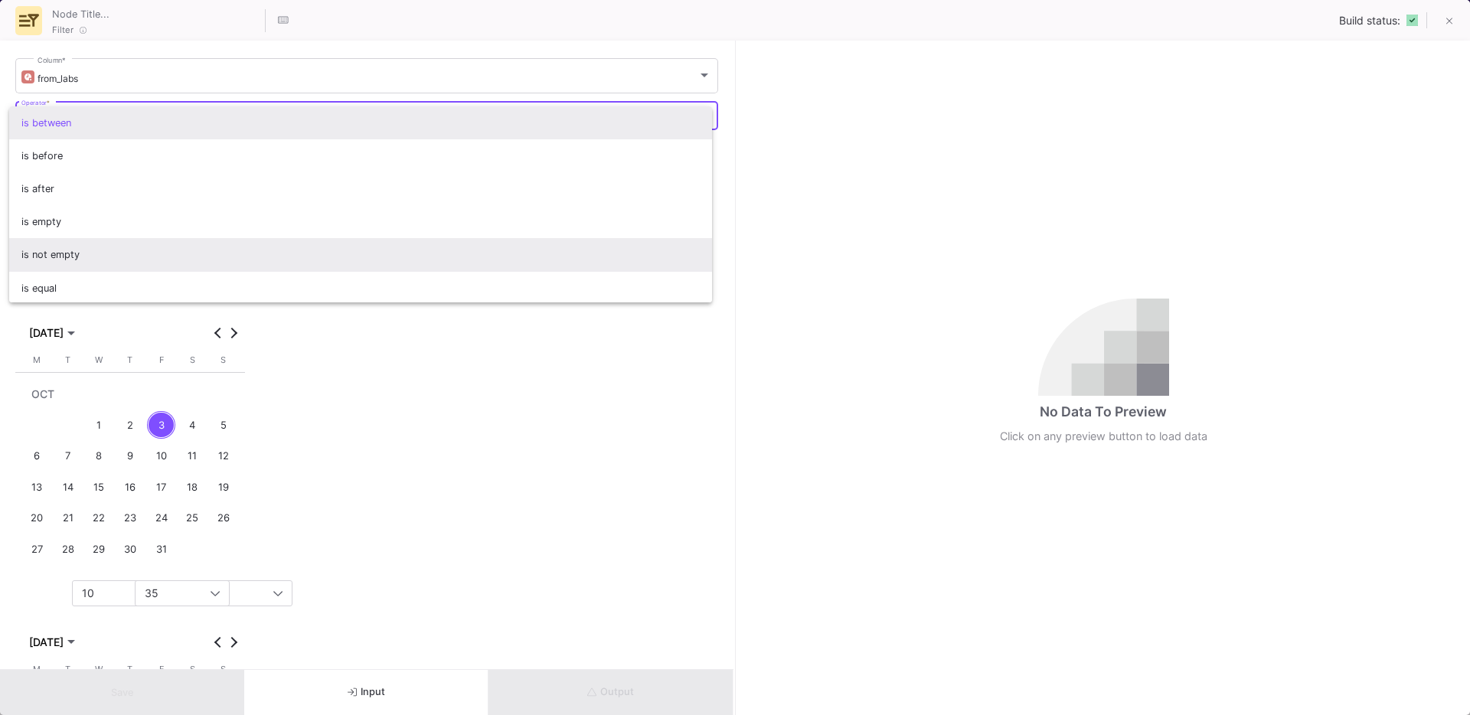
scroll to position [2, 0]
click at [106, 248] on span "is not empty" at bounding box center [360, 252] width 679 height 33
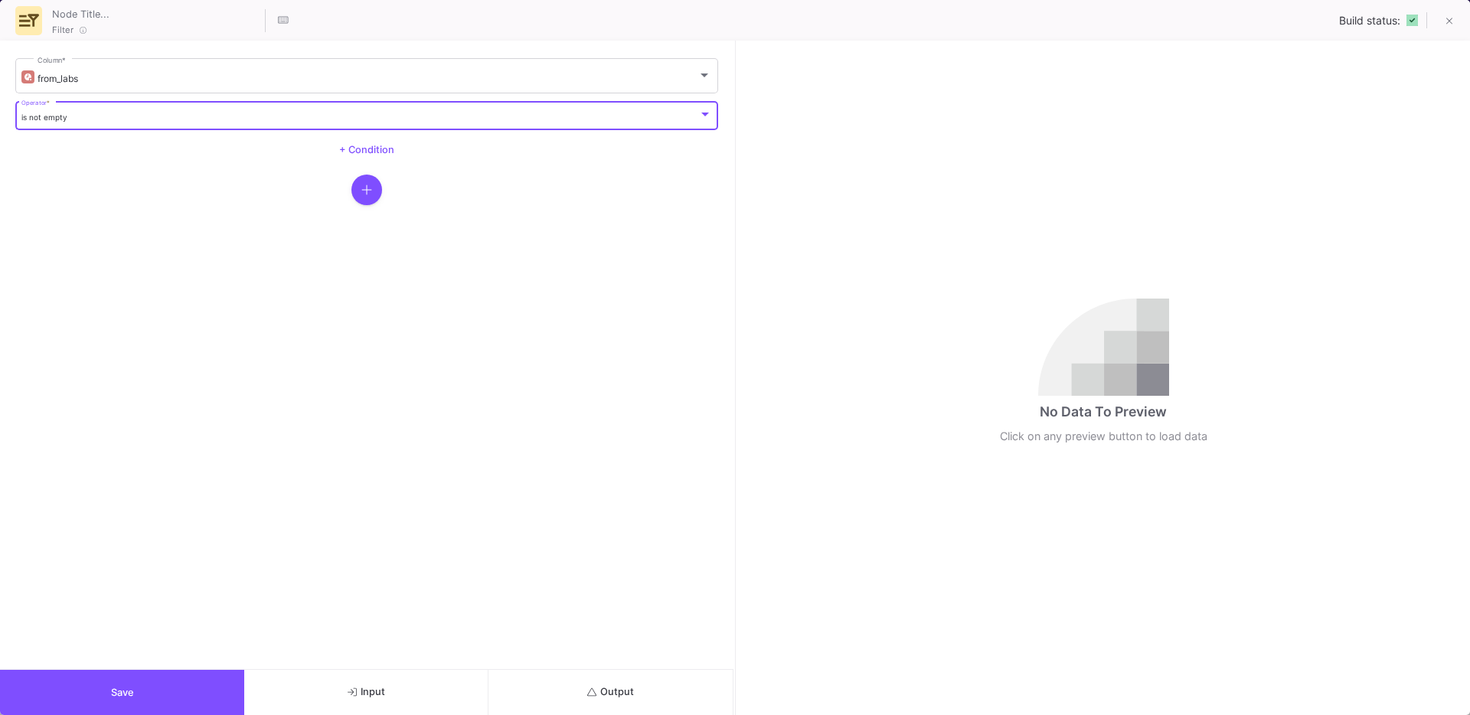
click at [129, 681] on button "Save" at bounding box center [122, 692] width 244 height 45
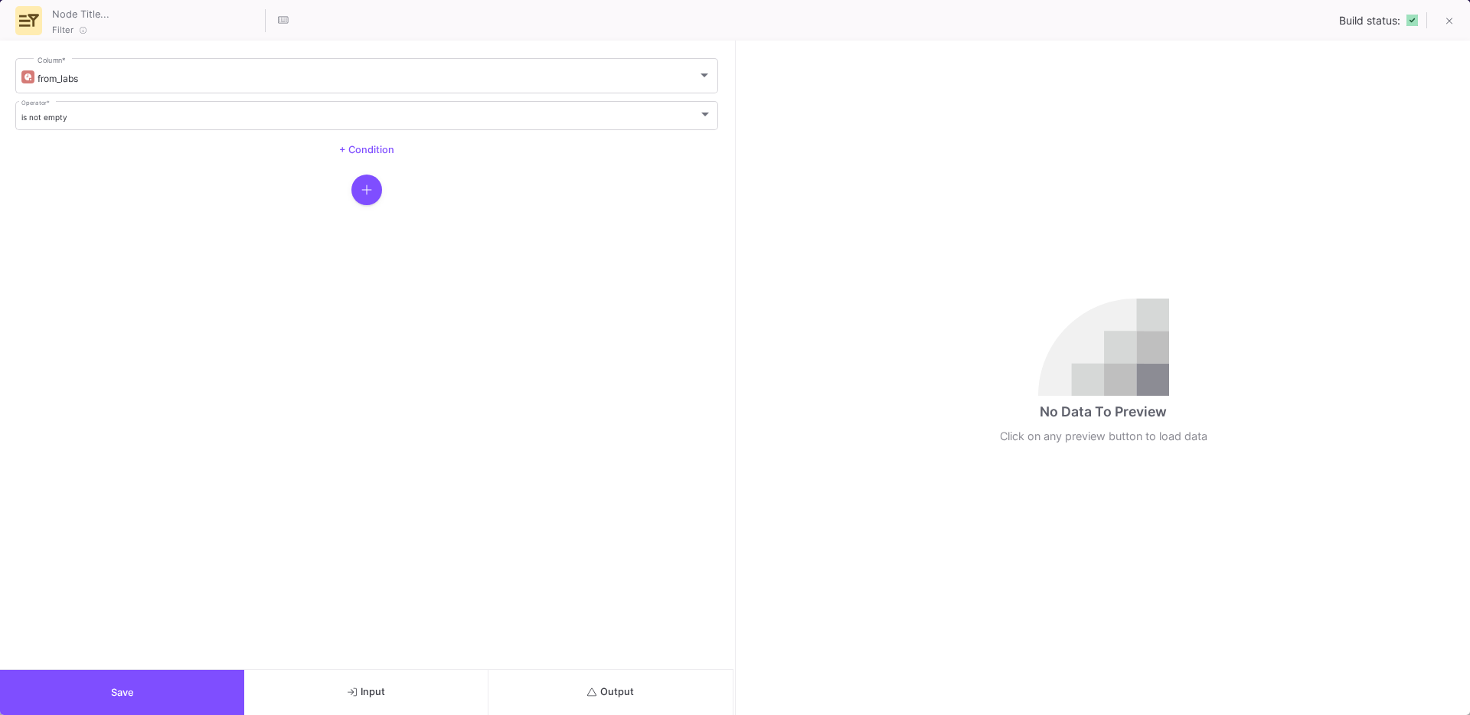
click at [596, 688] on icon "submit" at bounding box center [592, 693] width 10 height 10
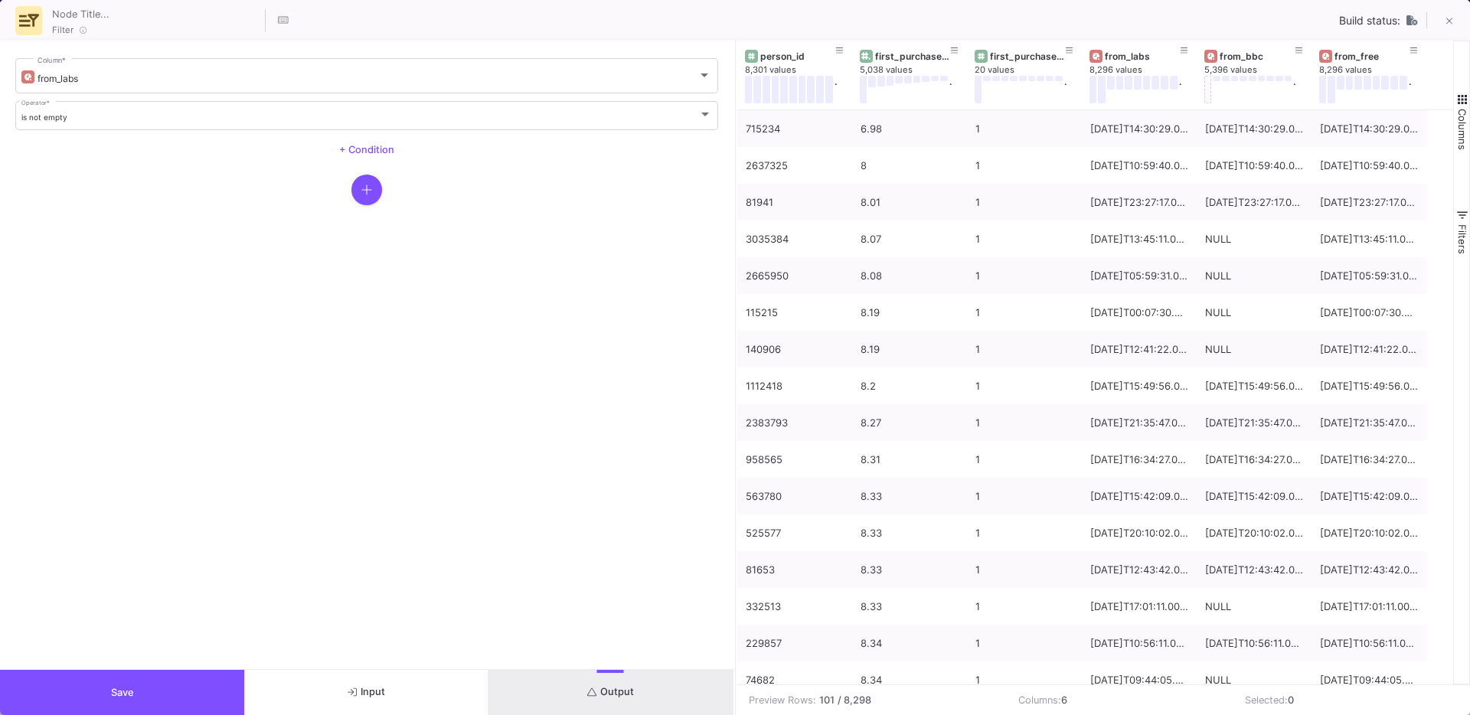
click at [370, 191] on icon "button" at bounding box center [366, 190] width 11 height 12
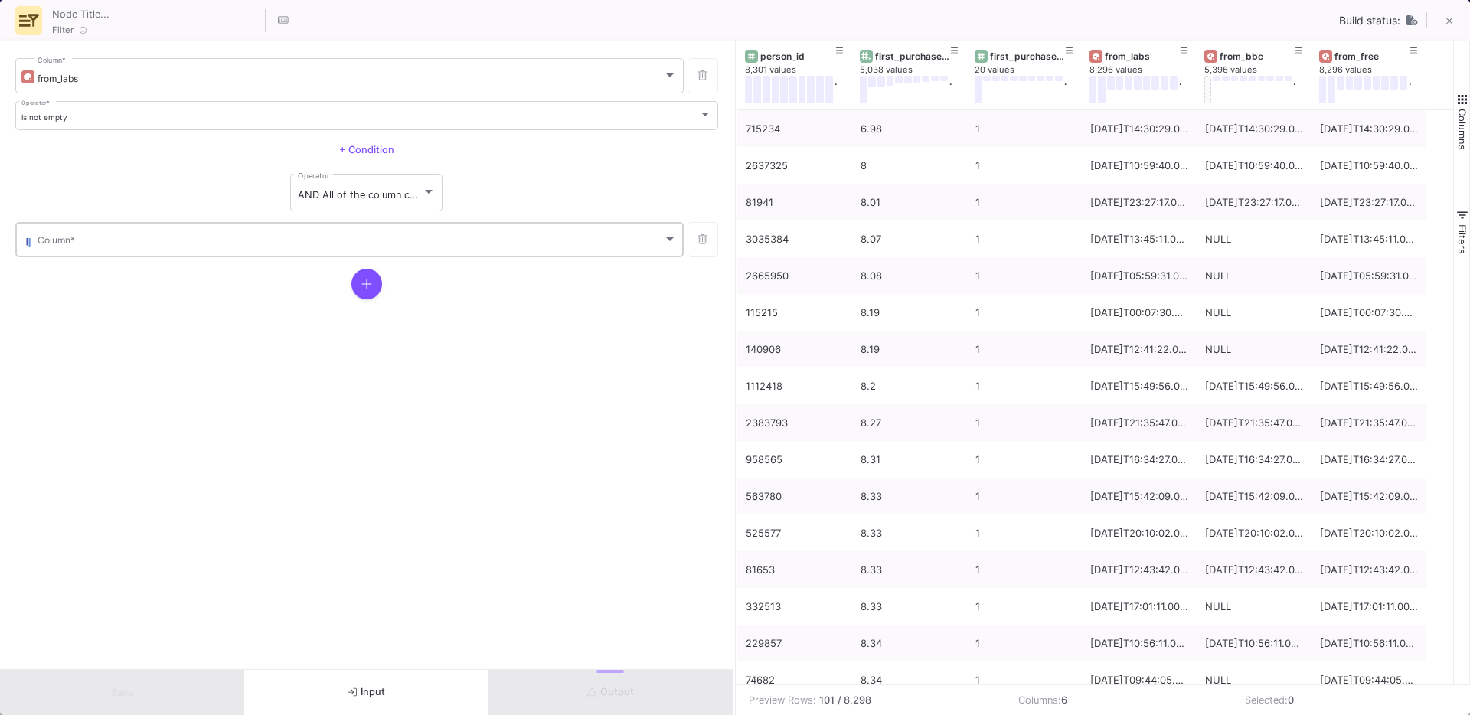
click at [271, 233] on div "Column *" at bounding box center [357, 239] width 639 height 38
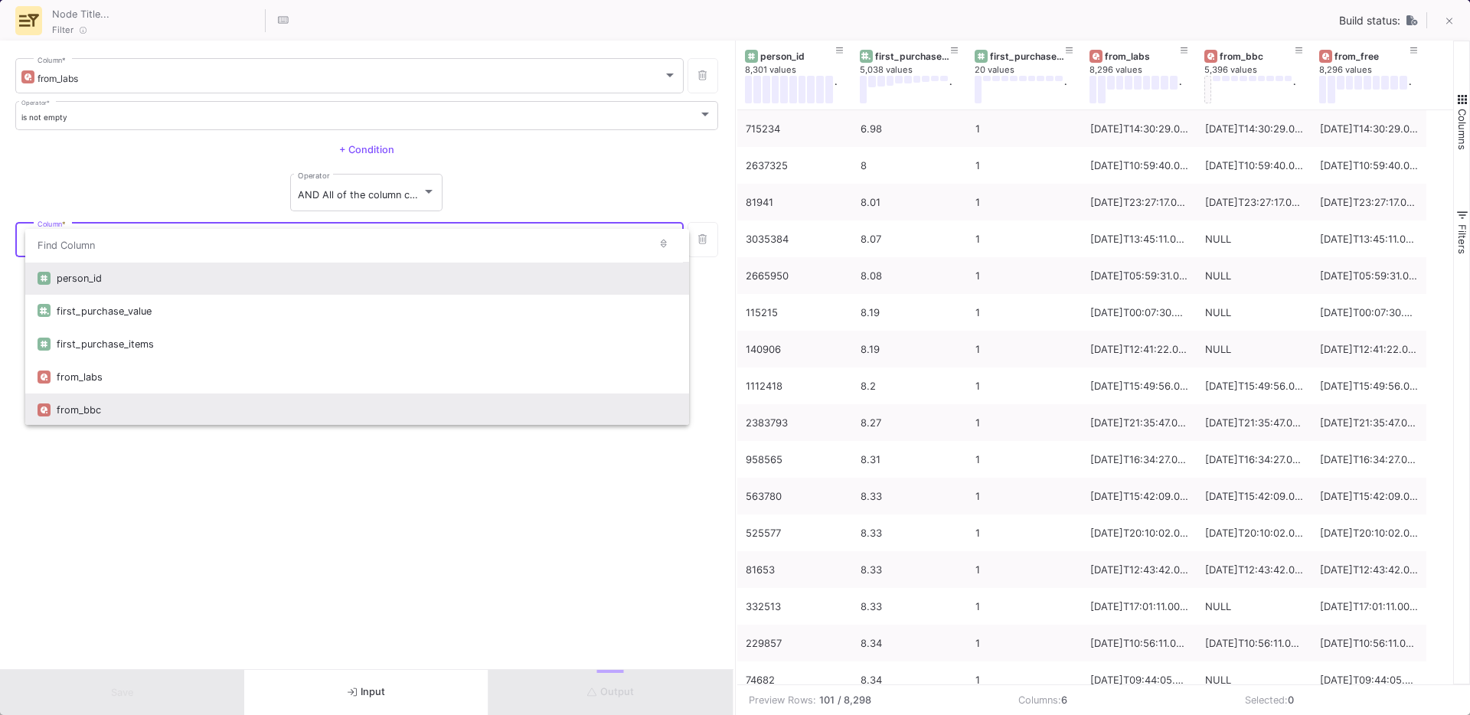
click at [129, 405] on div "from_bbc" at bounding box center [367, 410] width 620 height 33
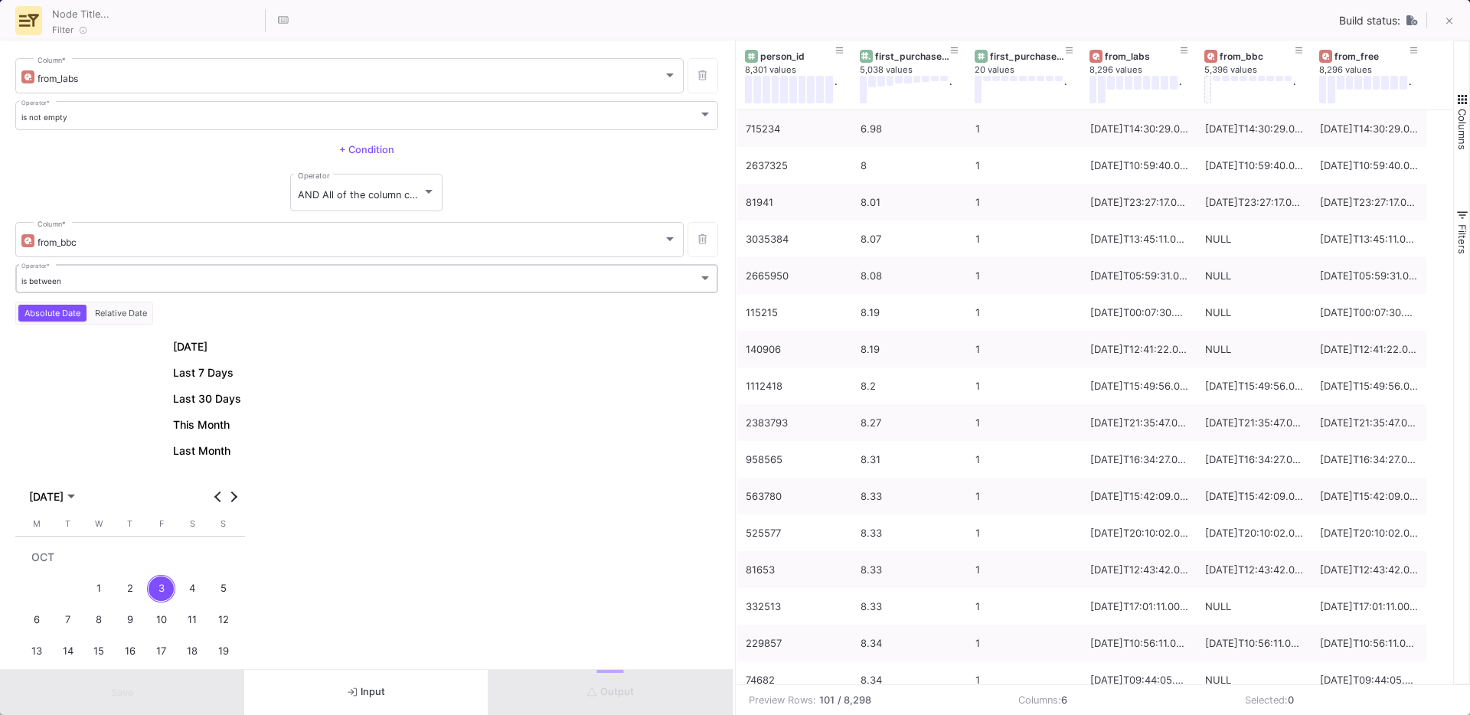
click at [63, 275] on div "is between Operator *" at bounding box center [366, 278] width 691 height 31
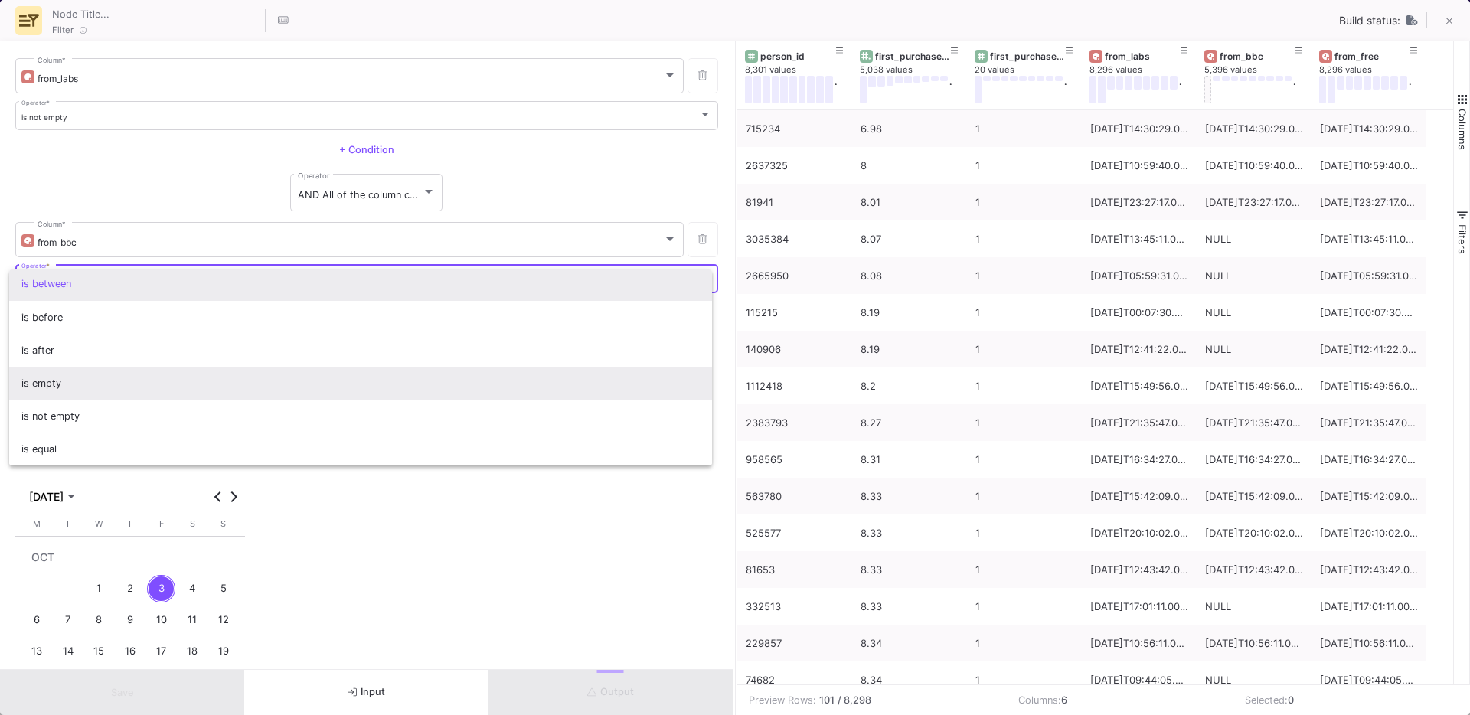
click at [51, 384] on span "is empty" at bounding box center [360, 383] width 679 height 33
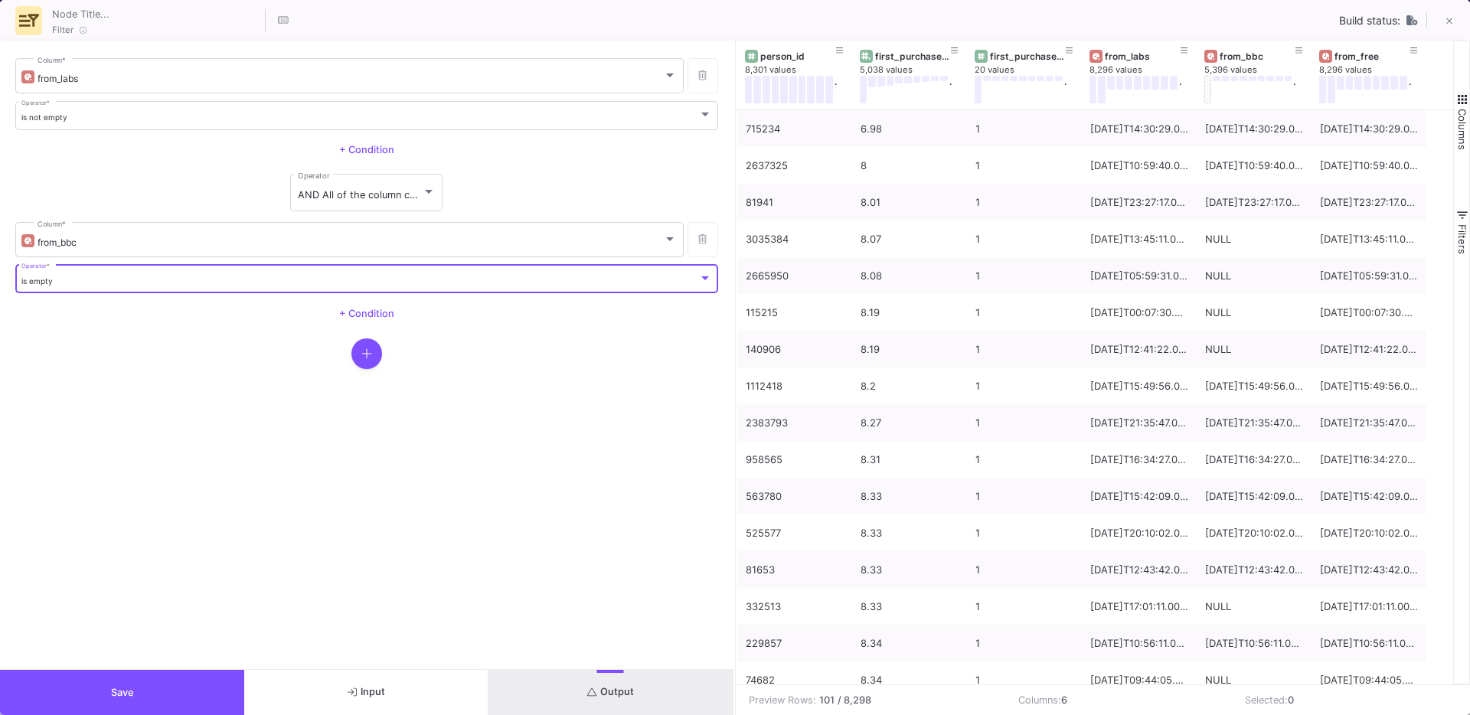
click at [555, 698] on button "Output" at bounding box center [611, 692] width 244 height 45
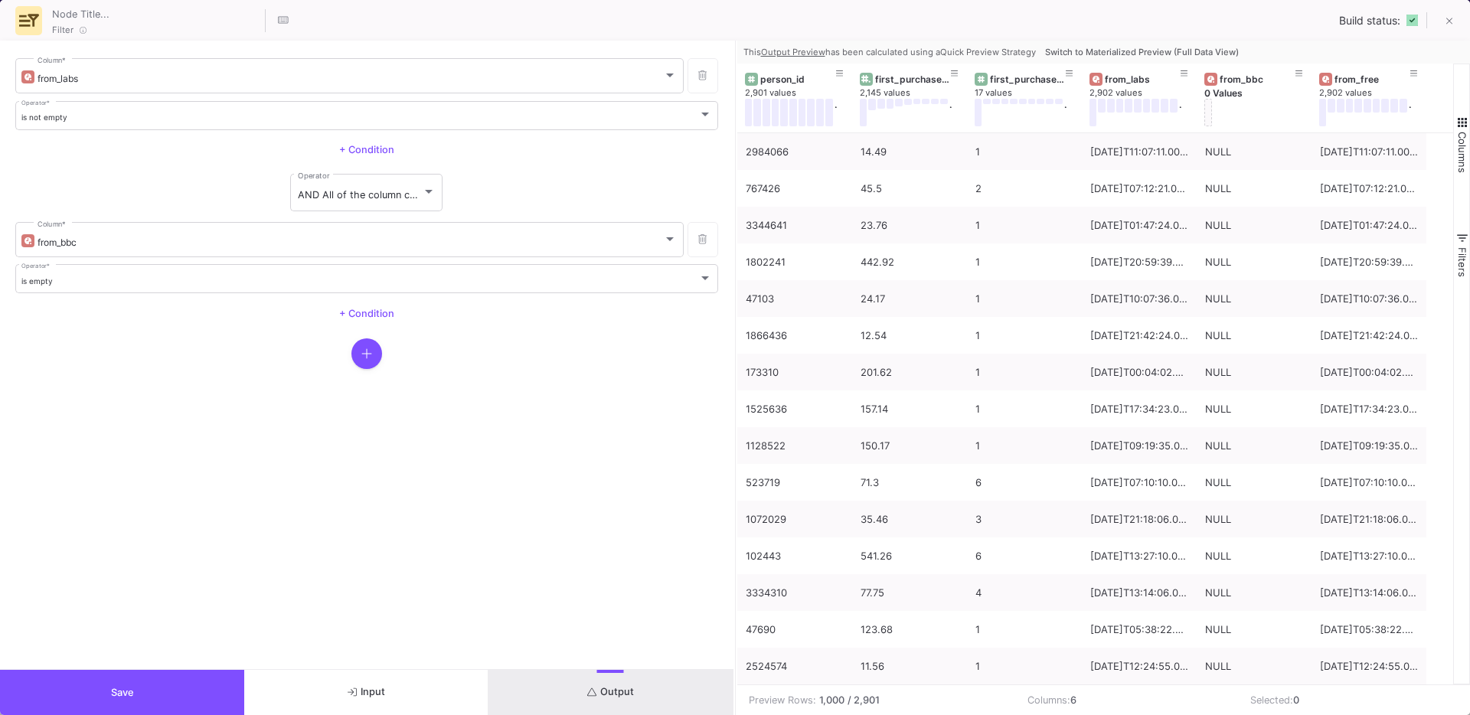
click at [1105, 53] on span "Switch to Materialized Preview (Full Data View)" at bounding box center [1142, 52] width 194 height 11
click at [1105, 74] on div "from_labs" at bounding box center [1143, 79] width 76 height 11
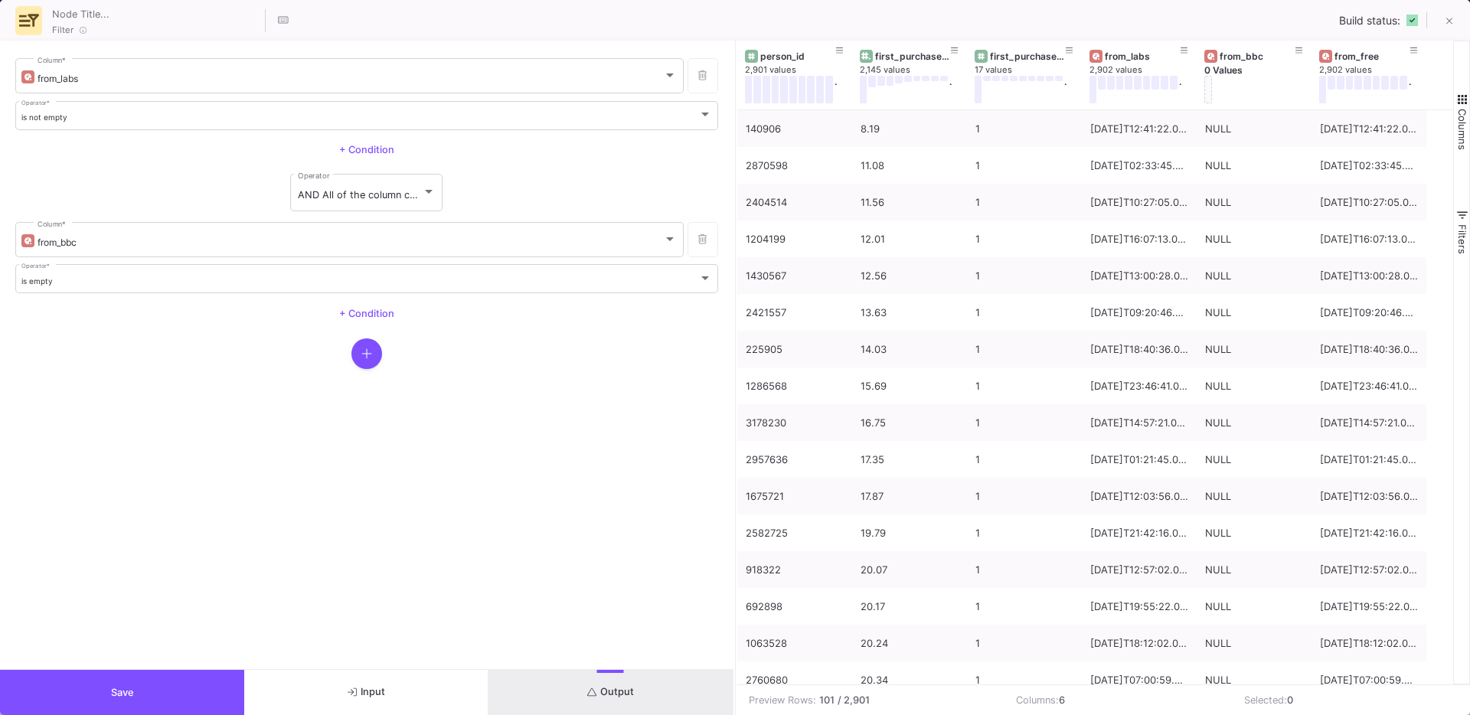
scroll to position [727, 0]
click at [958, 67] on button at bounding box center [954, 68] width 23 height 23
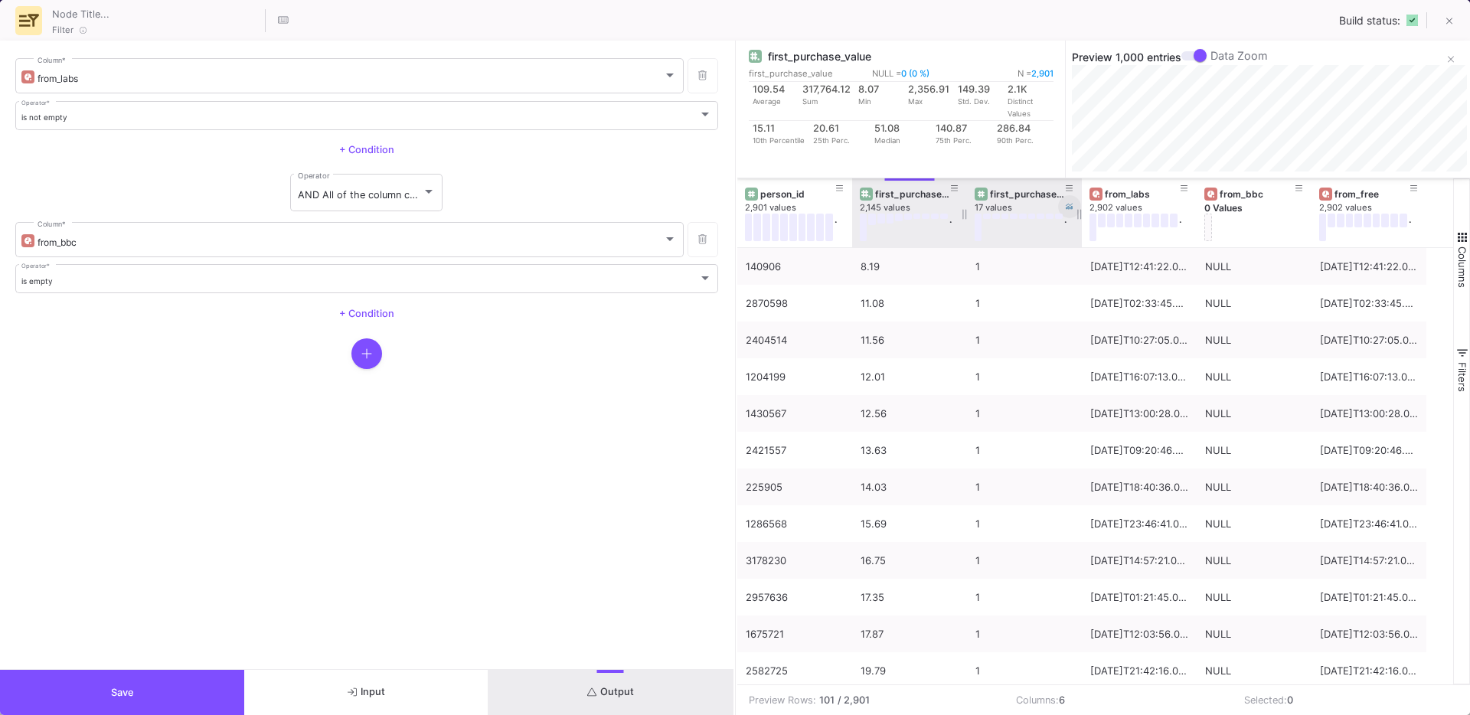
click at [1068, 205] on icon at bounding box center [1070, 207] width 8 height 8
click at [83, 119] on div "is not empty" at bounding box center [360, 118] width 678 height 10
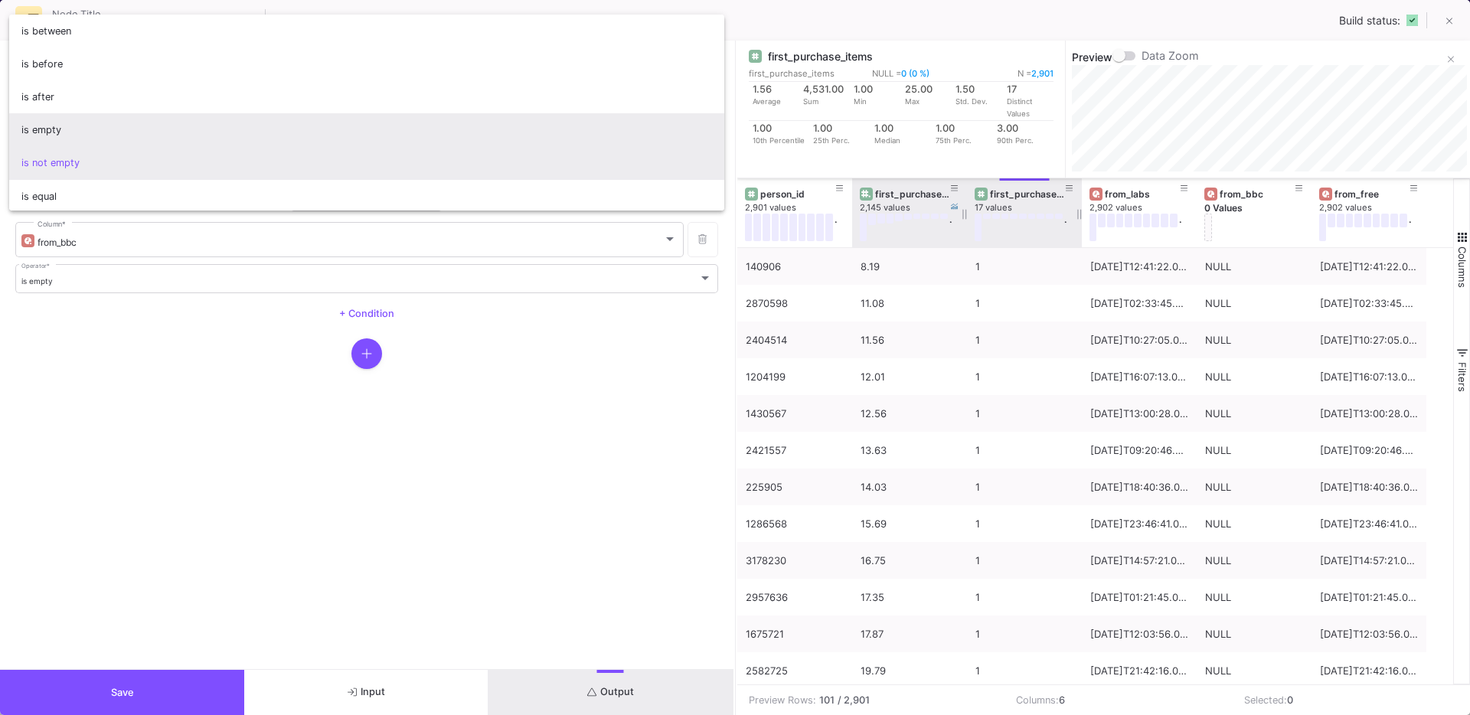
click at [59, 141] on span "is empty" at bounding box center [366, 129] width 691 height 33
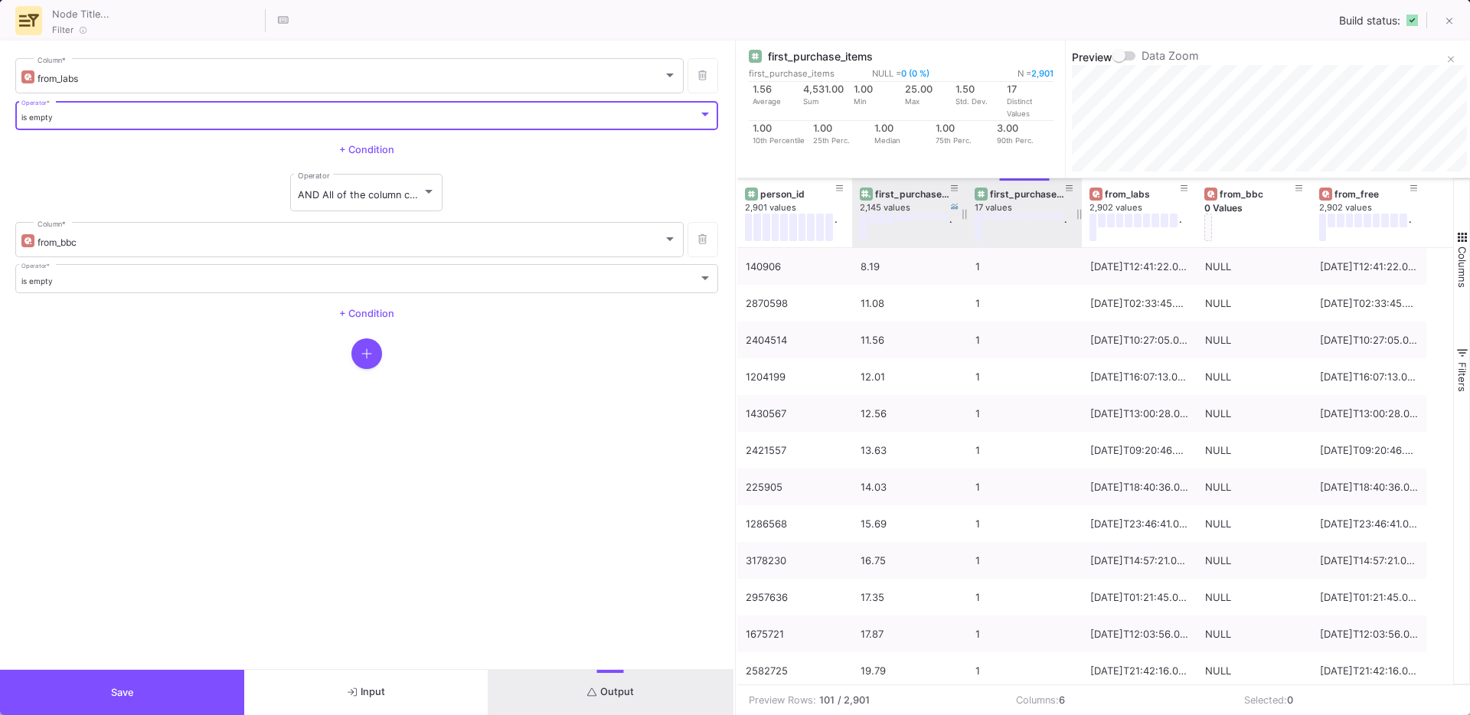
click at [60, 297] on div "is empty Operator * + Condition" at bounding box center [366, 295] width 703 height 70
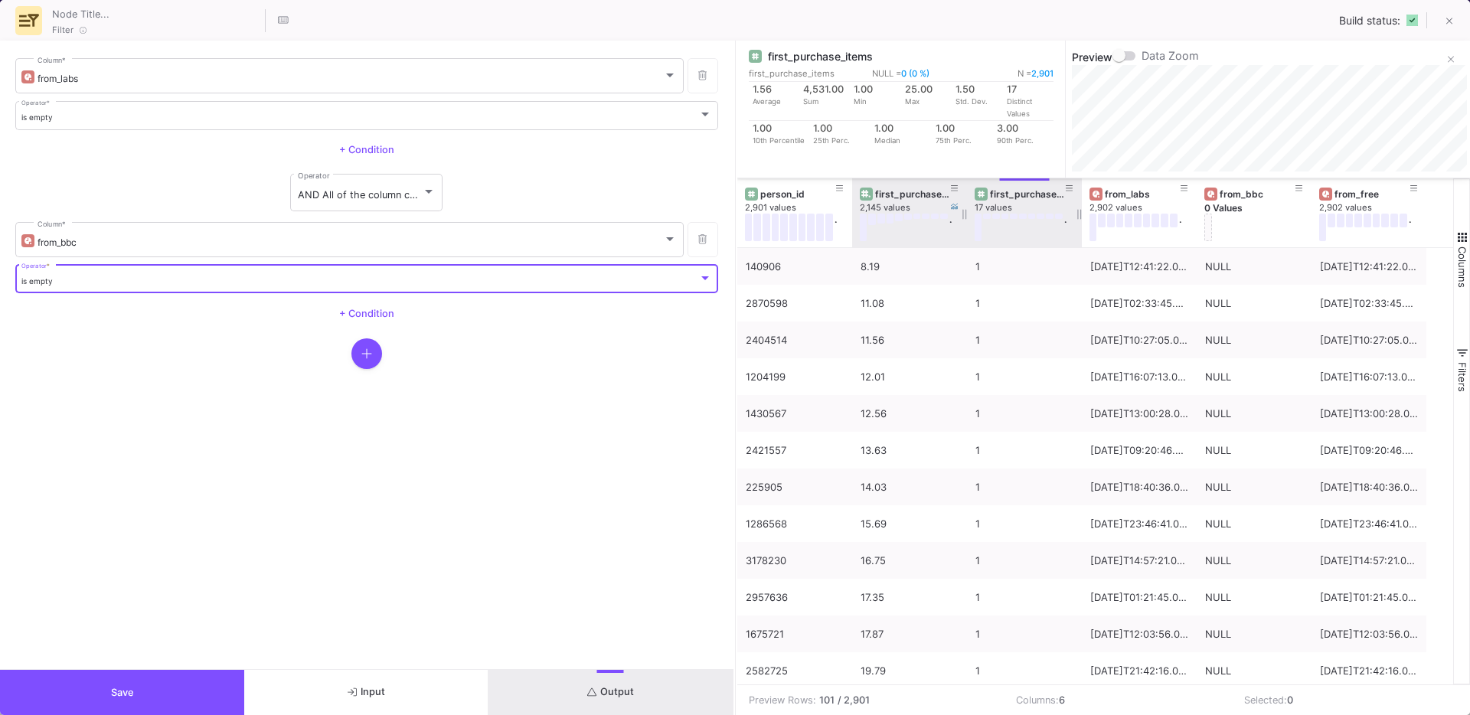
click at [74, 284] on div "is empty" at bounding box center [360, 281] width 678 height 10
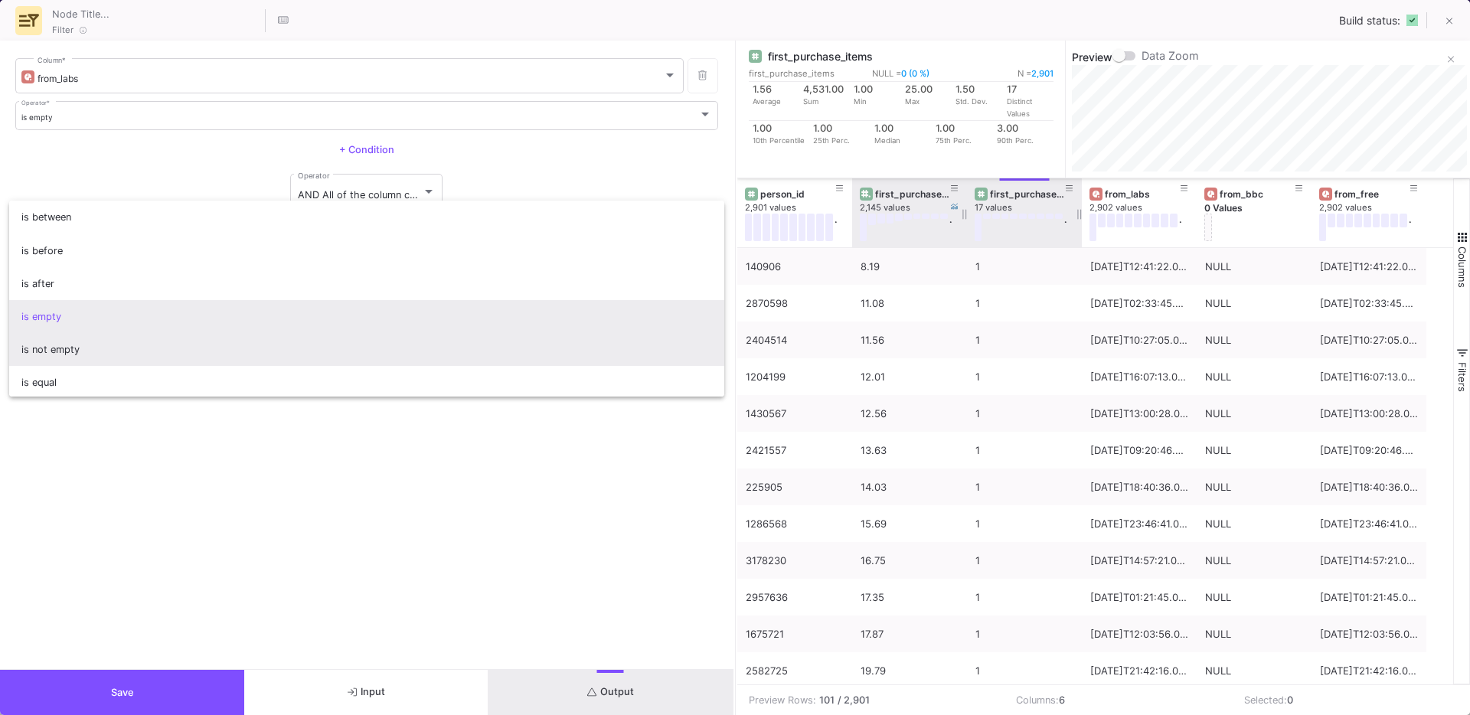
click at [61, 345] on span "is not empty" at bounding box center [366, 349] width 691 height 33
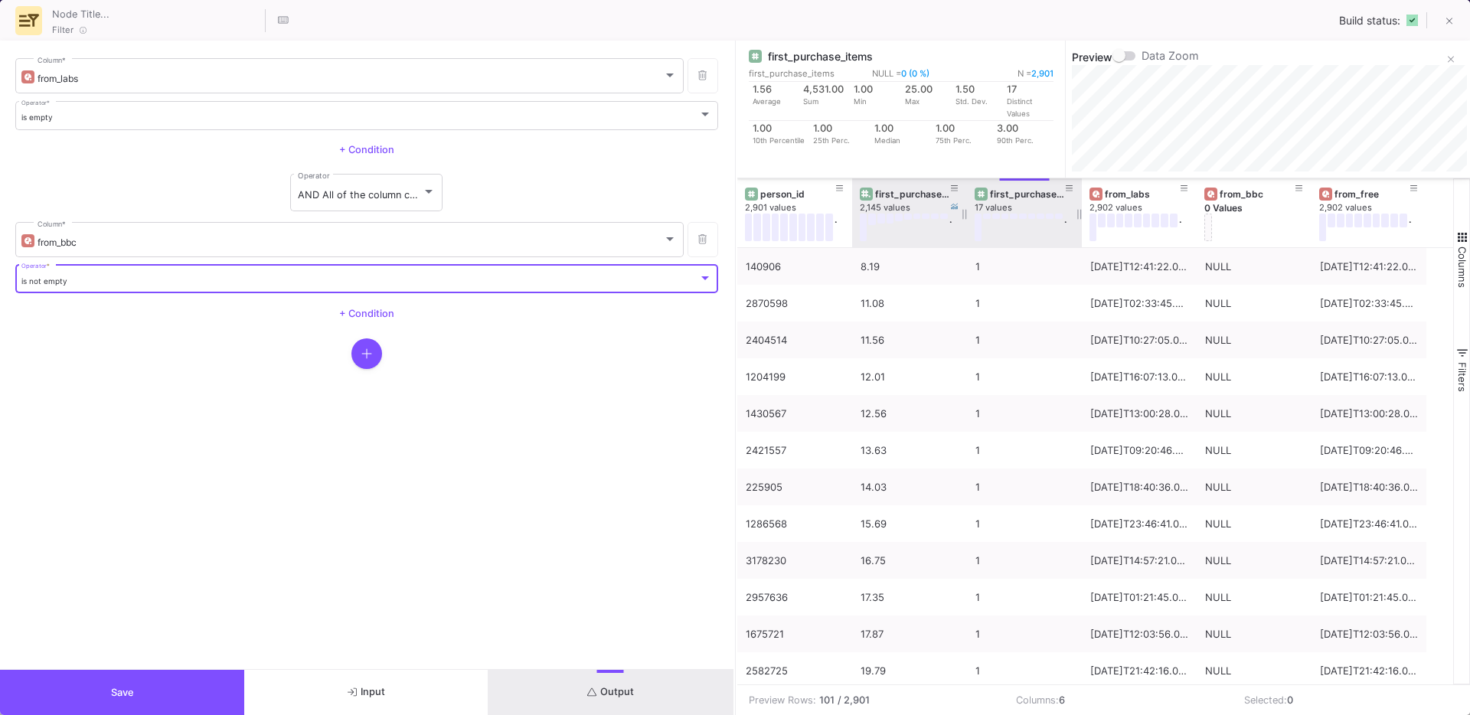
click at [614, 682] on button "Output" at bounding box center [611, 692] width 244 height 45
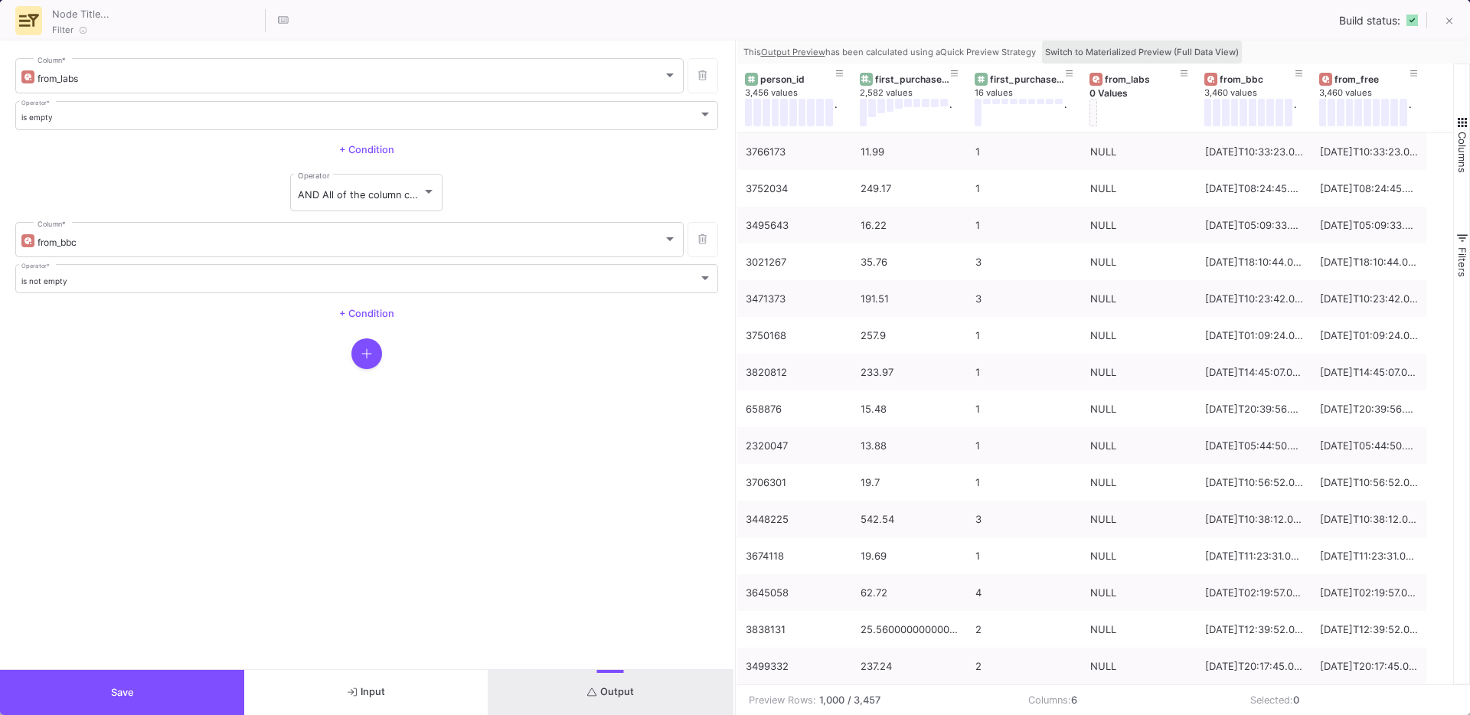
click at [1183, 50] on span "Switch to Materialized Preview (Full Data View)" at bounding box center [1142, 52] width 194 height 11
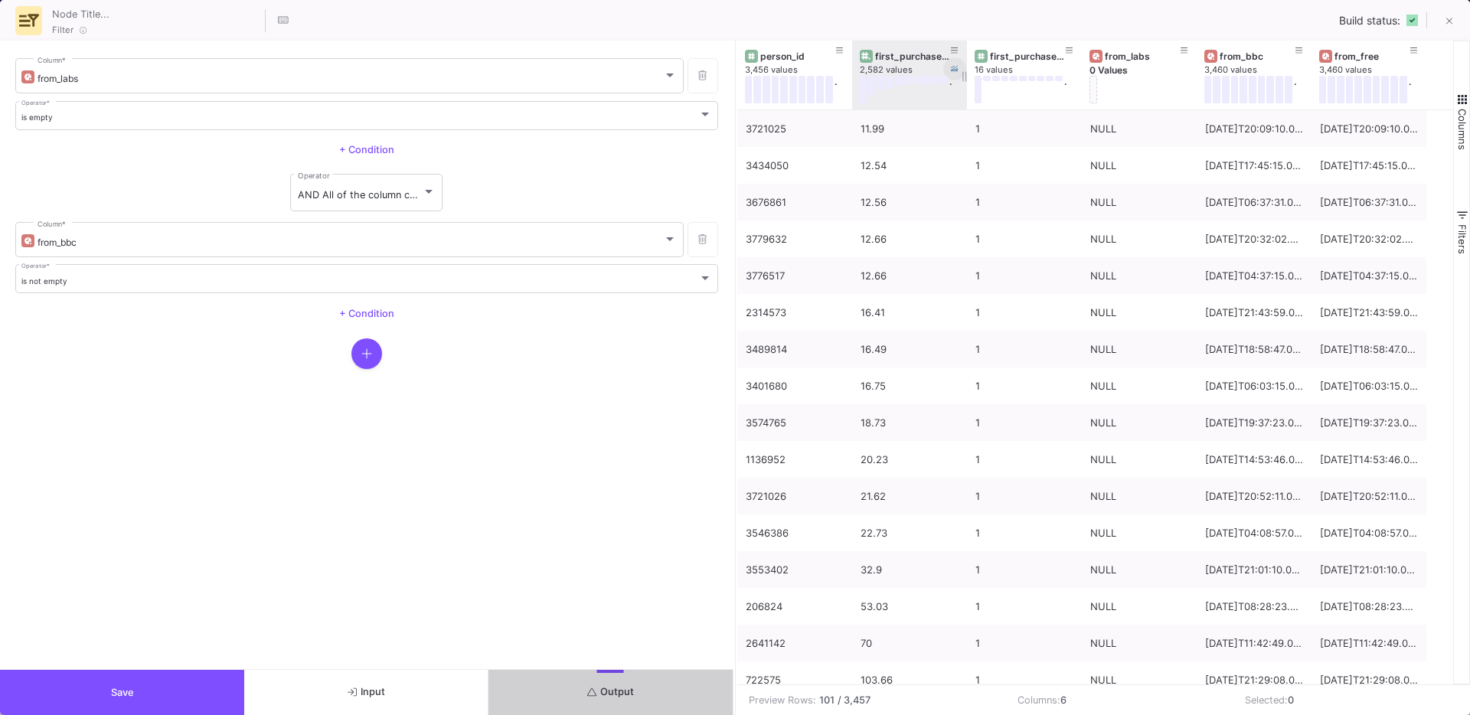
click at [956, 67] on icon at bounding box center [955, 69] width 8 height 6
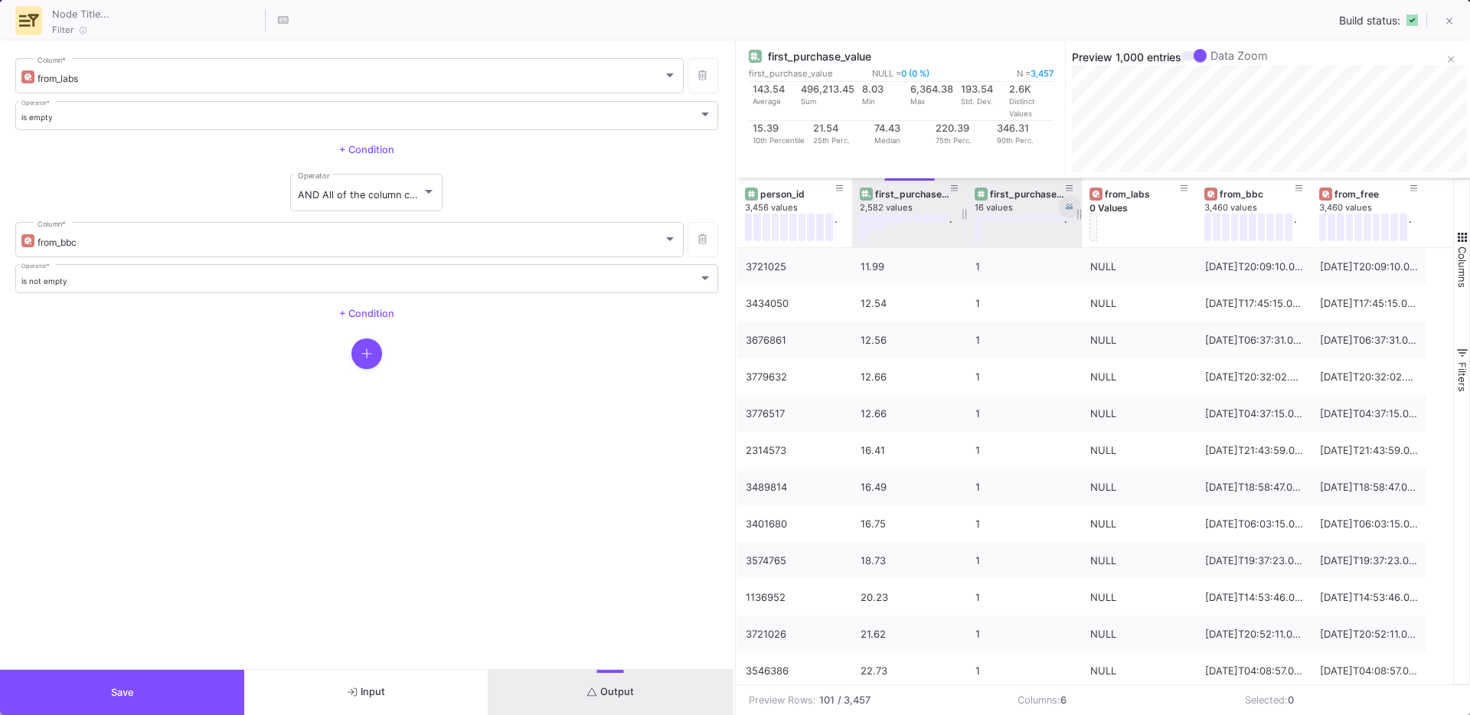
click at [1067, 203] on icon at bounding box center [1070, 207] width 8 height 8
click at [70, 124] on div "is empty Operator *" at bounding box center [366, 114] width 691 height 31
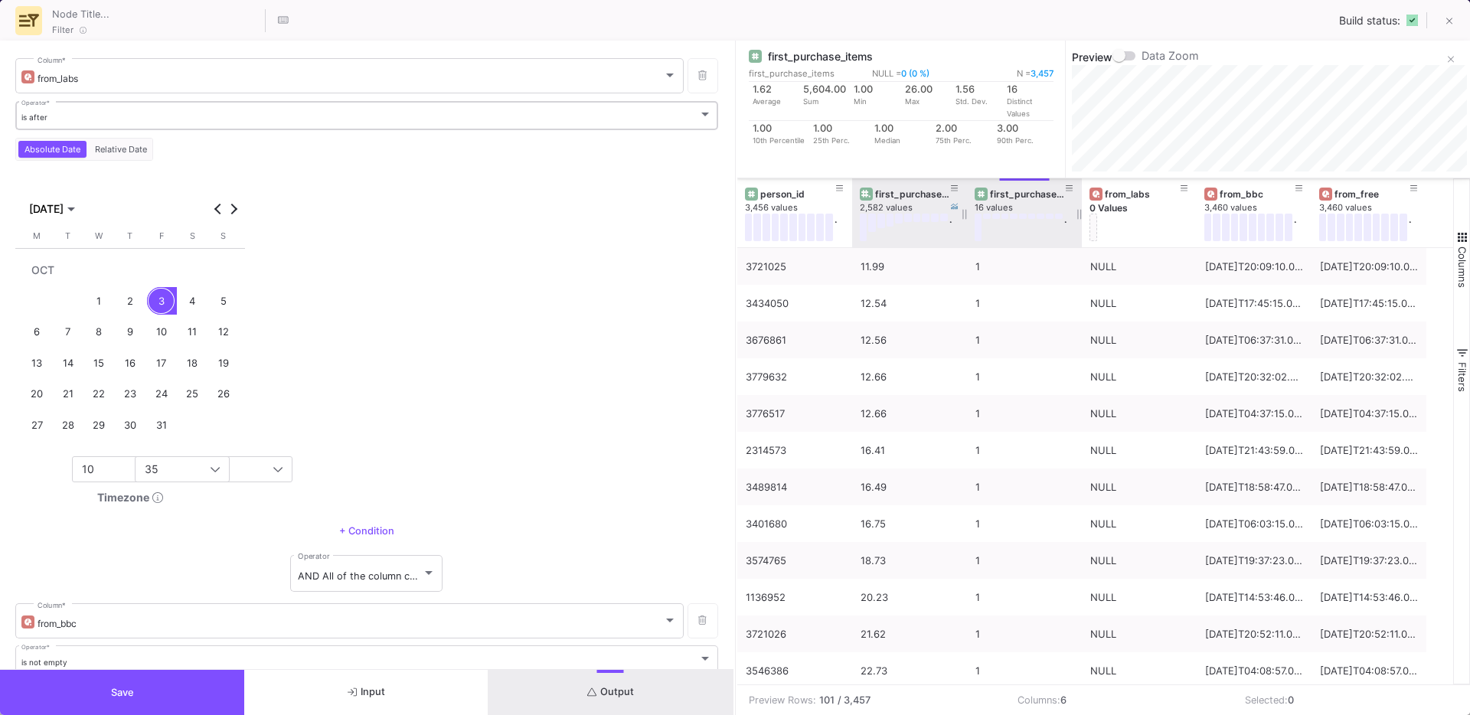
click at [67, 107] on div "is after Operator *" at bounding box center [366, 114] width 691 height 31
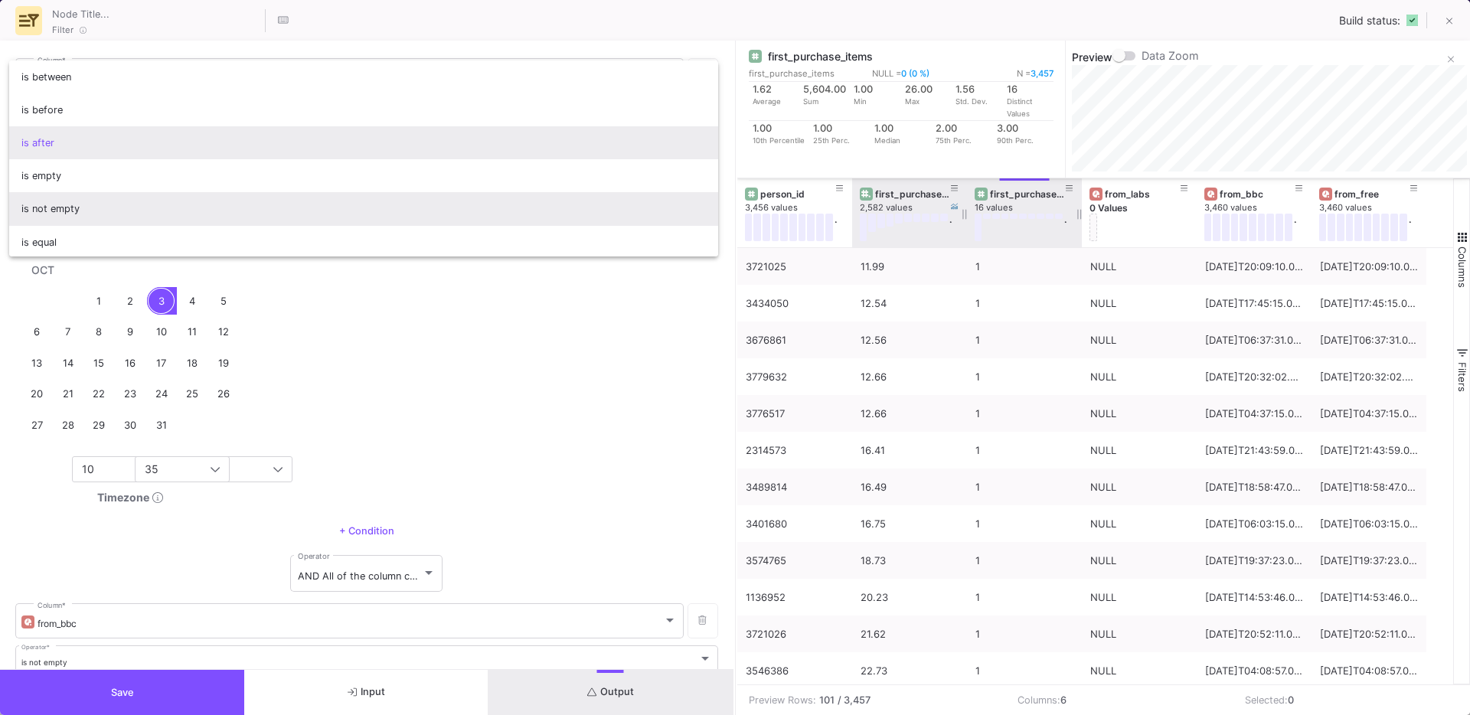
click at [85, 205] on span "is not empty" at bounding box center [363, 208] width 685 height 33
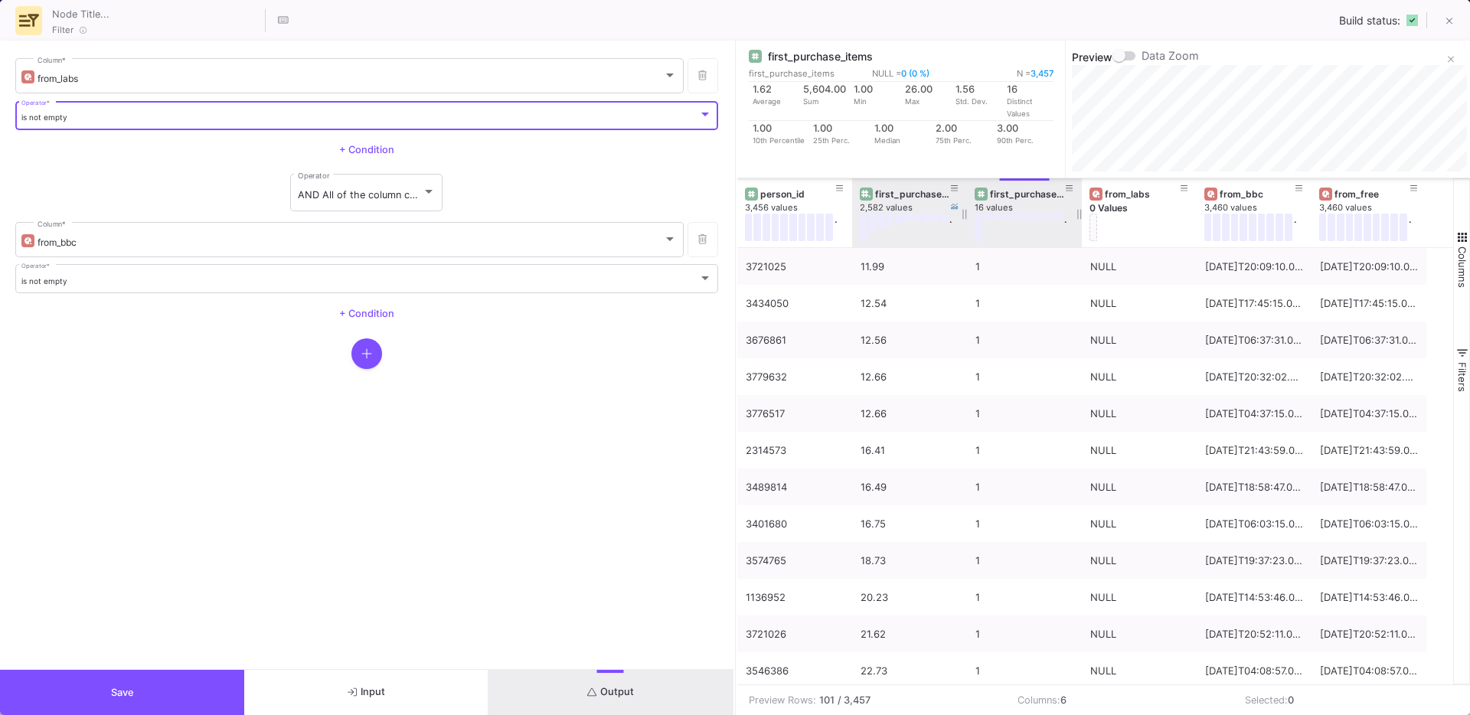
click at [565, 682] on button "Output" at bounding box center [611, 692] width 244 height 45
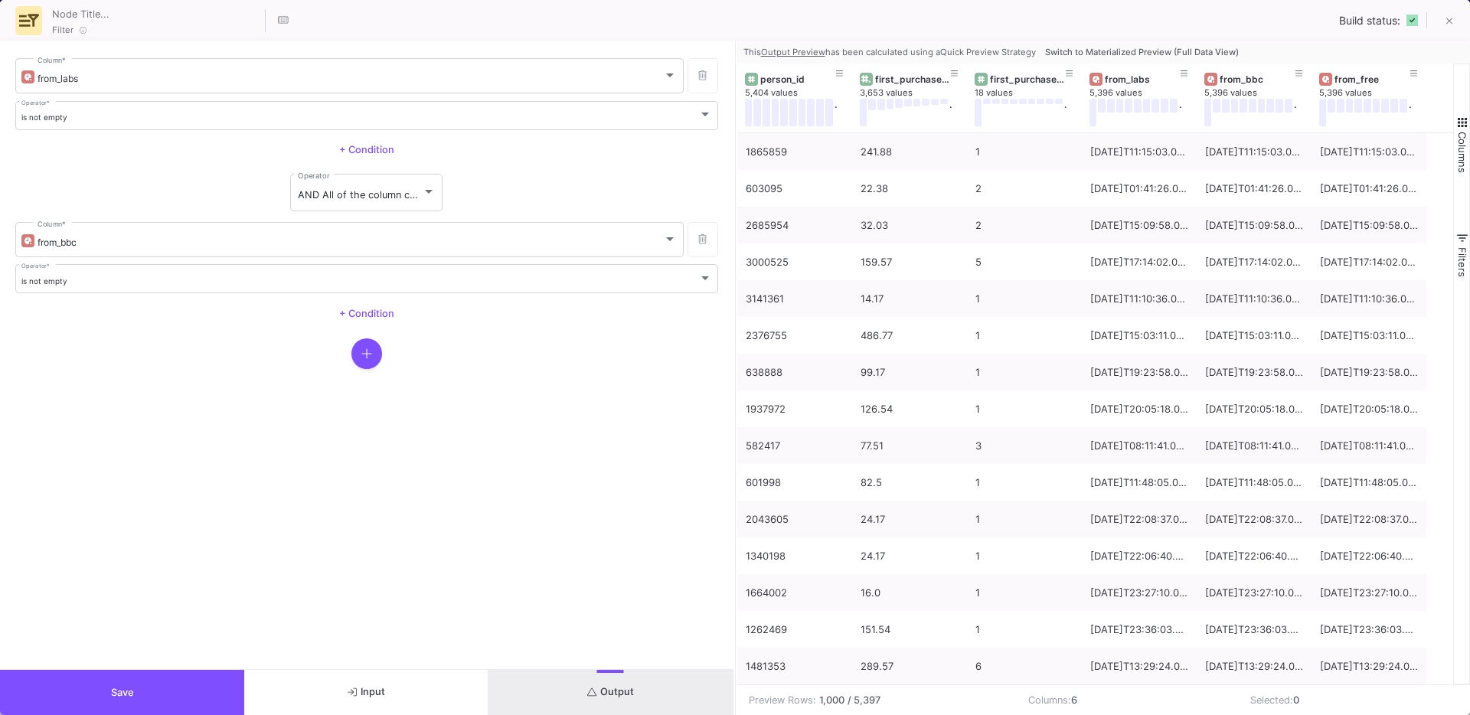
click at [1104, 54] on span "Switch to Materialized Preview (Full Data View)" at bounding box center [1142, 52] width 194 height 11
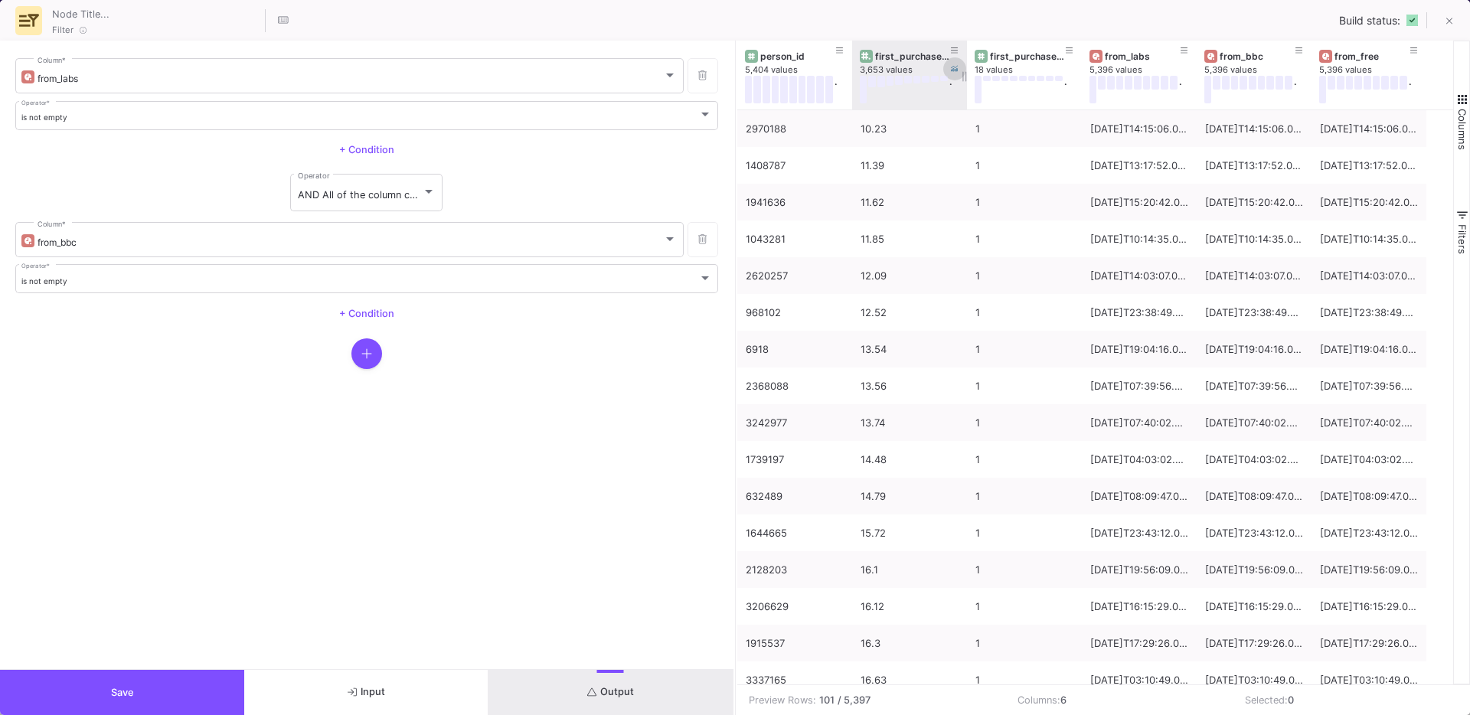
click at [953, 68] on icon at bounding box center [955, 69] width 8 height 6
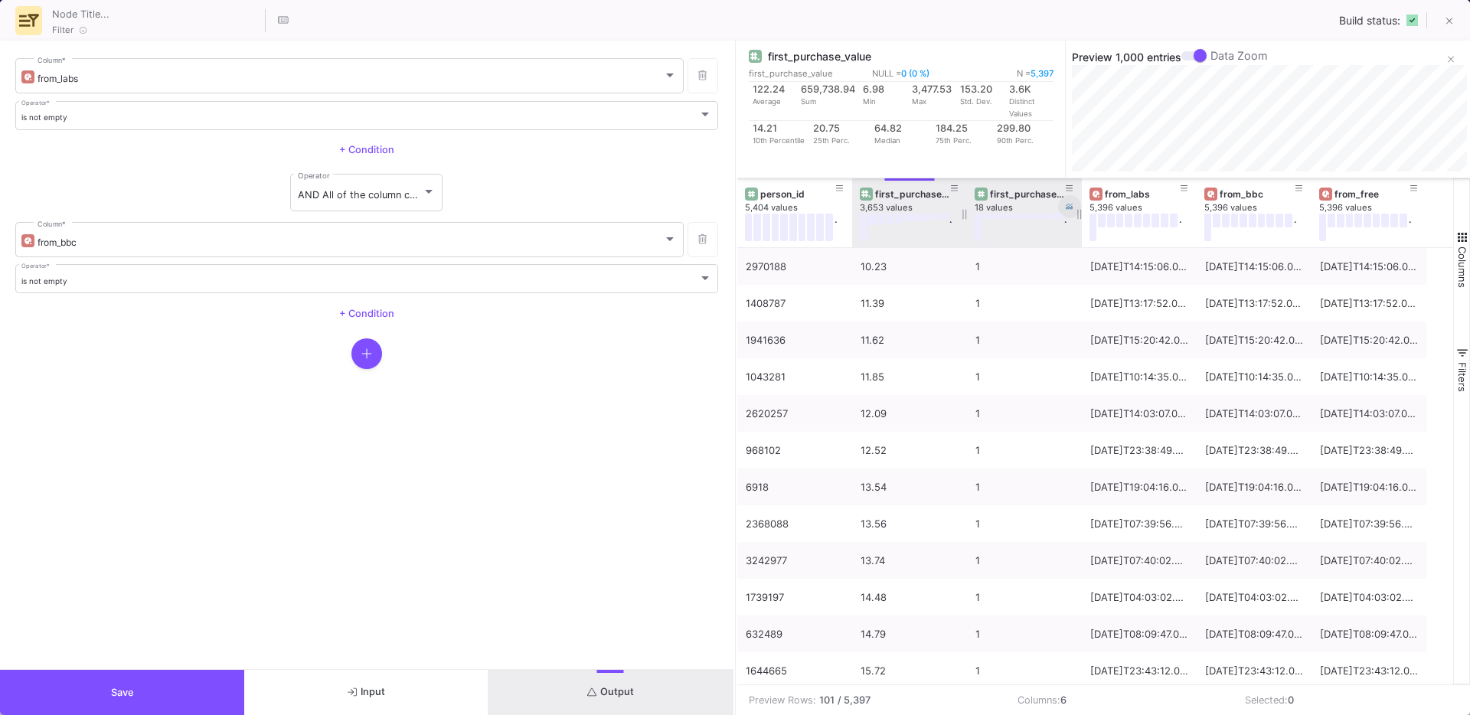
click at [1070, 203] on icon at bounding box center [1070, 207] width 8 height 8
click at [141, 681] on button "Save" at bounding box center [122, 692] width 244 height 45
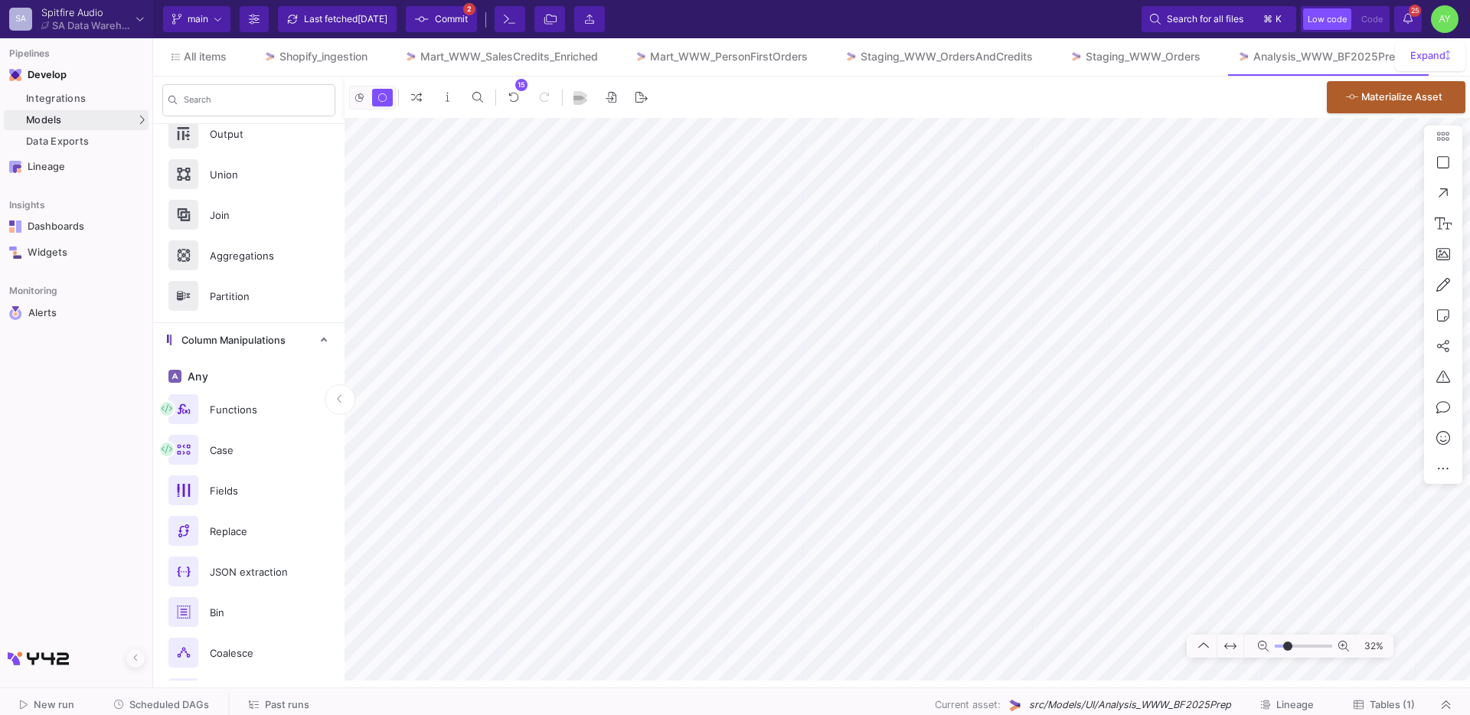
scroll to position [0, 0]
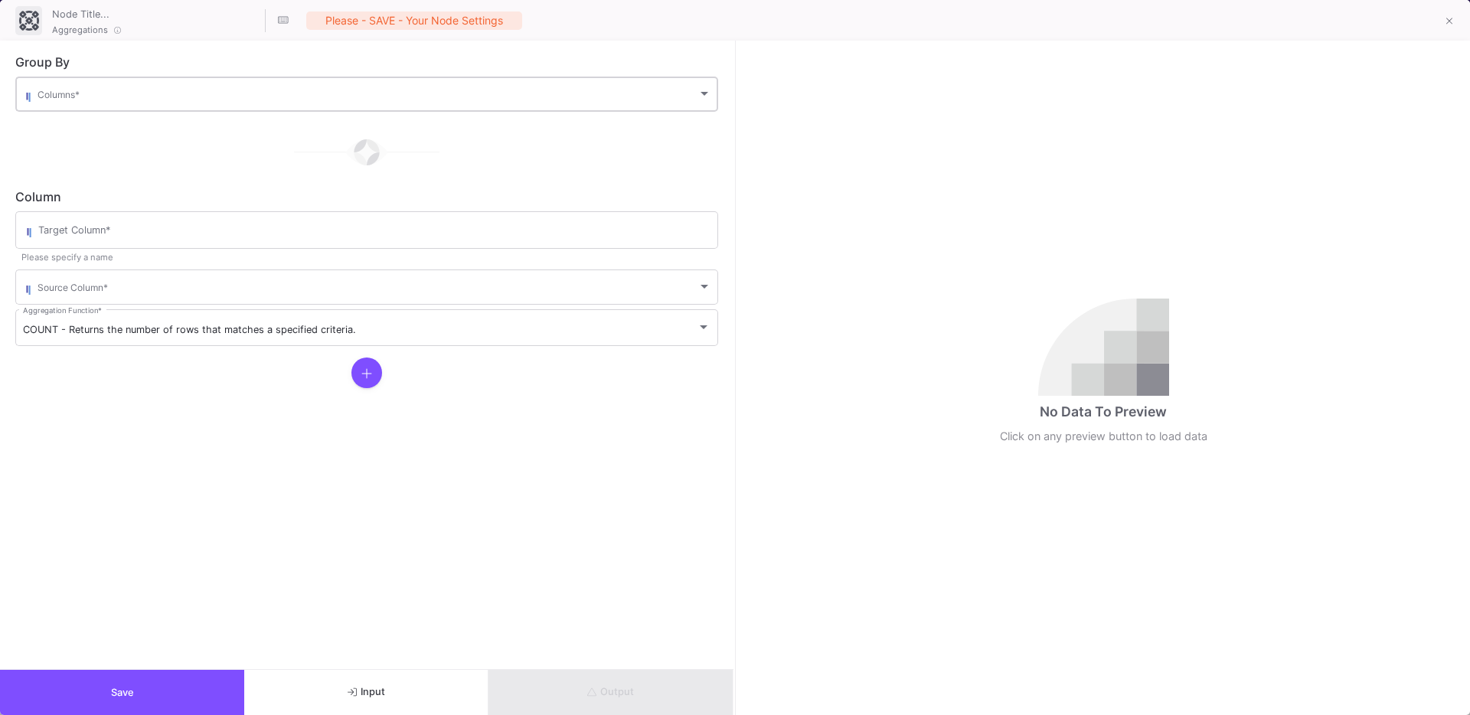
click at [100, 85] on div "Columns *" at bounding box center [375, 93] width 674 height 38
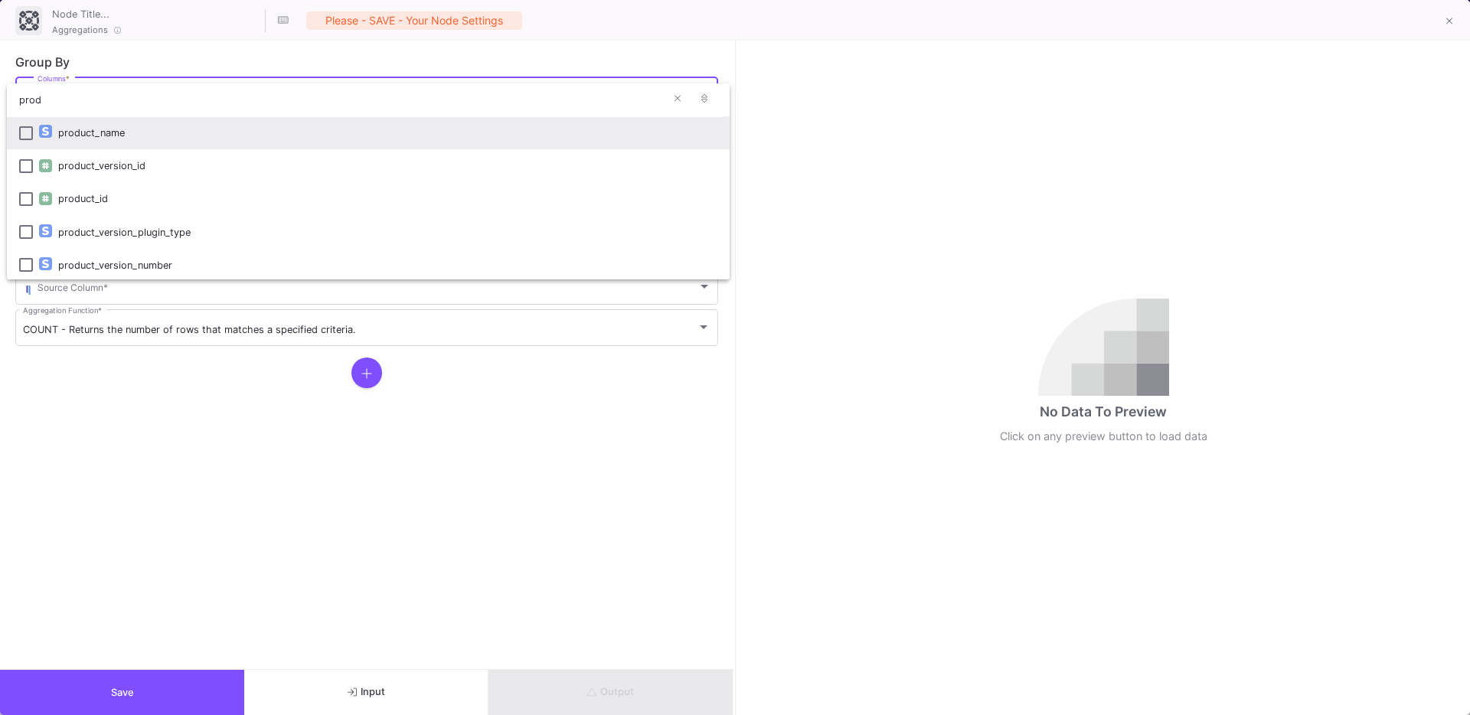
type input "prod"
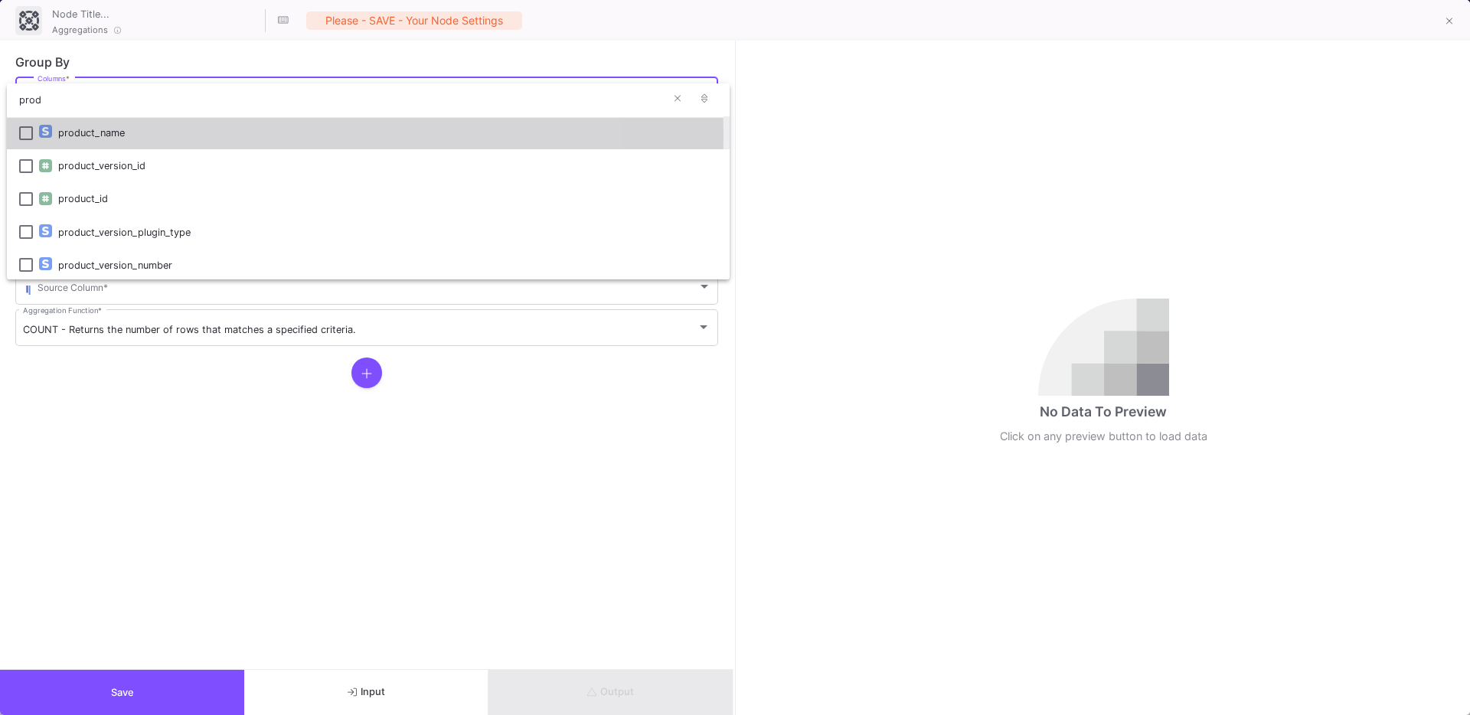
click at [90, 134] on div "product_name" at bounding box center [387, 132] width 659 height 33
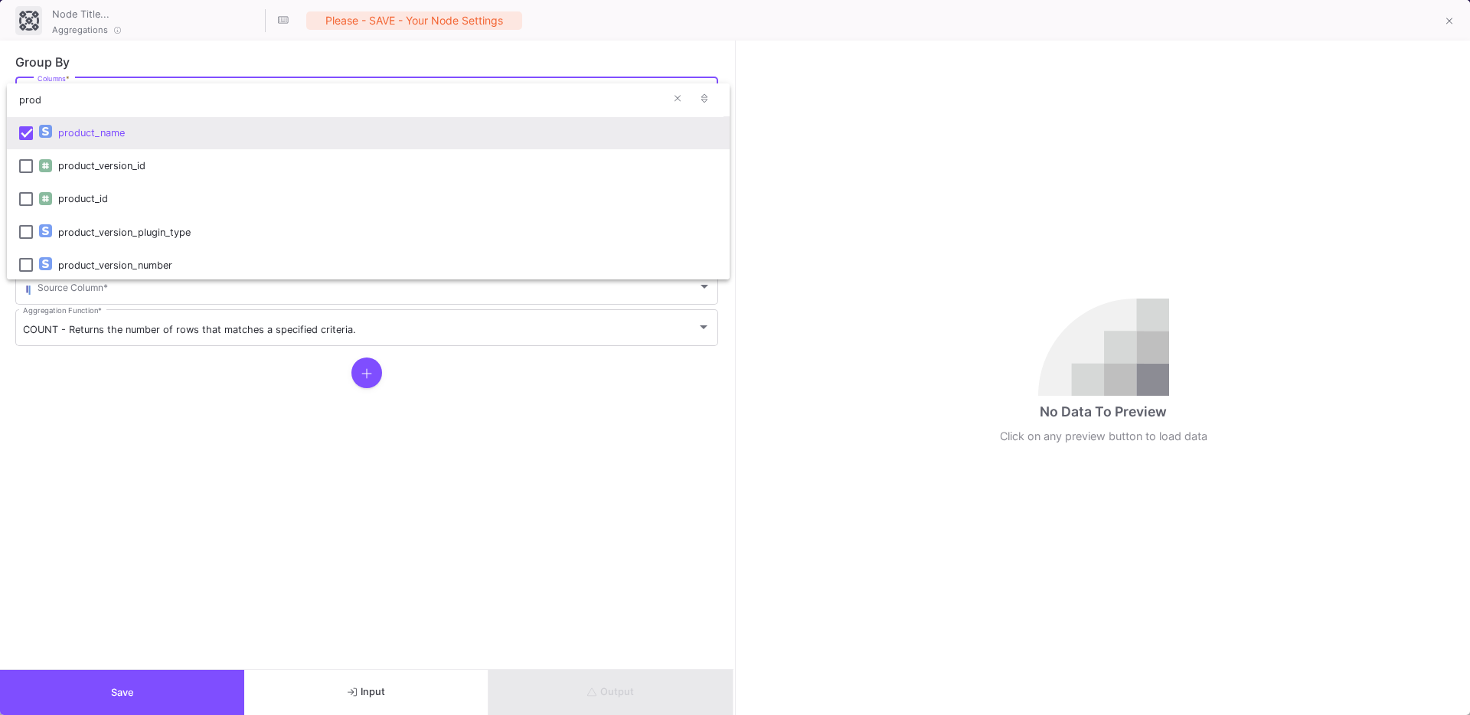
click at [109, 416] on div at bounding box center [735, 357] width 1470 height 715
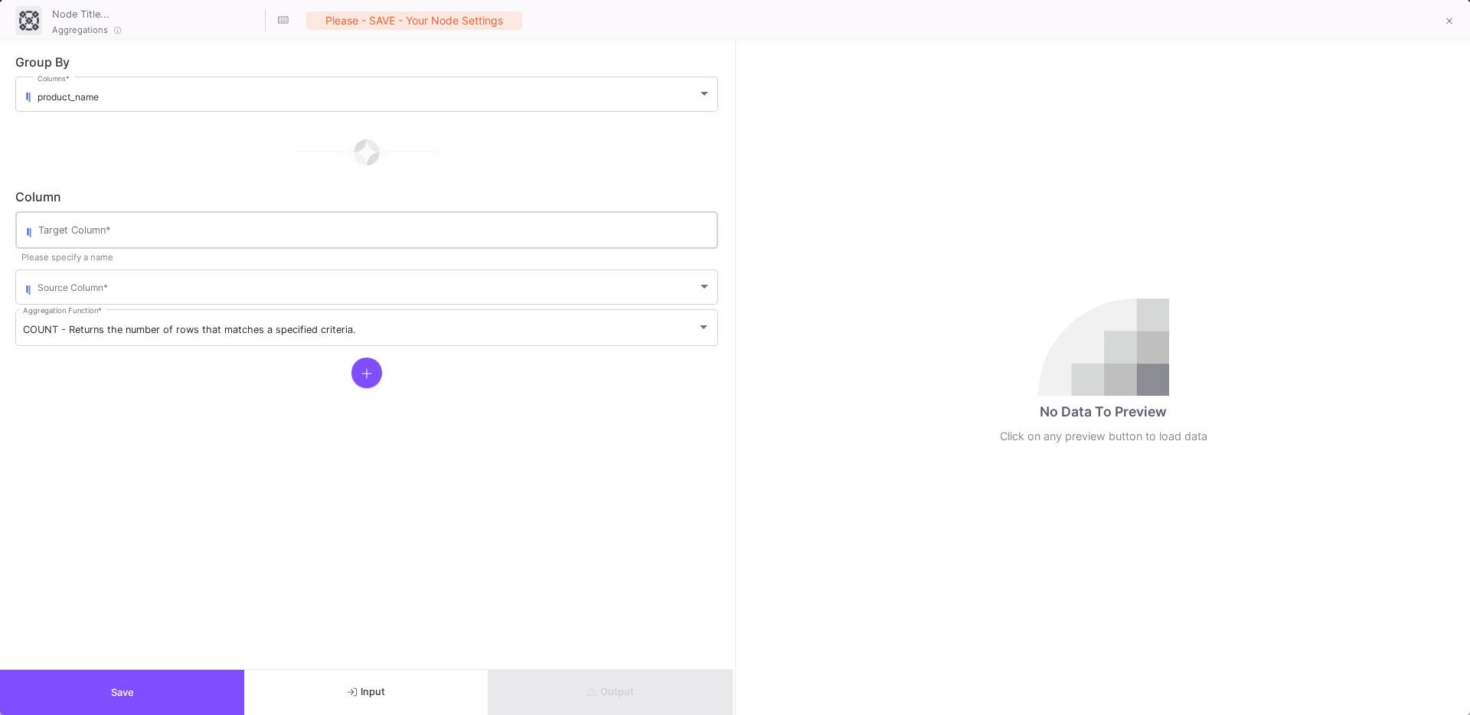
click at [87, 238] on input "Target Column *" at bounding box center [374, 233] width 672 height 12
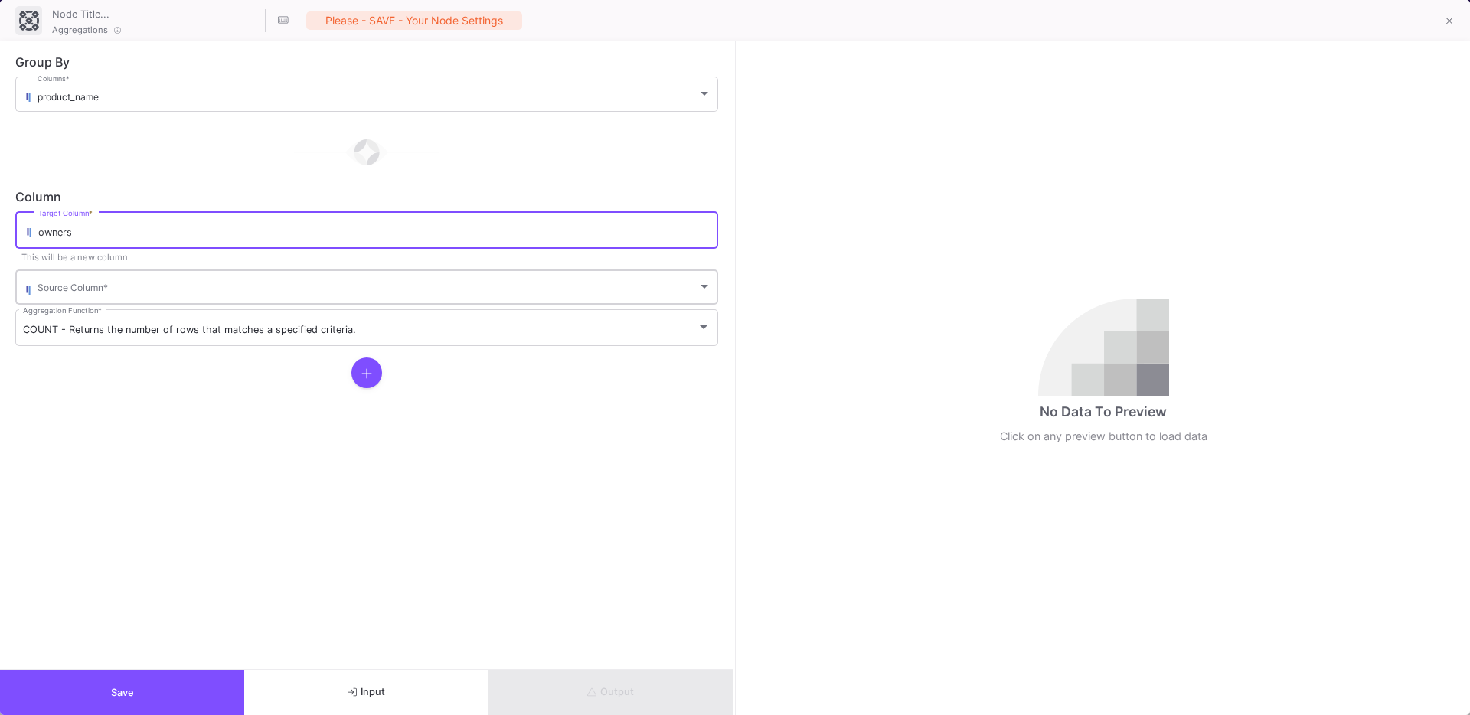
type input "owners"
click at [70, 285] on span at bounding box center [368, 289] width 660 height 11
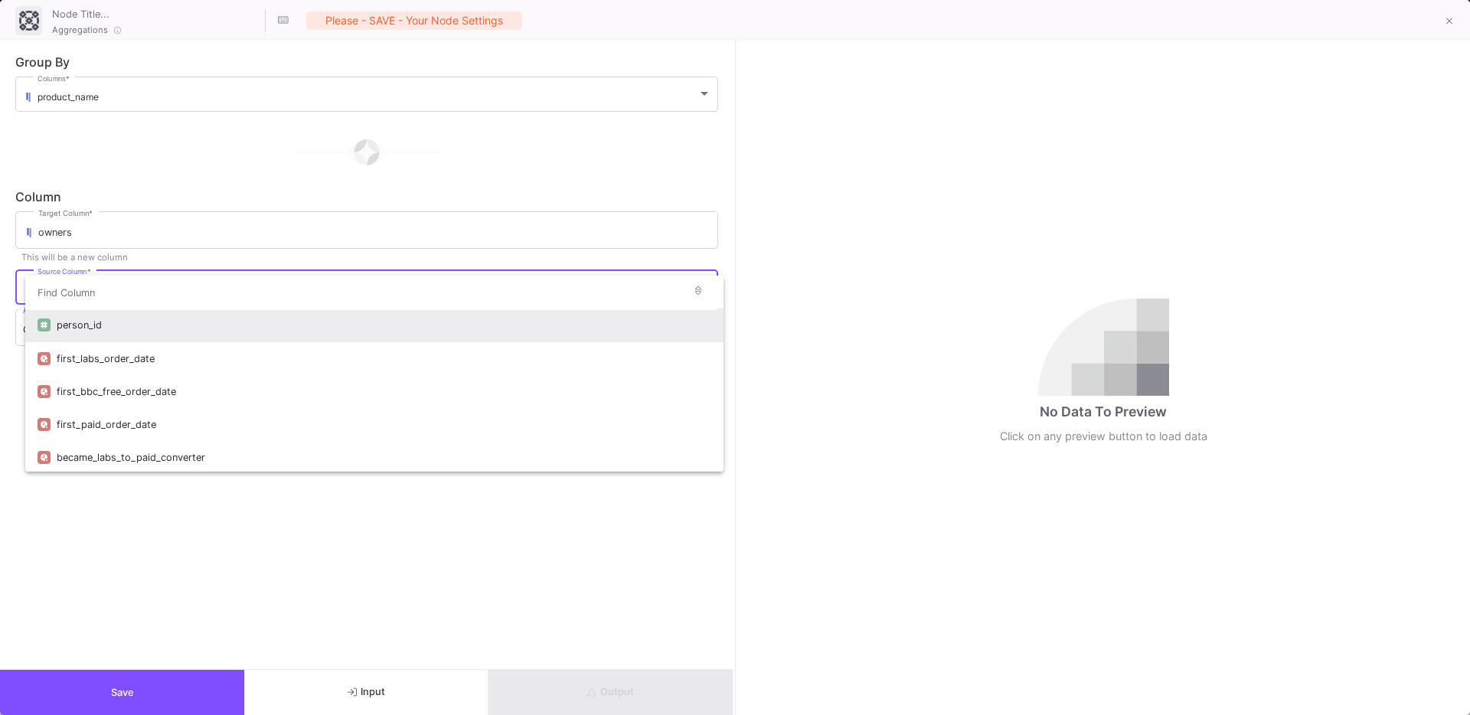
click at [77, 323] on div "person_id" at bounding box center [384, 325] width 655 height 33
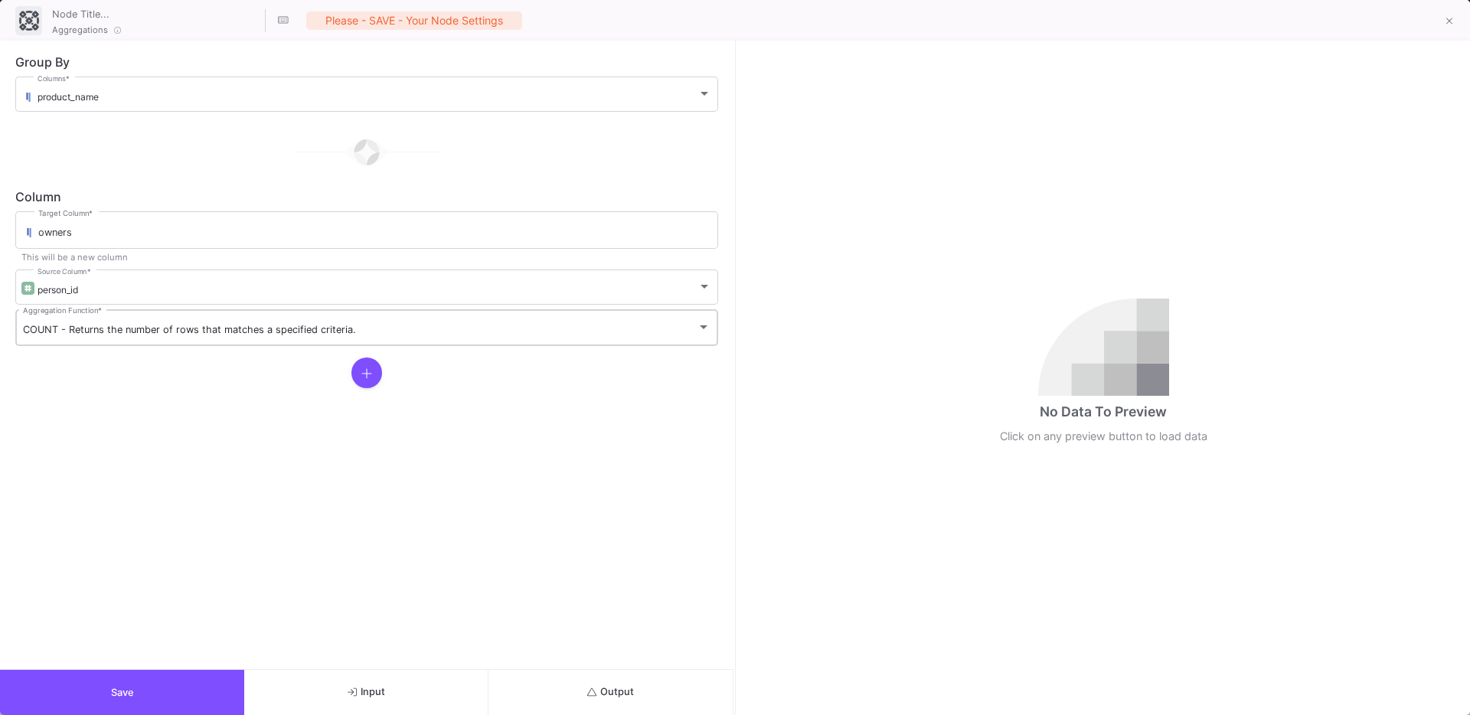
click at [55, 323] on div "COUNT - Returns the number of rows that matches a specified criteria. Aggregati…" at bounding box center [367, 327] width 688 height 40
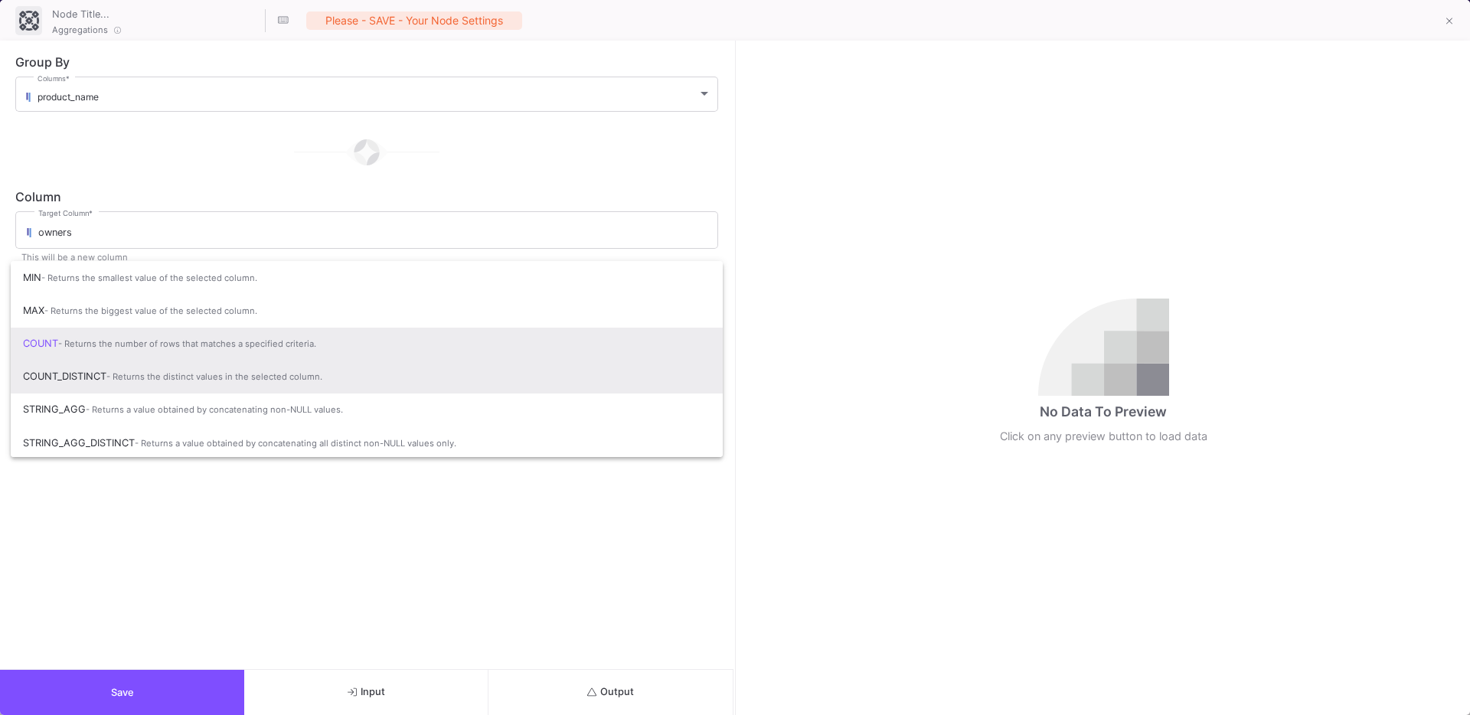
click at [99, 377] on span "COUNT_DISTINCT - Returns the distinct values in the selected column." at bounding box center [367, 377] width 688 height 34
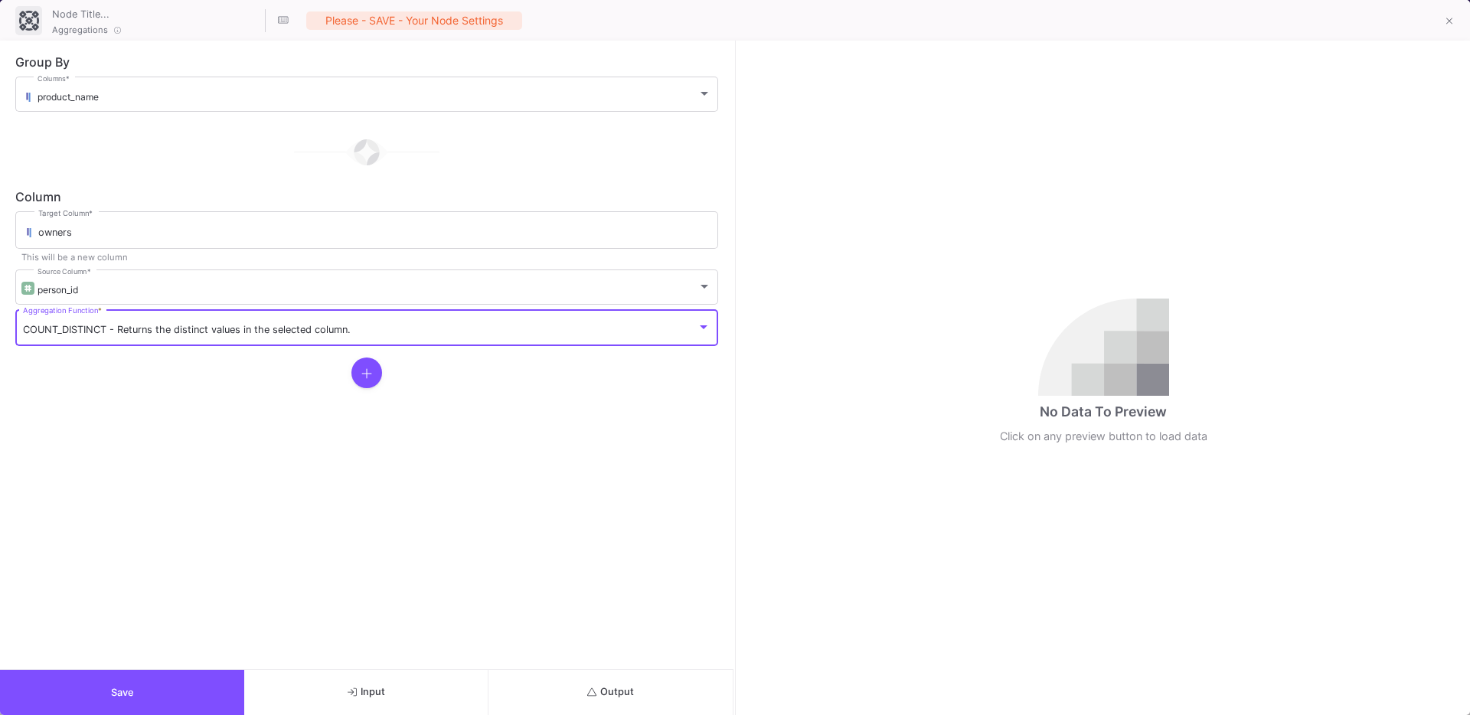
click at [605, 685] on button "Output" at bounding box center [611, 692] width 244 height 45
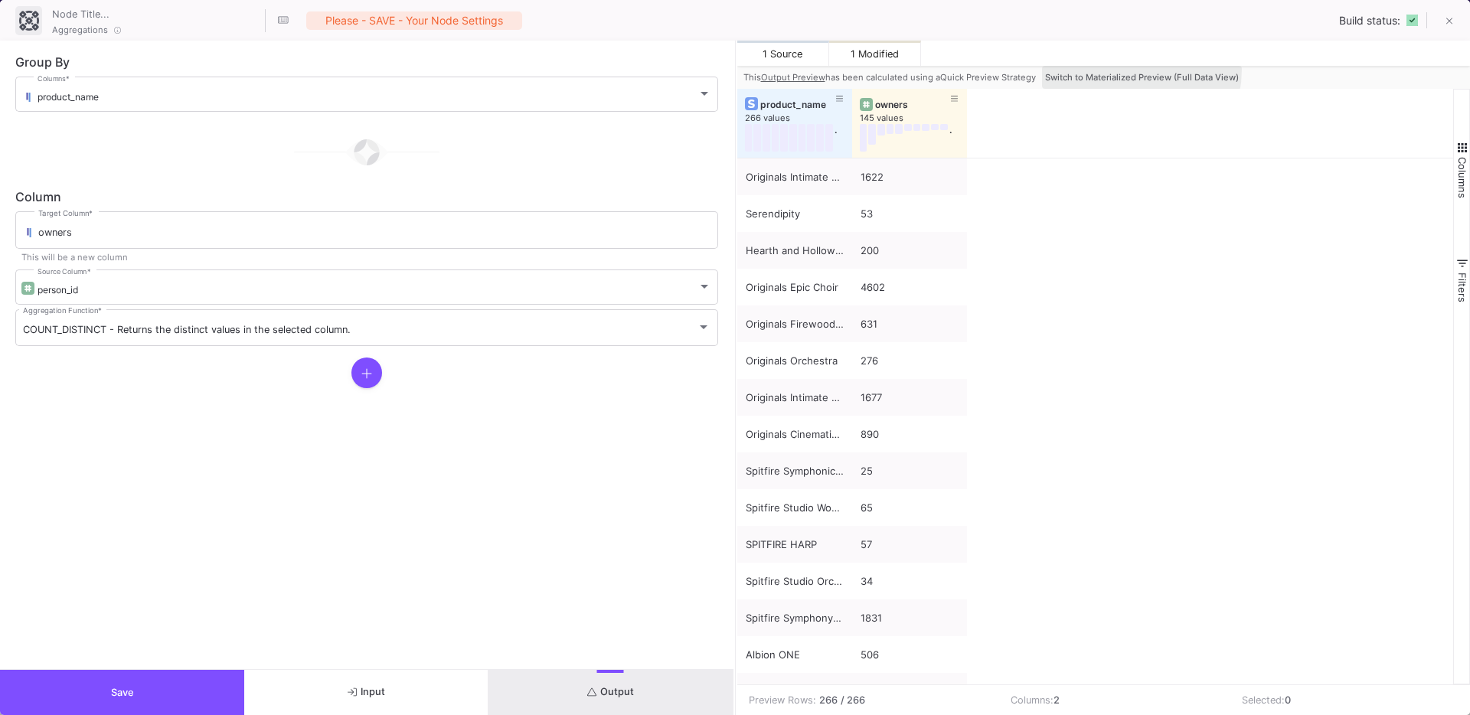
click at [1102, 68] on button "Switch to Materialized Preview (Full Data View)" at bounding box center [1142, 77] width 200 height 23
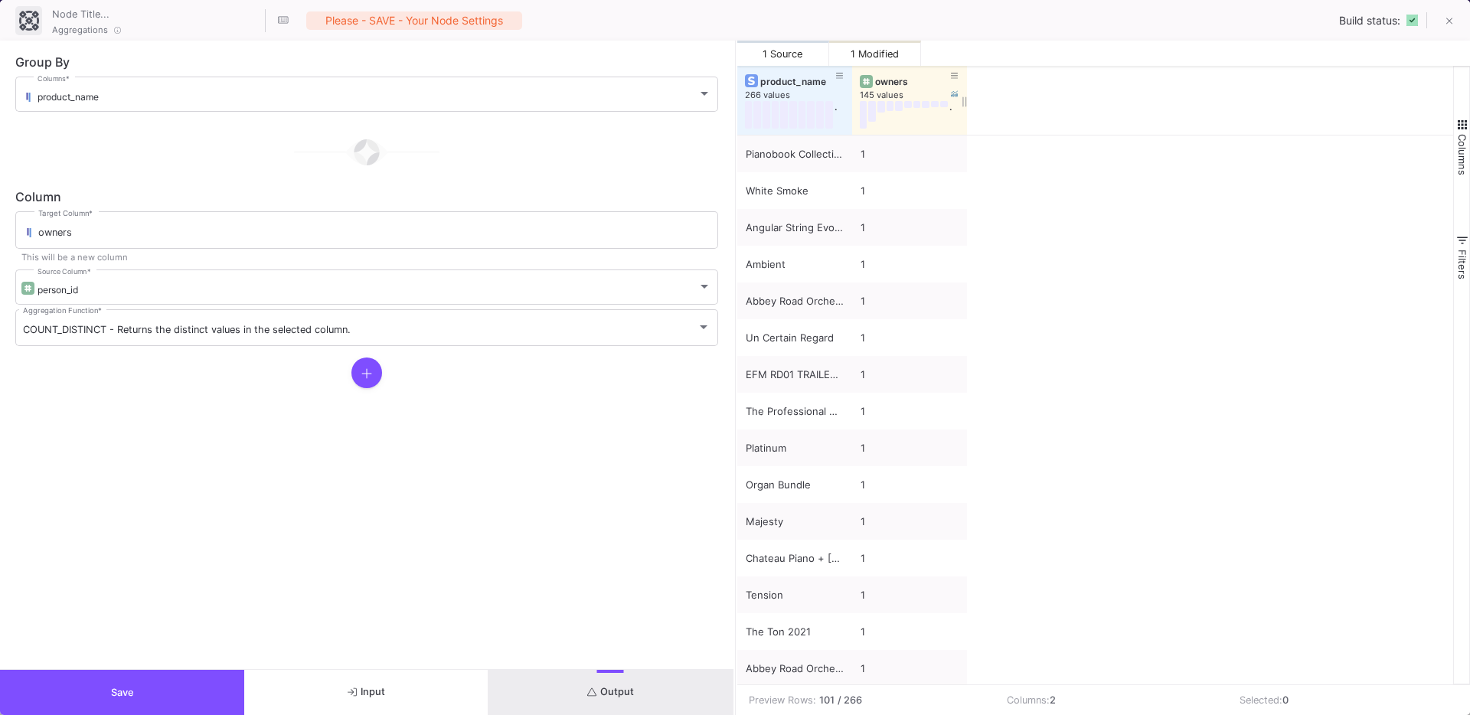
click at [884, 81] on div "owners" at bounding box center [913, 81] width 76 height 11
click at [899, 82] on div "owners" at bounding box center [913, 81] width 76 height 11
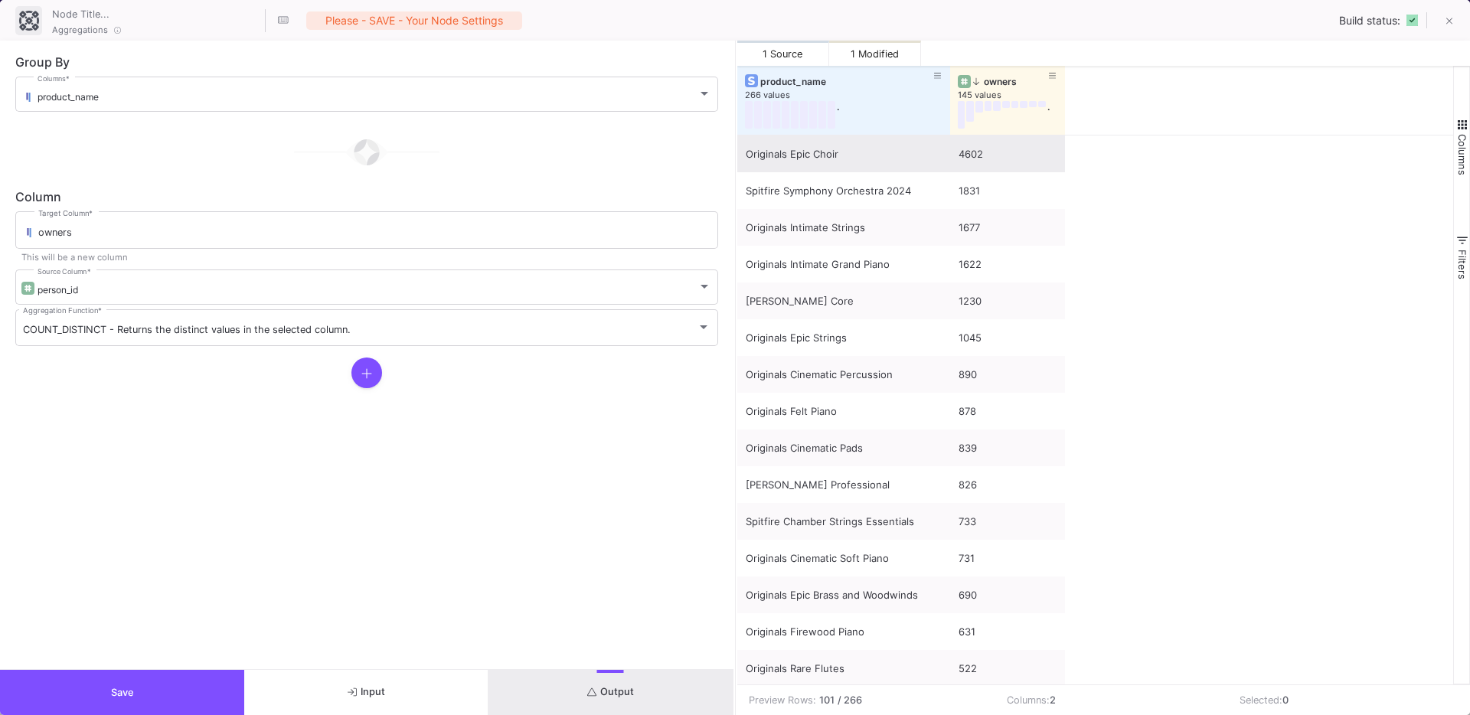
drag, startPoint x: 851, startPoint y: 129, endPoint x: 949, endPoint y: 141, distance: 98.8
click at [949, 141] on div "product_name 266 values . owners 145 values . Originals Epic Choir 4602 Spitfir…" at bounding box center [1095, 375] width 717 height 619
click at [125, 680] on button "Save" at bounding box center [122, 692] width 244 height 45
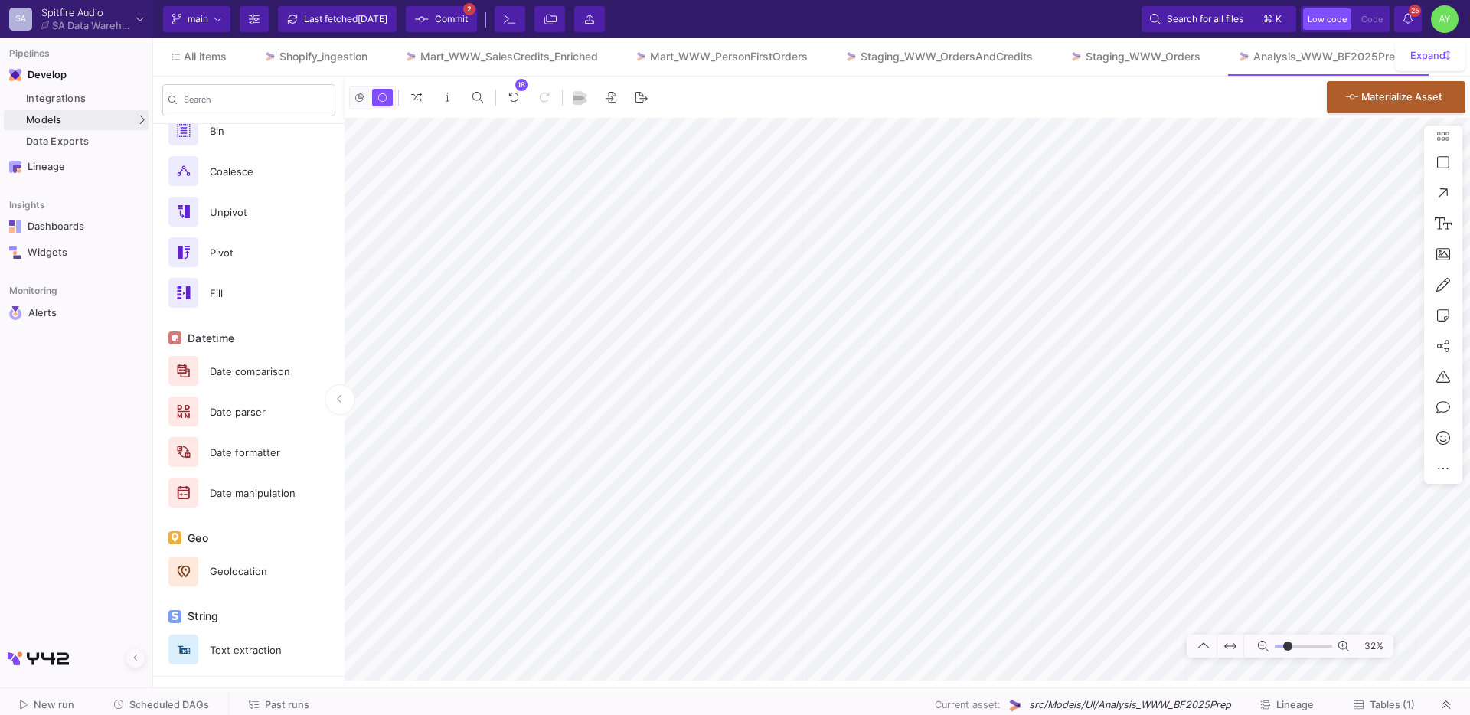
scroll to position [727, 0]
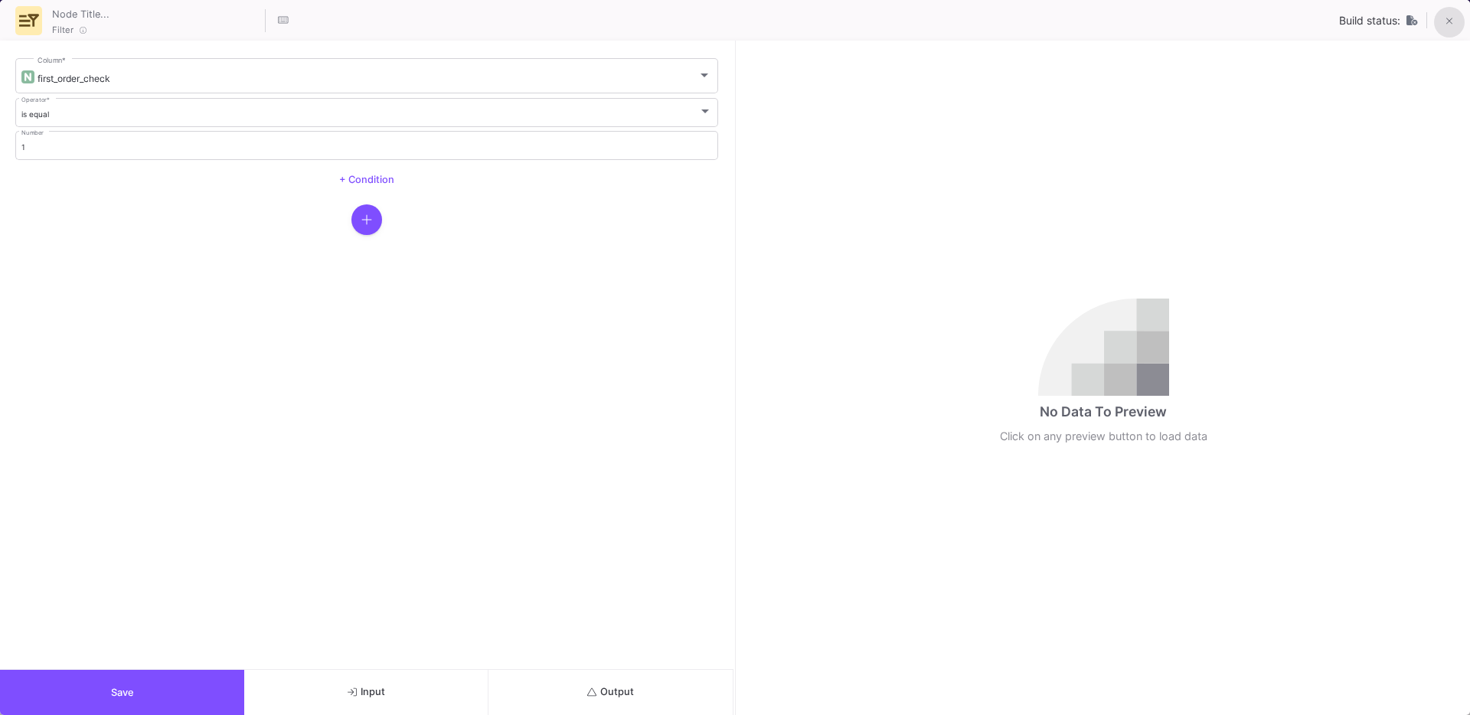
click at [1453, 15] on button at bounding box center [1449, 22] width 31 height 31
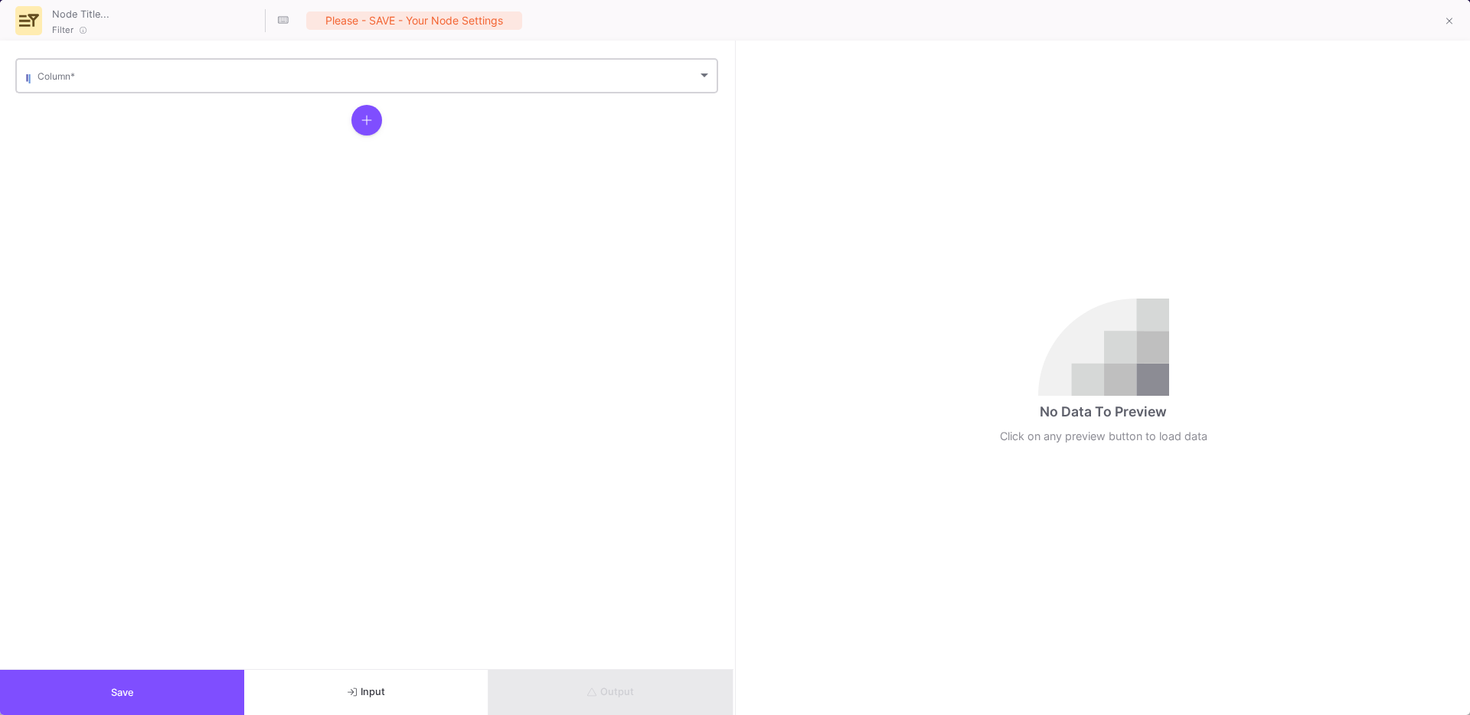
click at [85, 91] on div "Column *" at bounding box center [375, 75] width 674 height 38
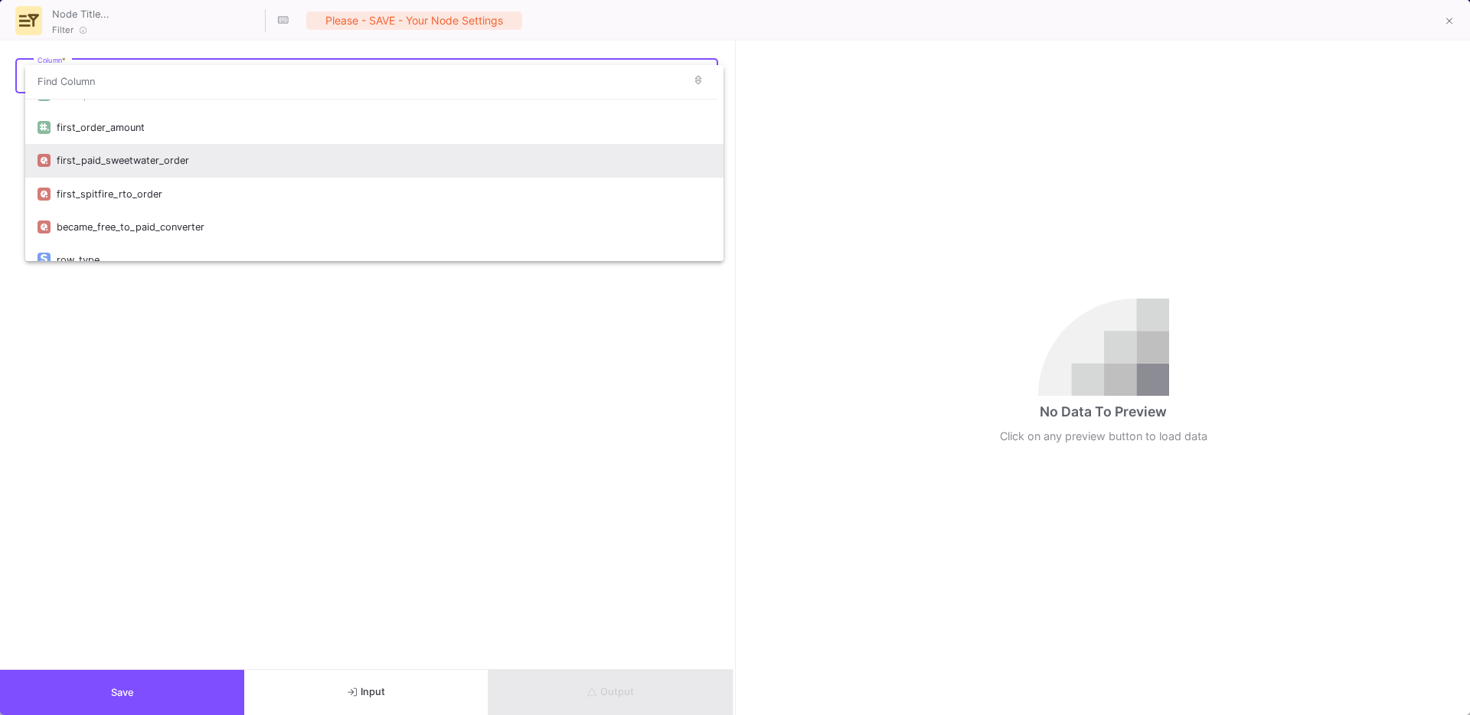
scroll to position [223, 0]
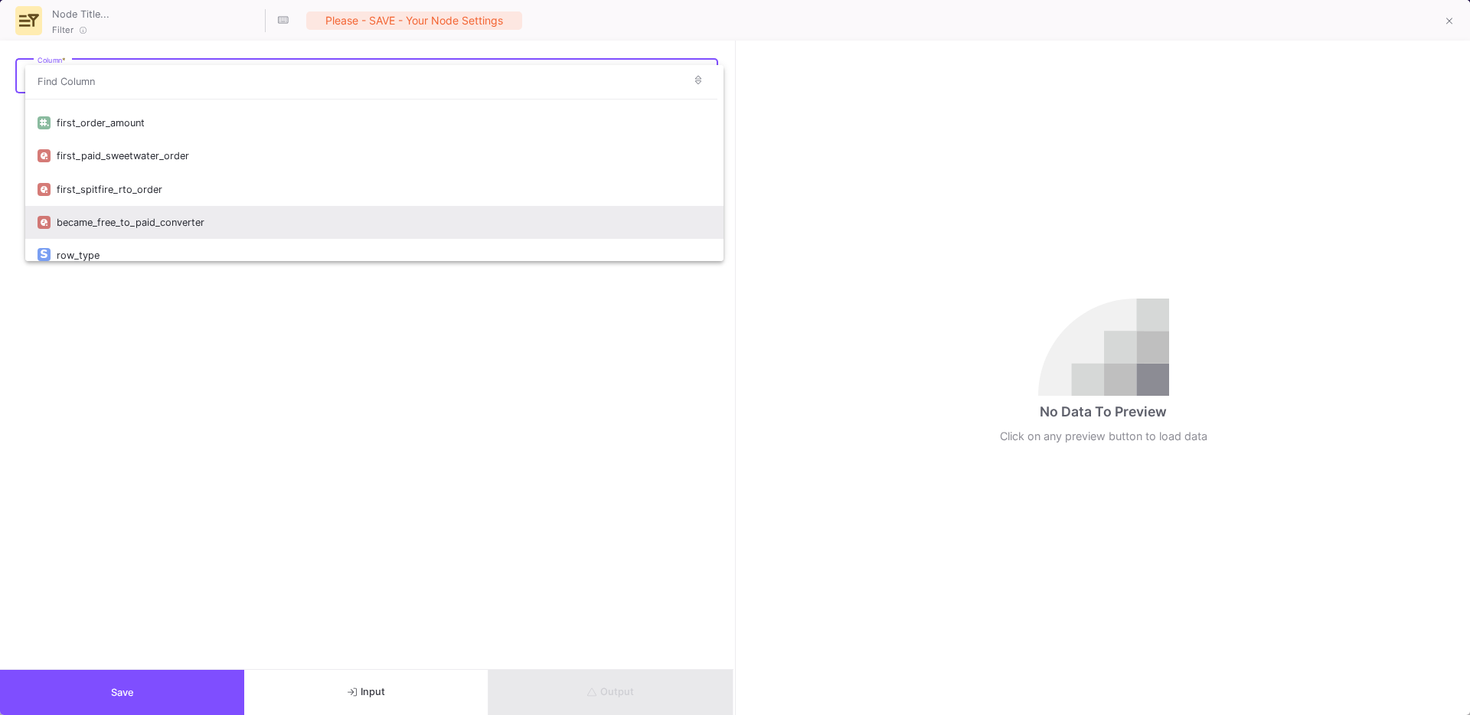
click at [121, 225] on div "became_free_to_paid_converter" at bounding box center [384, 222] width 655 height 33
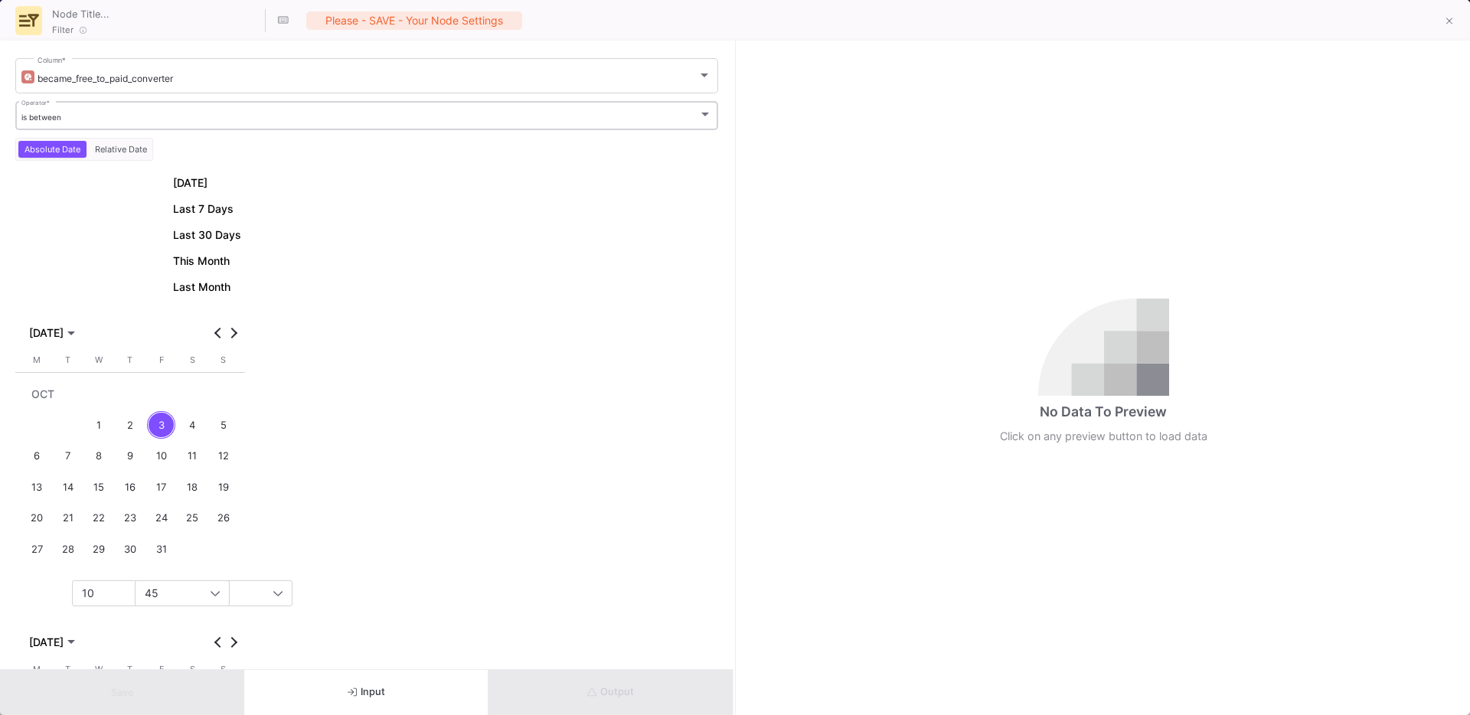
click at [52, 123] on div "is between Operator *" at bounding box center [366, 114] width 691 height 31
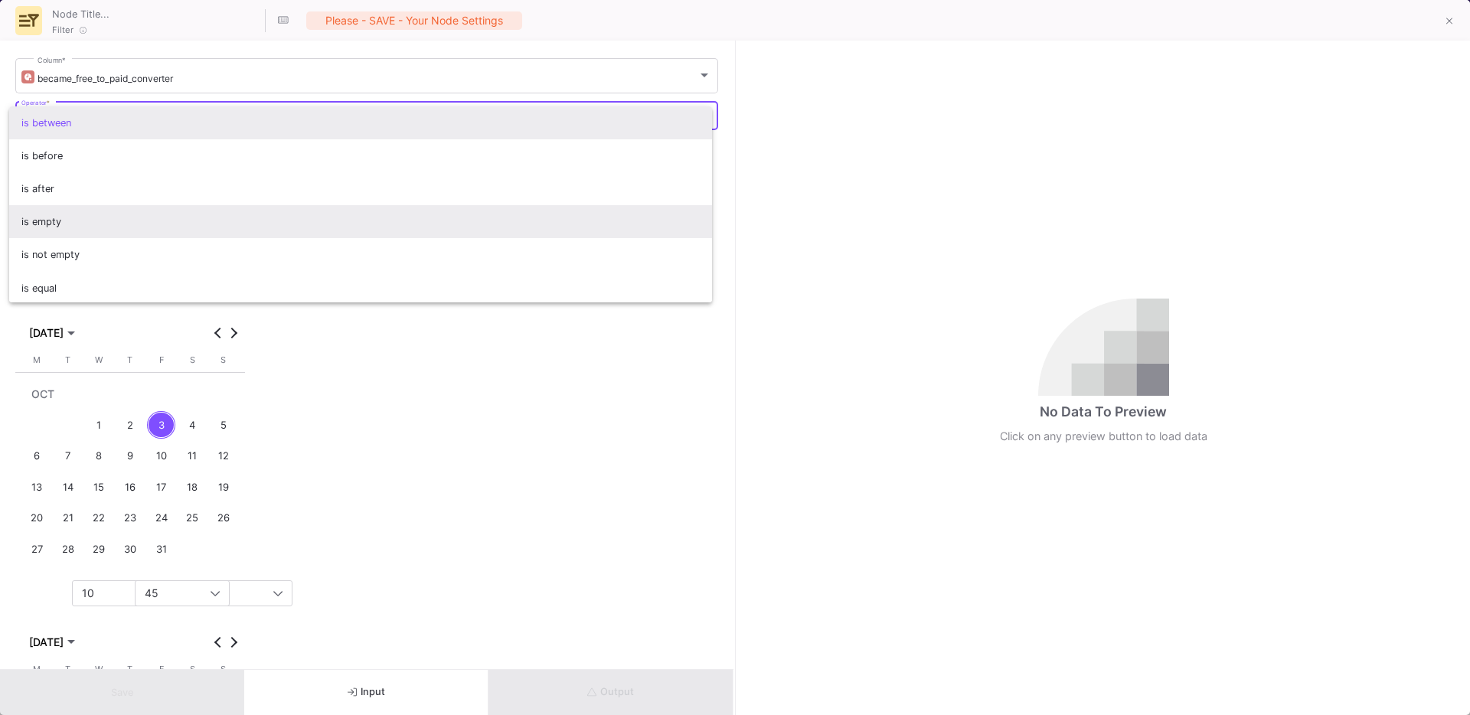
scroll to position [2, 0]
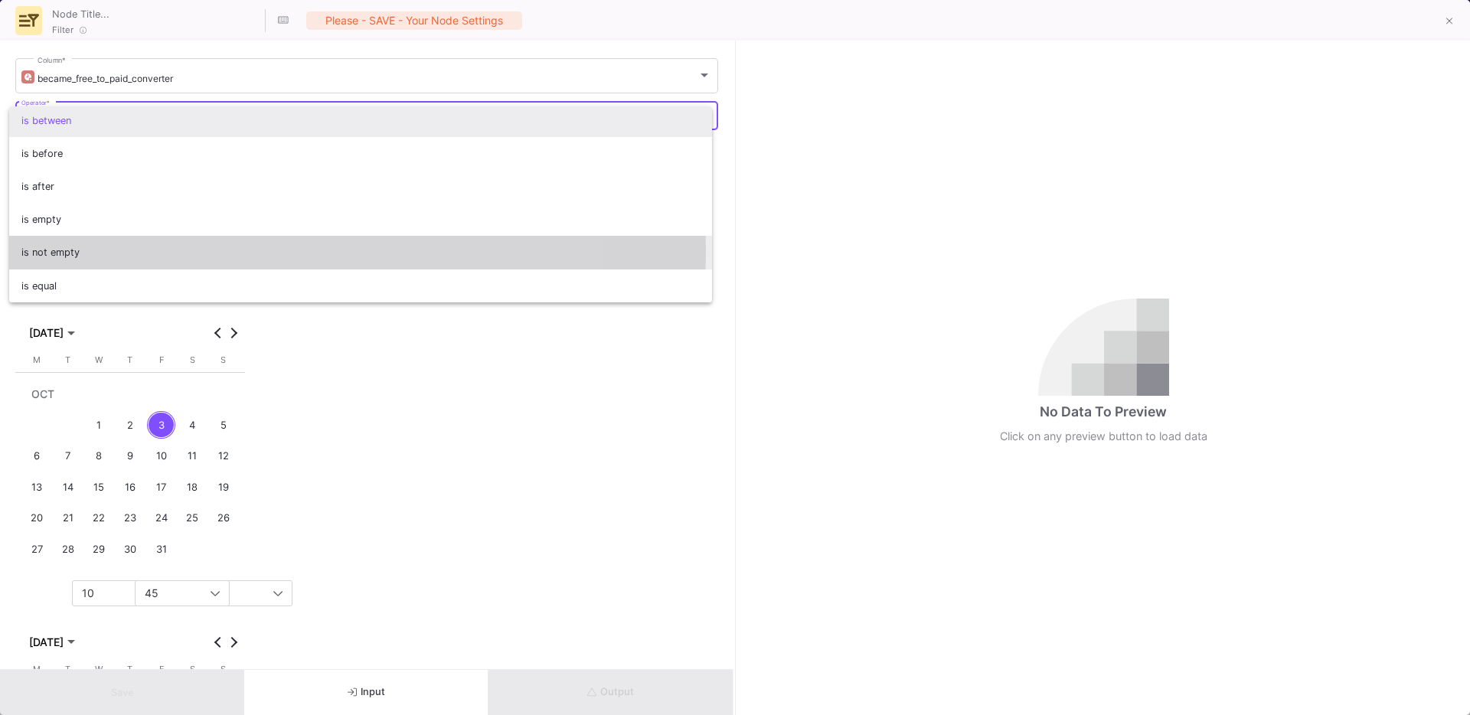
click at [70, 250] on span "is not empty" at bounding box center [360, 252] width 679 height 33
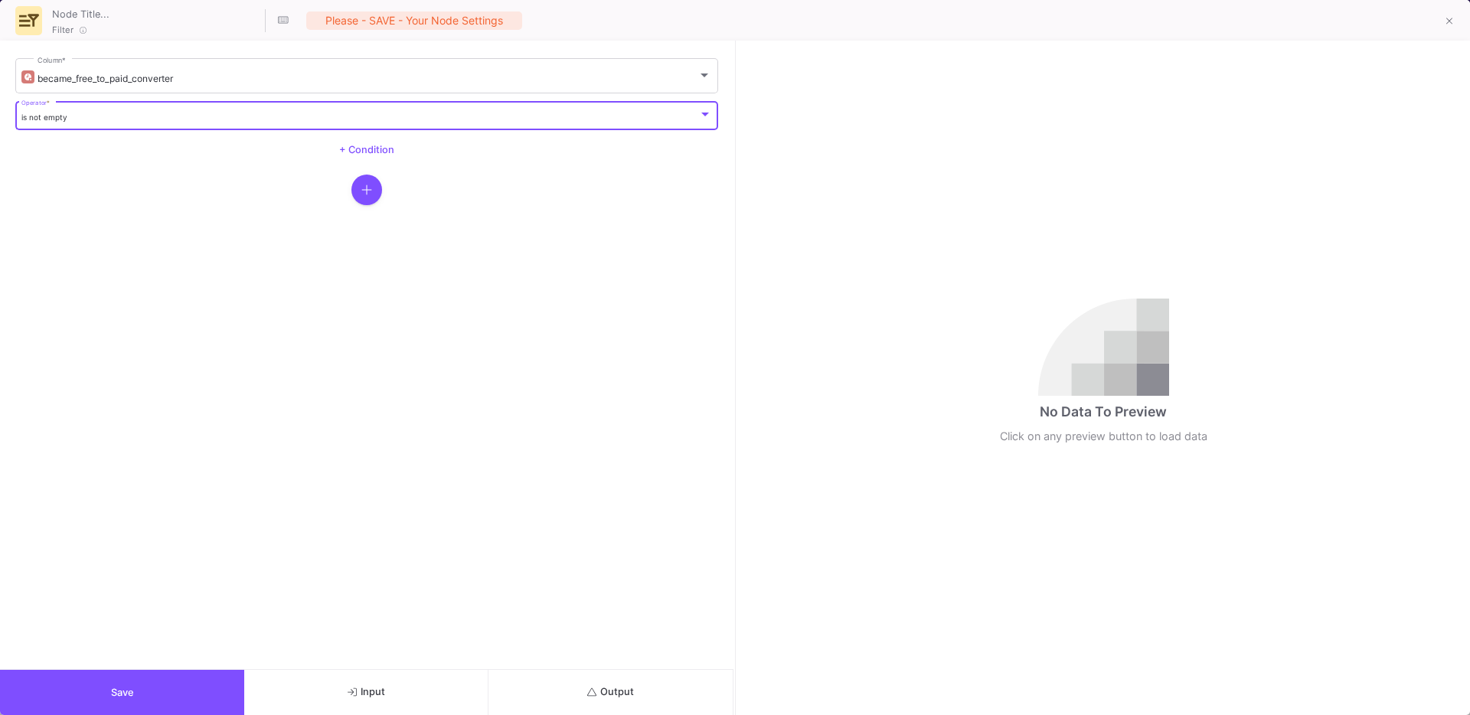
click at [178, 681] on button "Save" at bounding box center [122, 692] width 244 height 45
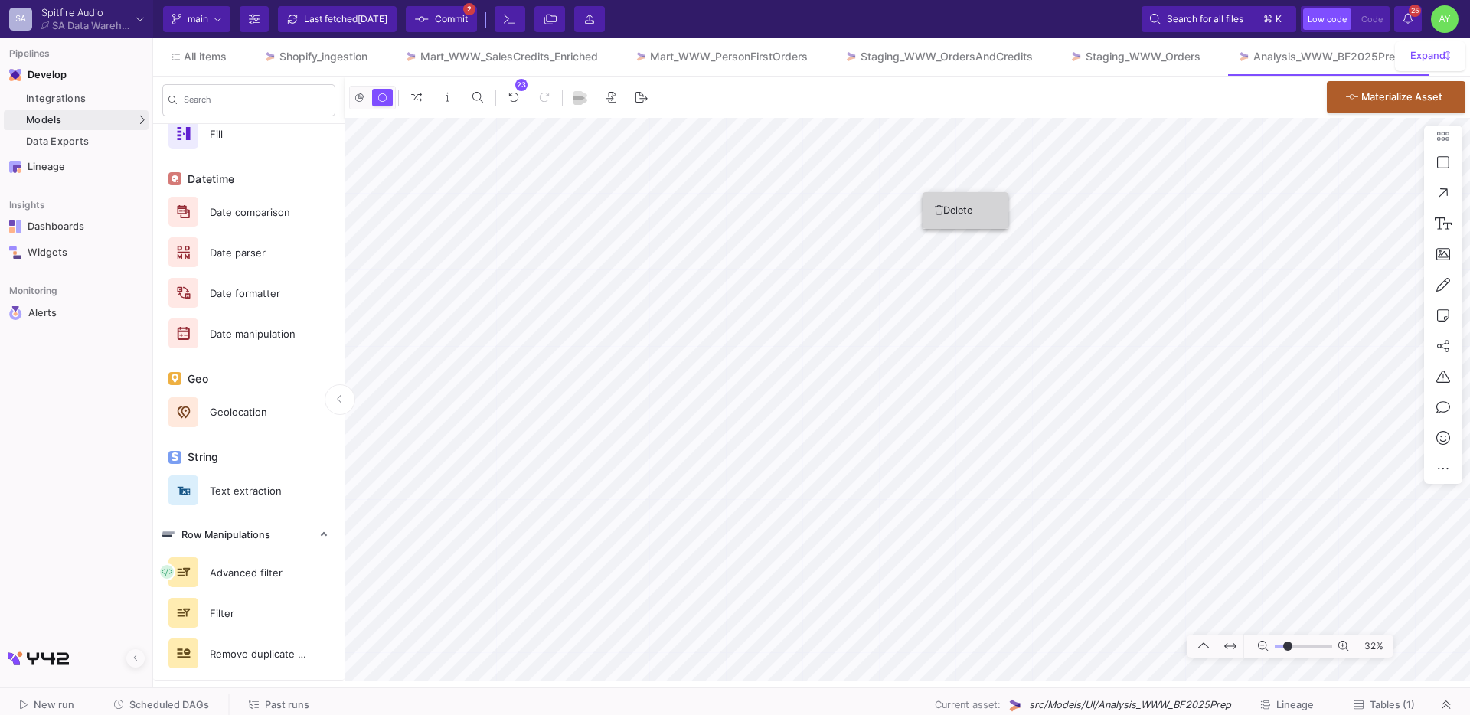
click at [966, 218] on button "Delete" at bounding box center [966, 210] width 86 height 37
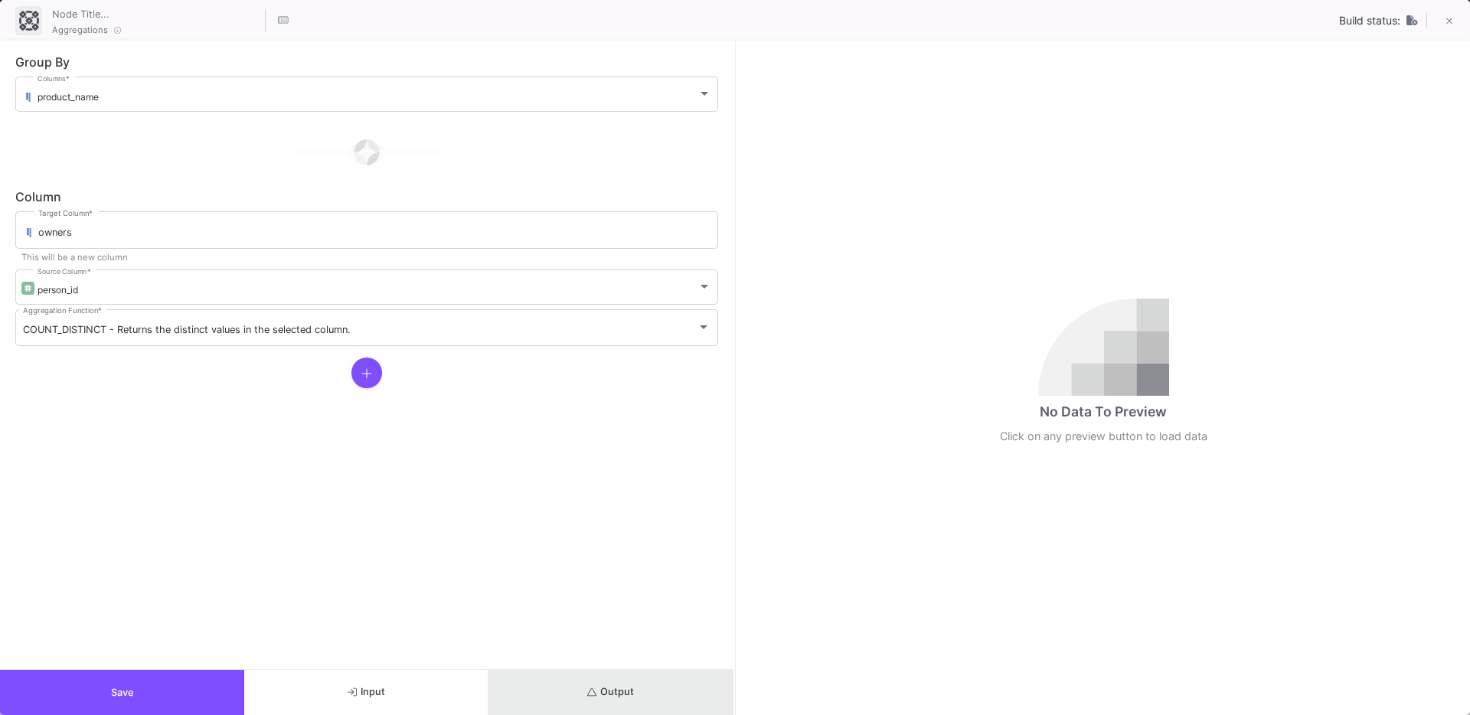
click at [584, 694] on button "Output" at bounding box center [611, 692] width 244 height 45
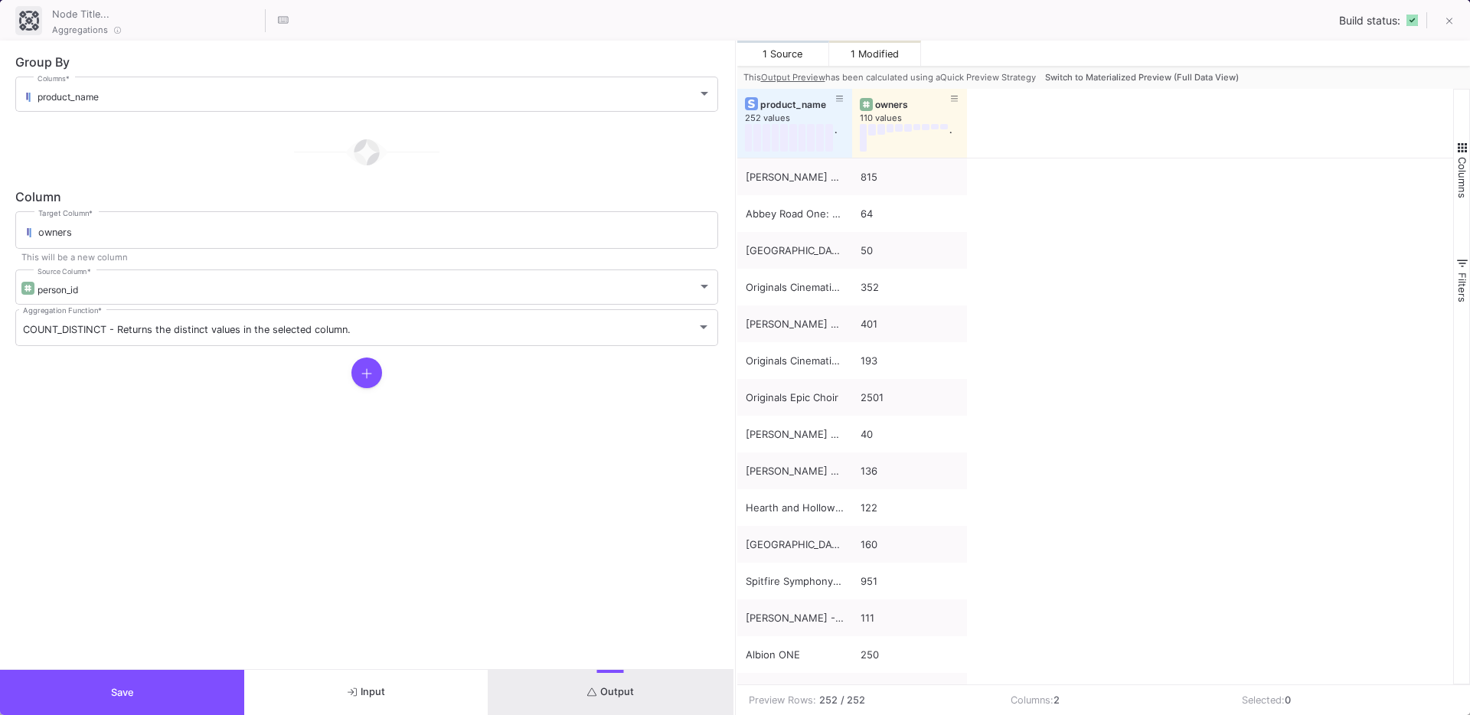
click at [1116, 81] on span "Switch to Materialized Preview (Full Data View)" at bounding box center [1142, 77] width 194 height 11
click at [1116, 89] on div "product_name 252 values . owners 110 values ." at bounding box center [1095, 123] width 717 height 69
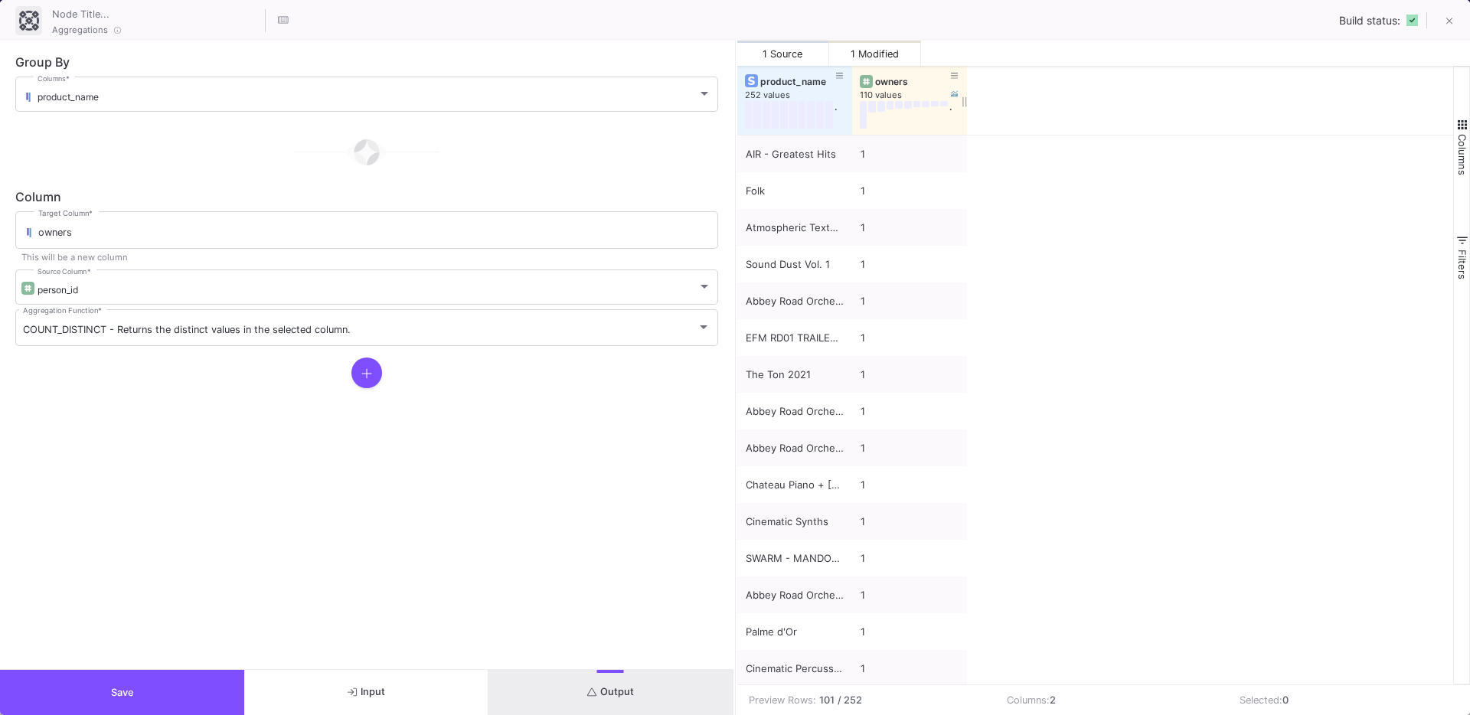
click at [880, 83] on div "owners" at bounding box center [913, 81] width 76 height 11
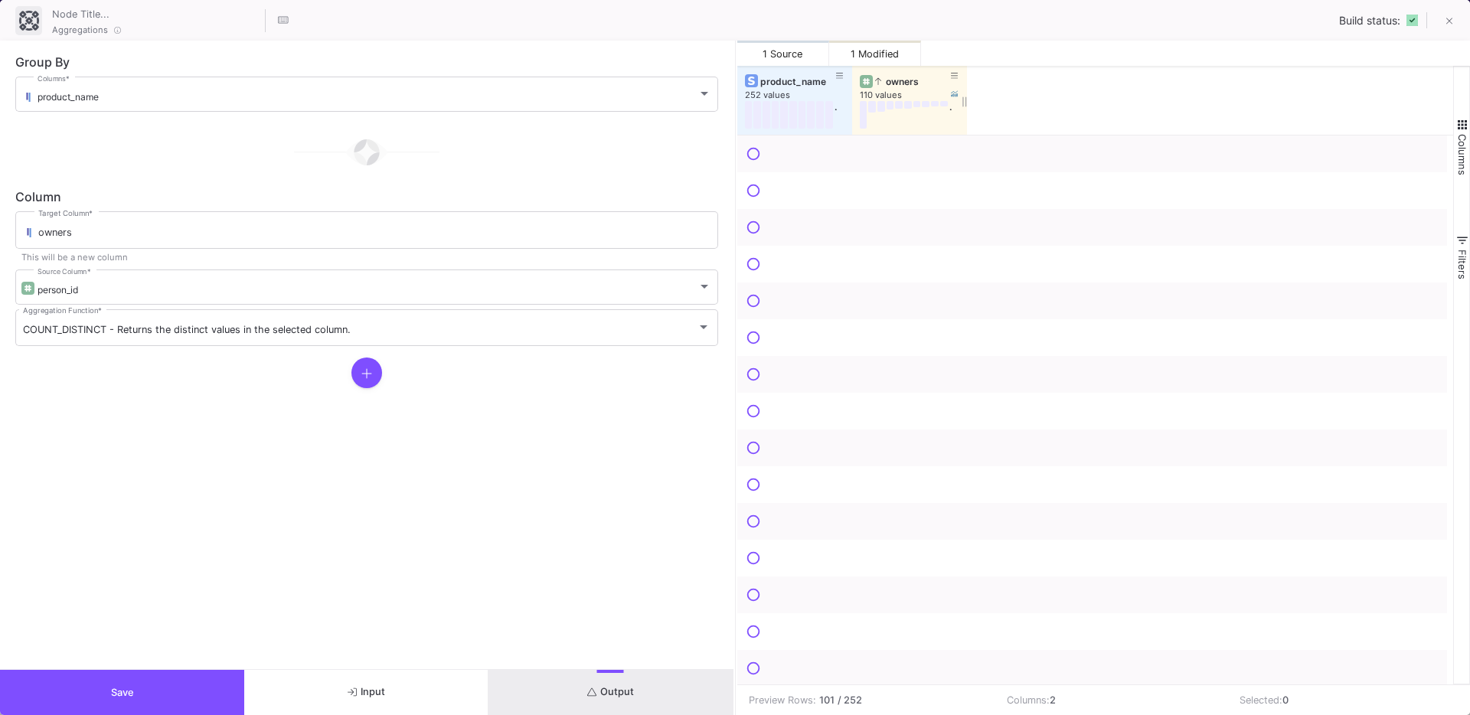
click at [880, 83] on icon at bounding box center [878, 81] width 6 height 8
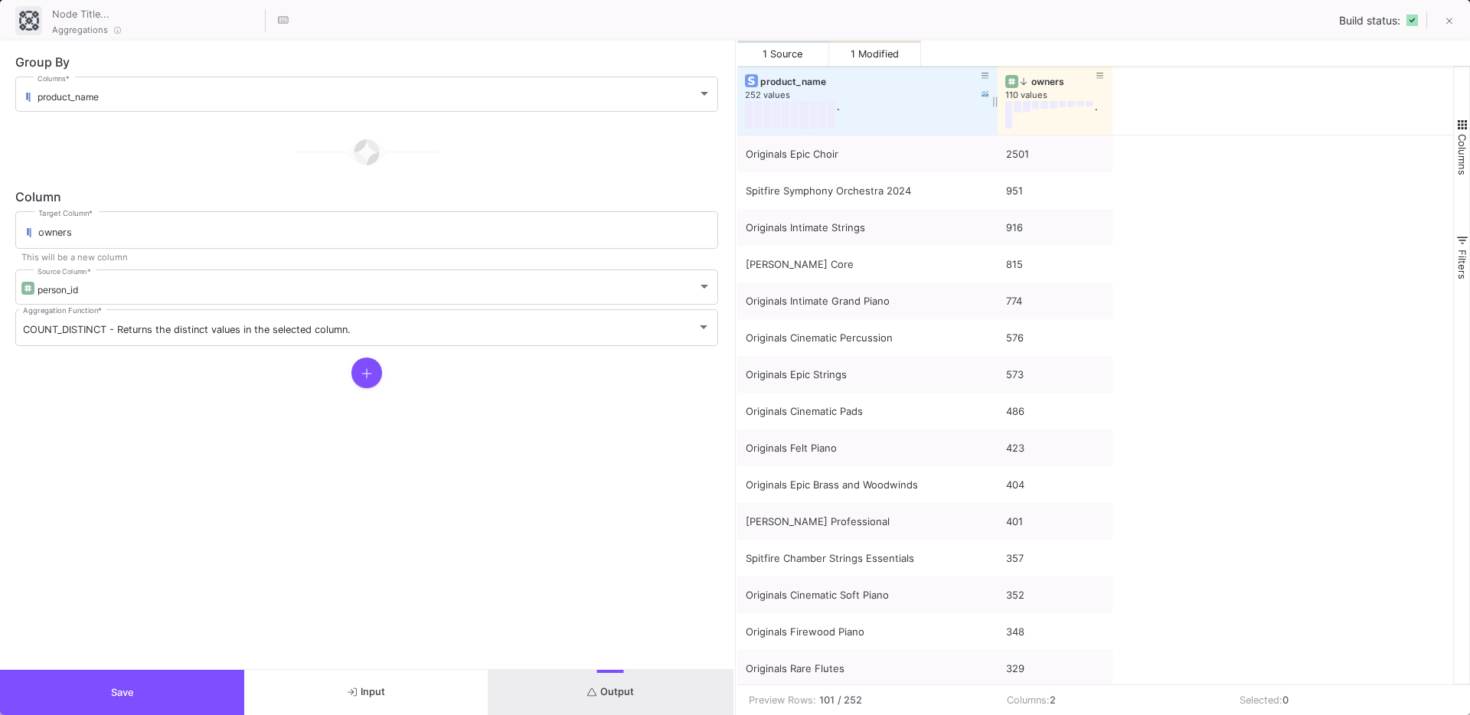
drag, startPoint x: 849, startPoint y: 125, endPoint x: 995, endPoint y: 123, distance: 146.3
click at [995, 123] on div at bounding box center [998, 100] width 6 height 69
click at [143, 680] on button "Save" at bounding box center [122, 692] width 244 height 45
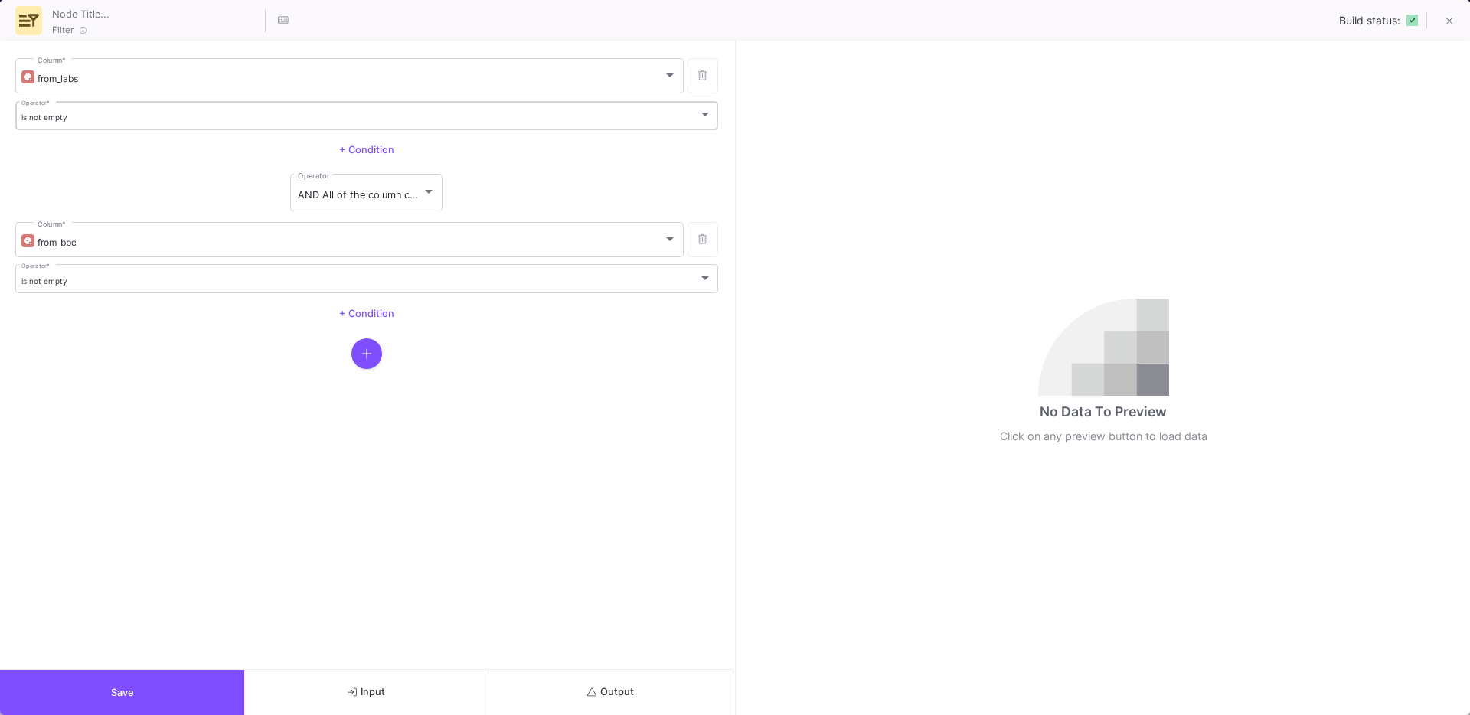
click at [80, 109] on div "is not empty Operator *" at bounding box center [366, 114] width 691 height 31
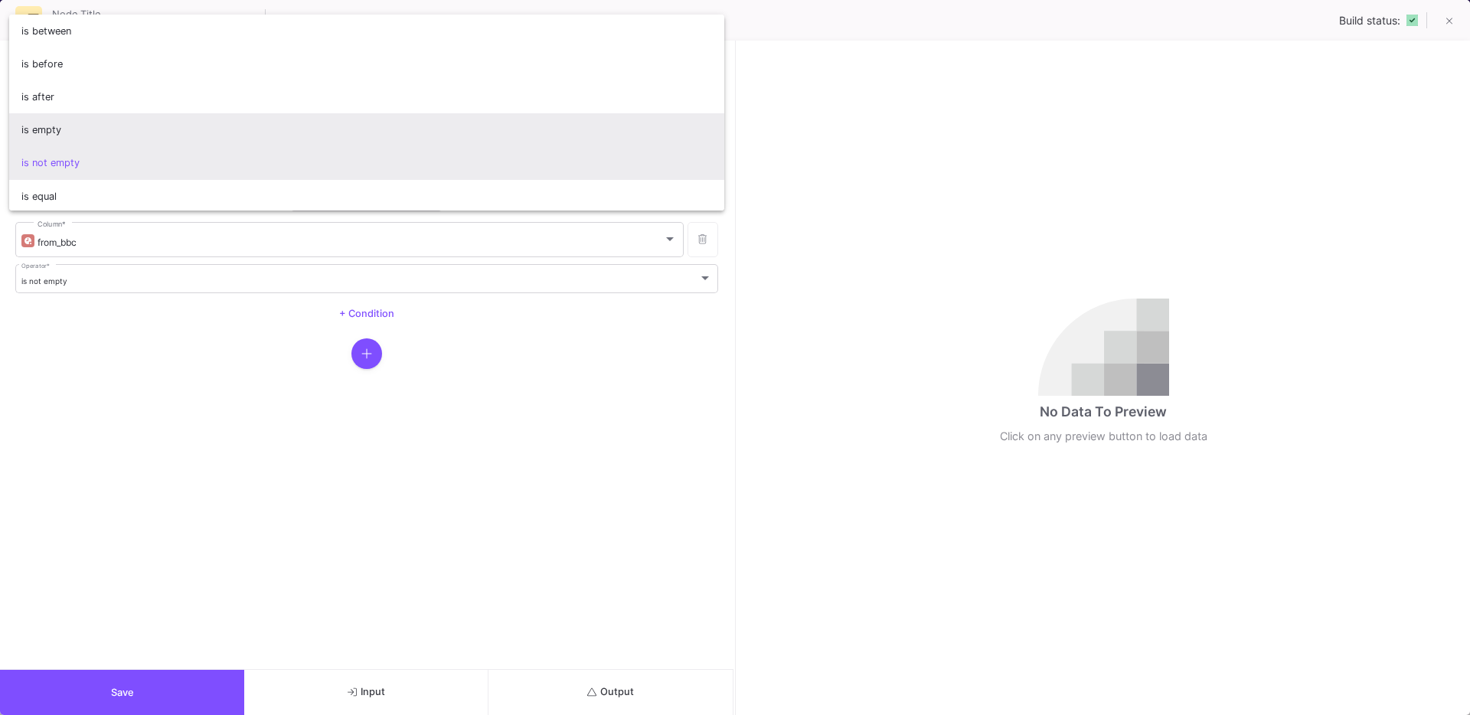
click at [57, 136] on span "is empty" at bounding box center [366, 129] width 691 height 33
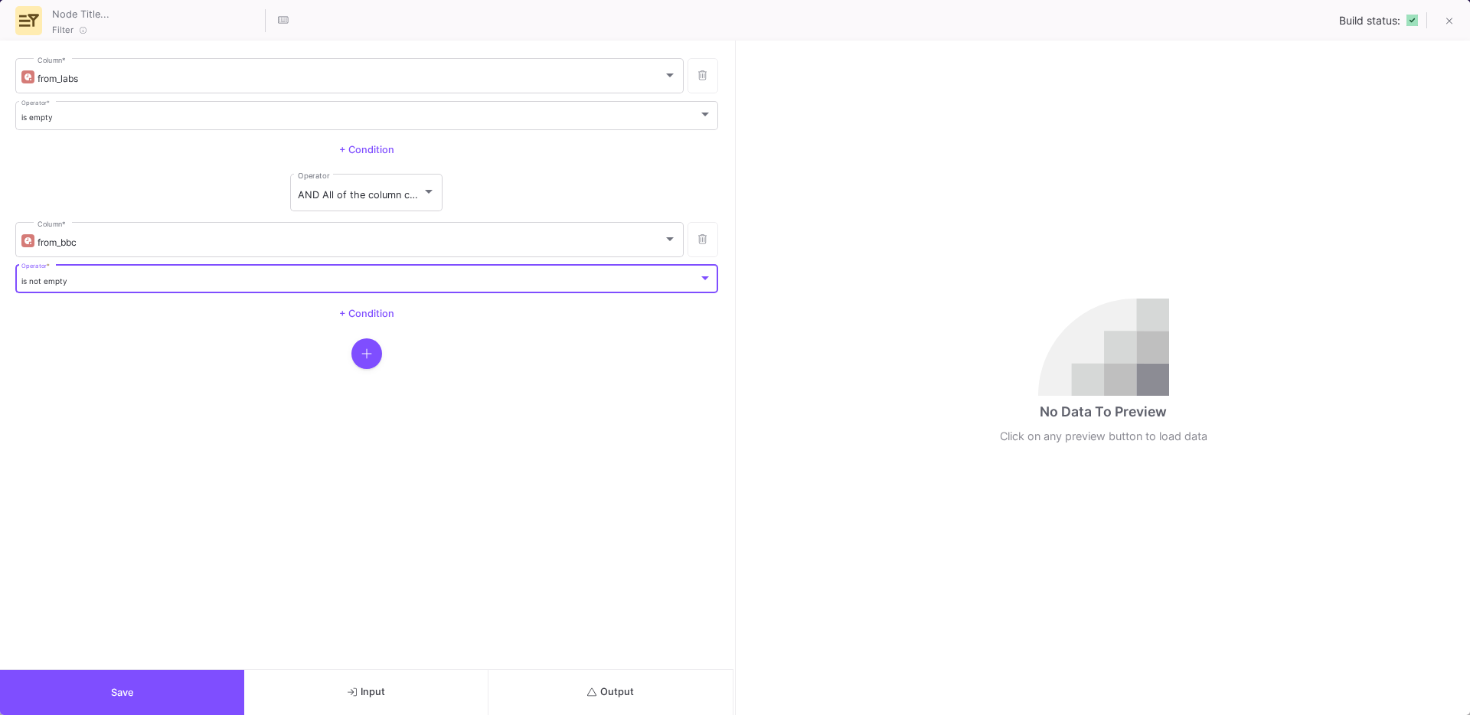
click at [57, 276] on span "is not empty" at bounding box center [44, 280] width 46 height 9
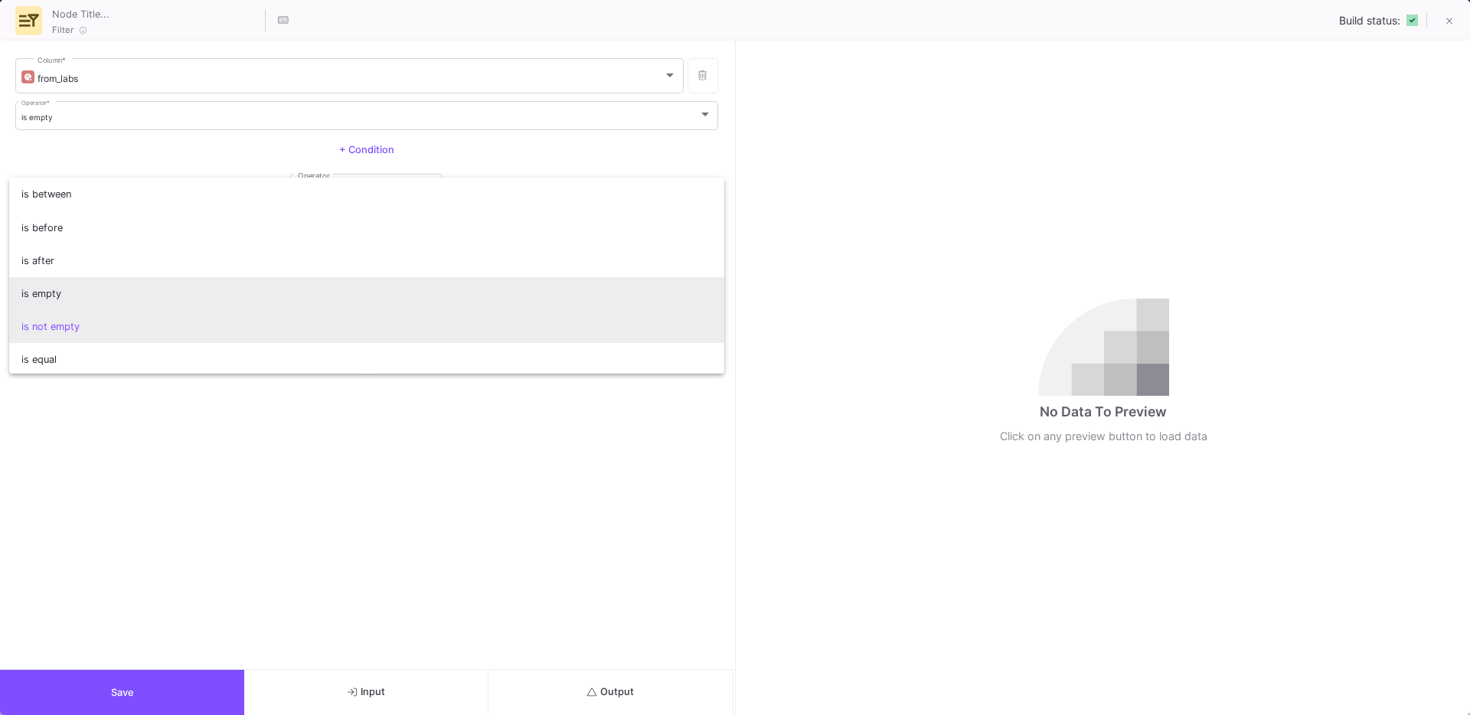
click at [70, 289] on span "is empty" at bounding box center [366, 293] width 691 height 33
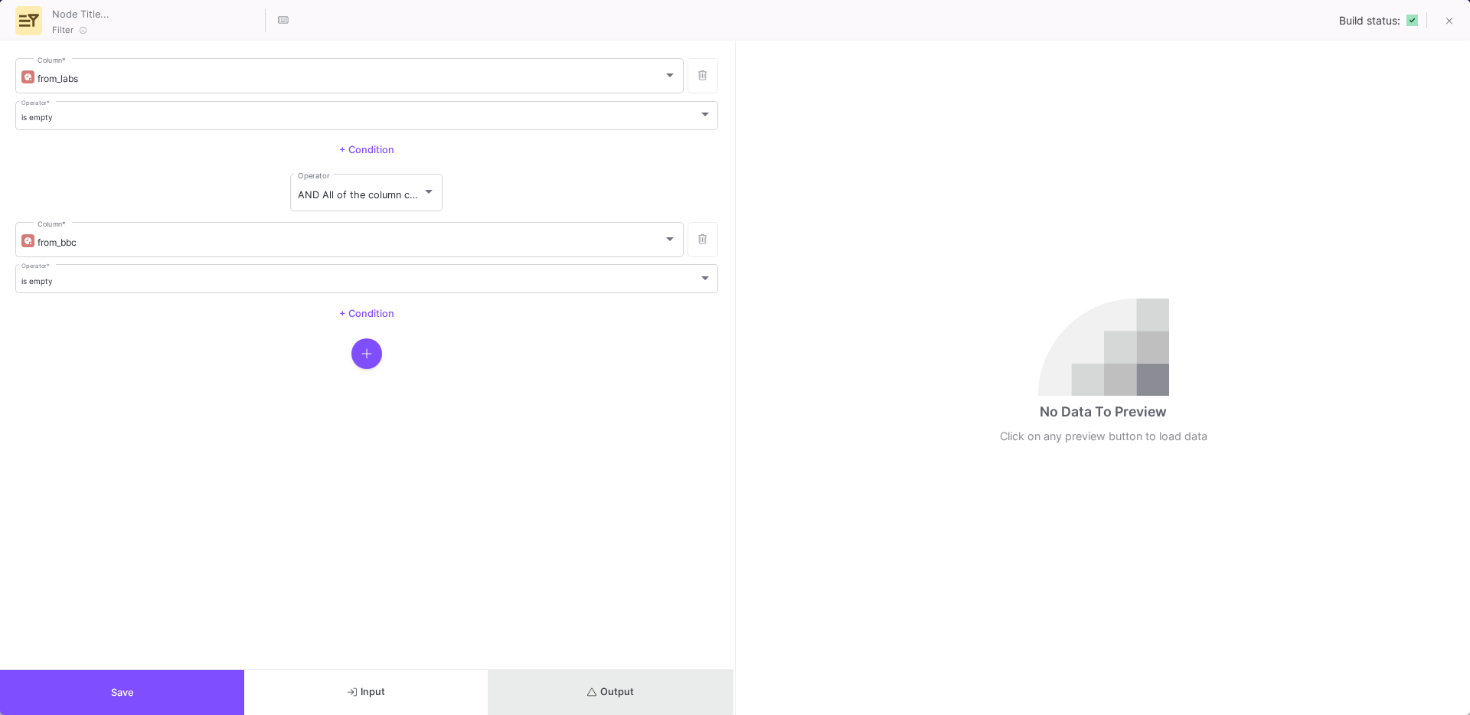
click at [572, 678] on button "Output" at bounding box center [611, 692] width 244 height 45
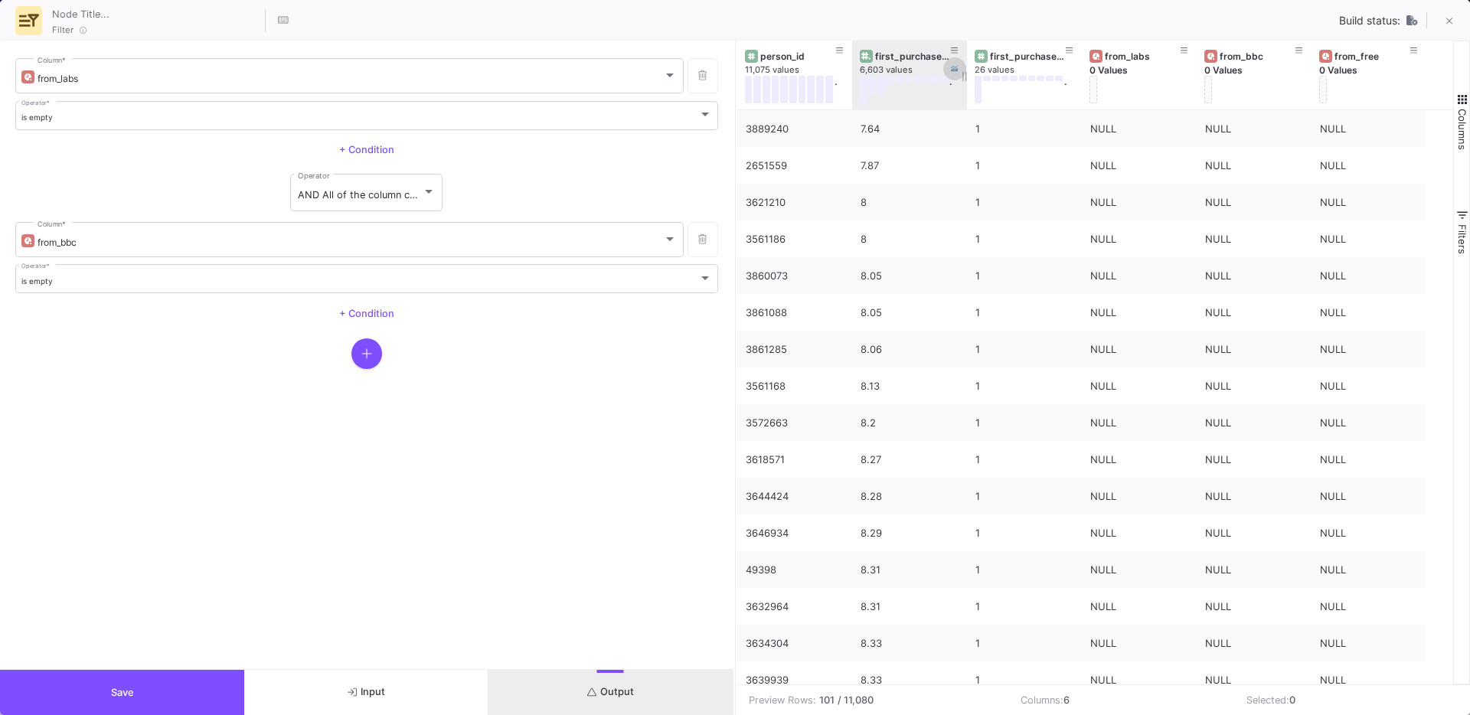
click at [956, 72] on icon at bounding box center [955, 69] width 8 height 8
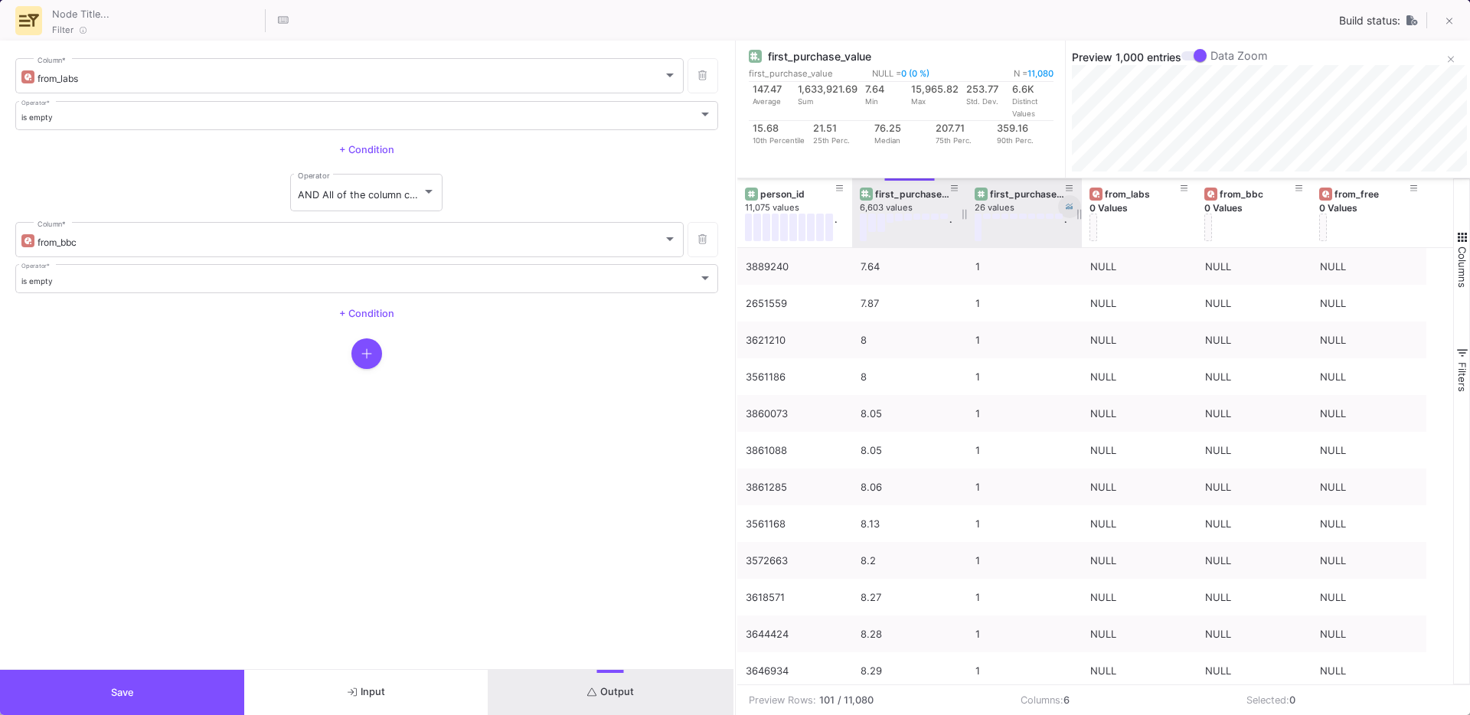
click at [1067, 208] on icon at bounding box center [1070, 207] width 8 height 8
click at [54, 116] on div "is empty" at bounding box center [360, 118] width 678 height 10
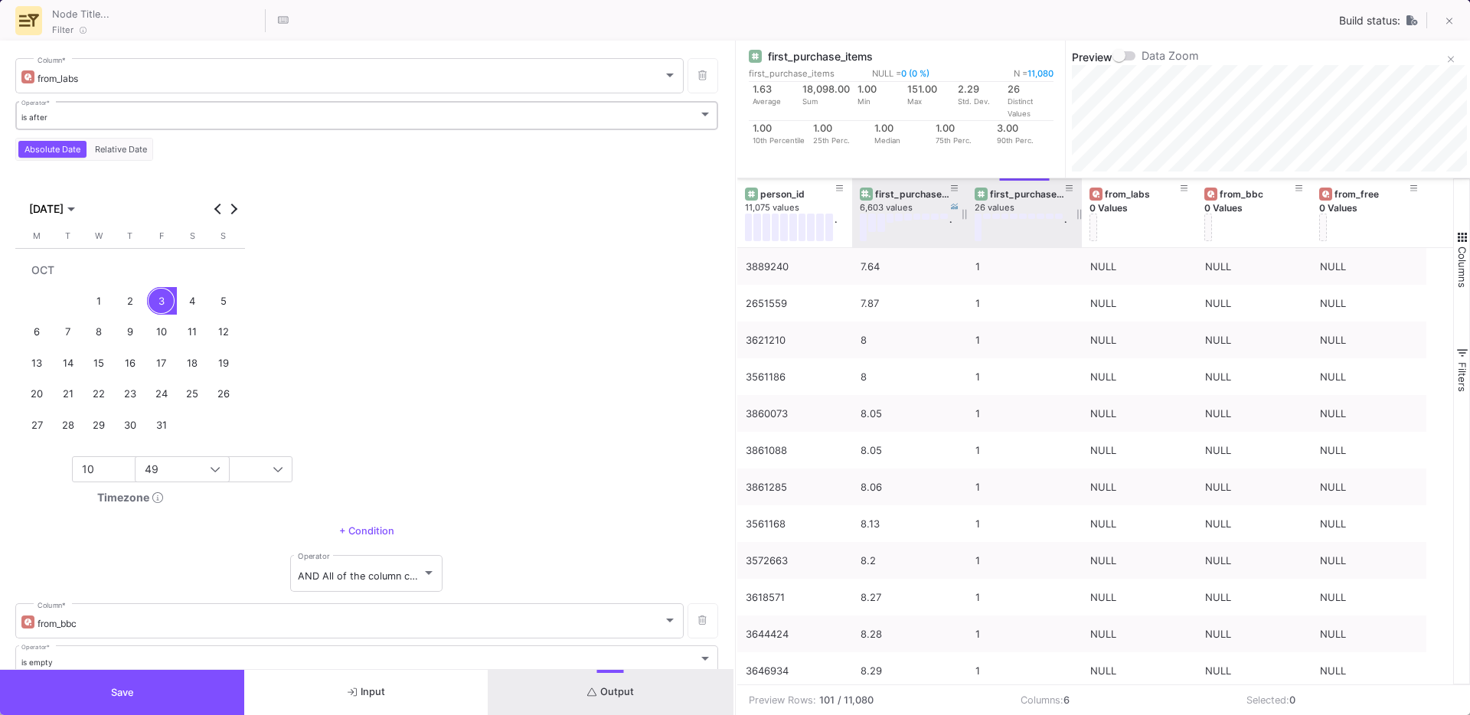
click at [68, 124] on div "is after Operator *" at bounding box center [366, 114] width 691 height 31
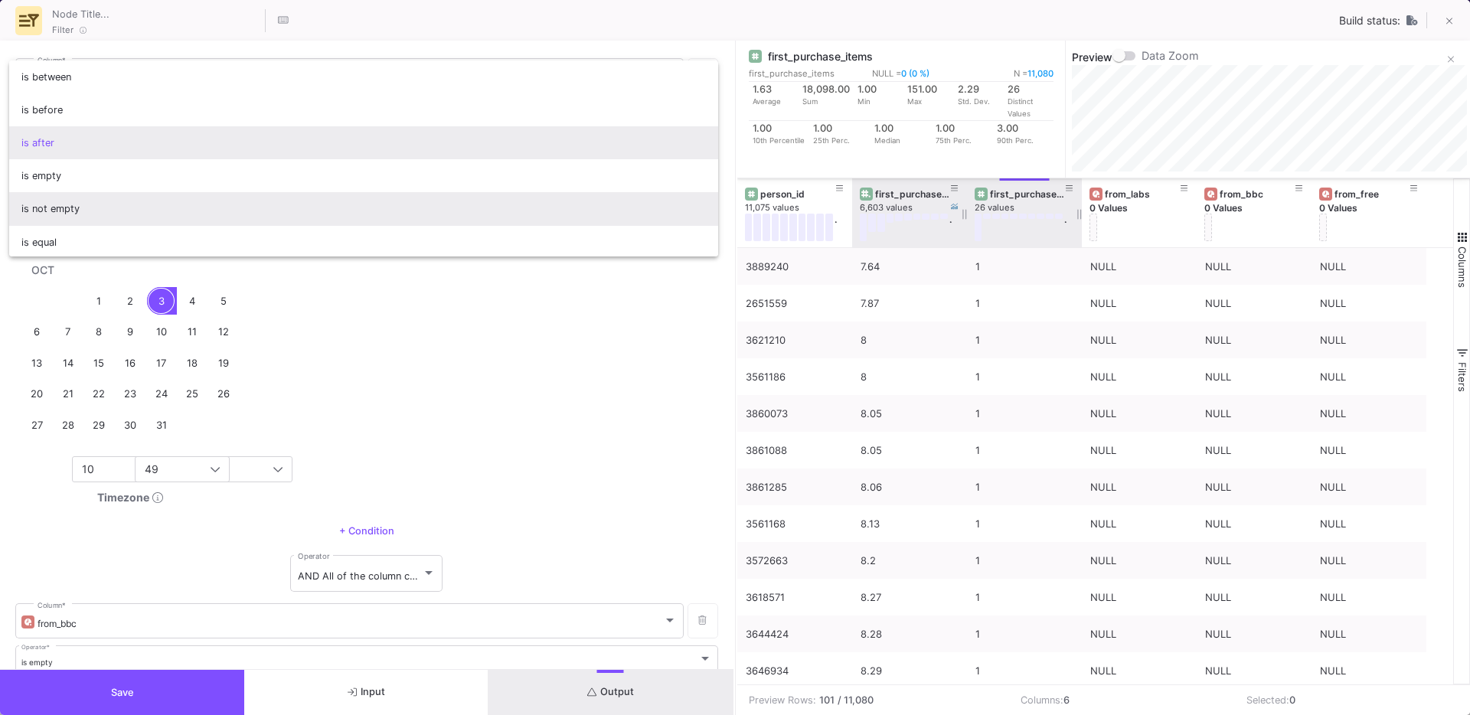
click at [62, 207] on span "is not empty" at bounding box center [363, 208] width 685 height 33
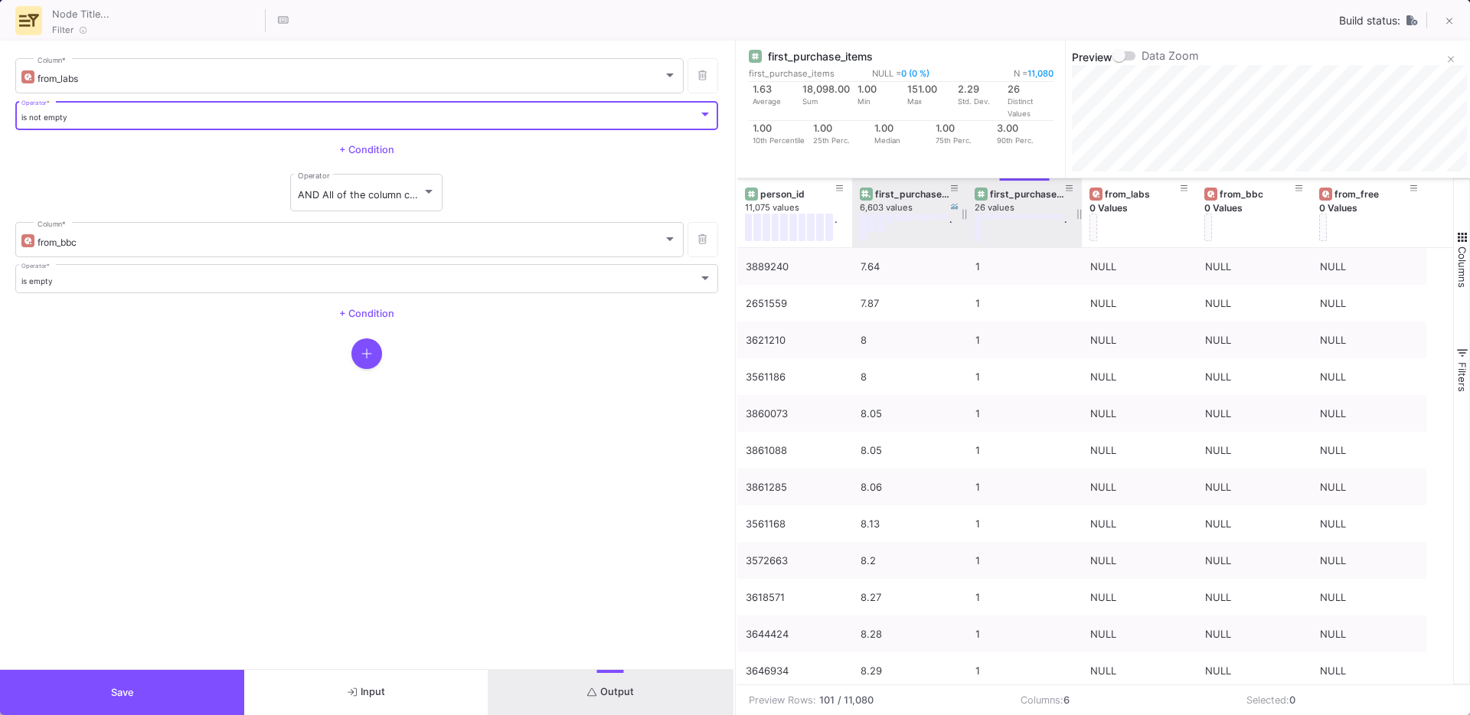
click at [189, 671] on button "Save" at bounding box center [122, 692] width 244 height 45
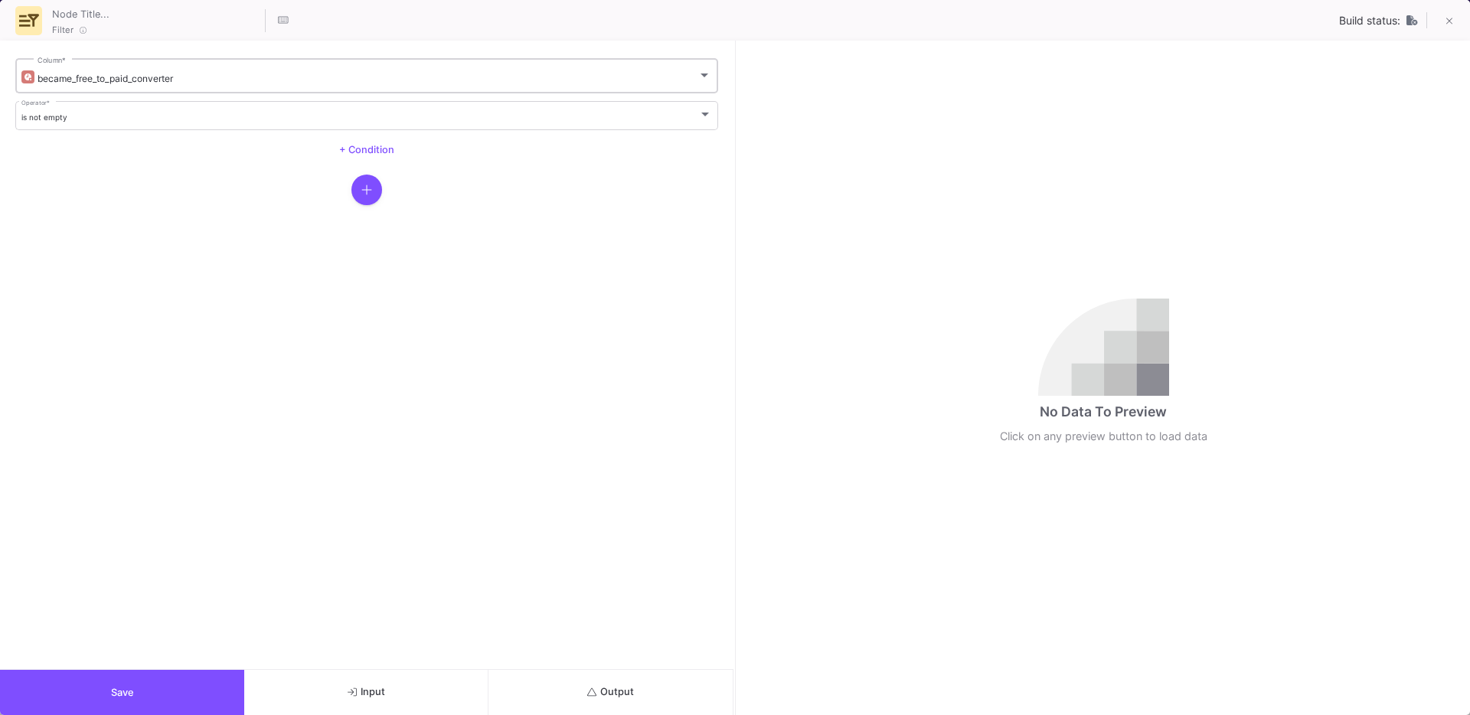
click at [322, 89] on div "became_free_to_paid_converter Column *" at bounding box center [375, 75] width 674 height 38
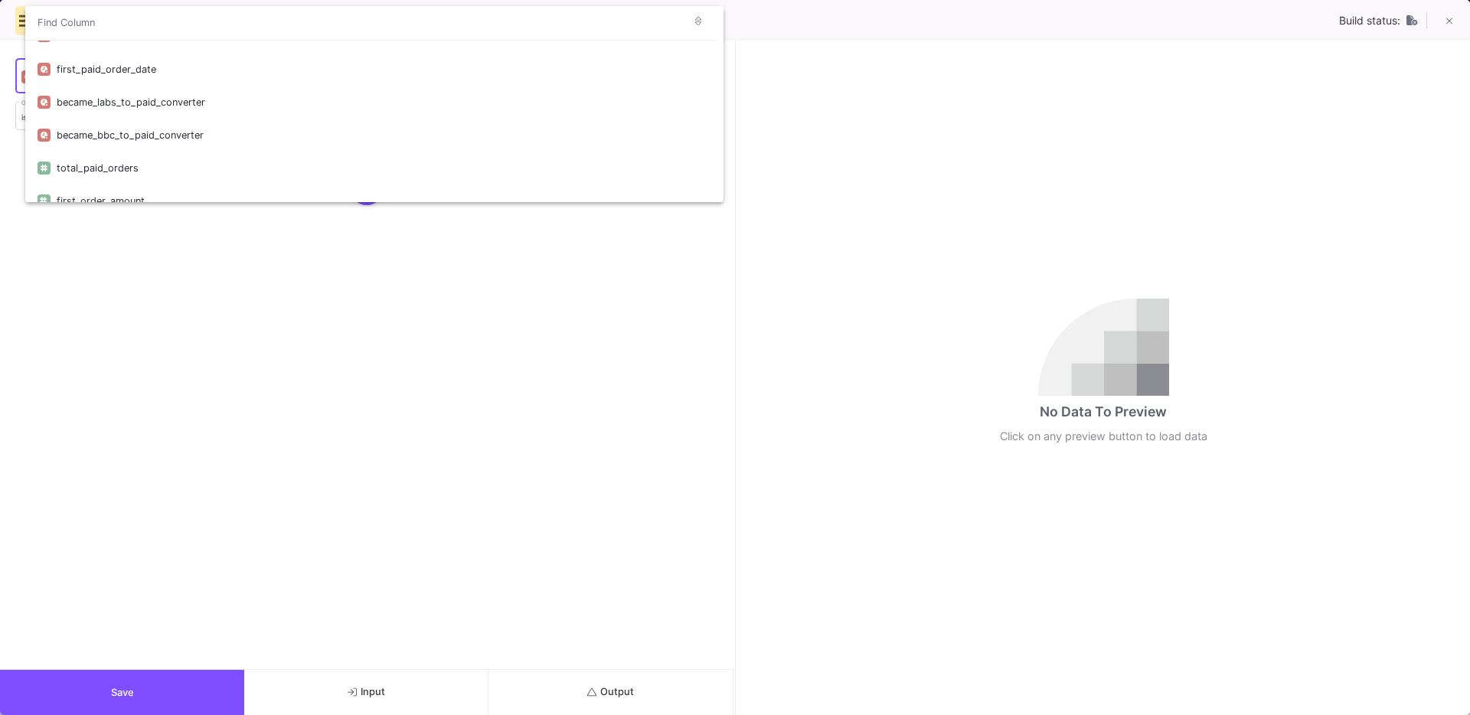
scroll to position [81, 0]
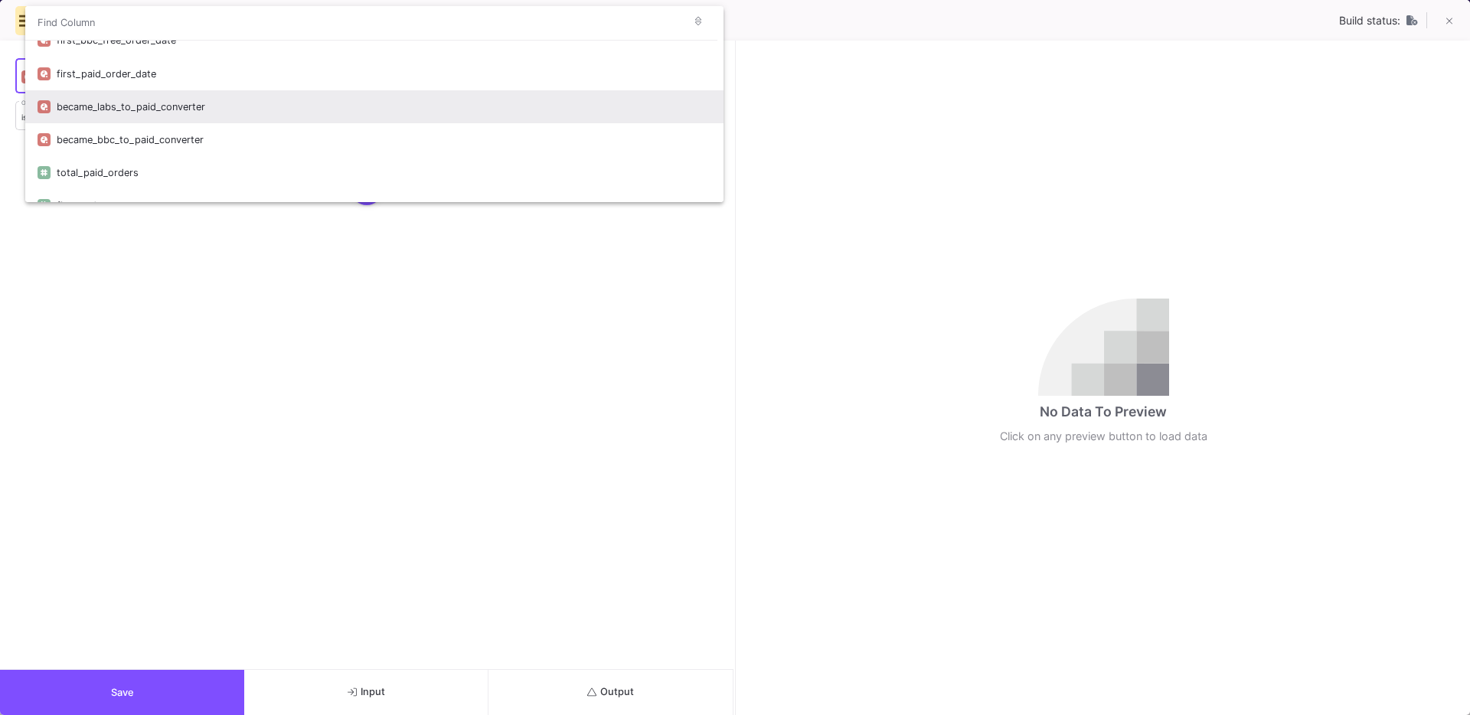
click at [165, 112] on div "became_labs_to_paid_converter" at bounding box center [384, 106] width 655 height 33
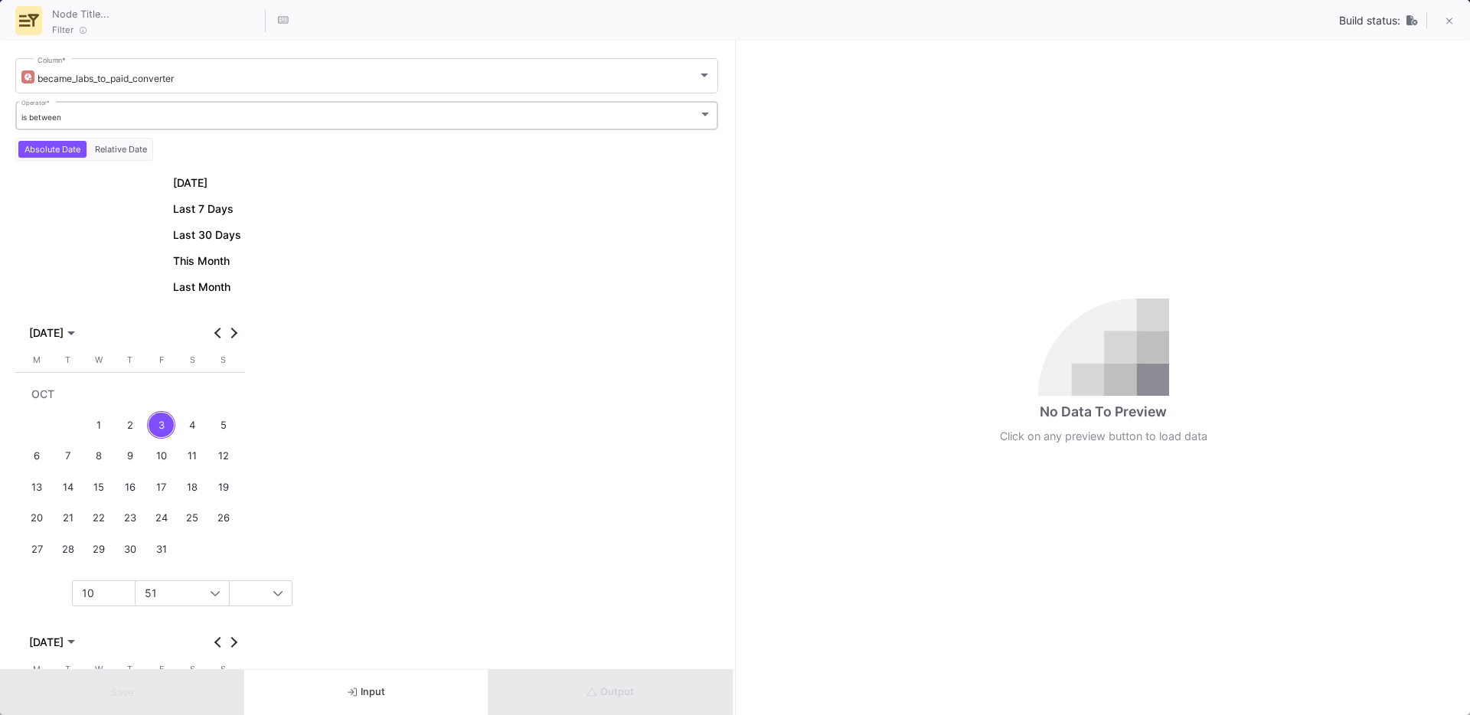
click at [213, 120] on div "is between" at bounding box center [360, 118] width 678 height 10
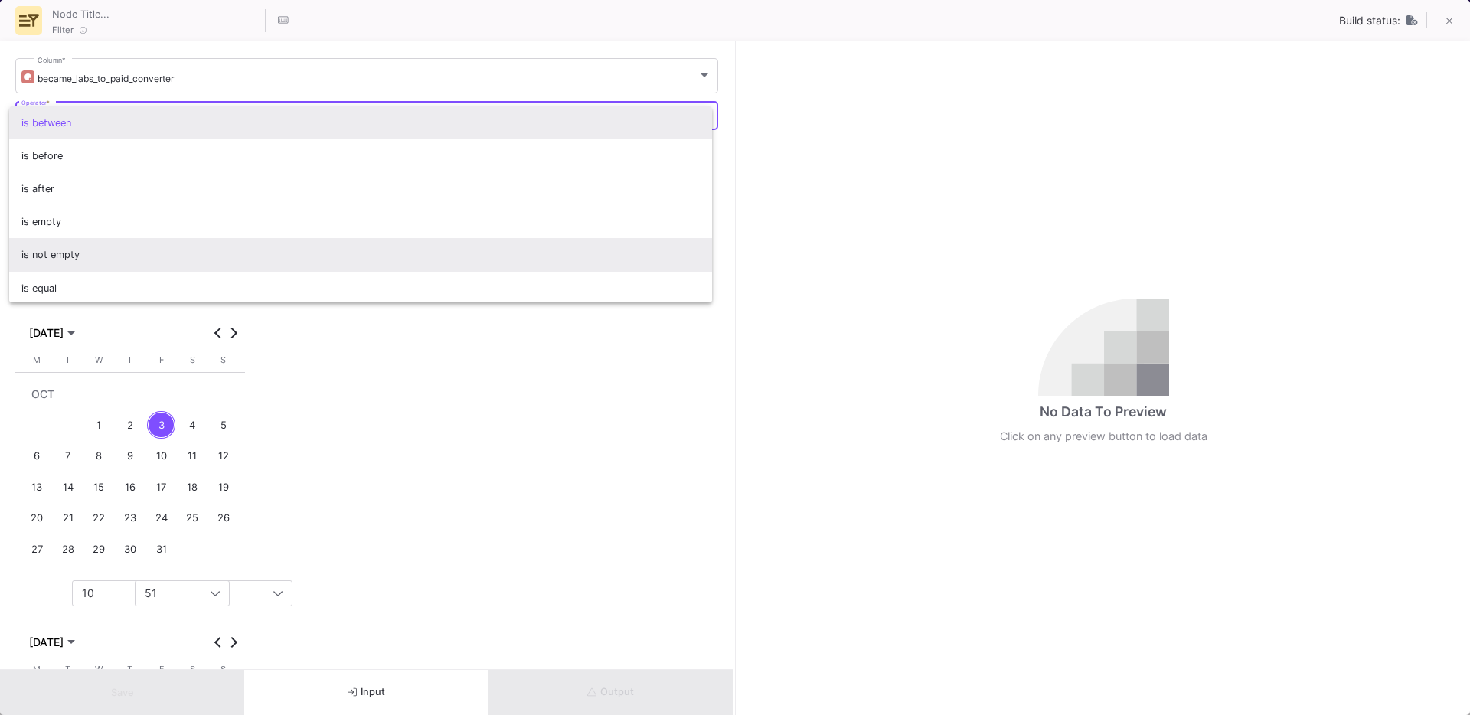
click at [81, 253] on span "is not empty" at bounding box center [360, 254] width 679 height 33
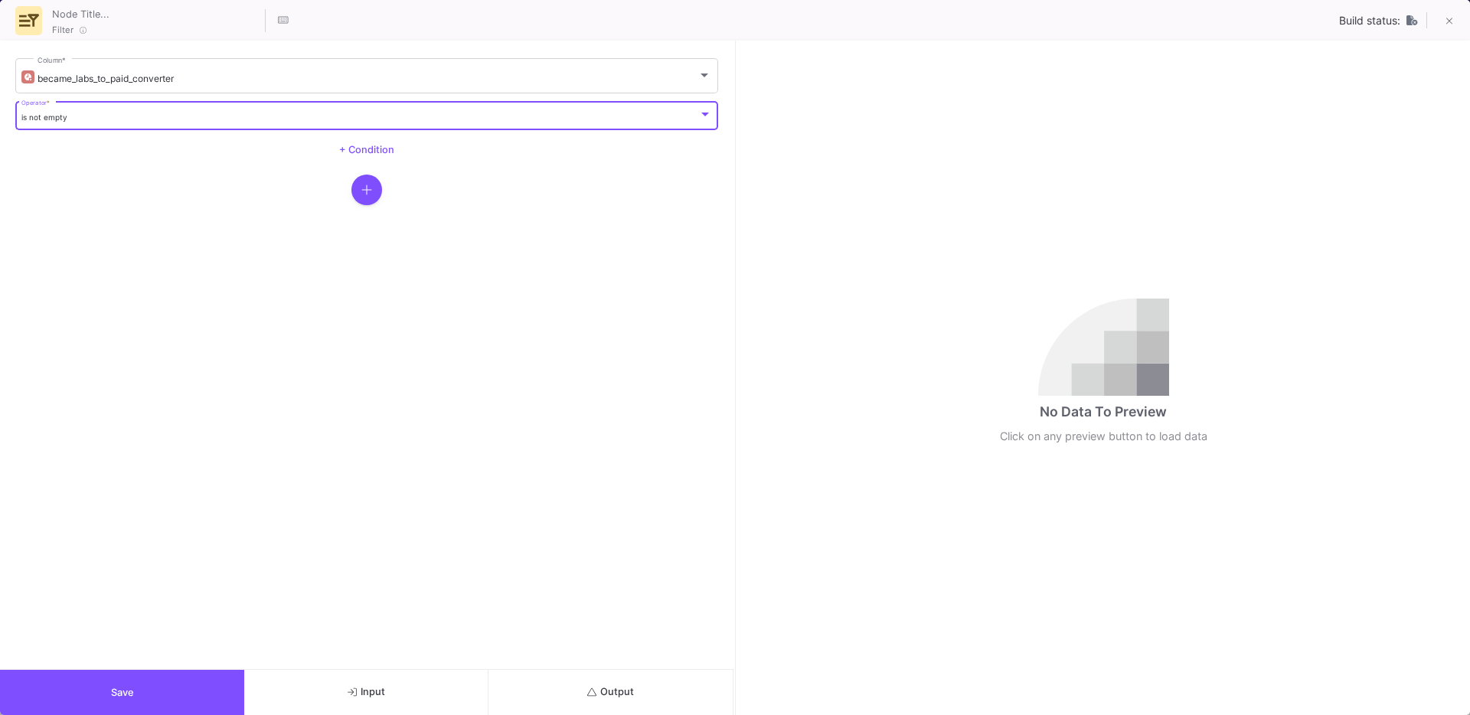
click at [371, 196] on fa-icon "button" at bounding box center [366, 189] width 11 height 15
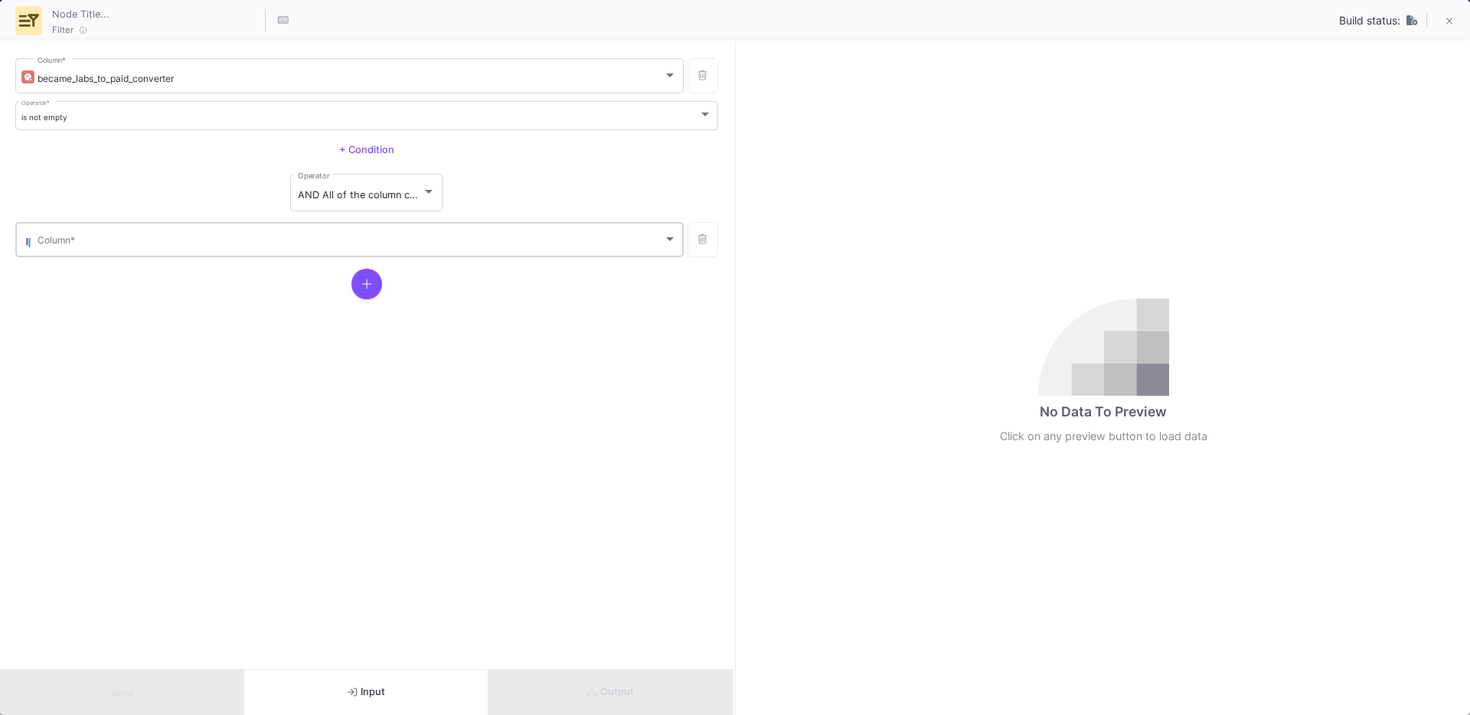
click at [248, 239] on span at bounding box center [351, 242] width 626 height 11
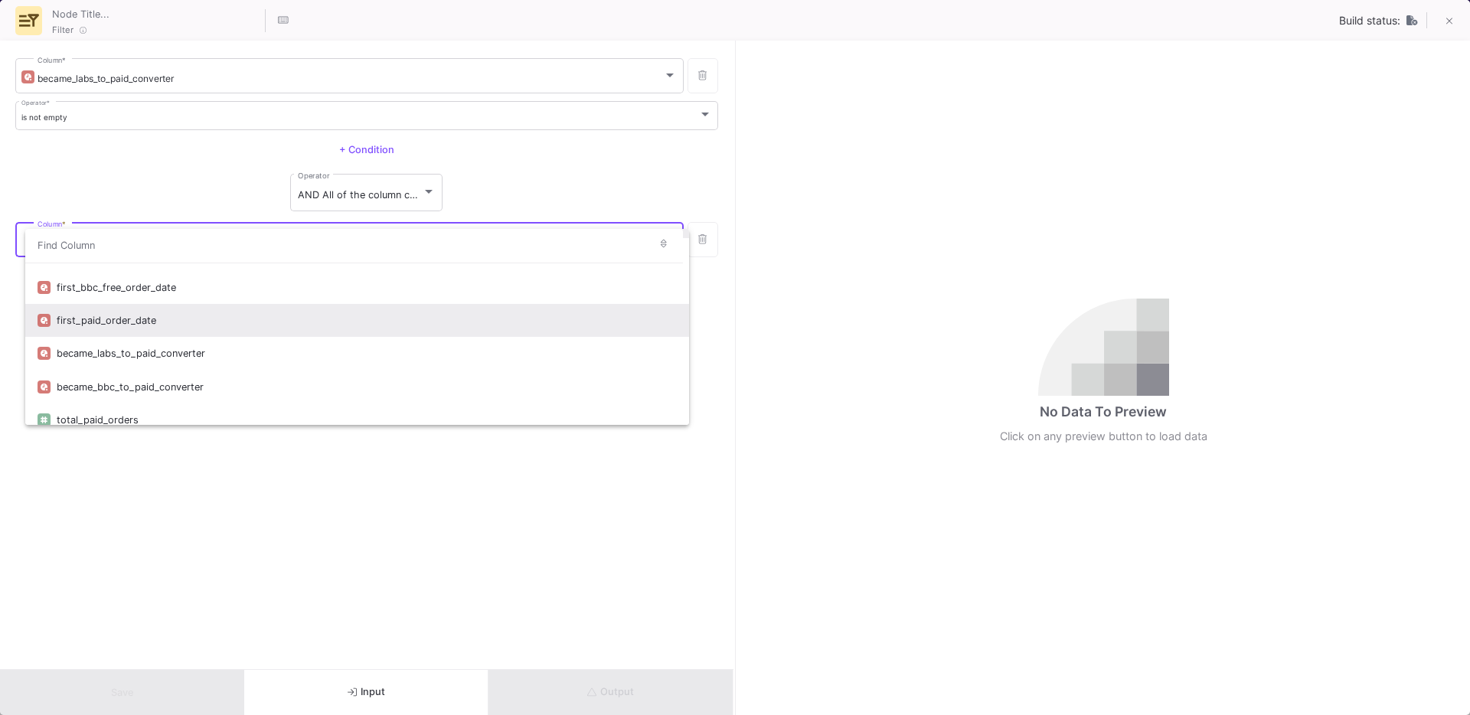
scroll to position [58, 0]
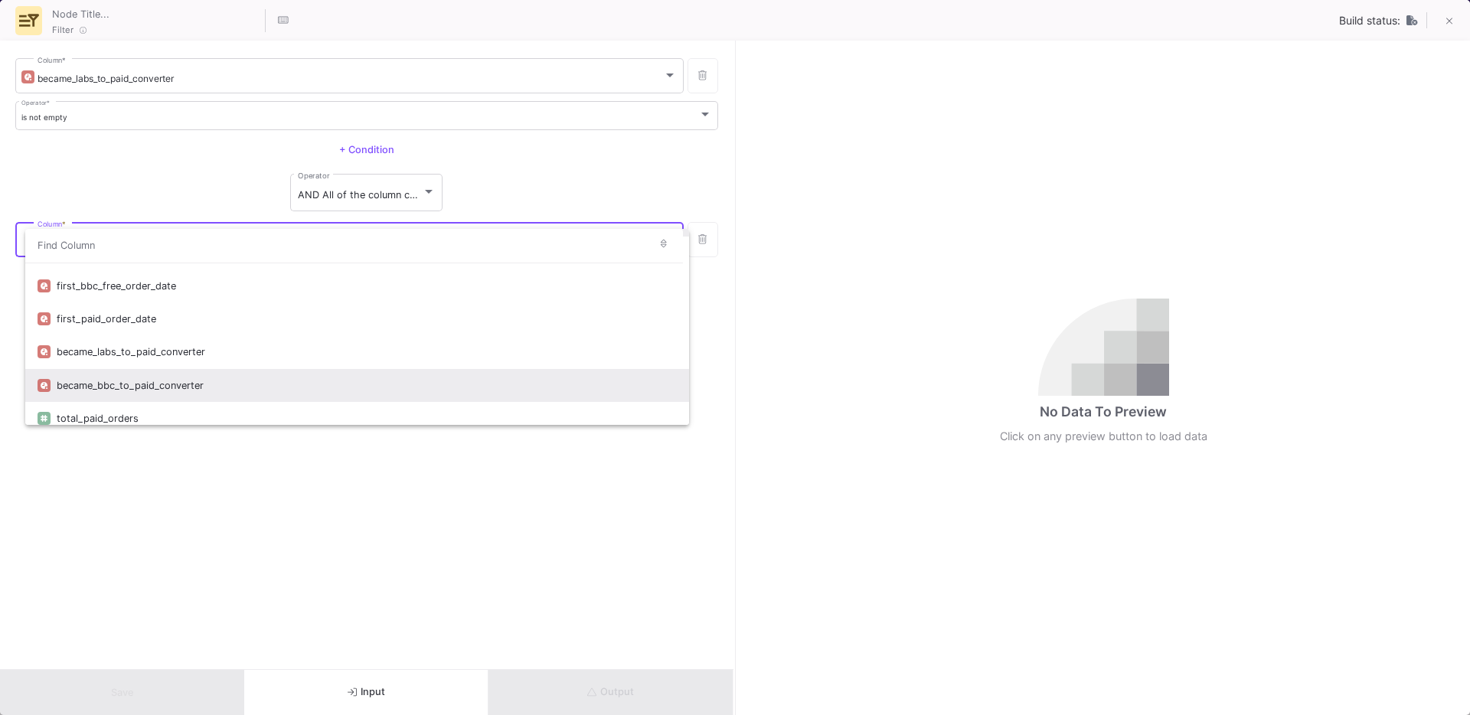
click at [118, 388] on div "became_bbc_to_paid_converter" at bounding box center [367, 385] width 620 height 33
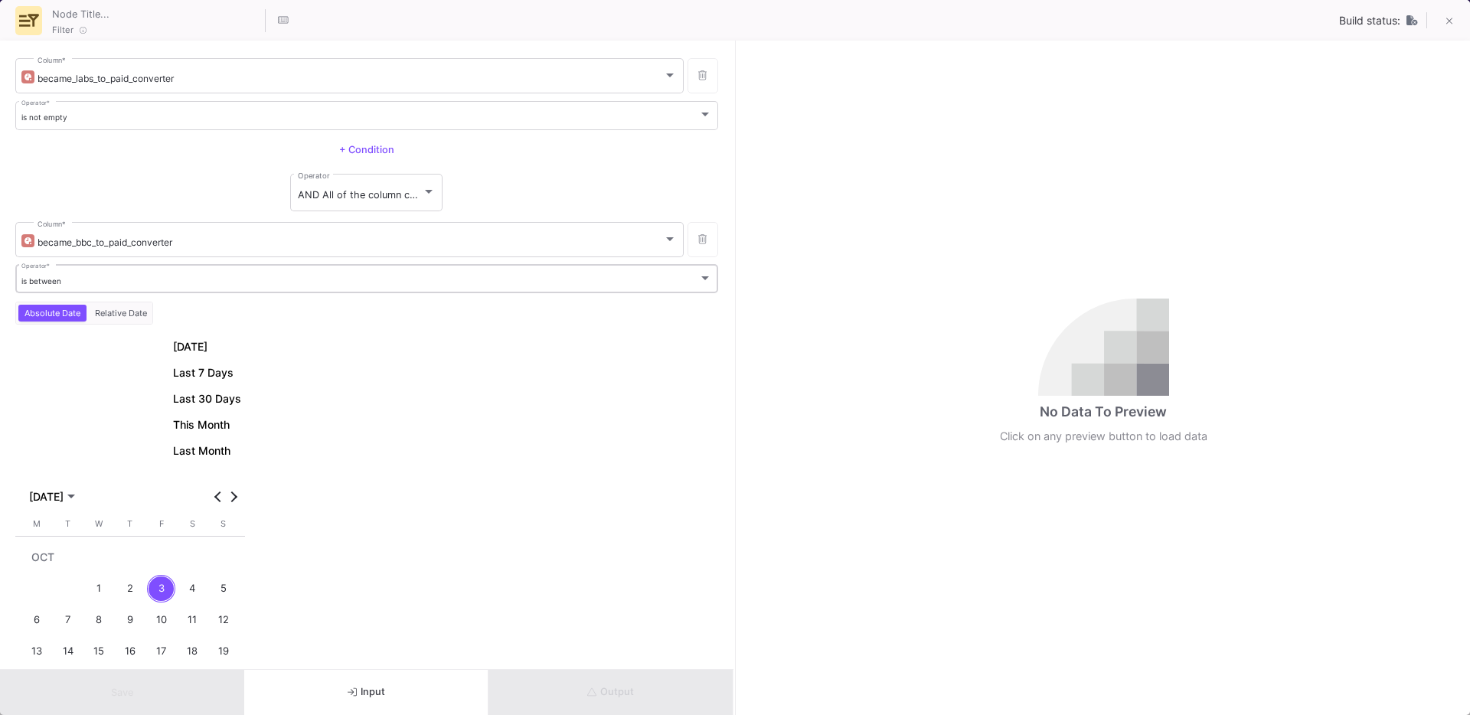
click at [100, 270] on div "is between Operator *" at bounding box center [366, 278] width 691 height 31
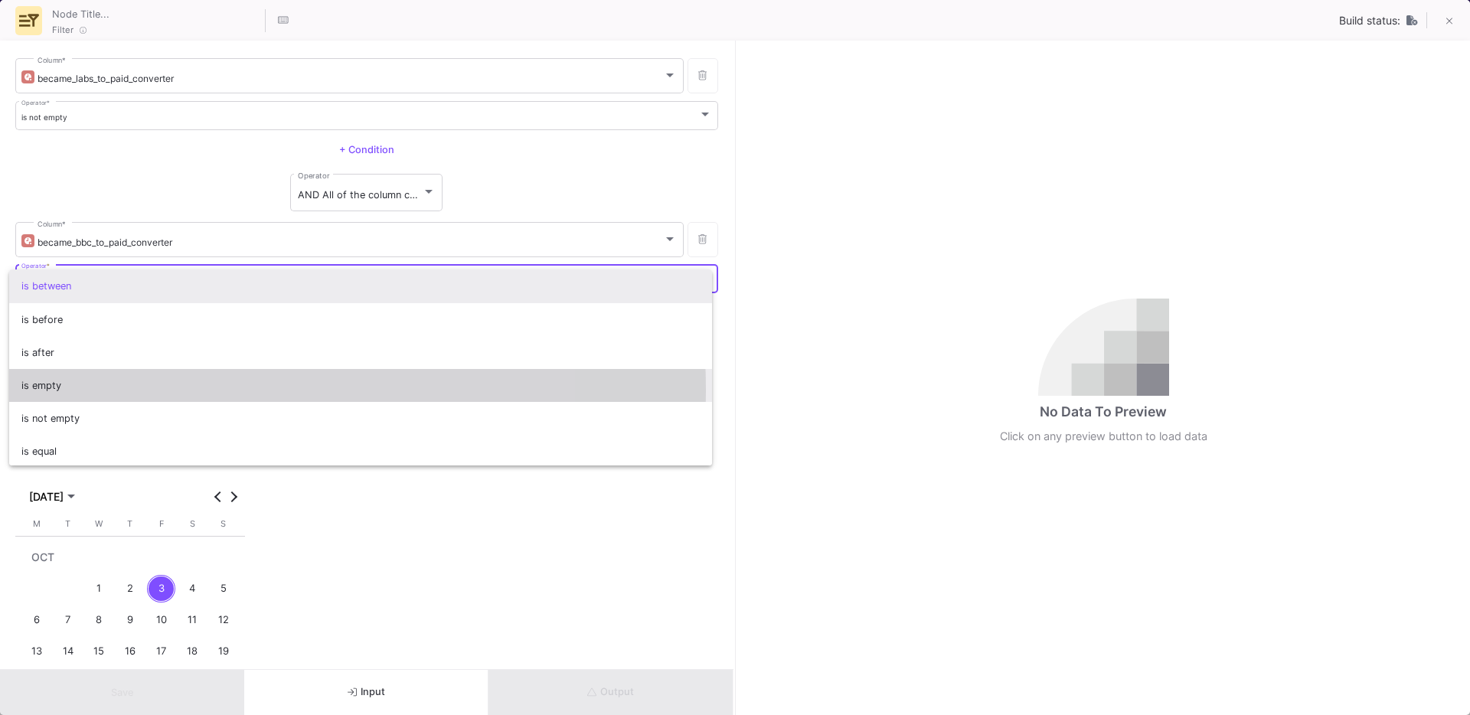
click at [57, 391] on span "is empty" at bounding box center [360, 385] width 679 height 33
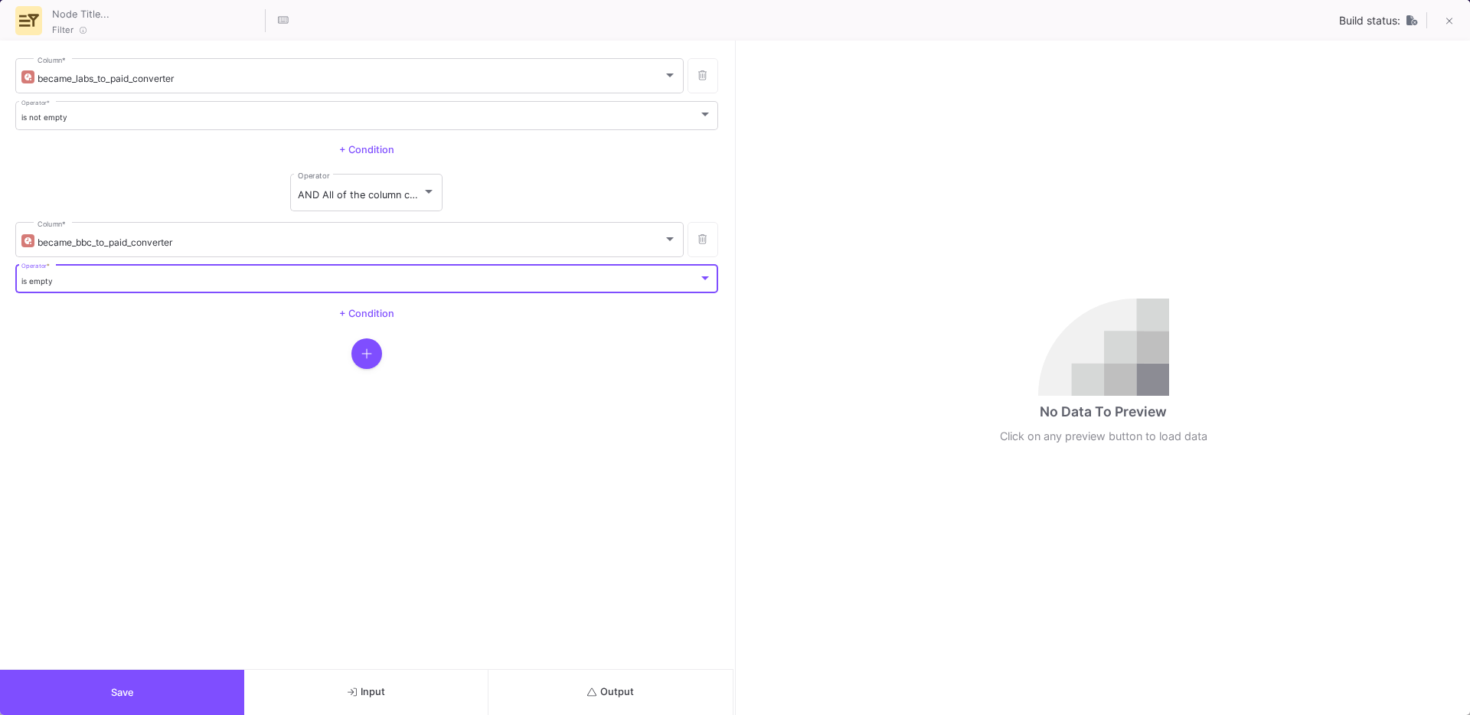
click at [613, 698] on button "Output" at bounding box center [611, 692] width 244 height 45
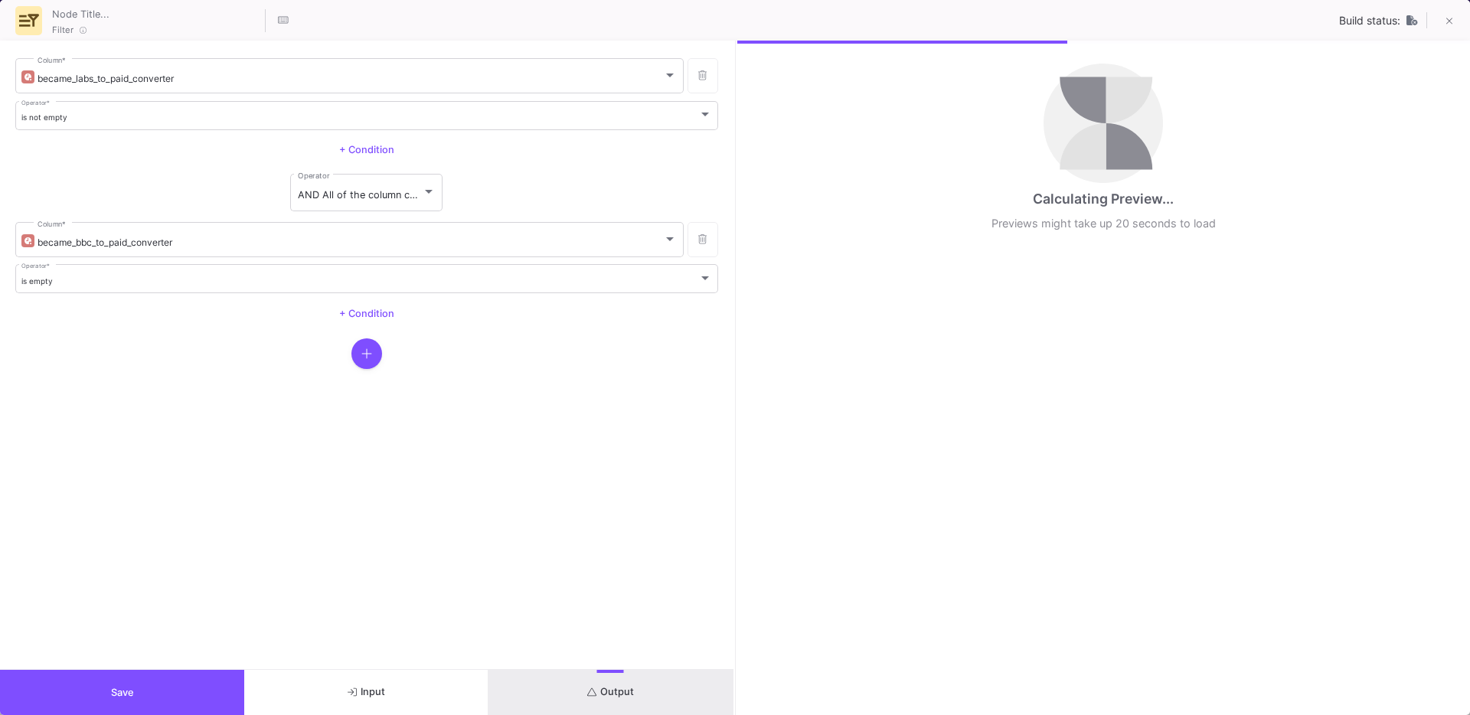
click at [199, 681] on button "Save" at bounding box center [122, 692] width 244 height 45
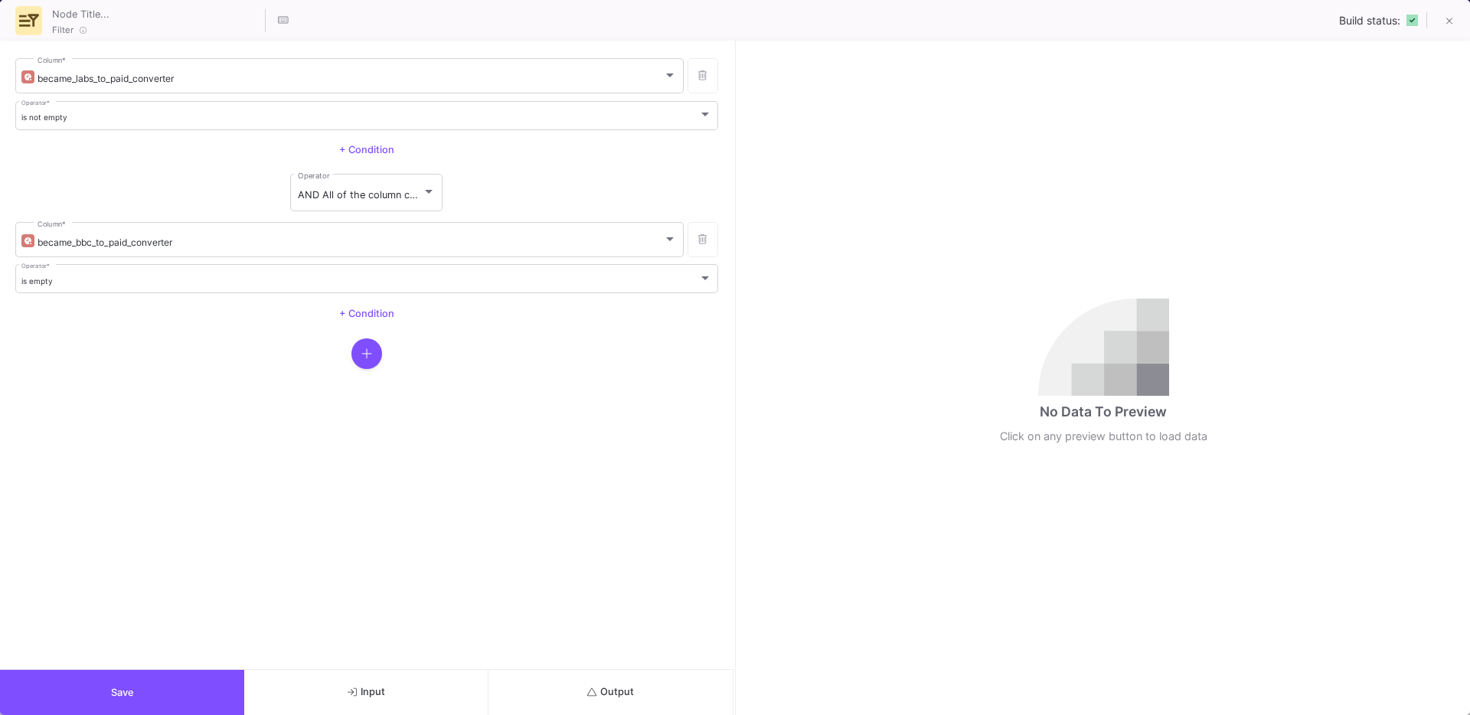
click at [113, 697] on span "Save" at bounding box center [122, 692] width 23 height 11
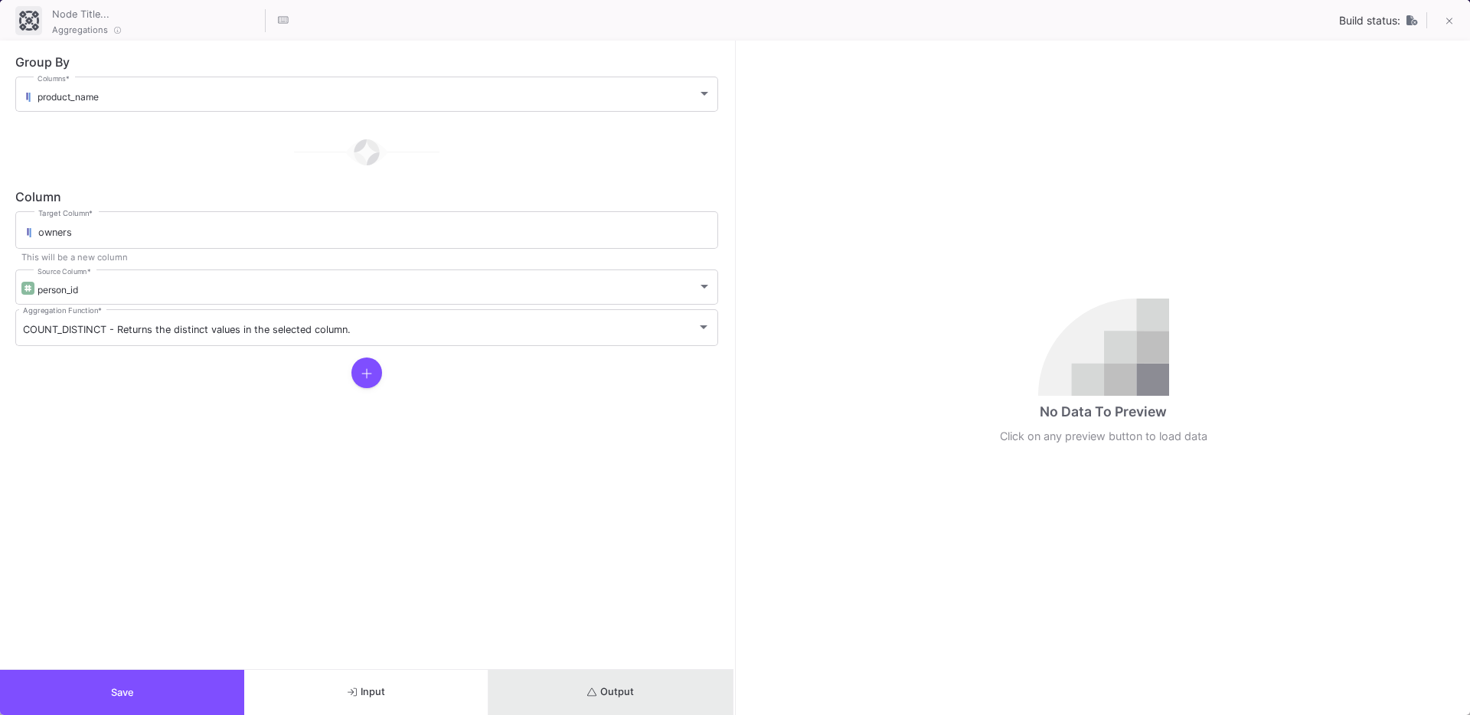
click at [600, 683] on button "Output" at bounding box center [611, 692] width 244 height 45
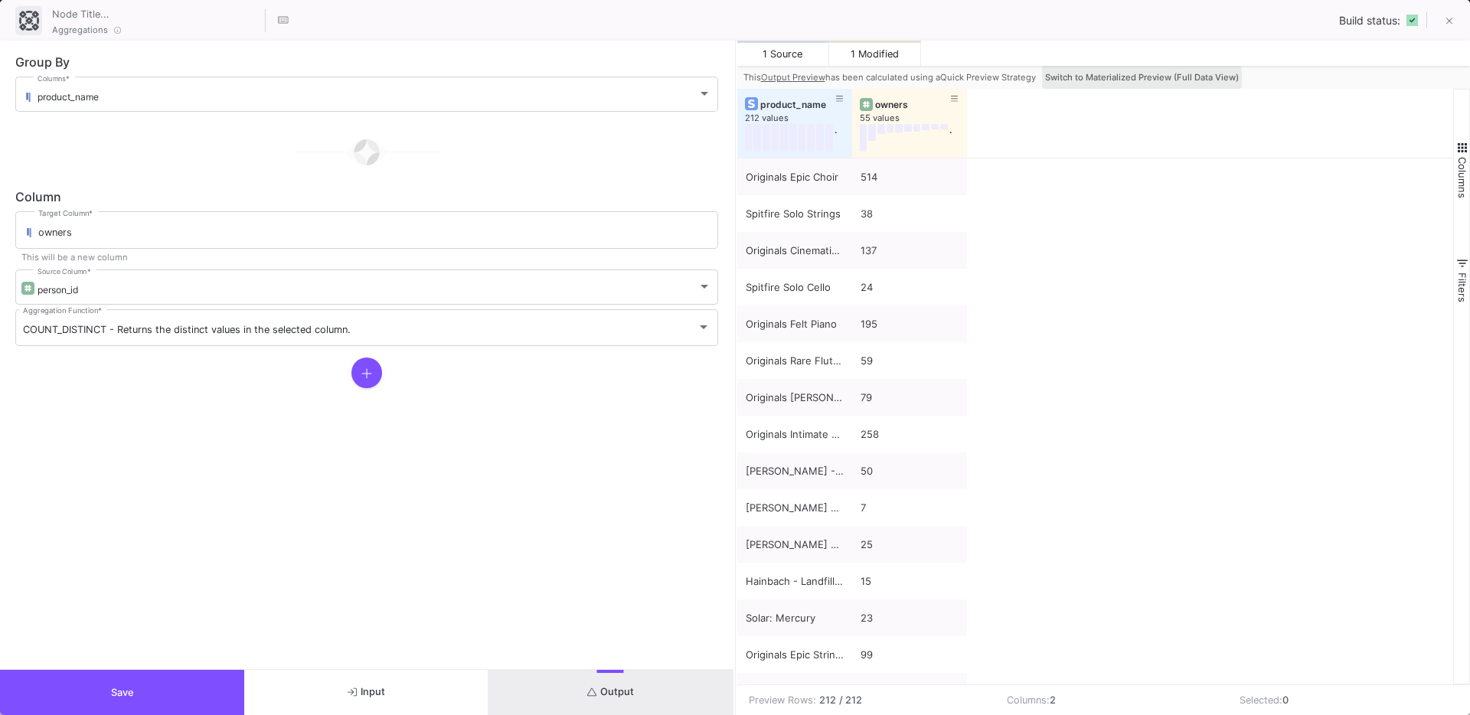
click at [1133, 86] on button "Switch to Materialized Preview (Full Data View)" at bounding box center [1142, 77] width 200 height 23
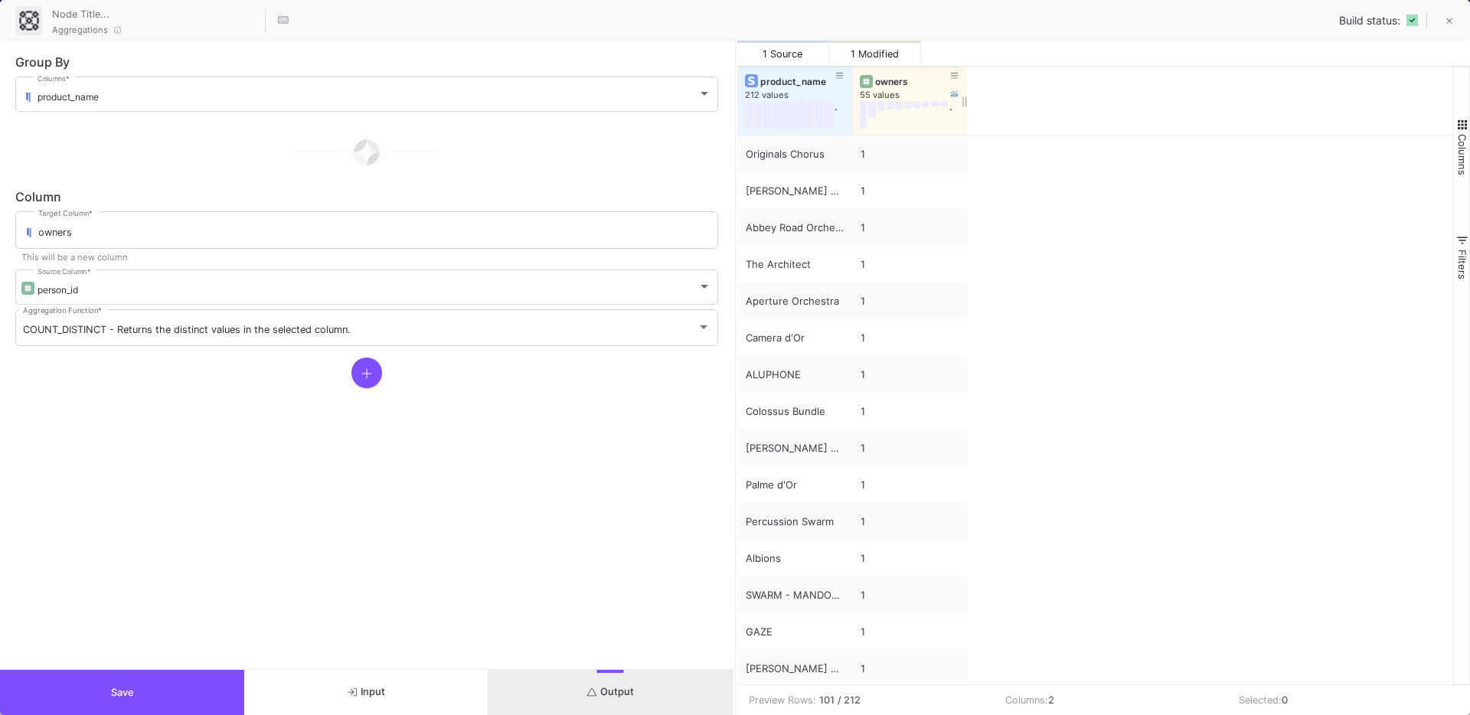
click at [889, 86] on div "owners" at bounding box center [913, 81] width 76 height 11
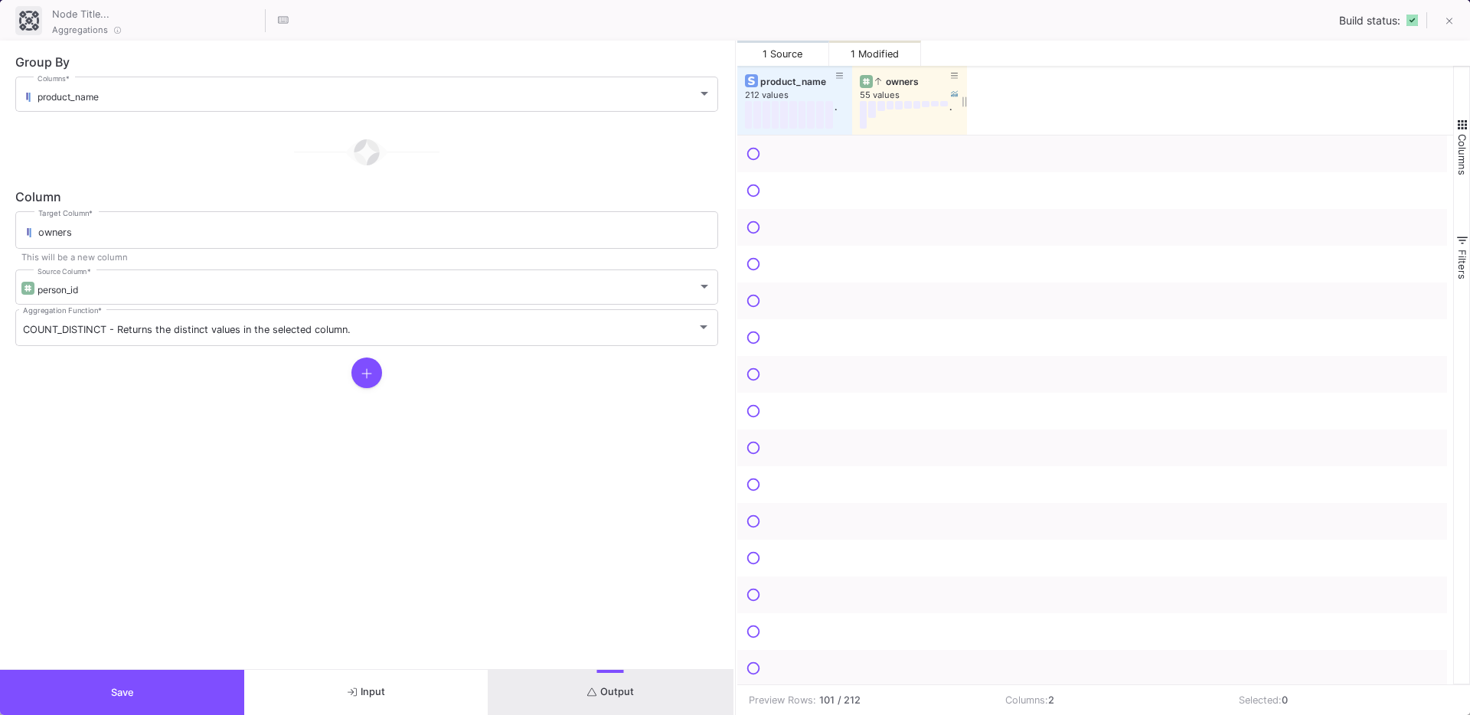
click at [889, 86] on div "owners" at bounding box center [913, 81] width 76 height 11
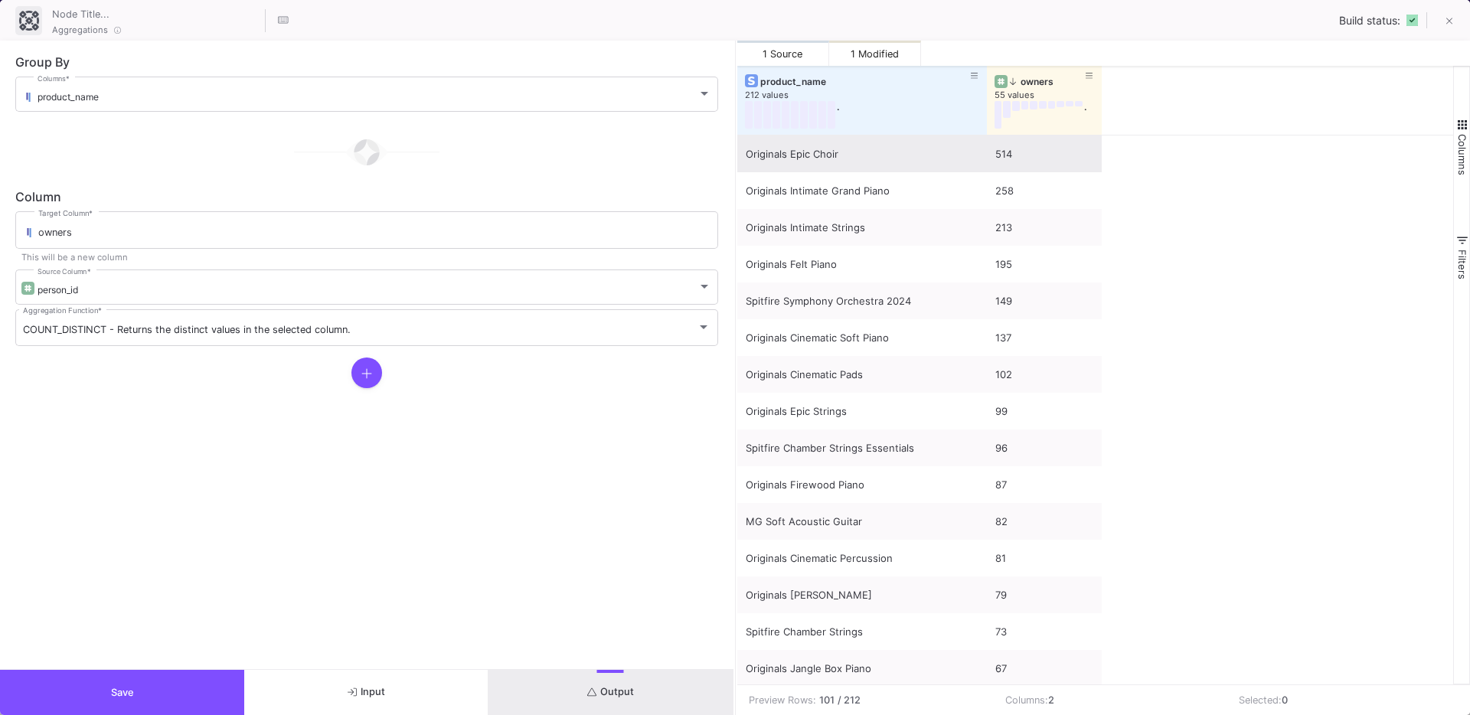
drag, startPoint x: 851, startPoint y: 118, endPoint x: 985, endPoint y: 156, distance: 140.1
click at [985, 156] on div "product_name 212 values . owners 55 values . Originals Epic Choir 514 Originals…" at bounding box center [1095, 375] width 717 height 619
click at [221, 701] on button "Save" at bounding box center [122, 692] width 244 height 45
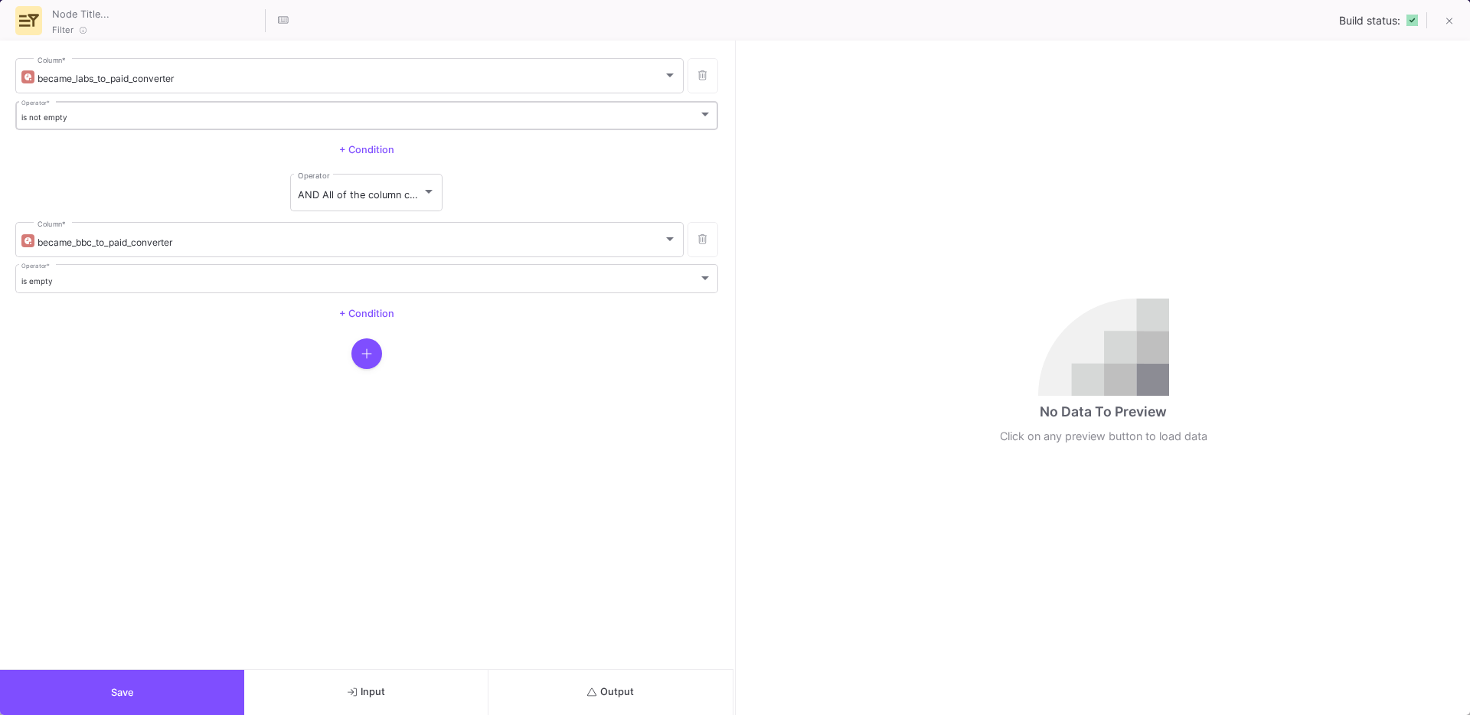
click at [91, 123] on div "is not empty Operator *" at bounding box center [366, 114] width 691 height 31
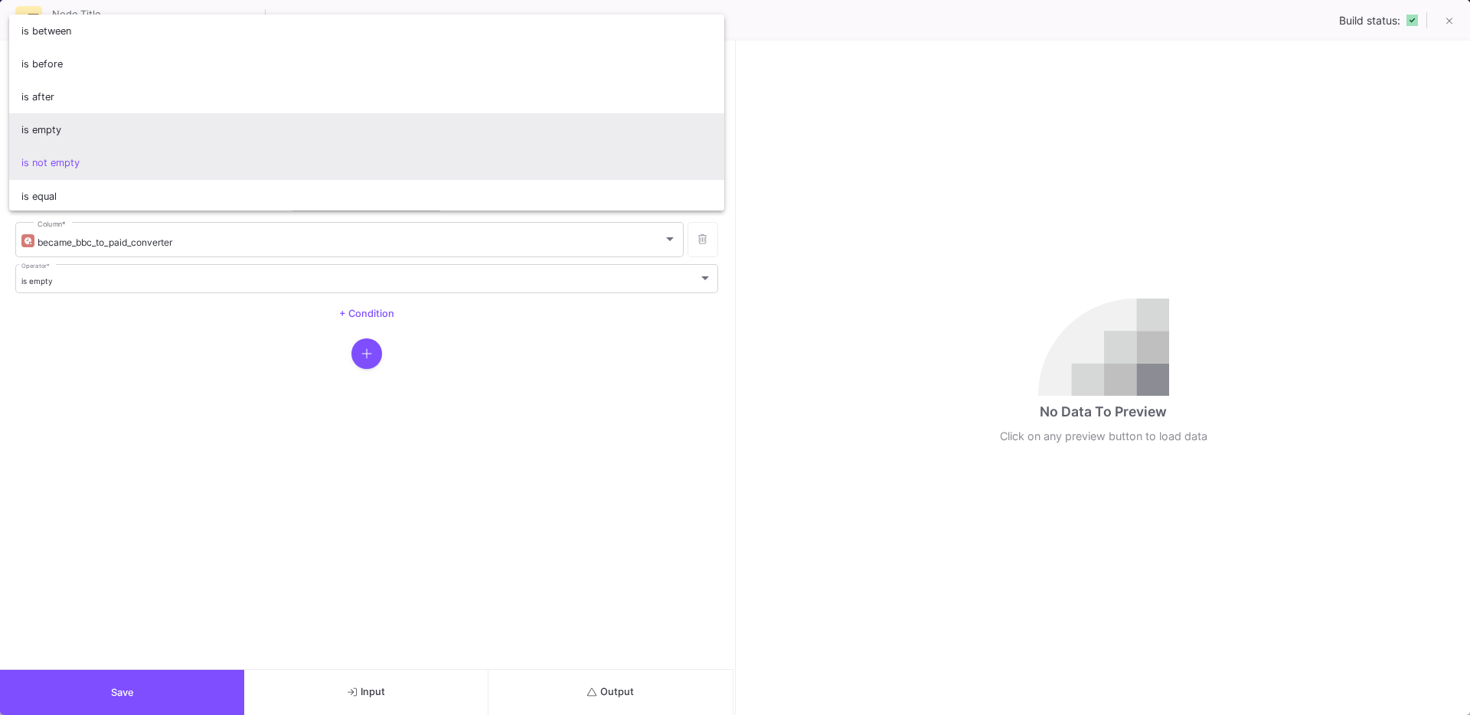
click at [62, 127] on span "is empty" at bounding box center [366, 129] width 691 height 33
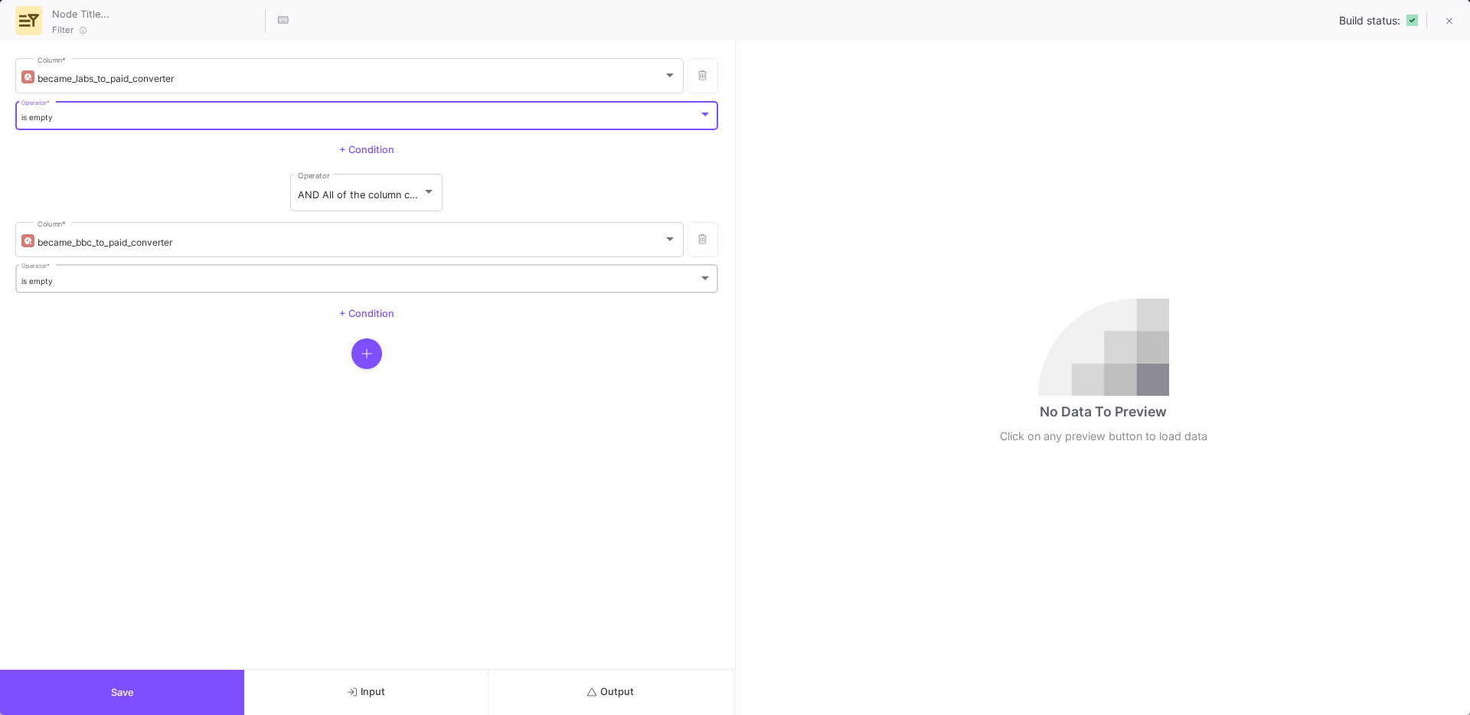
click at [119, 272] on div "is empty Operator *" at bounding box center [366, 278] width 691 height 31
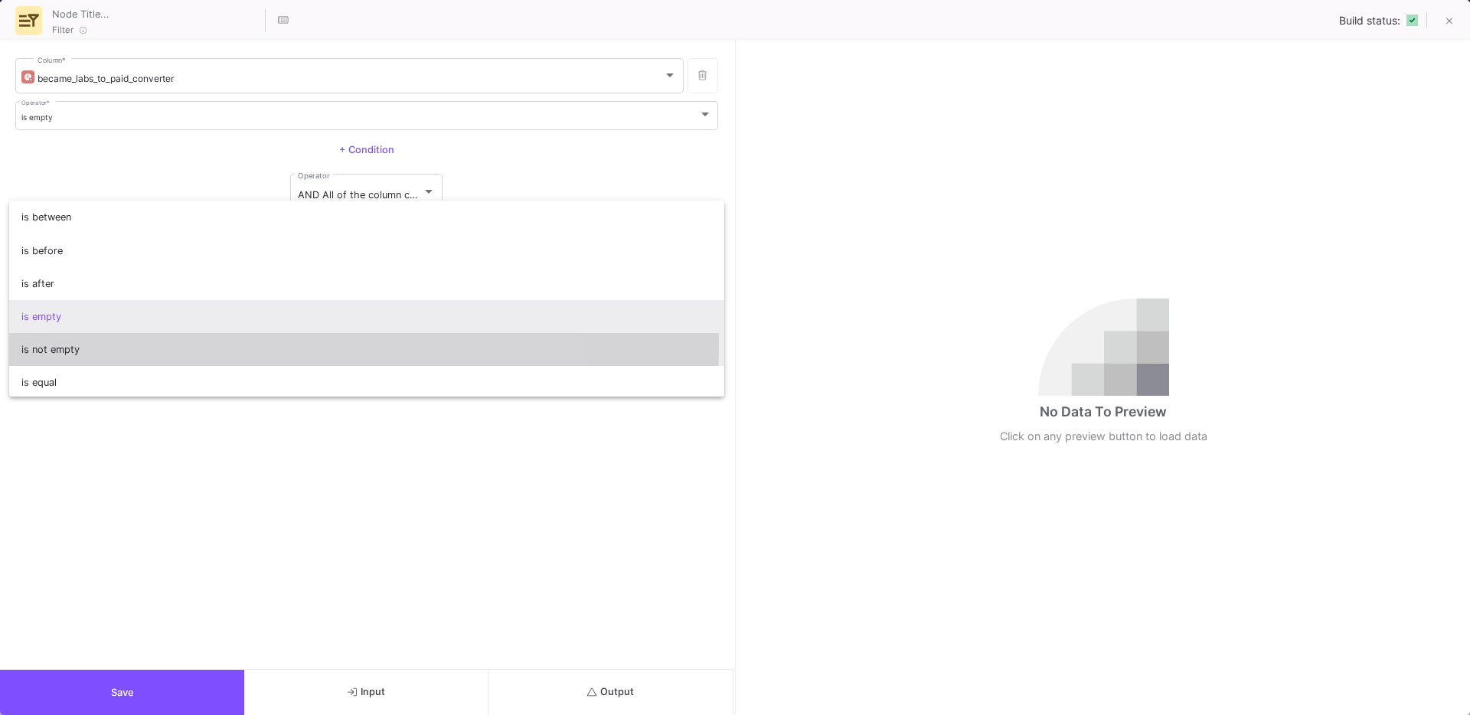
click at [67, 342] on span "is not empty" at bounding box center [366, 349] width 691 height 33
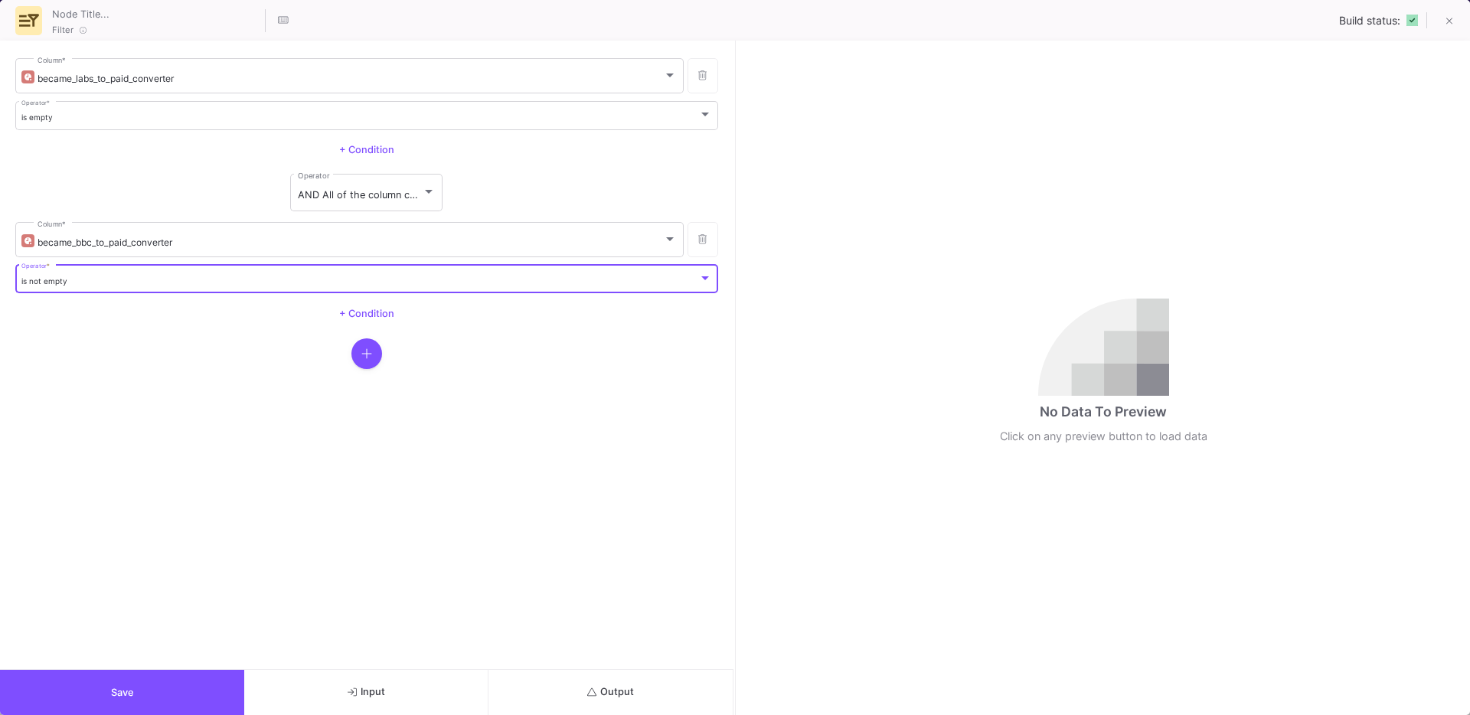
click at [172, 695] on button "Save" at bounding box center [122, 692] width 244 height 45
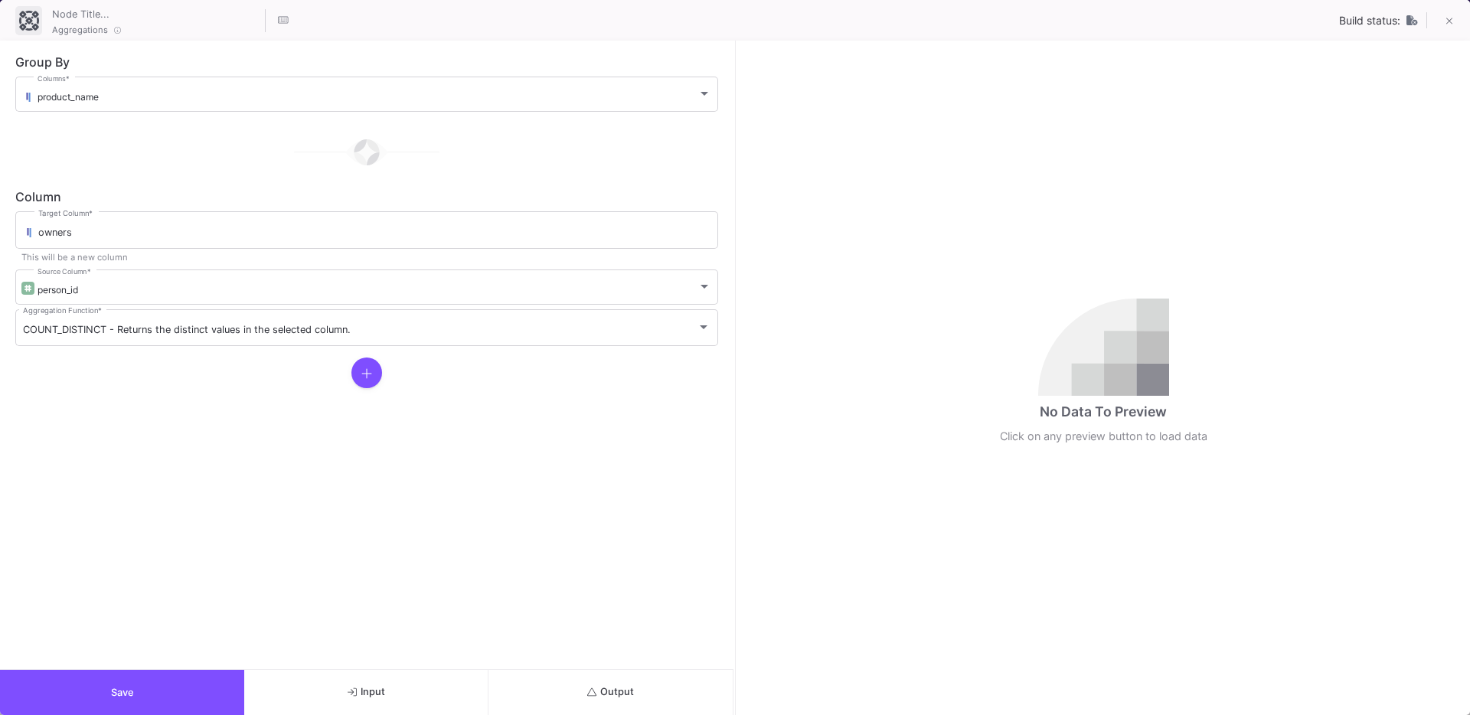
click at [593, 680] on button "Output" at bounding box center [611, 692] width 244 height 45
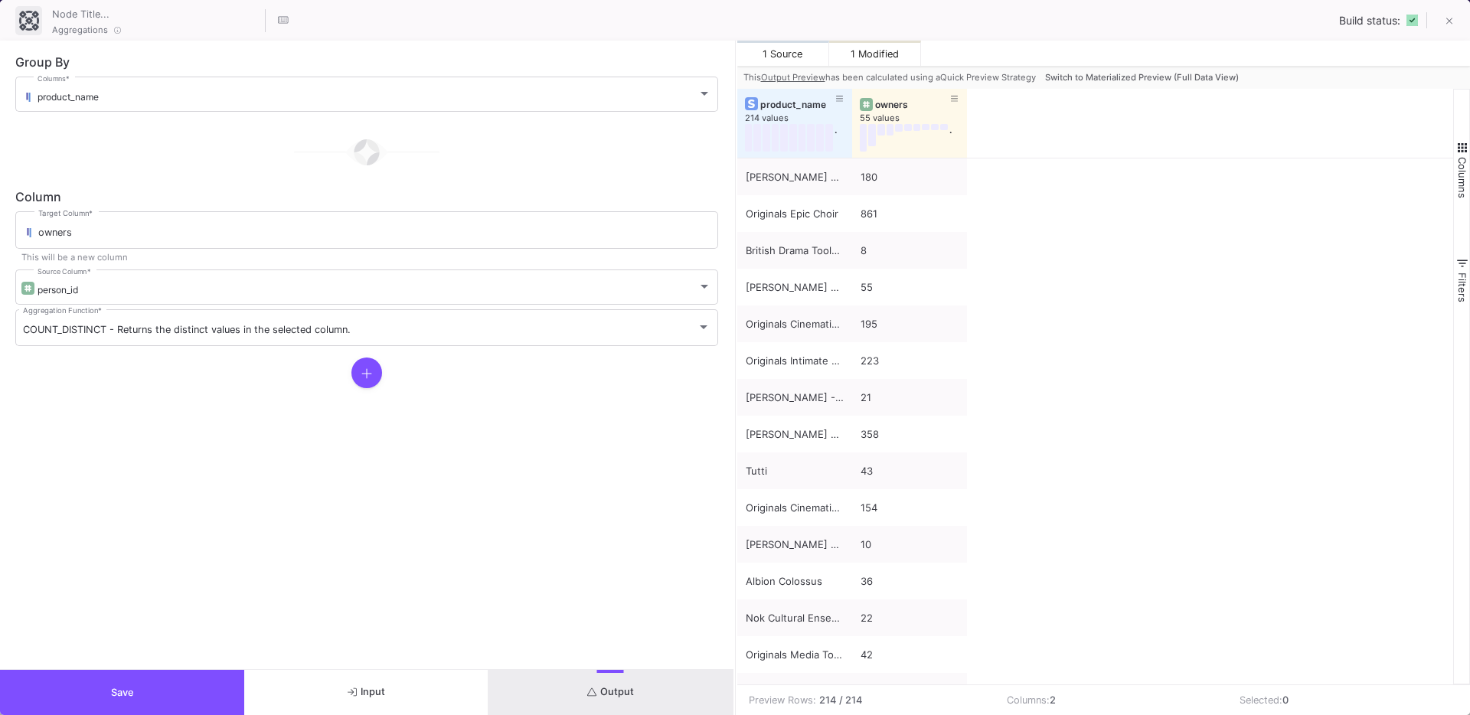
click at [1142, 79] on span "Switch to Materialized Preview (Full Data View)" at bounding box center [1142, 77] width 194 height 11
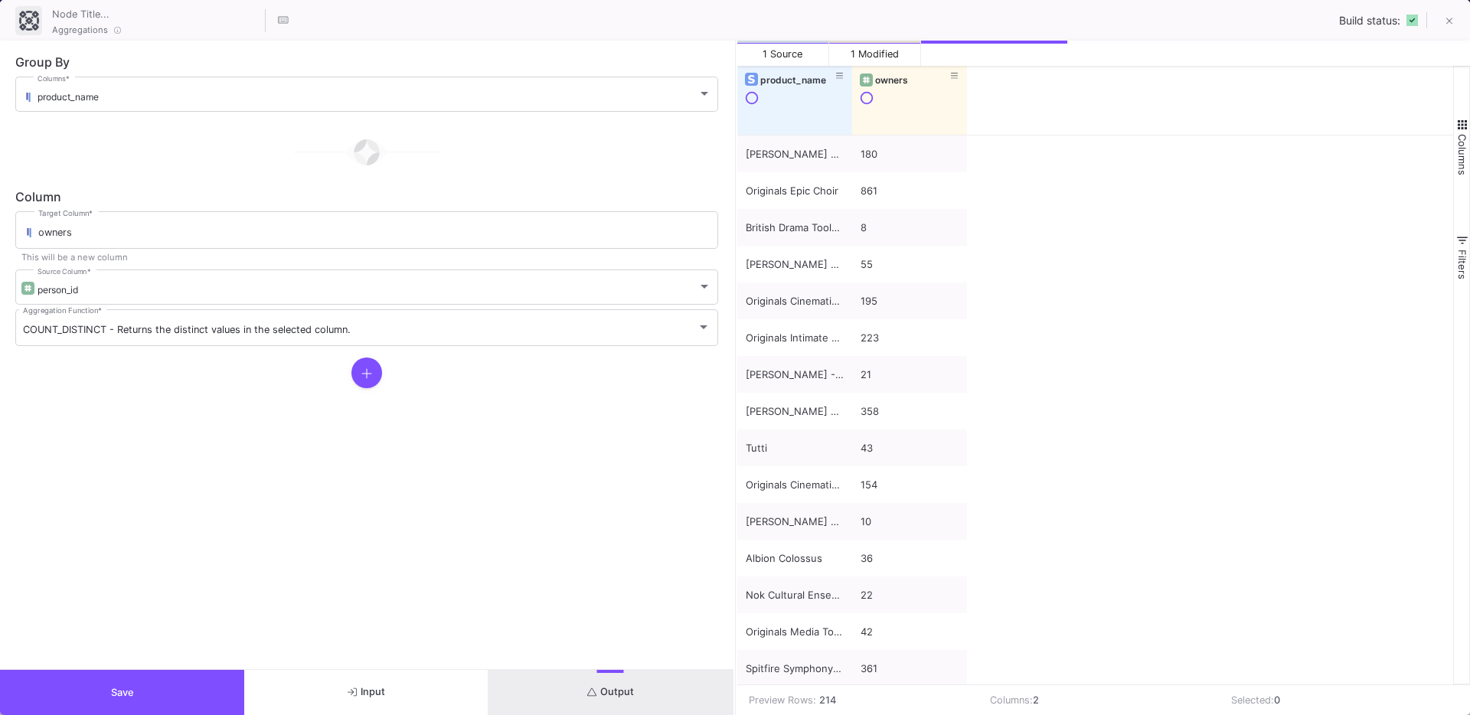
click at [1142, 79] on div "product_name owners" at bounding box center [1095, 100] width 717 height 69
click at [885, 79] on div "owners" at bounding box center [913, 81] width 76 height 11
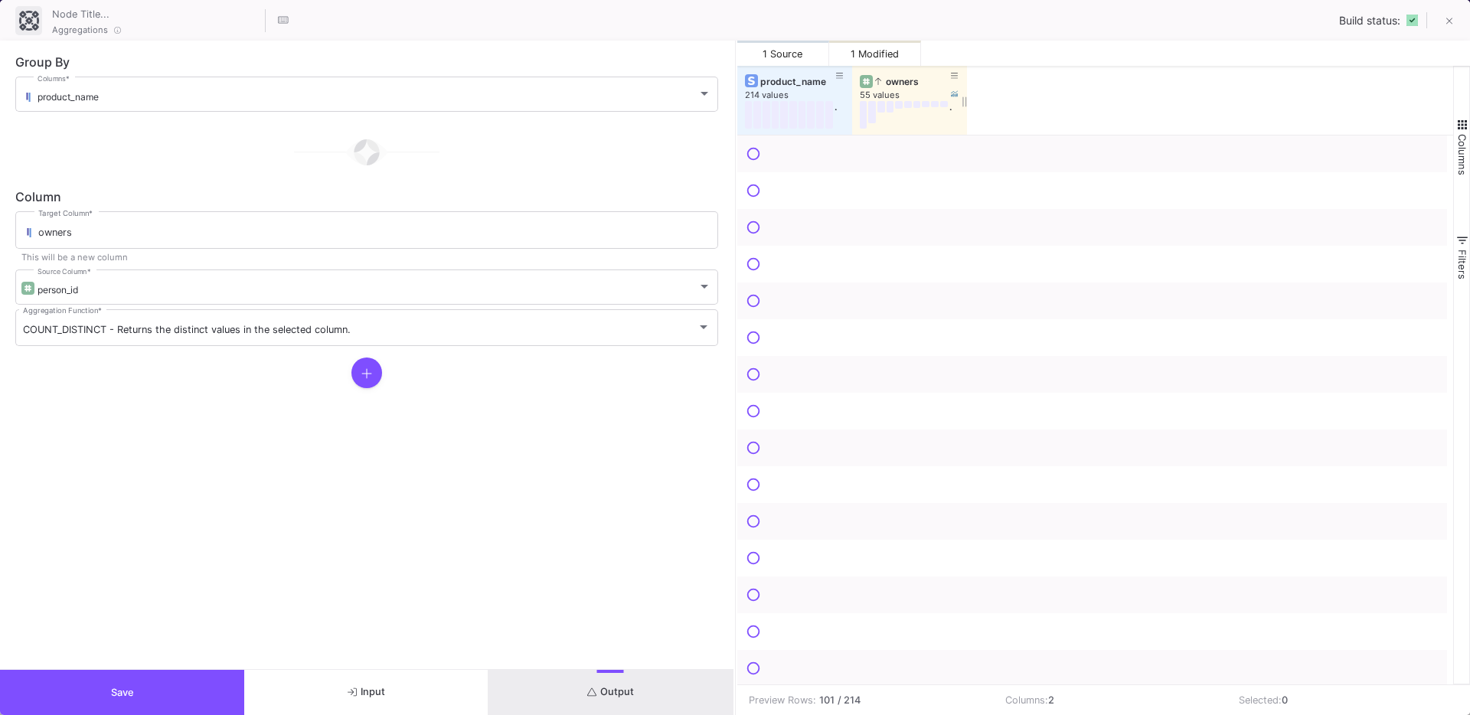
click at [885, 79] on div "owners" at bounding box center [913, 81] width 76 height 11
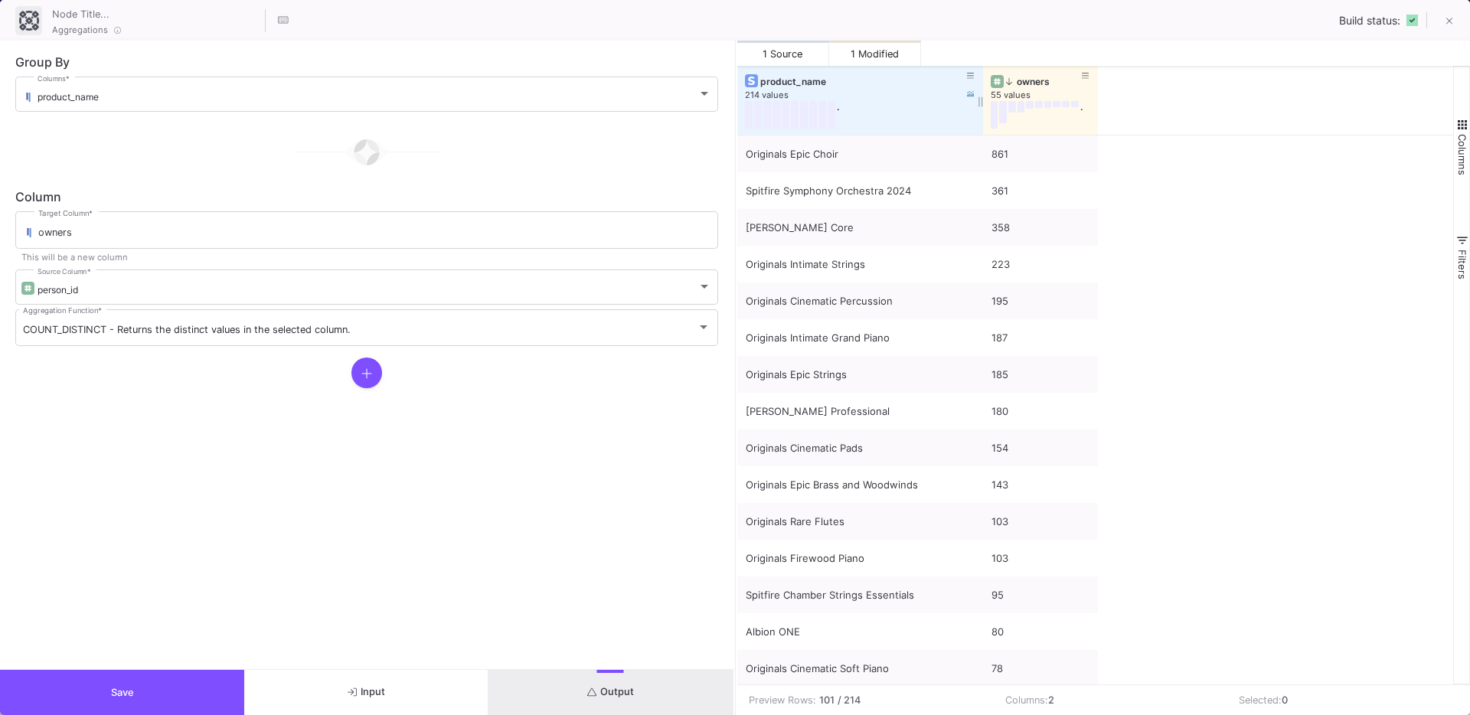
drag, startPoint x: 850, startPoint y: 126, endPoint x: 982, endPoint y: 125, distance: 131.7
click at [982, 125] on div at bounding box center [983, 100] width 6 height 69
click at [107, 686] on button "Save" at bounding box center [122, 692] width 244 height 45
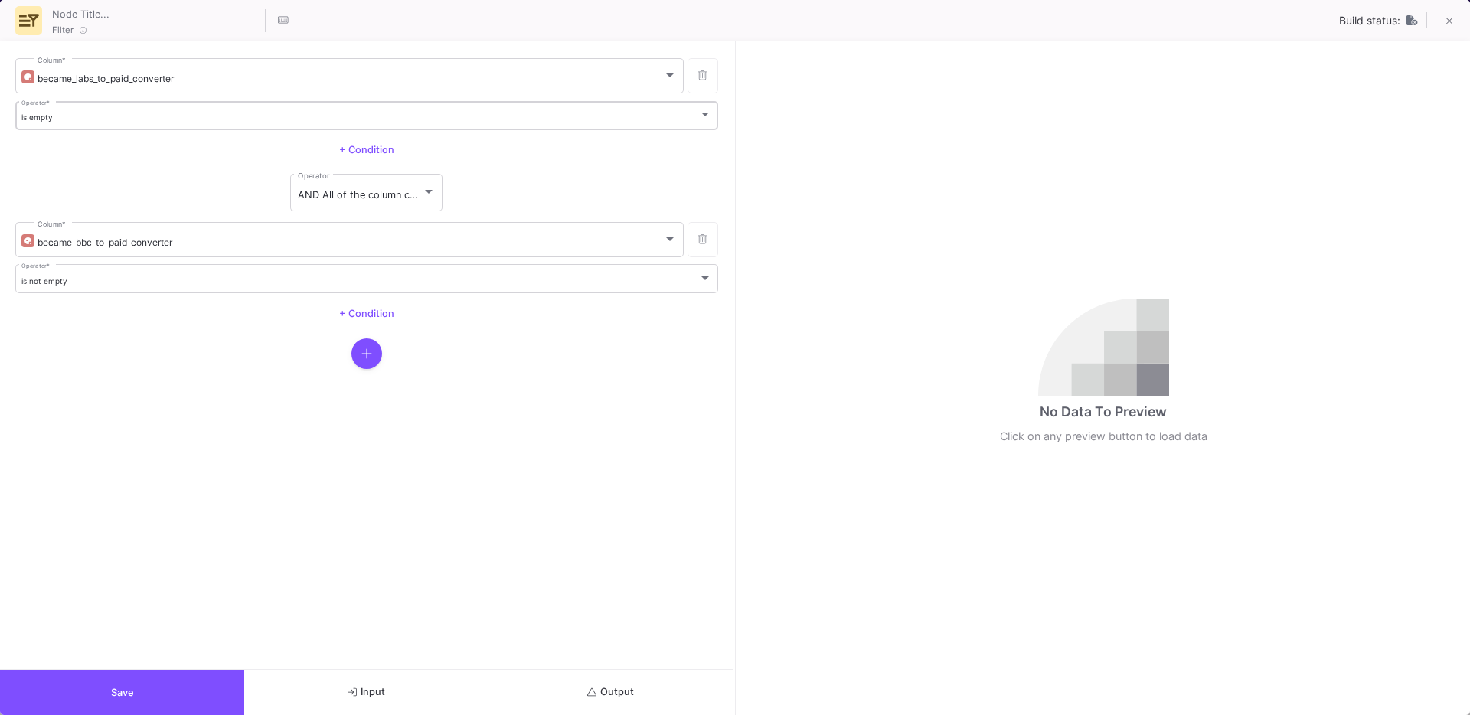
click at [74, 125] on div "is empty Operator *" at bounding box center [366, 114] width 691 height 31
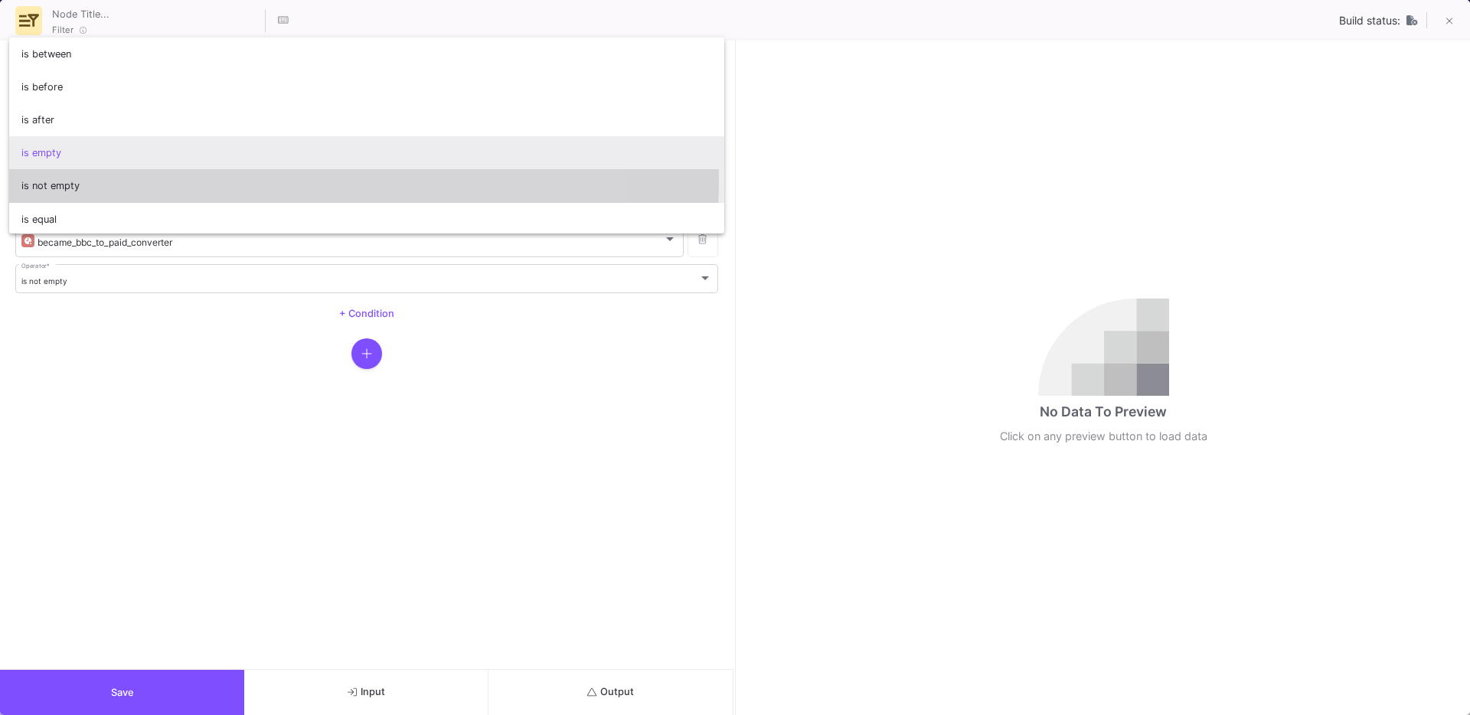
click at [89, 178] on span "is not empty" at bounding box center [366, 185] width 691 height 33
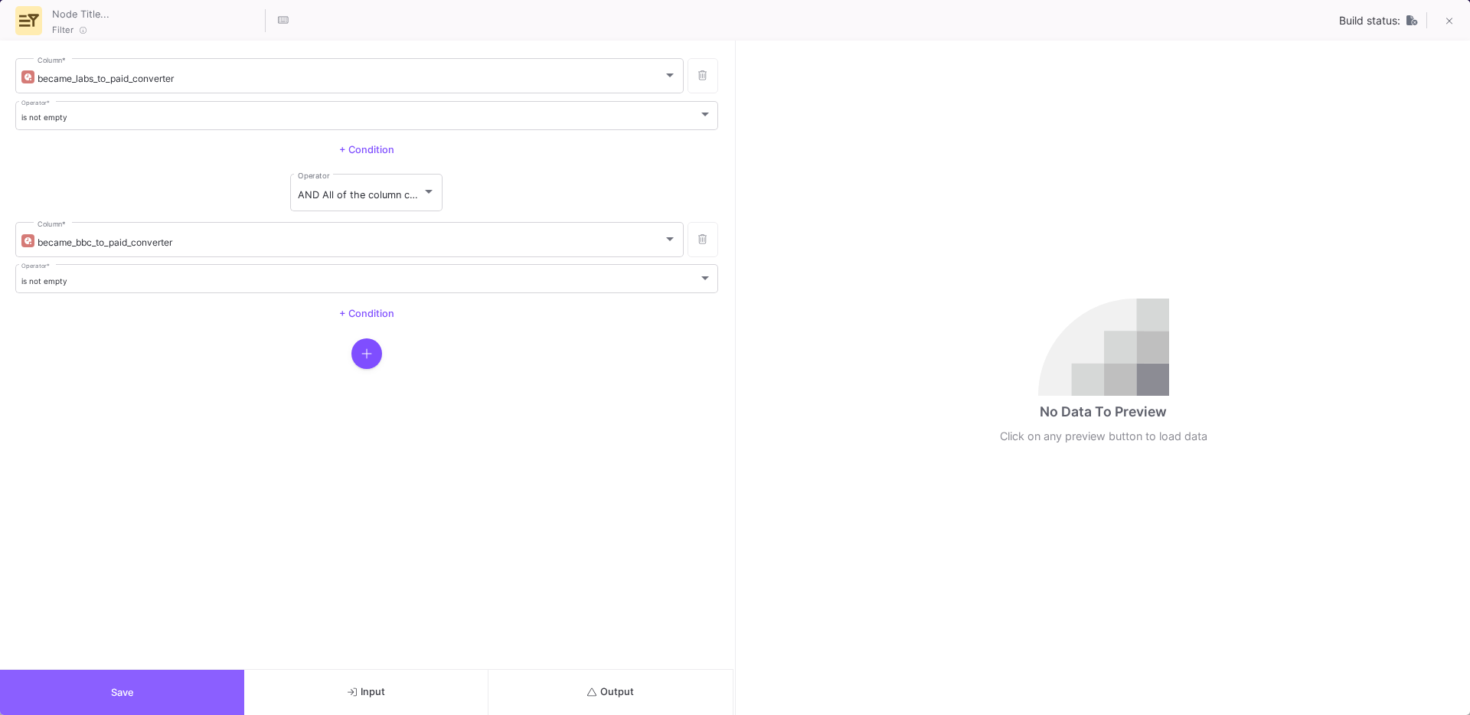
click at [97, 681] on button "Save" at bounding box center [122, 692] width 244 height 45
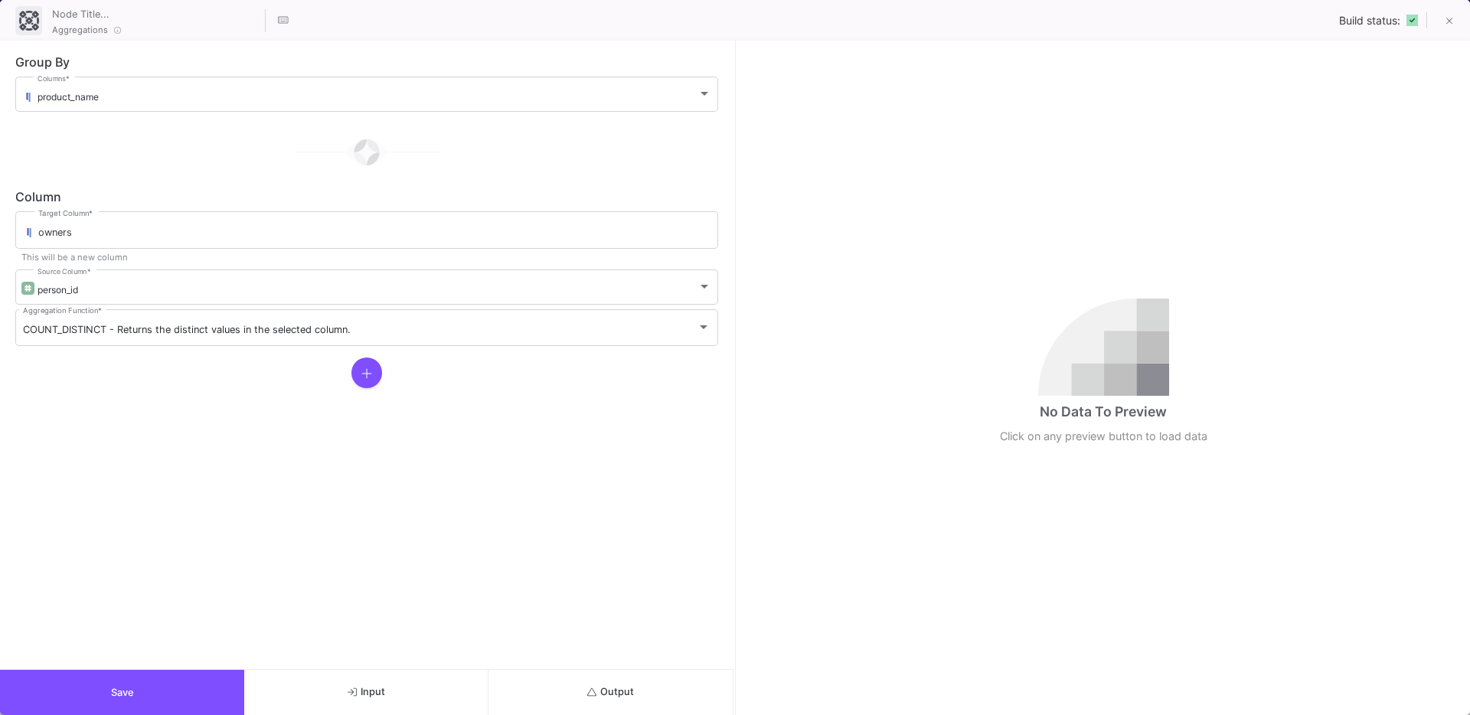
click at [634, 690] on span "Output" at bounding box center [610, 691] width 47 height 11
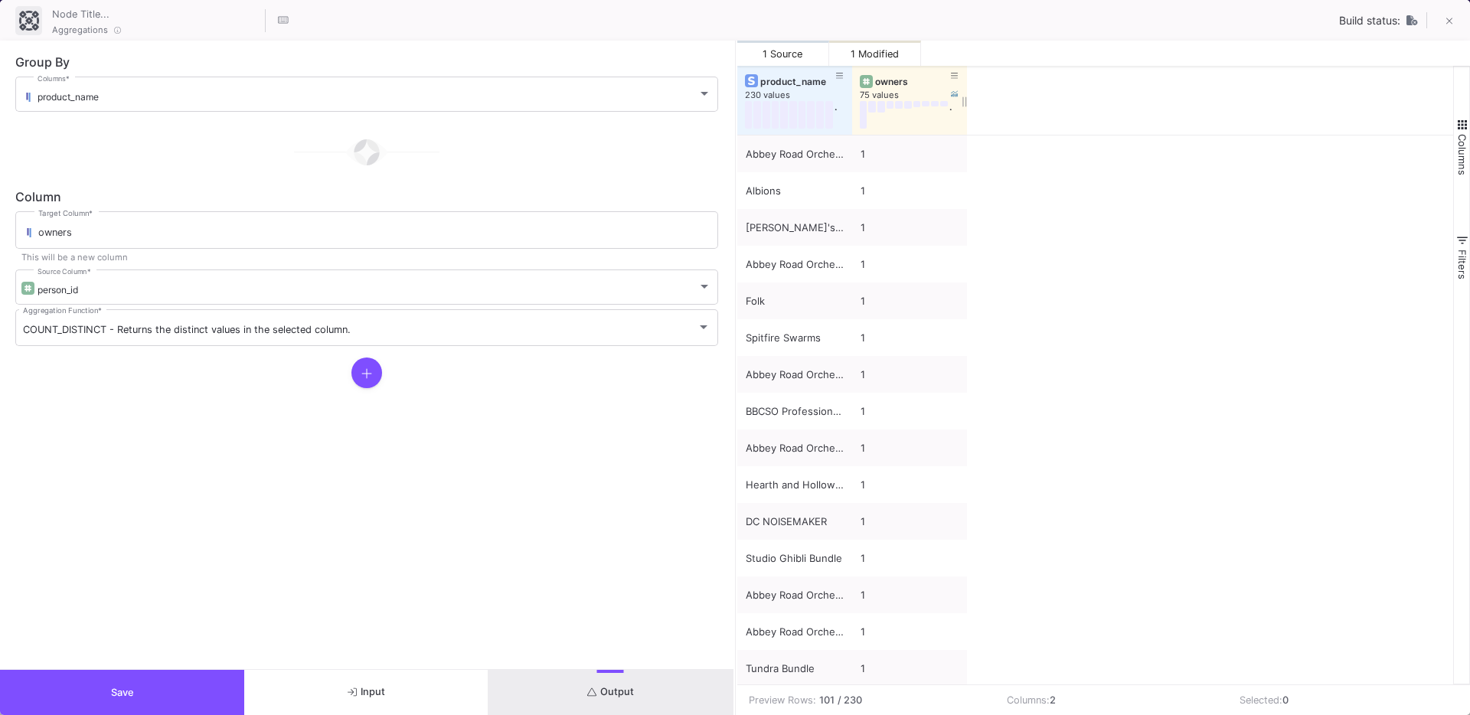
click at [891, 85] on div "owners" at bounding box center [913, 81] width 76 height 11
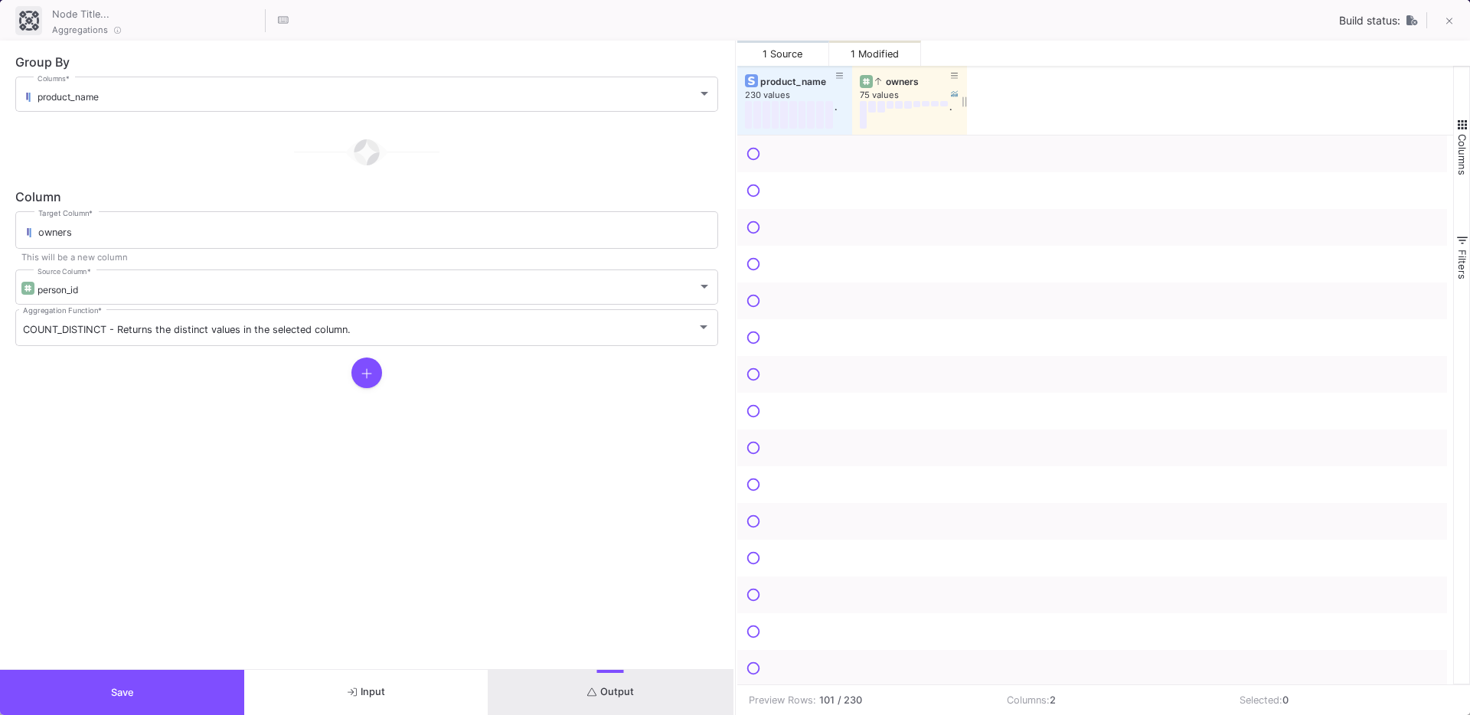
click at [891, 85] on div "owners" at bounding box center [913, 81] width 76 height 11
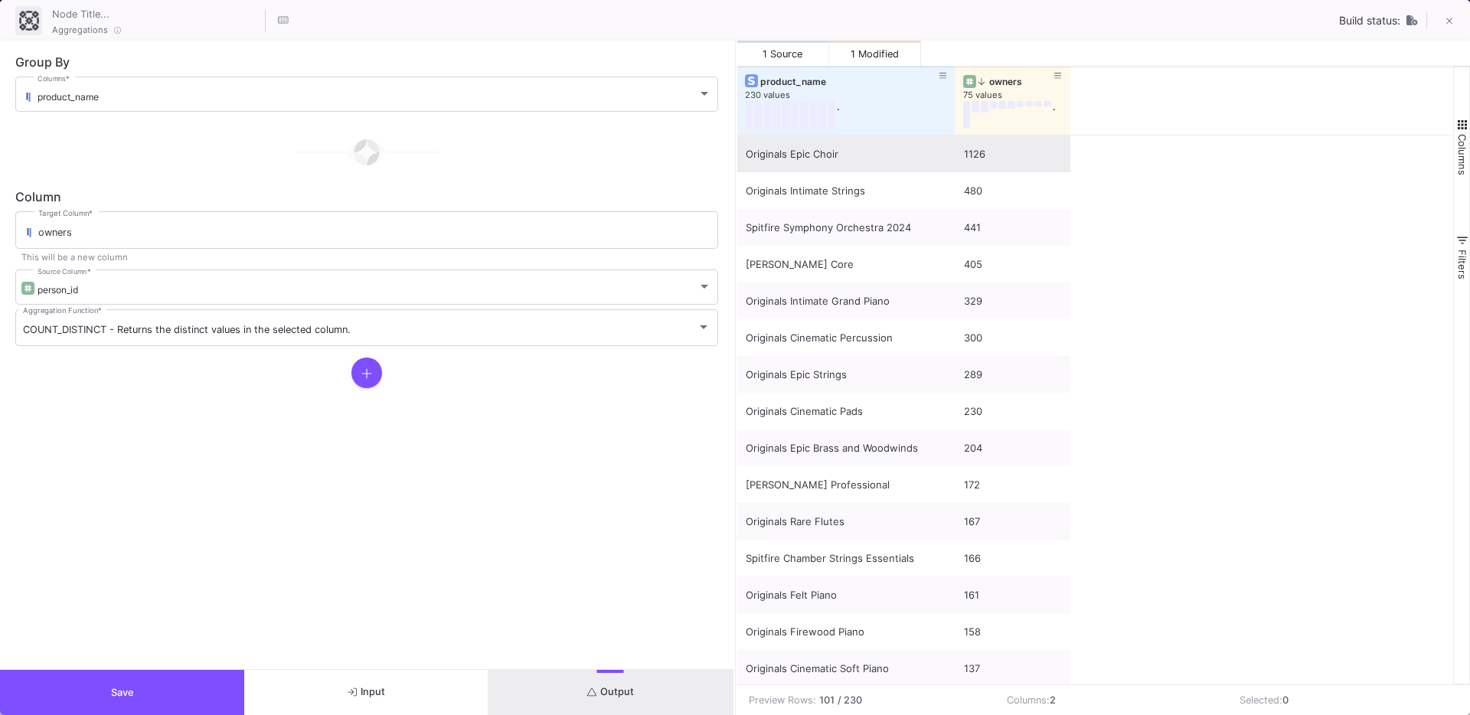
drag, startPoint x: 851, startPoint y: 123, endPoint x: 954, endPoint y: 155, distance: 108.0
click at [954, 155] on div "product_name 230 values . owners 75 values . Originals Epic Choir 1126 Original…" at bounding box center [1095, 375] width 717 height 619
click at [88, 685] on button "Save" at bounding box center [122, 692] width 244 height 45
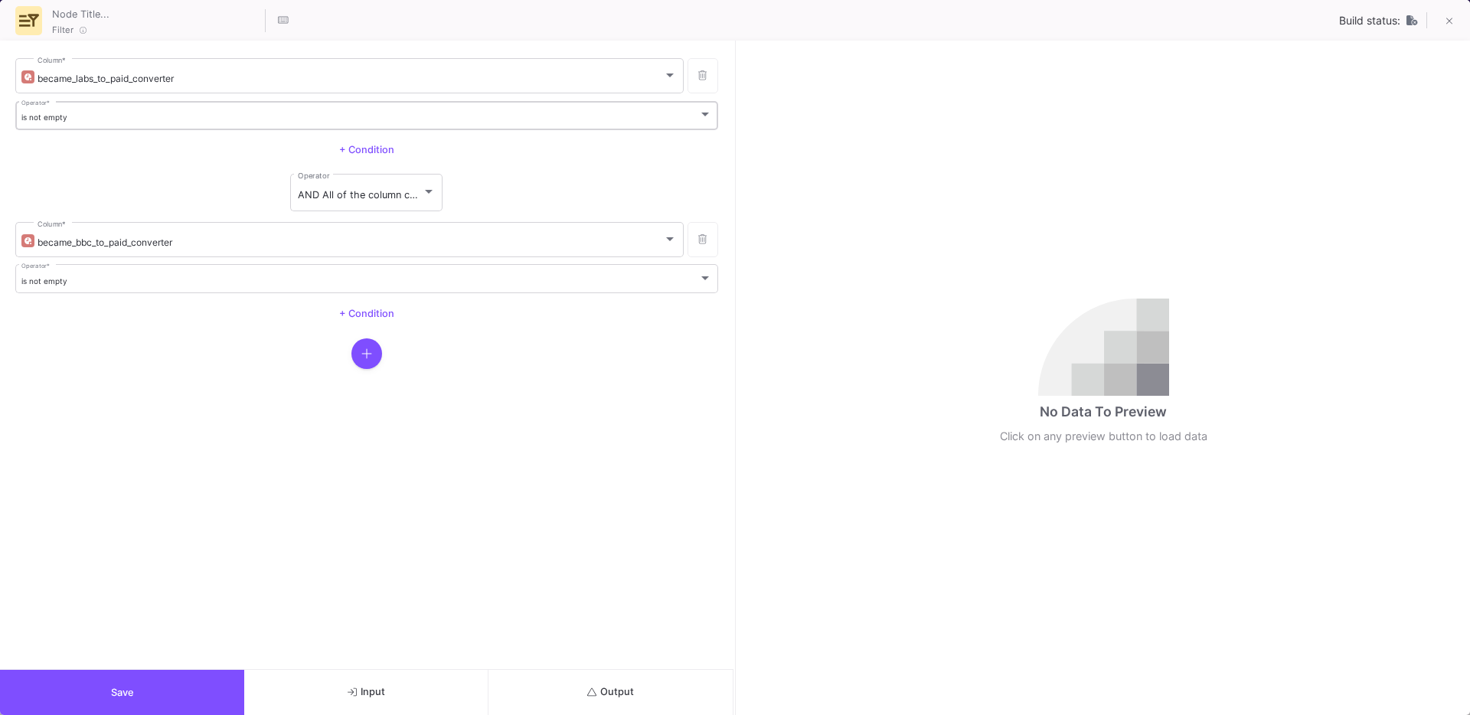
click at [51, 113] on span "is not empty" at bounding box center [44, 117] width 46 height 9
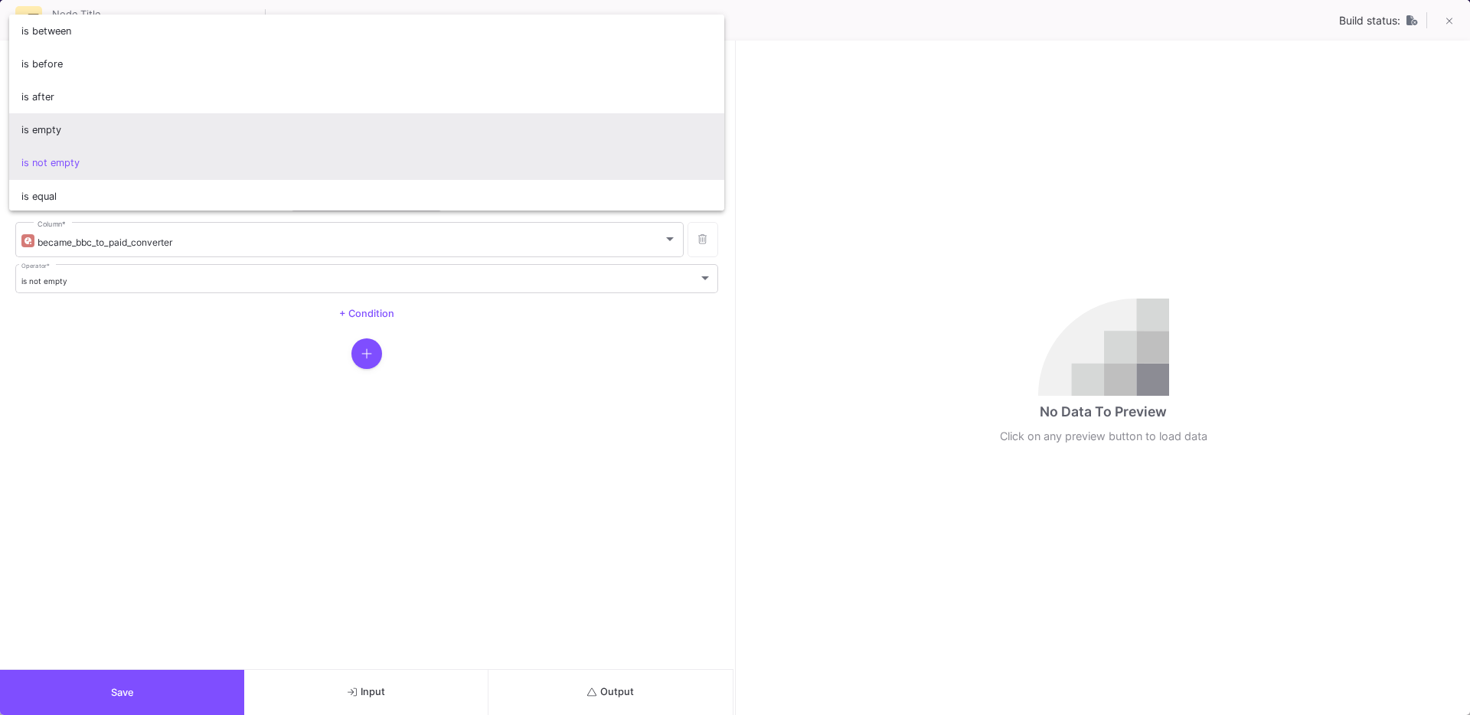
click at [51, 142] on span "is empty" at bounding box center [366, 129] width 691 height 33
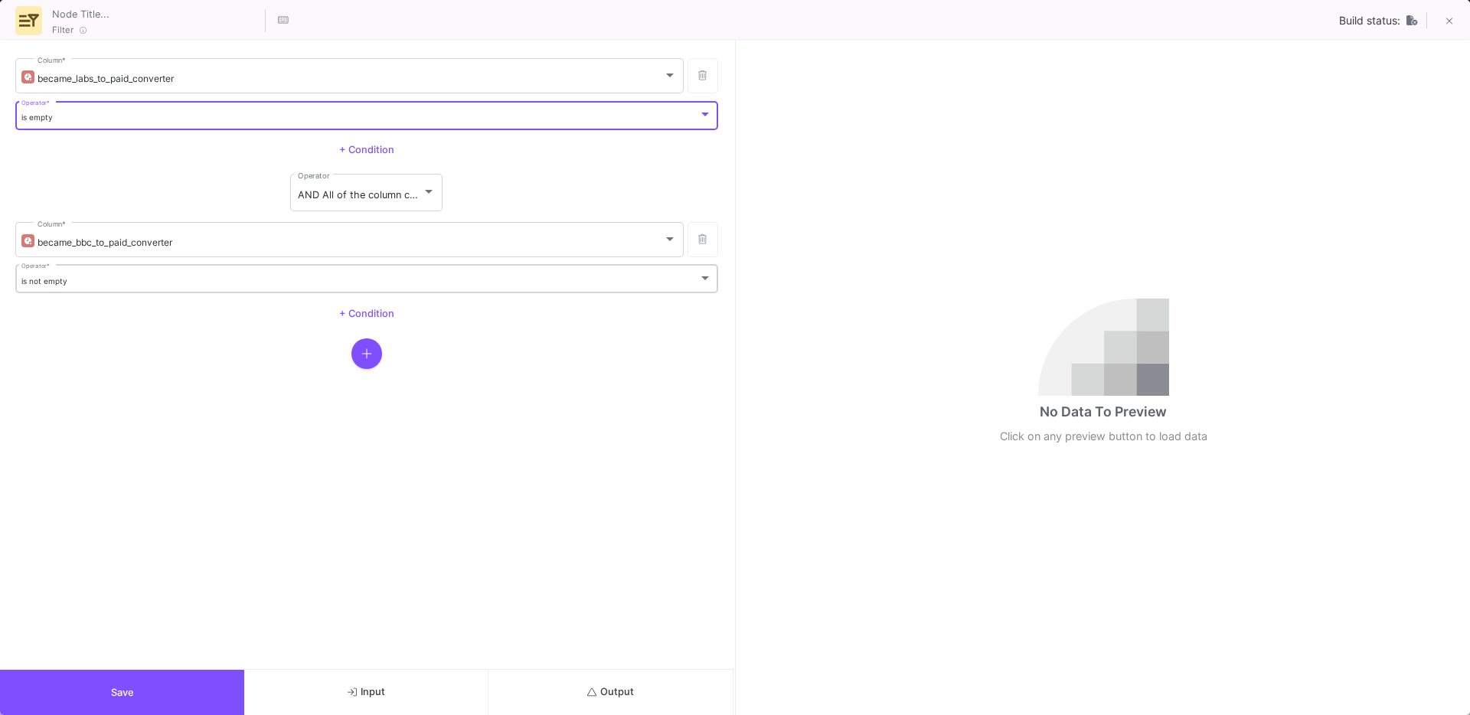
click at [41, 285] on span "is not empty" at bounding box center [44, 280] width 46 height 9
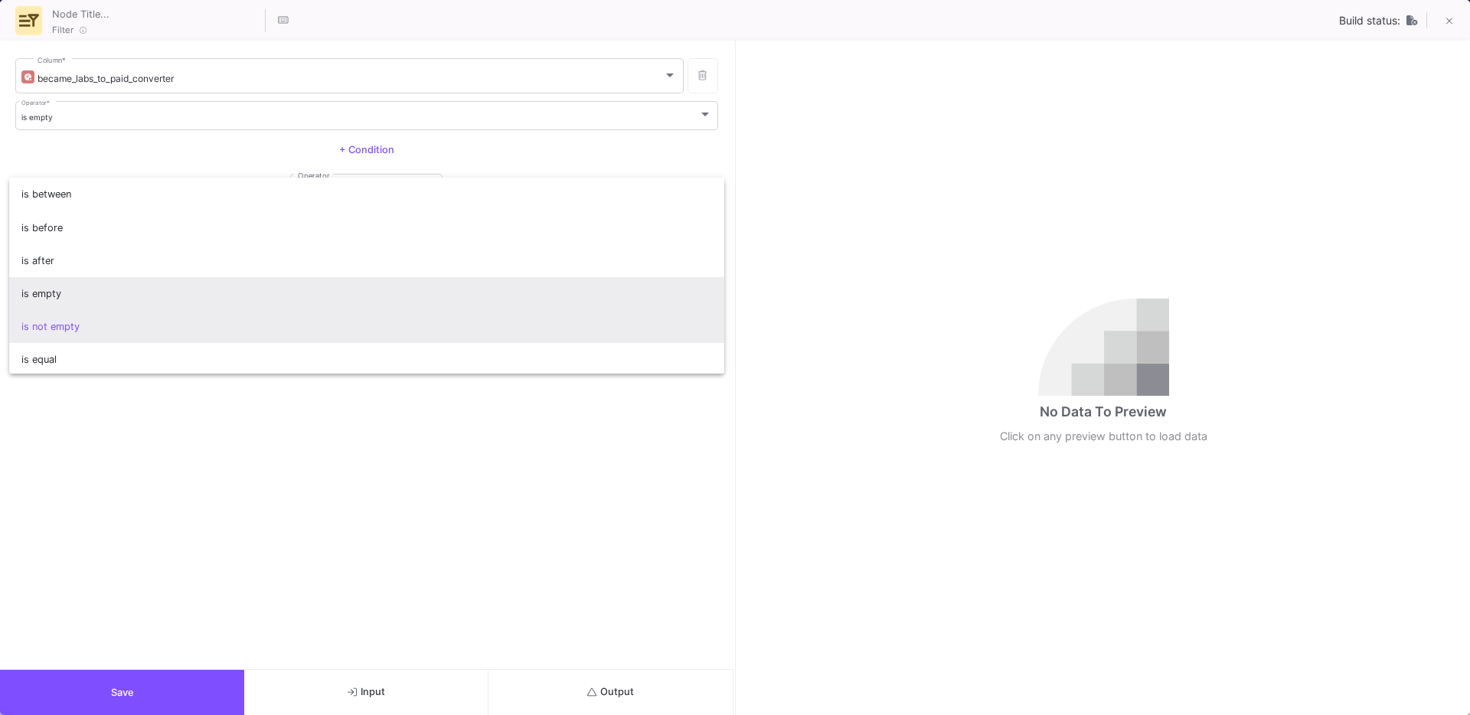
click at [43, 291] on span "is empty" at bounding box center [366, 293] width 691 height 33
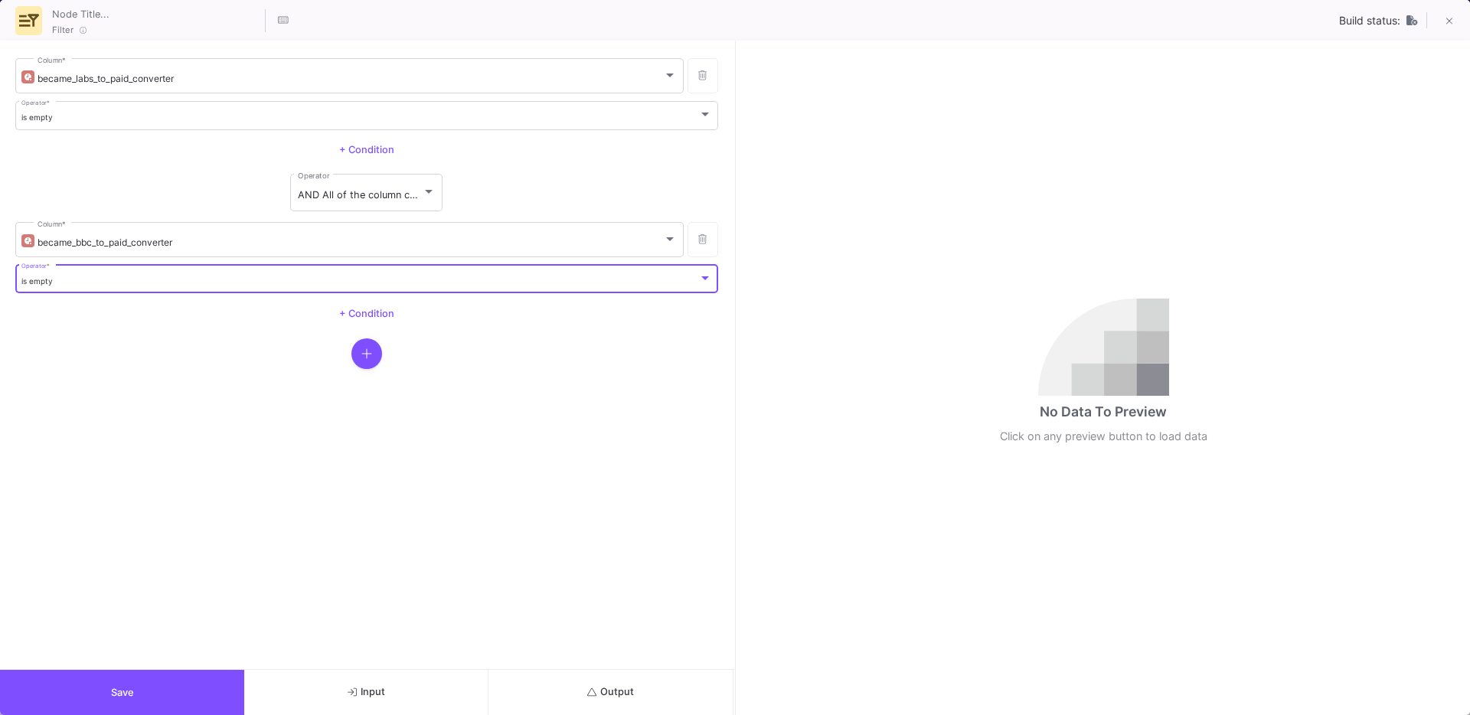
click at [118, 694] on span "Save" at bounding box center [122, 692] width 23 height 11
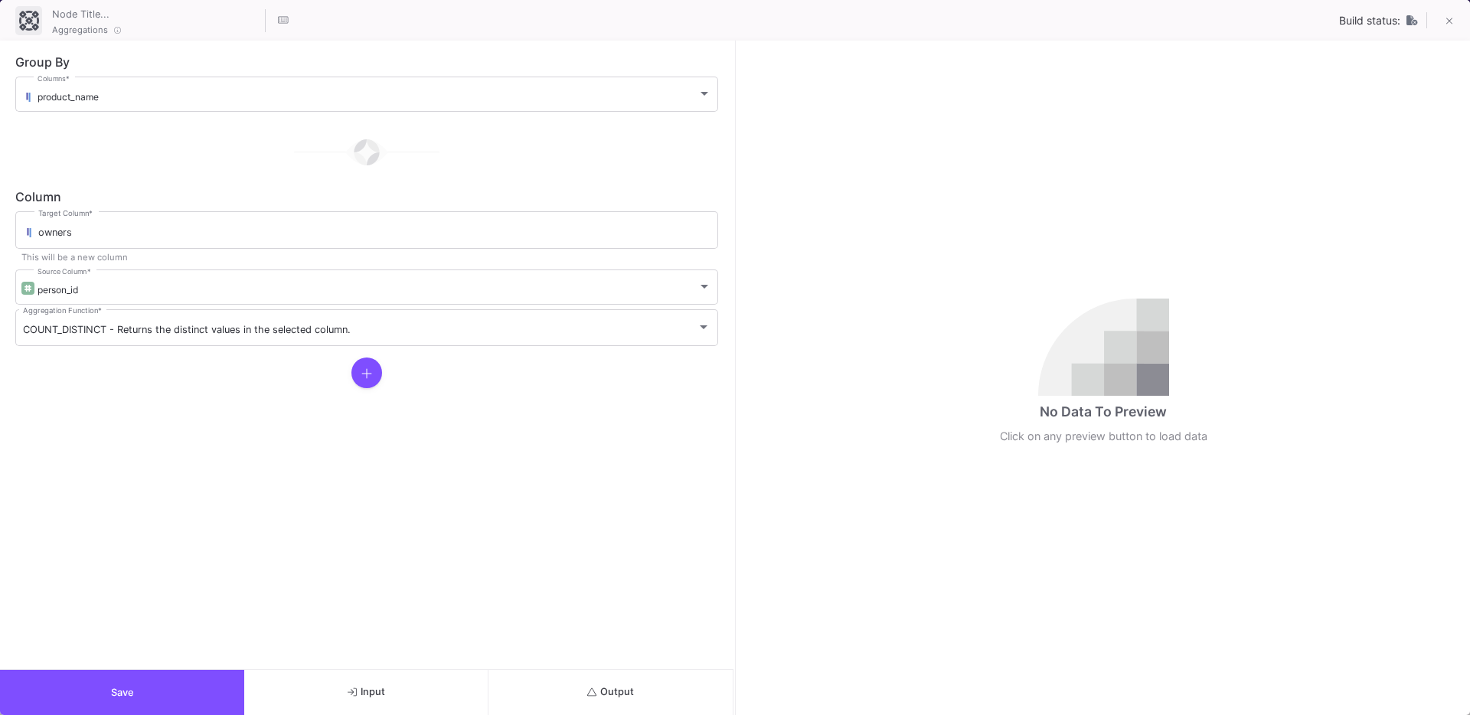
click at [623, 691] on span "Output" at bounding box center [610, 691] width 47 height 11
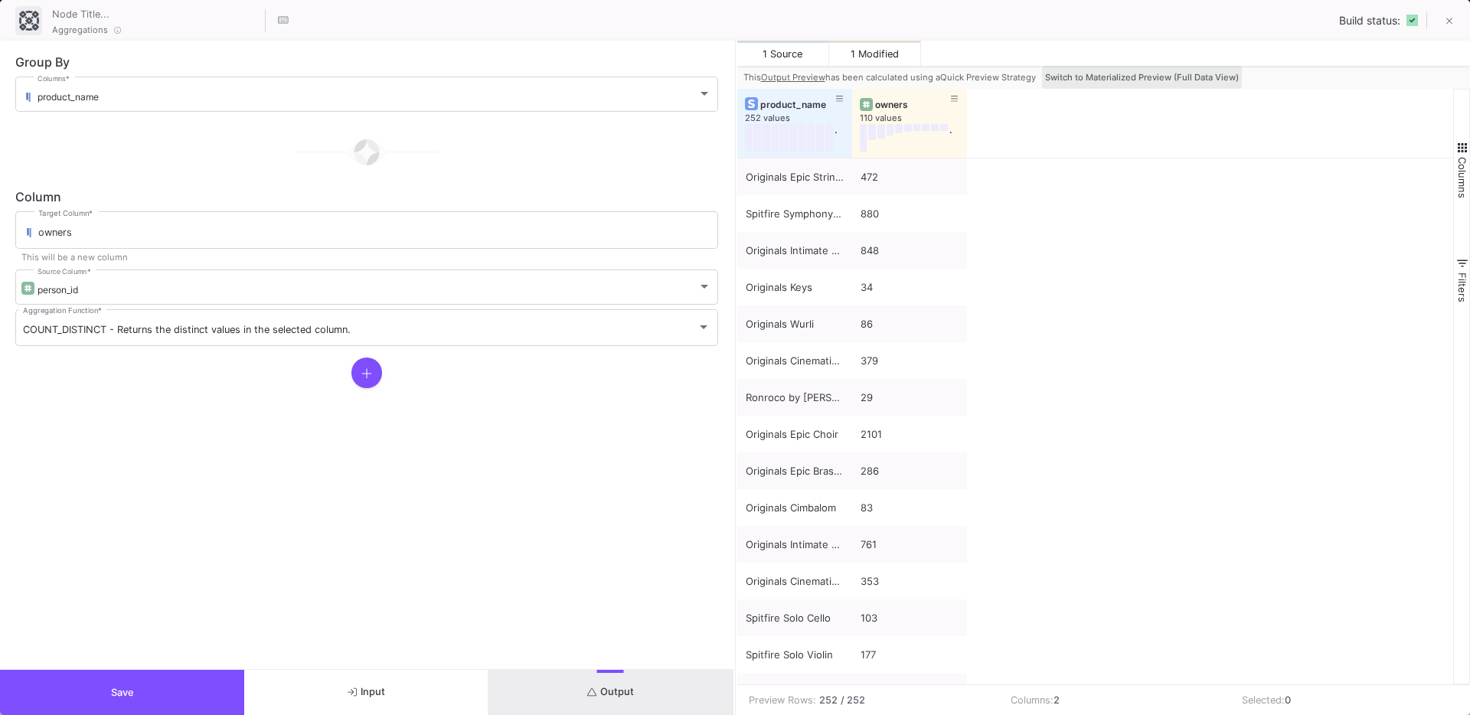
click at [1153, 76] on span "Switch to Materialized Preview (Full Data View)" at bounding box center [1142, 77] width 194 height 11
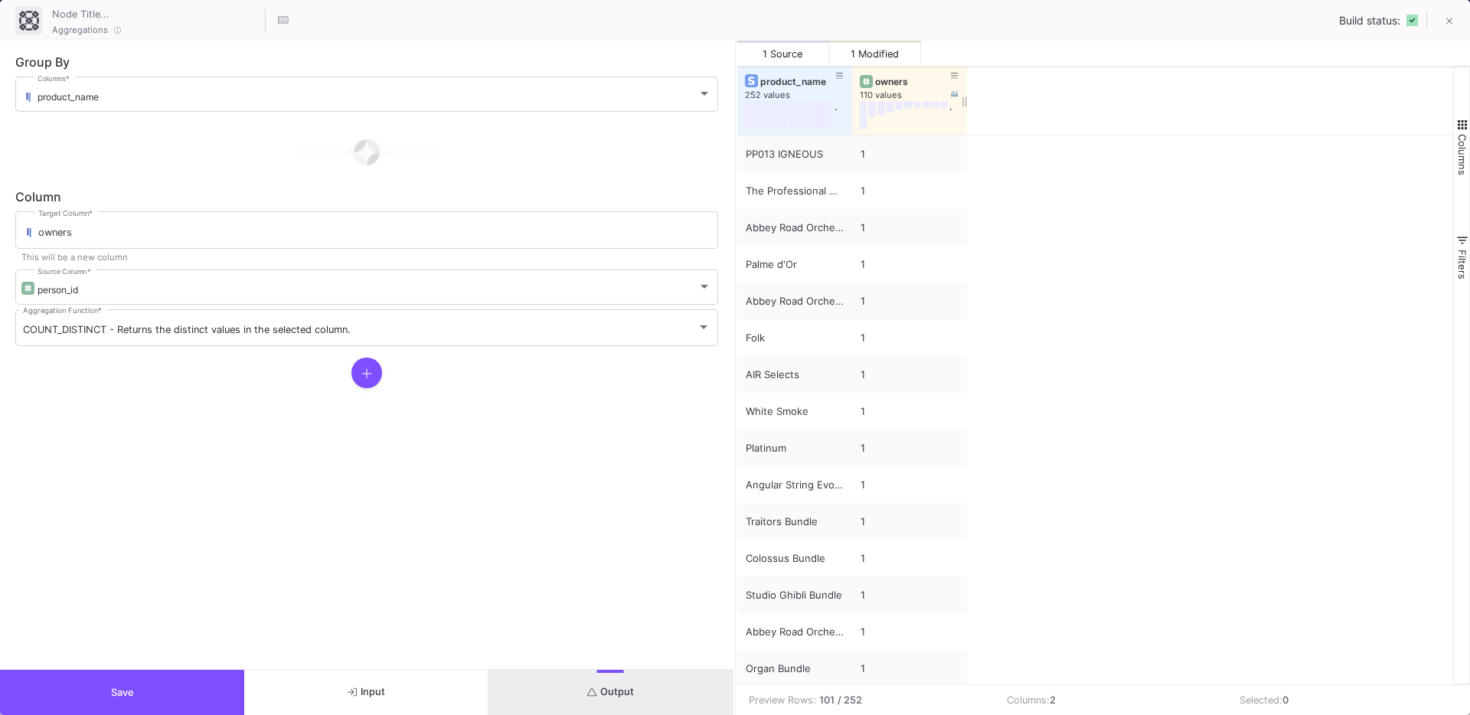
click at [898, 80] on div "owners" at bounding box center [913, 81] width 76 height 11
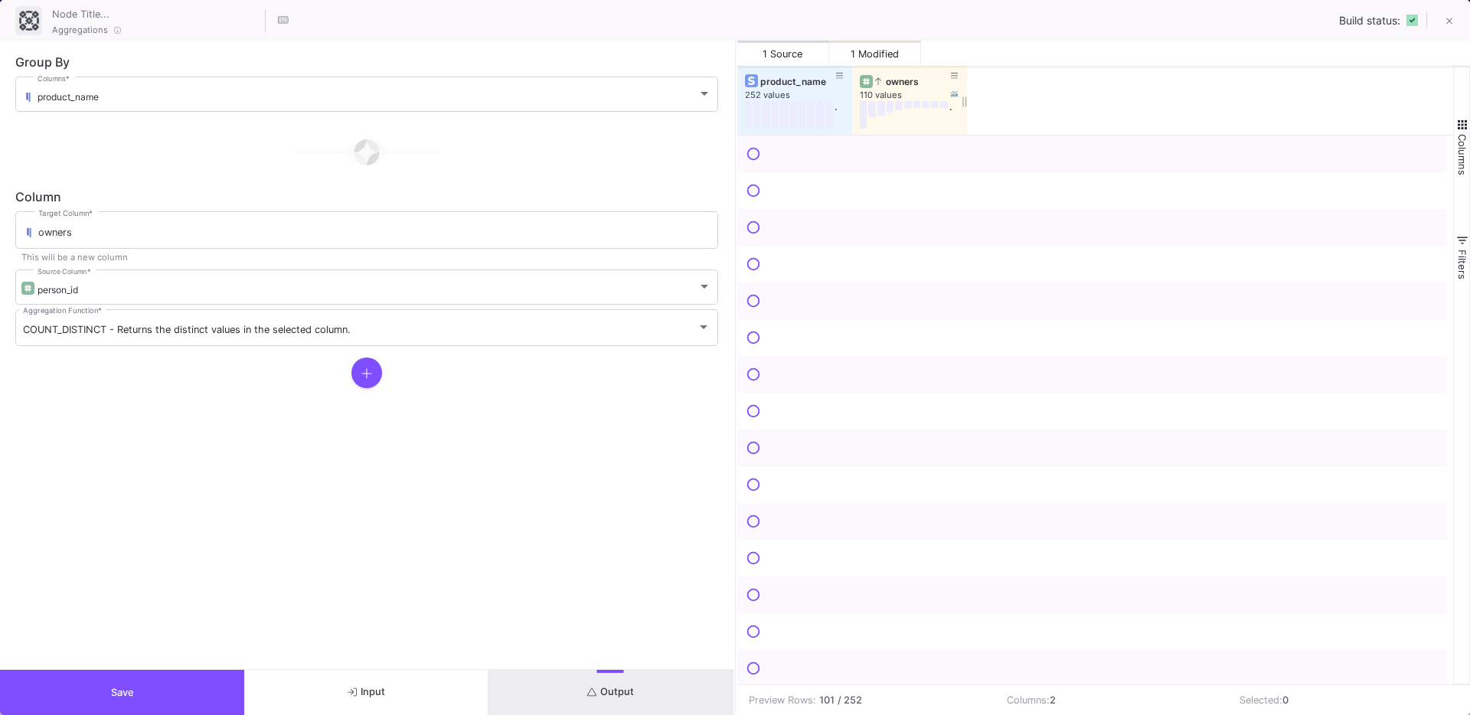
click at [898, 80] on div "owners" at bounding box center [913, 81] width 76 height 11
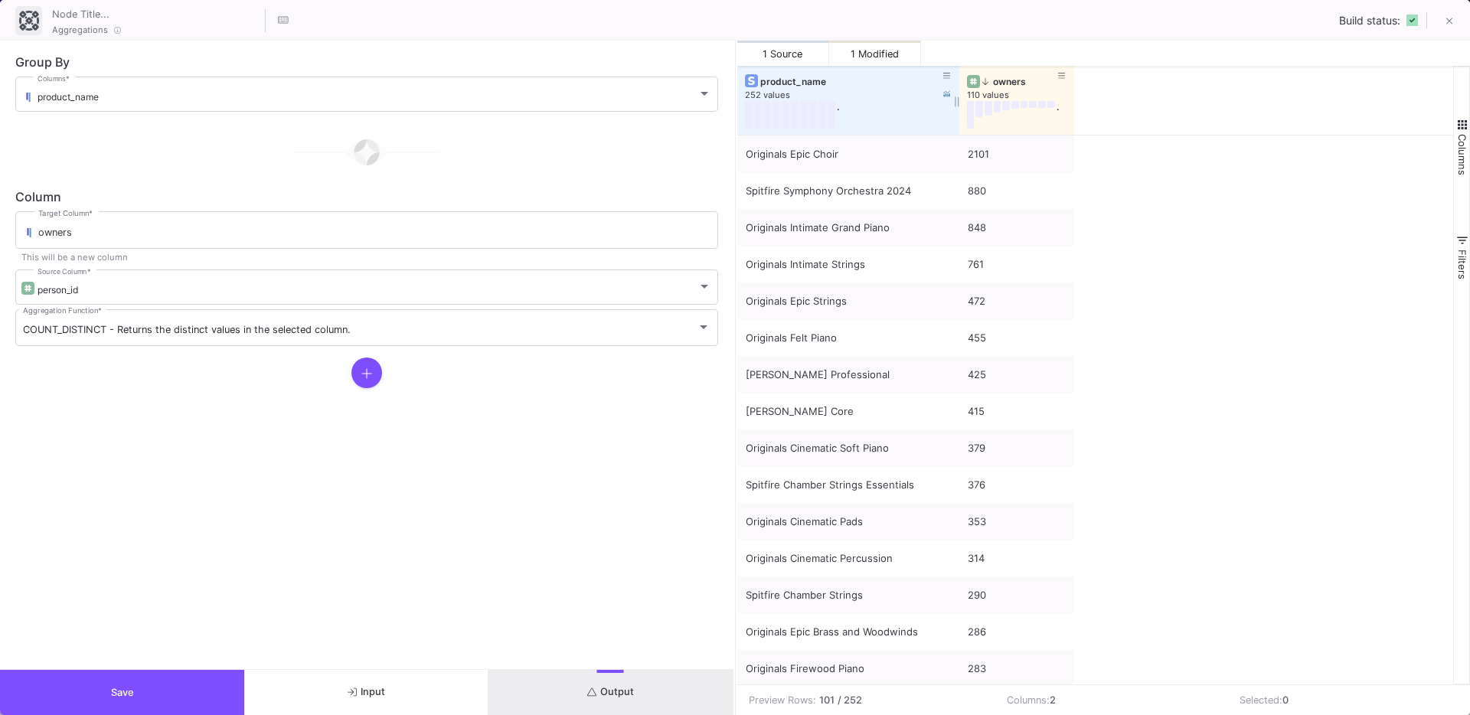
drag, startPoint x: 849, startPoint y: 121, endPoint x: 956, endPoint y: 119, distance: 107.2
click at [956, 119] on div at bounding box center [959, 100] width 6 height 69
